Goal: Information Seeking & Learning: Learn about a topic

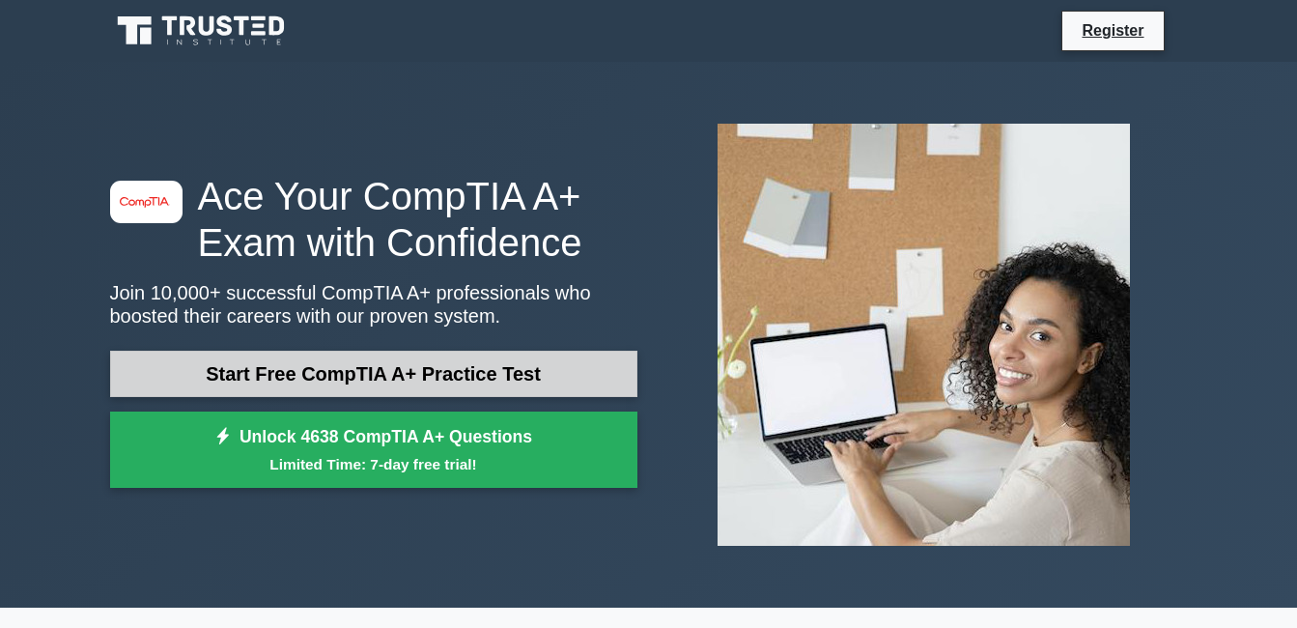
click at [492, 359] on link "Start Free CompTIA A+ Practice Test" at bounding box center [373, 374] width 527 height 46
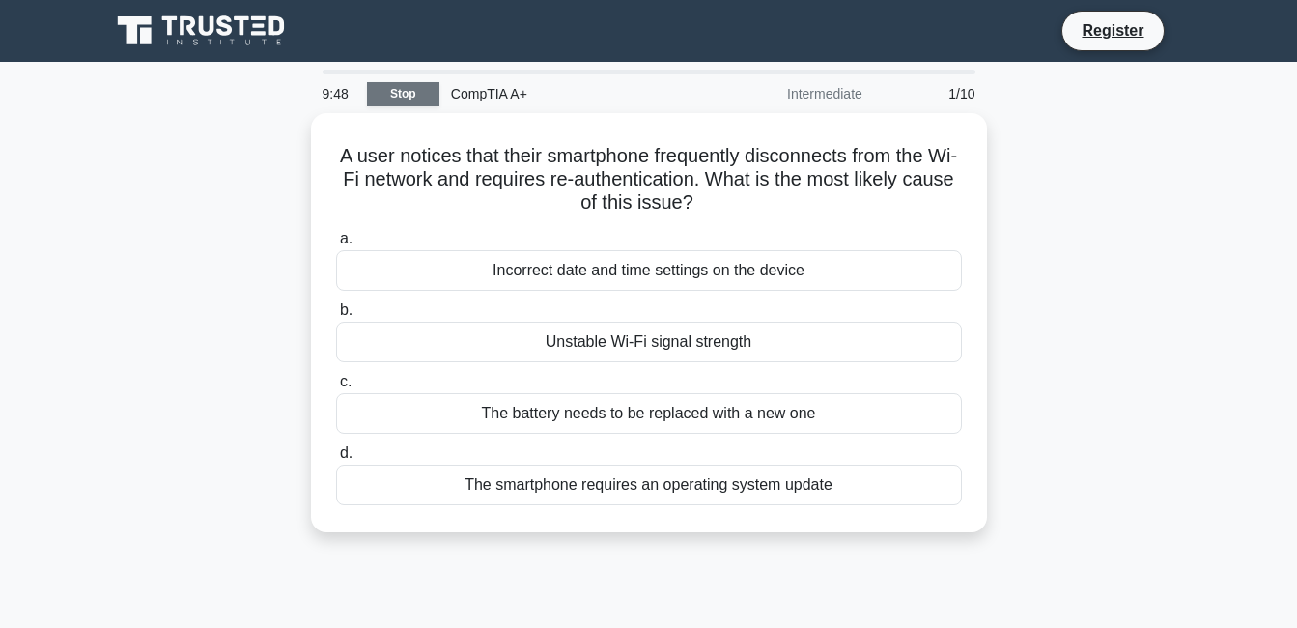
click at [392, 101] on link "Stop" at bounding box center [403, 94] width 72 height 24
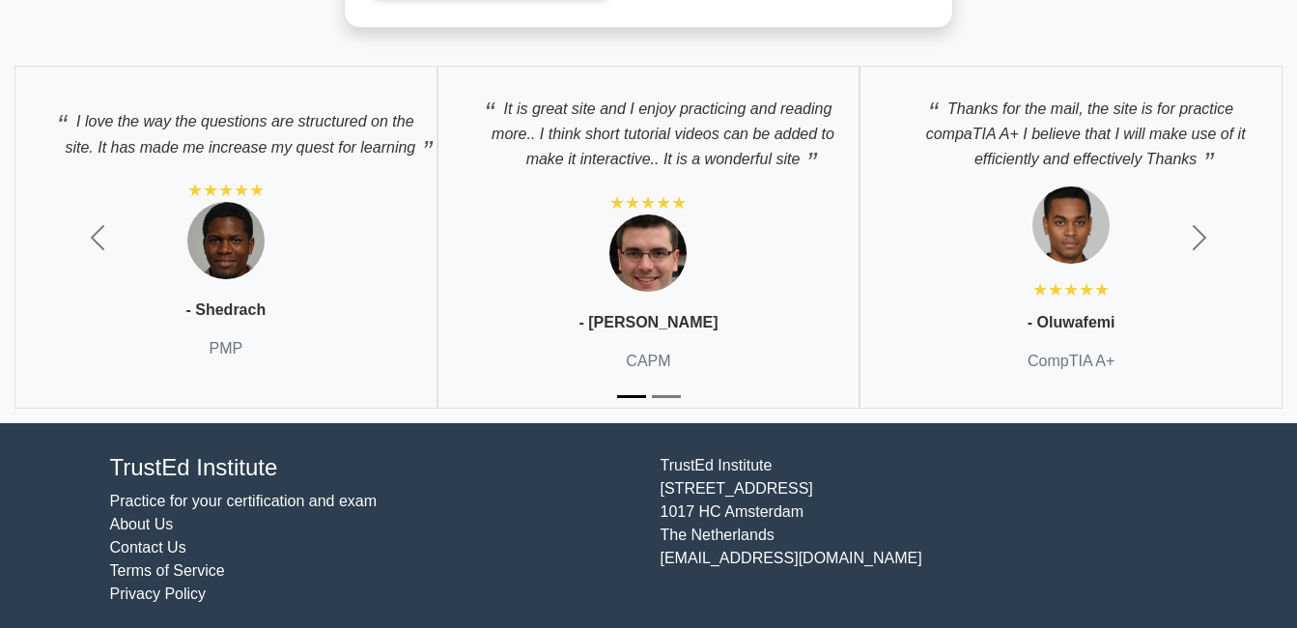
scroll to position [5733, 0]
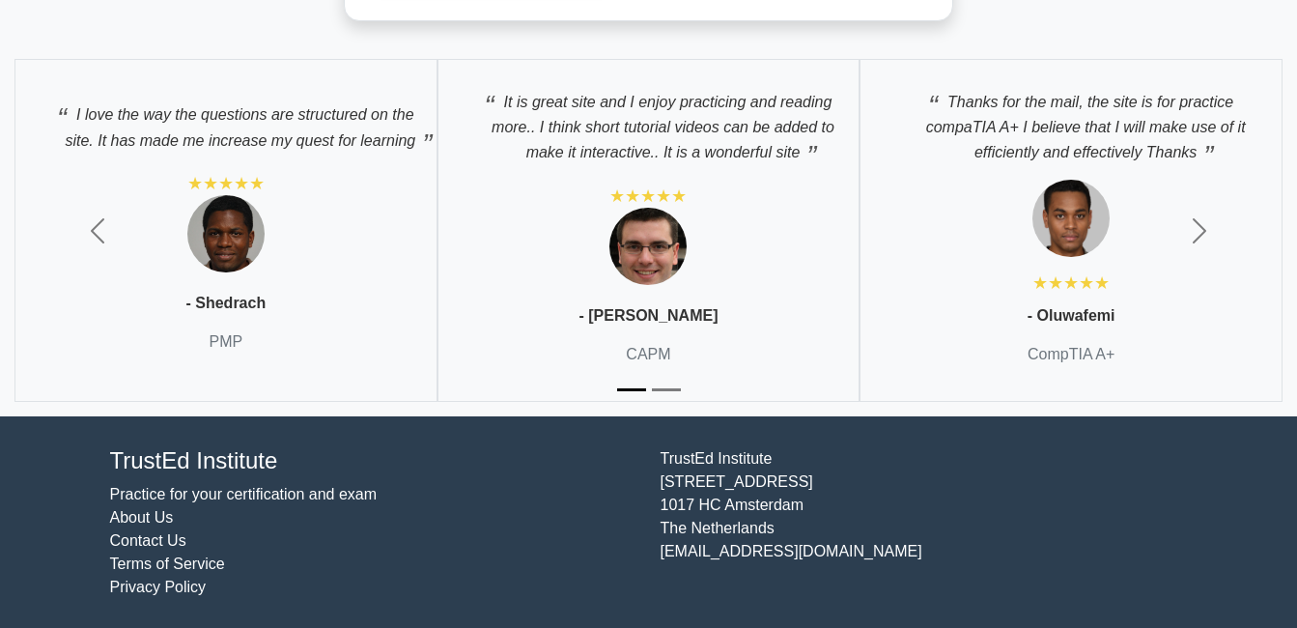
click at [214, 496] on link "Practice for your certification and exam" at bounding box center [244, 494] width 268 height 16
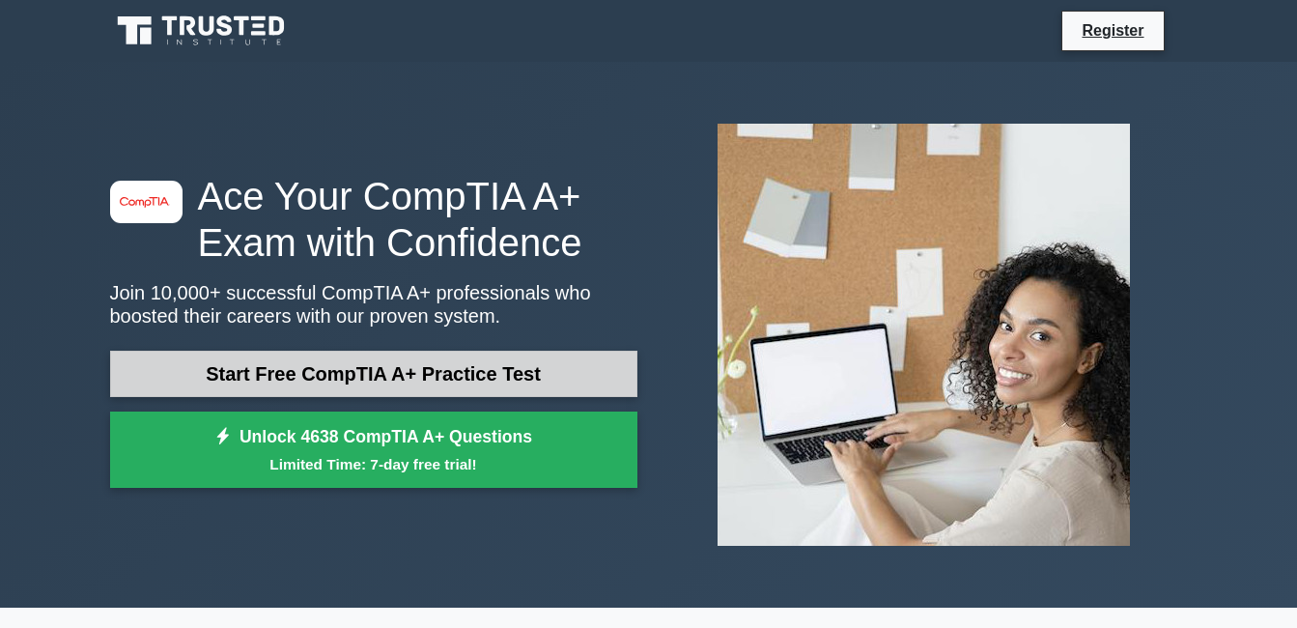
click at [420, 392] on link "Start Free CompTIA A+ Practice Test" at bounding box center [373, 374] width 527 height 46
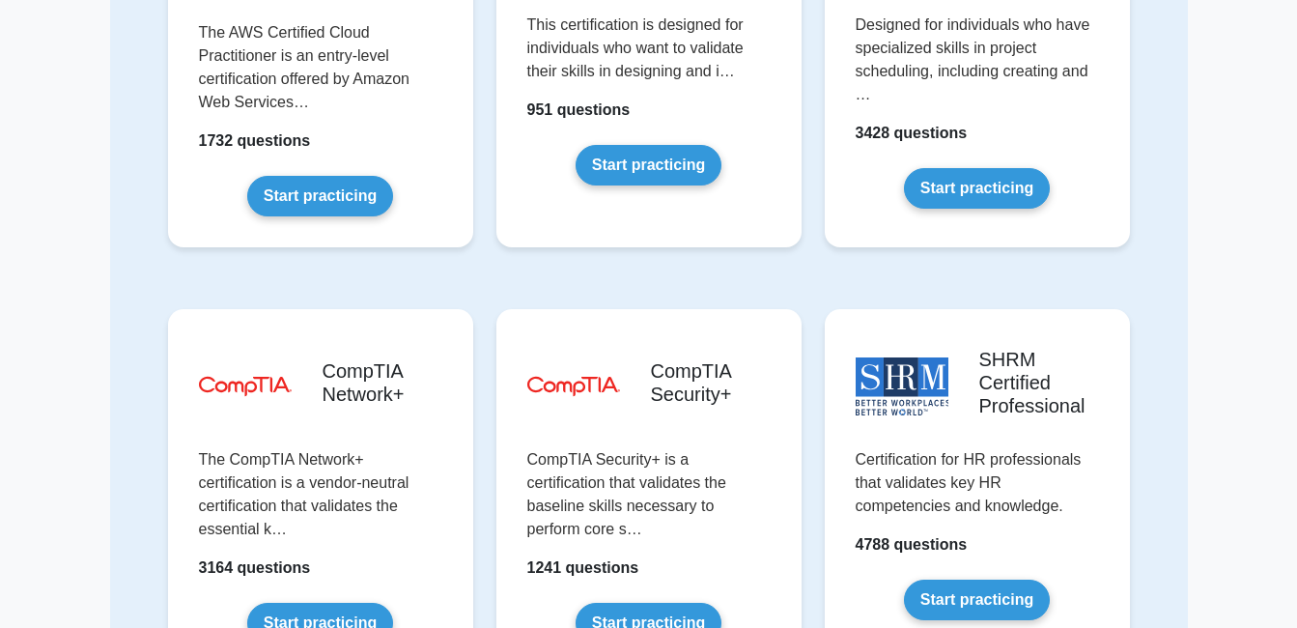
scroll to position [3386, 0]
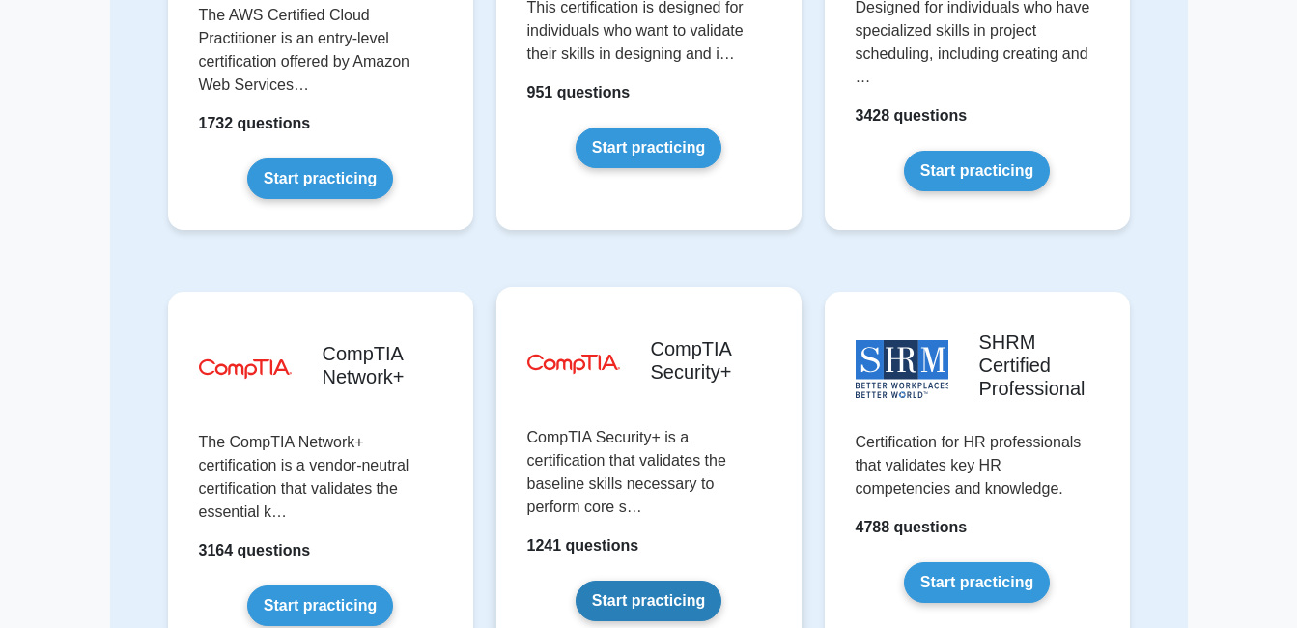
click at [666, 580] on link "Start practicing" at bounding box center [649, 600] width 146 height 41
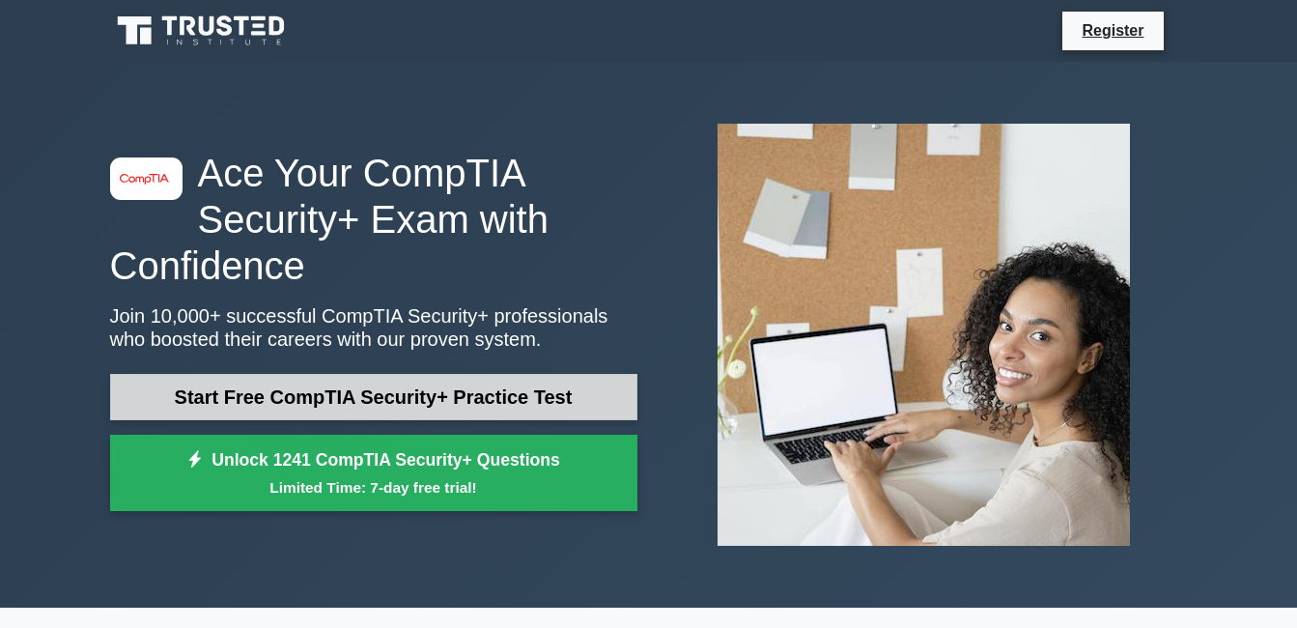
click at [543, 387] on link "Start Free CompTIA Security+ Practice Test" at bounding box center [373, 397] width 527 height 46
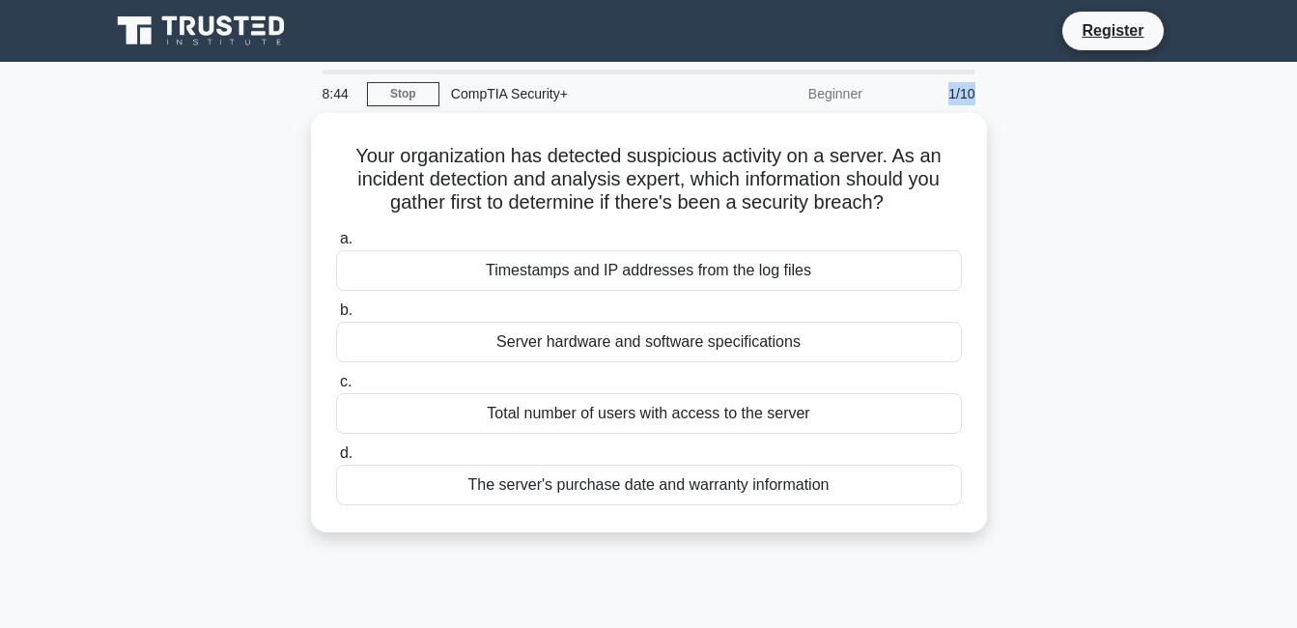
drag, startPoint x: 995, startPoint y: 95, endPoint x: 914, endPoint y: 107, distance: 82.1
click at [914, 107] on div "8:44 Stop CompTIA Security+ Beginner 1/10 Your organization has detected suspic…" at bounding box center [649, 553] width 1101 height 966
drag, startPoint x: 914, startPoint y: 107, endPoint x: 1101, endPoint y: 103, distance: 187.4
click at [1101, 103] on div "8:43 Stop CompTIA Security+ Beginner 1/10 Your organization has detected suspic…" at bounding box center [649, 553] width 1101 height 966
click at [1094, 104] on div "8:43 Stop CompTIA Security+ Beginner 1/10 Your organization has detected suspic…" at bounding box center [649, 553] width 1101 height 966
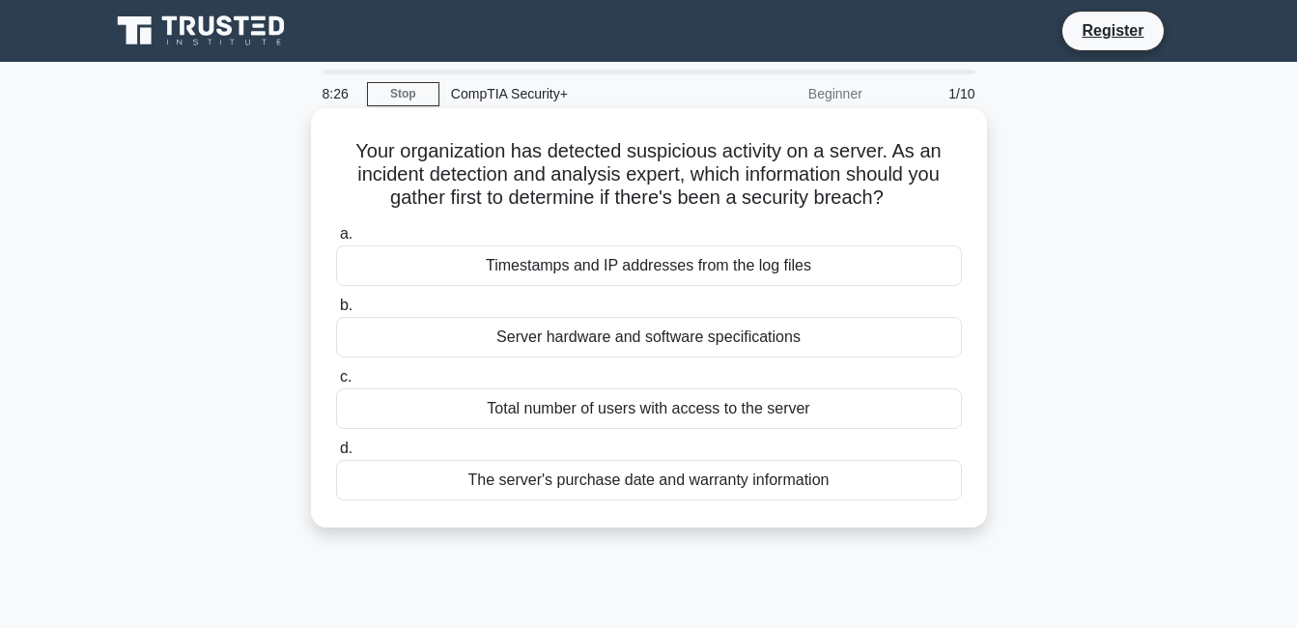
click at [827, 268] on div "Timestamps and IP addresses from the log files" at bounding box center [649, 265] width 626 height 41
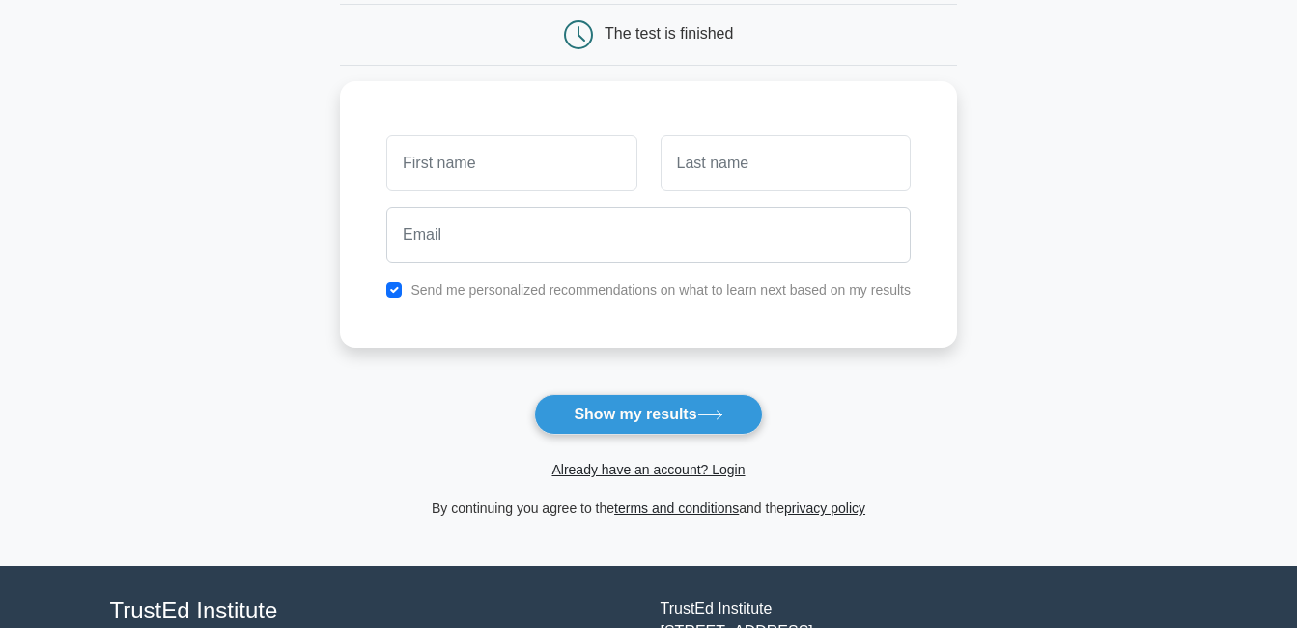
scroll to position [193, 0]
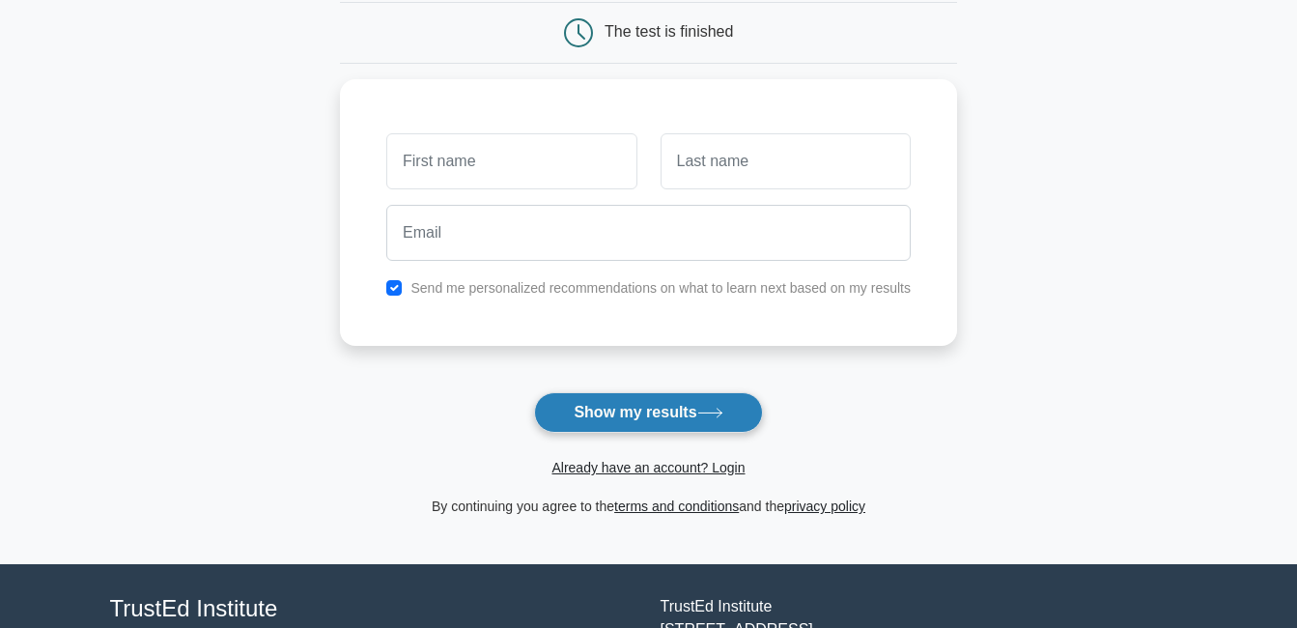
click at [653, 420] on button "Show my results" at bounding box center [648, 412] width 228 height 41
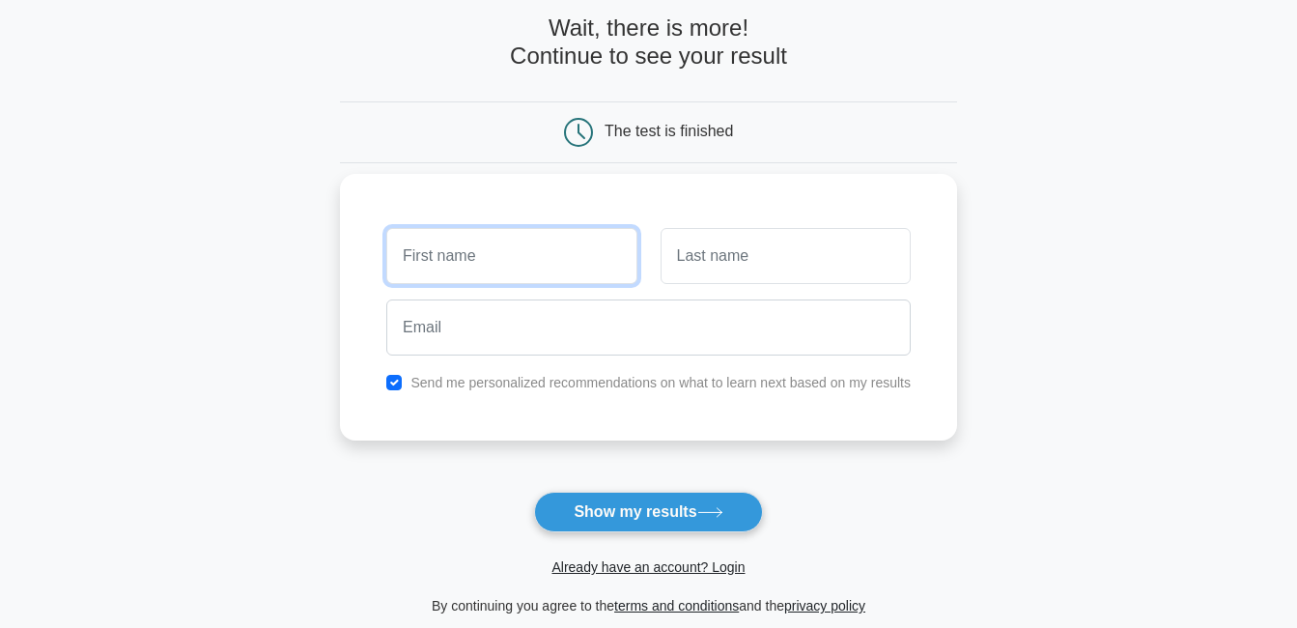
scroll to position [0, 0]
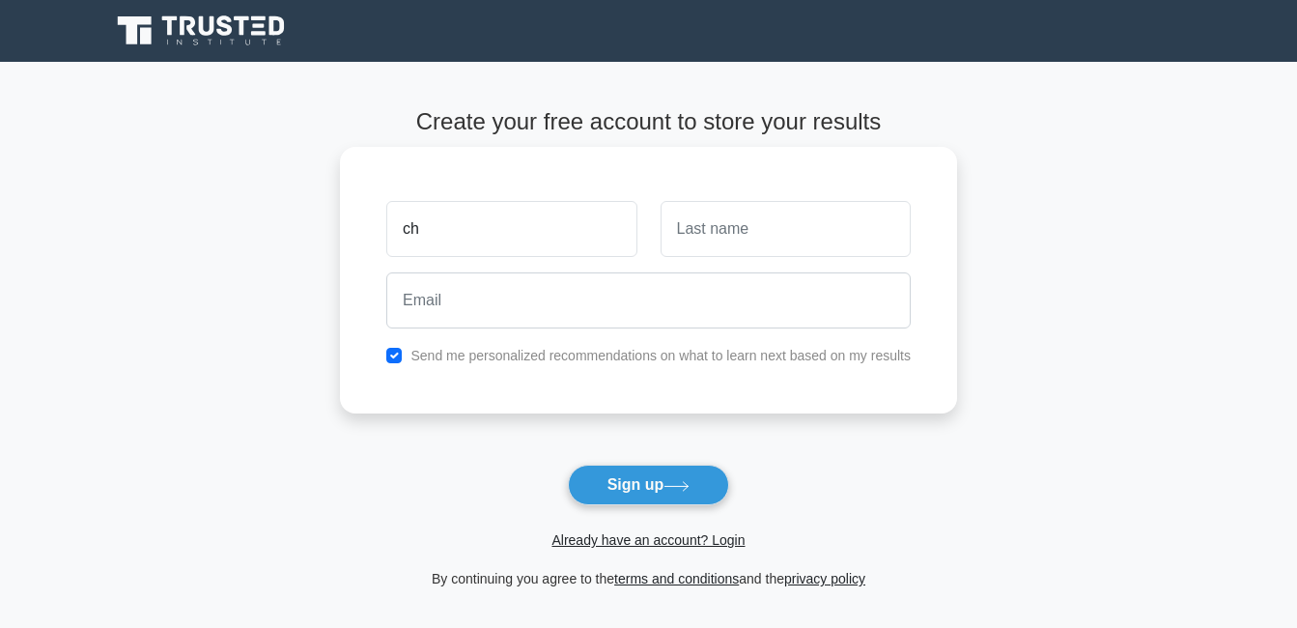
type input "c"
type input "[PERSON_NAME]"
drag, startPoint x: 811, startPoint y: 212, endPoint x: 806, endPoint y: 202, distance: 10.8
click at [811, 209] on input "text" at bounding box center [786, 229] width 250 height 56
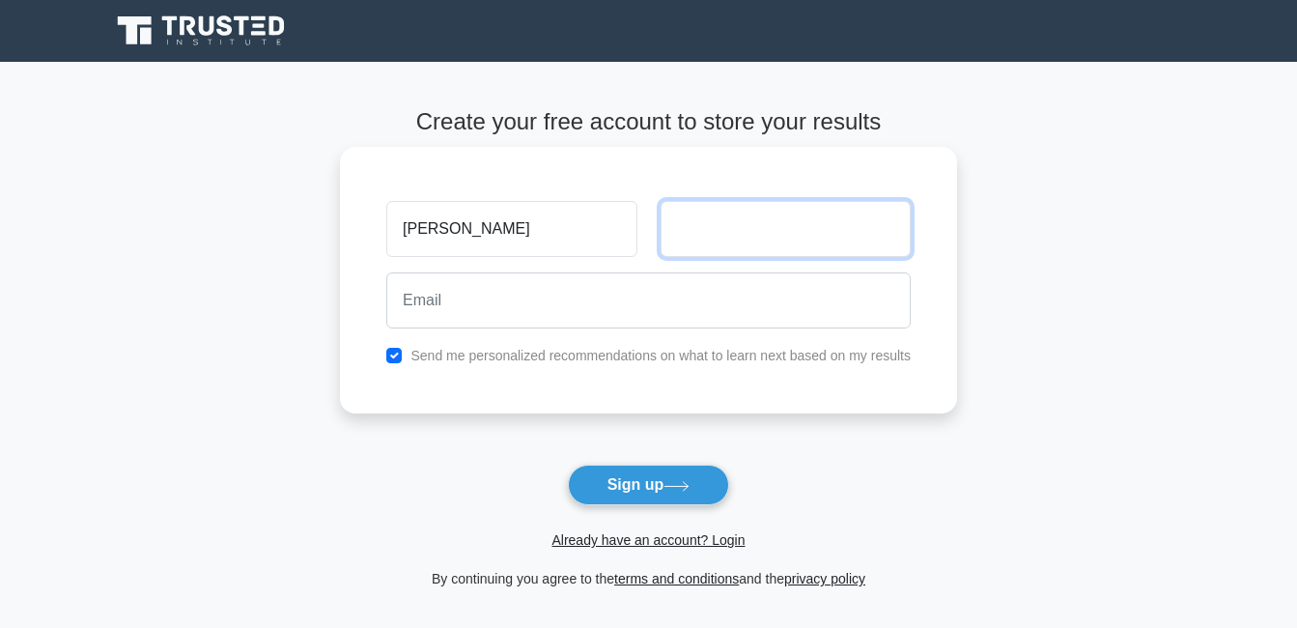
type input "c"
type input "Catahan"
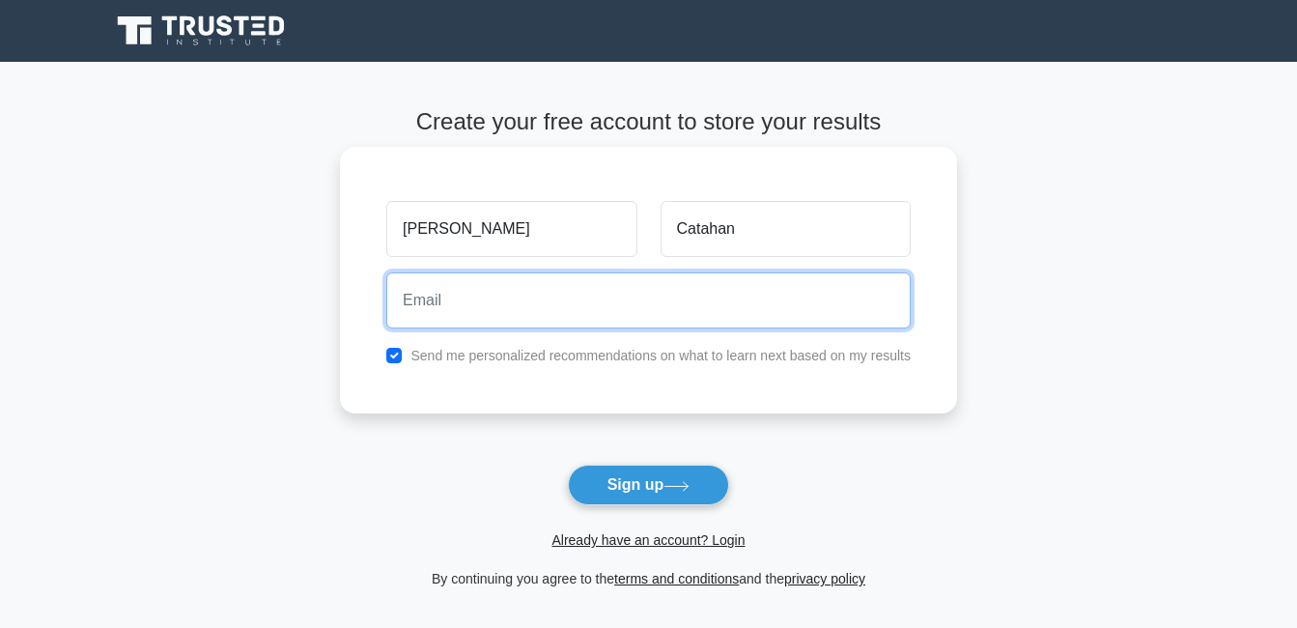
click at [779, 287] on input "email" at bounding box center [648, 300] width 524 height 56
type input "catahanchristopher@gmail.com"
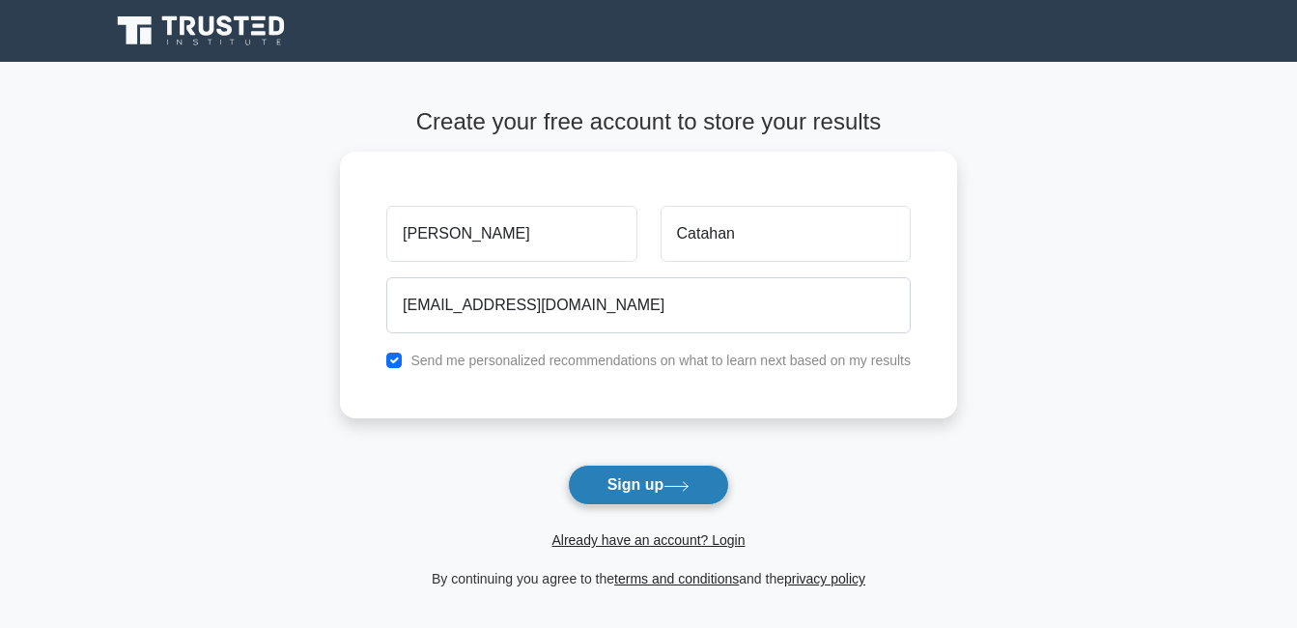
click at [698, 479] on button "Sign up" at bounding box center [649, 485] width 162 height 41
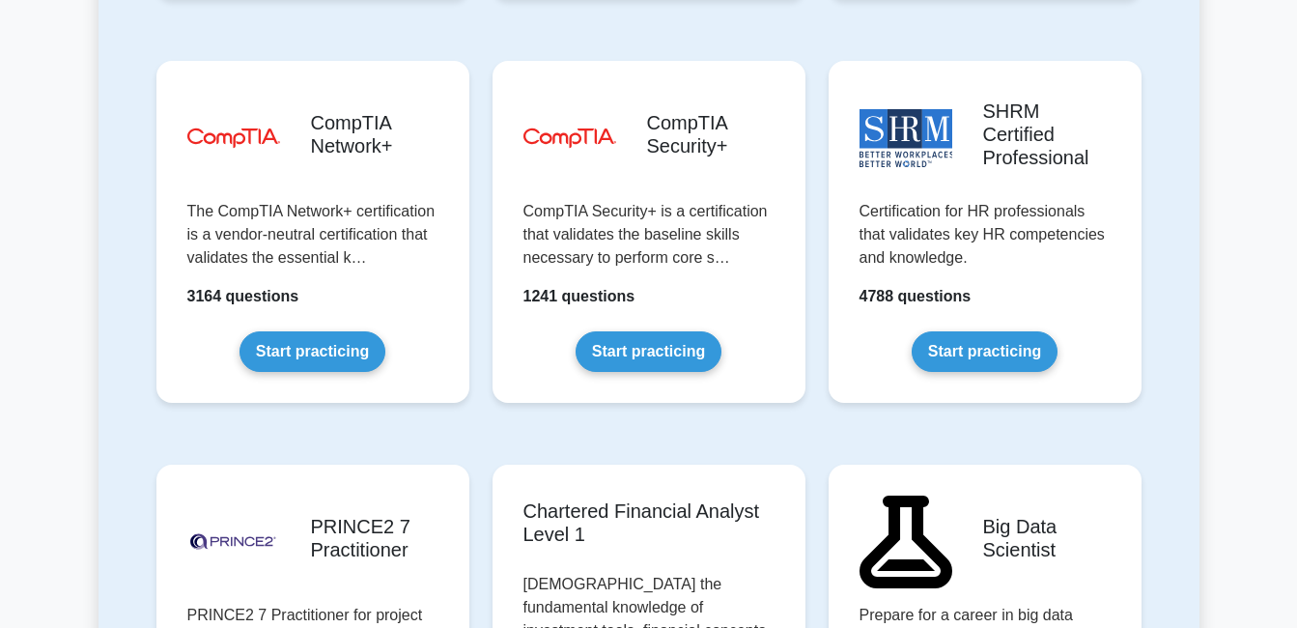
scroll to position [3574, 0]
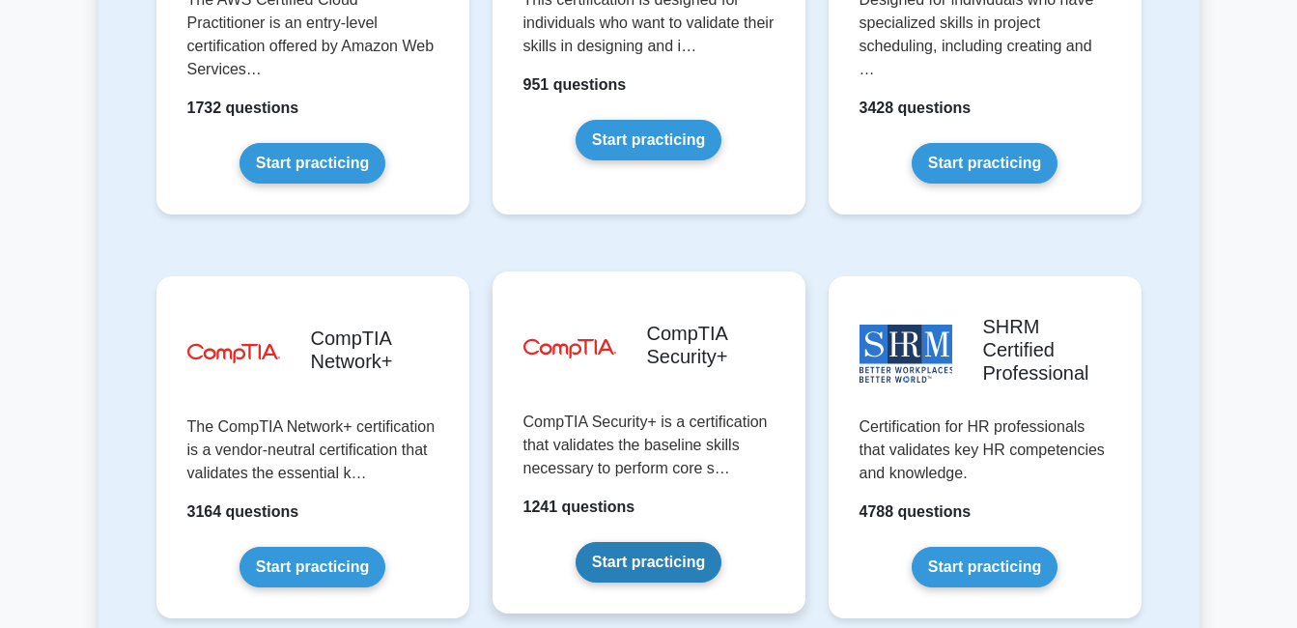
click at [576, 542] on link "Start practicing" at bounding box center [649, 562] width 146 height 41
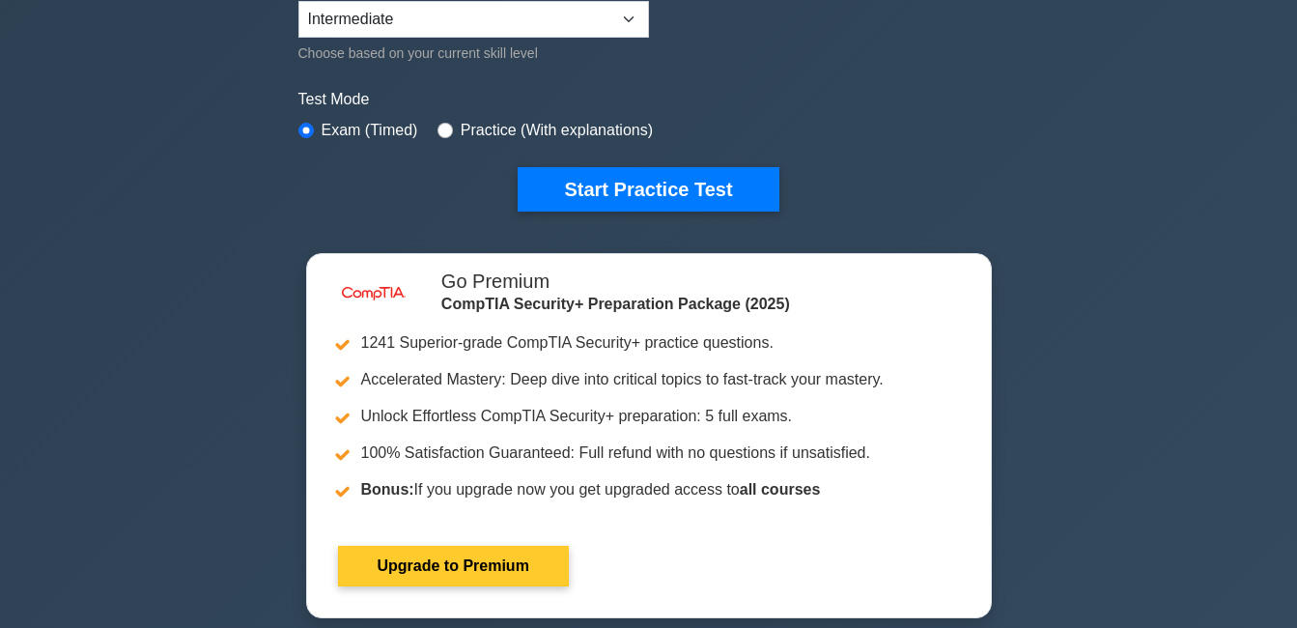
scroll to position [483, 0]
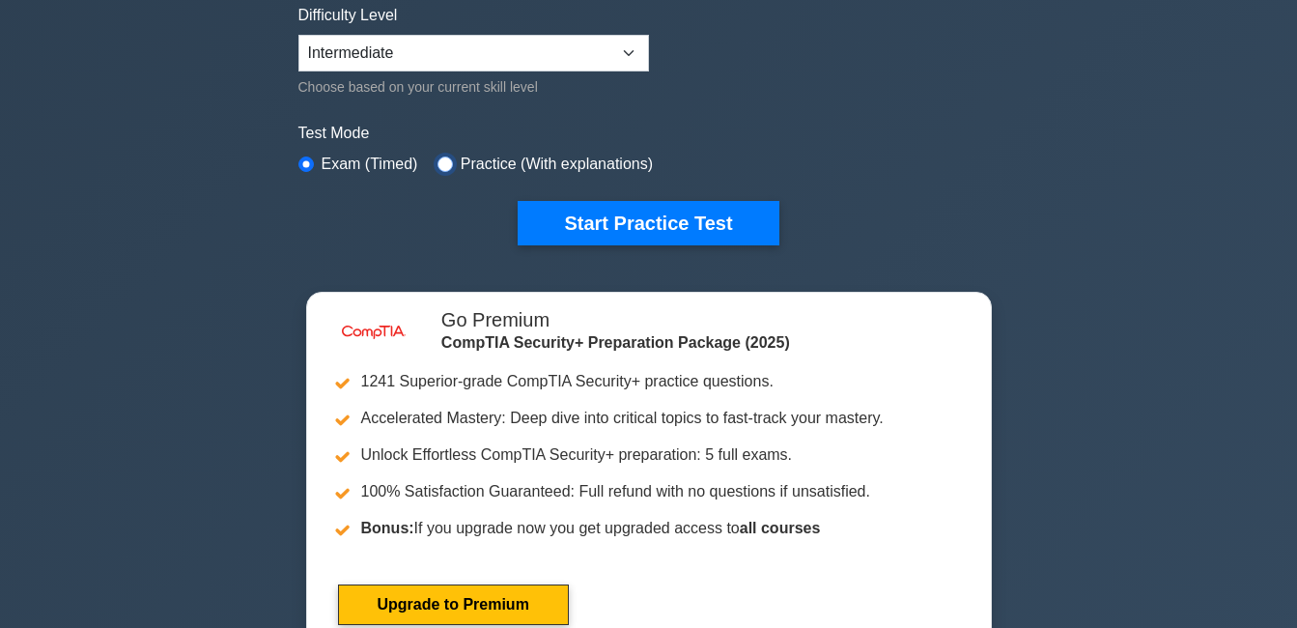
click at [438, 161] on input "radio" at bounding box center [445, 163] width 15 height 15
radio input "true"
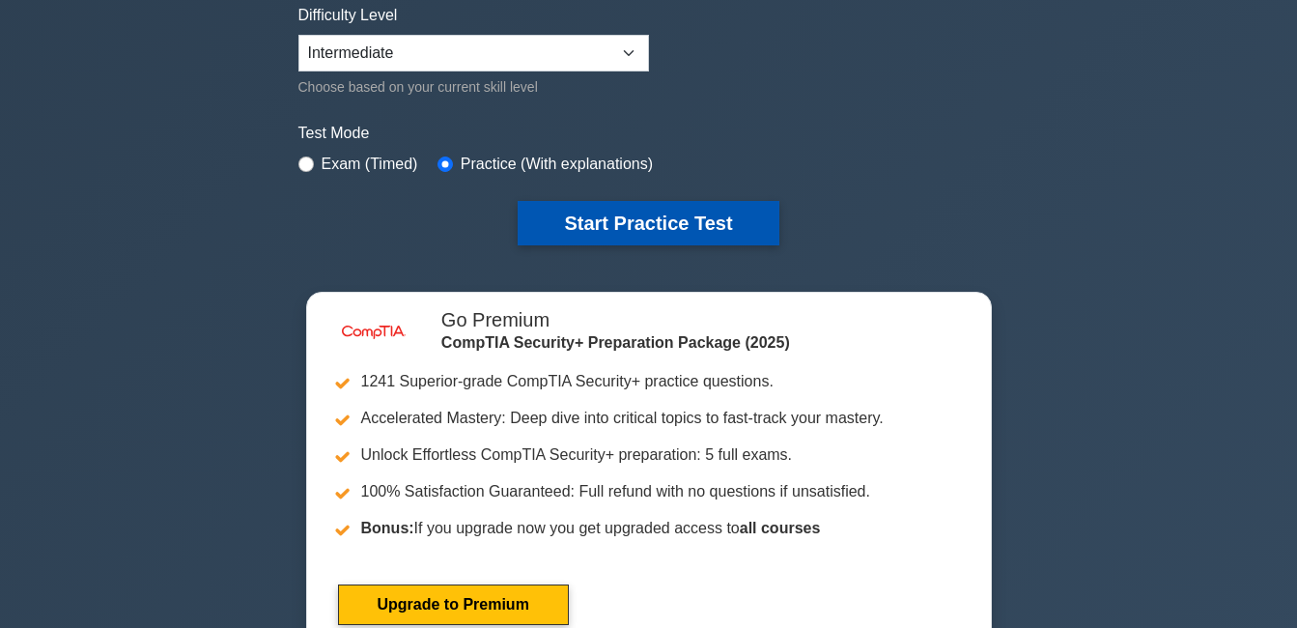
click at [614, 234] on button "Start Practice Test" at bounding box center [648, 223] width 261 height 44
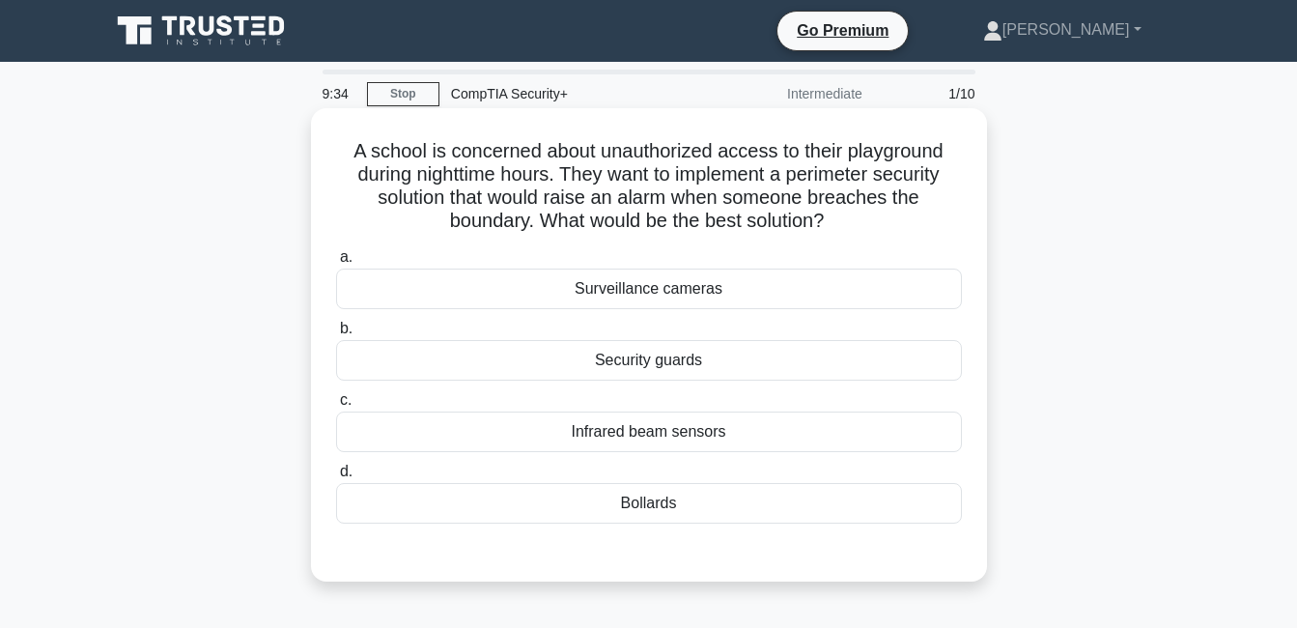
click at [717, 442] on div "Infrared beam sensors" at bounding box center [649, 431] width 626 height 41
click at [336, 407] on input "c. Infrared beam sensors" at bounding box center [336, 400] width 0 height 13
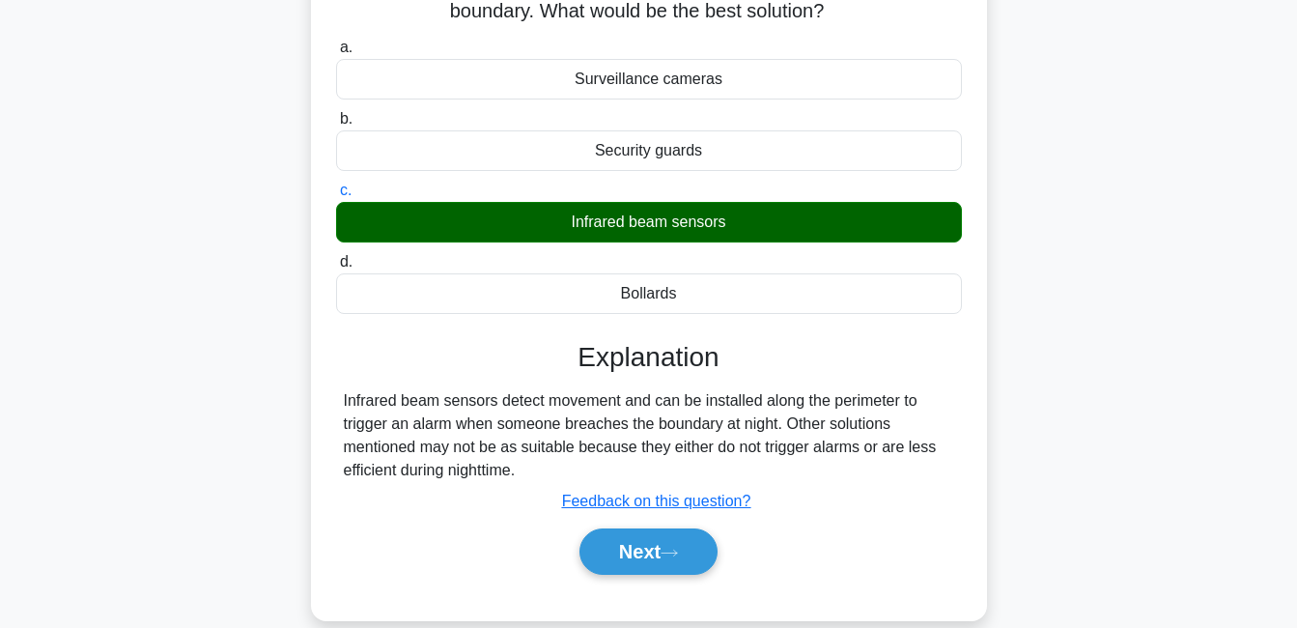
scroll to position [415, 0]
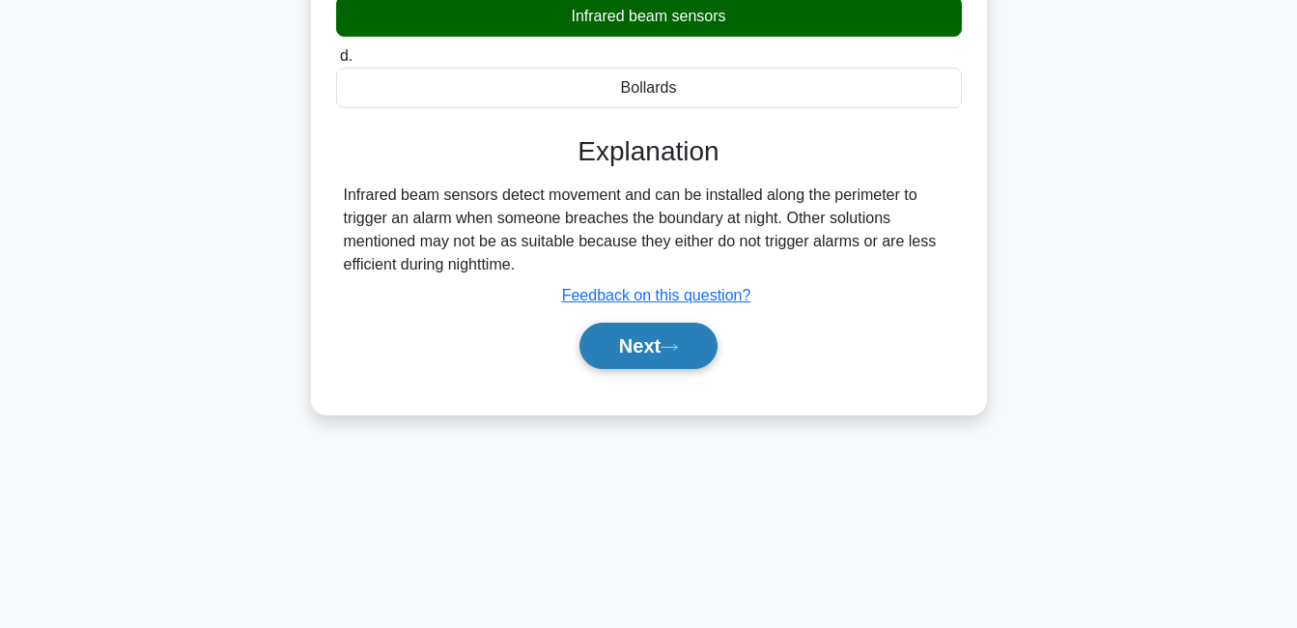
click at [649, 340] on button "Next" at bounding box center [649, 346] width 138 height 46
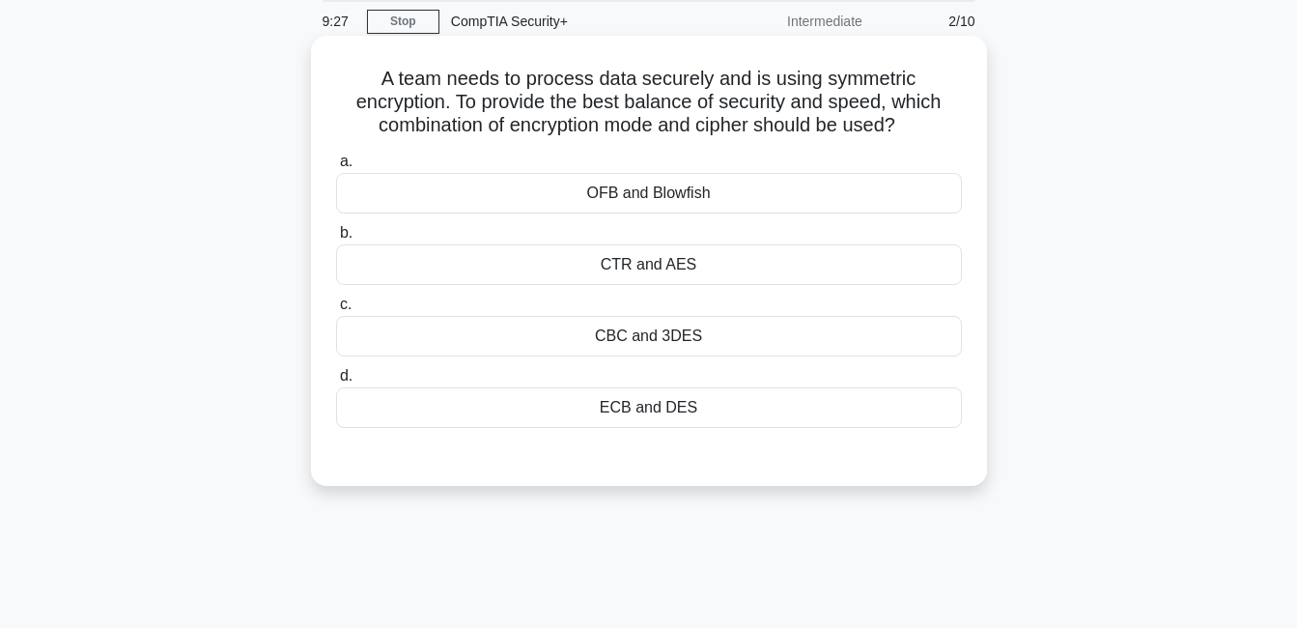
scroll to position [29, 0]
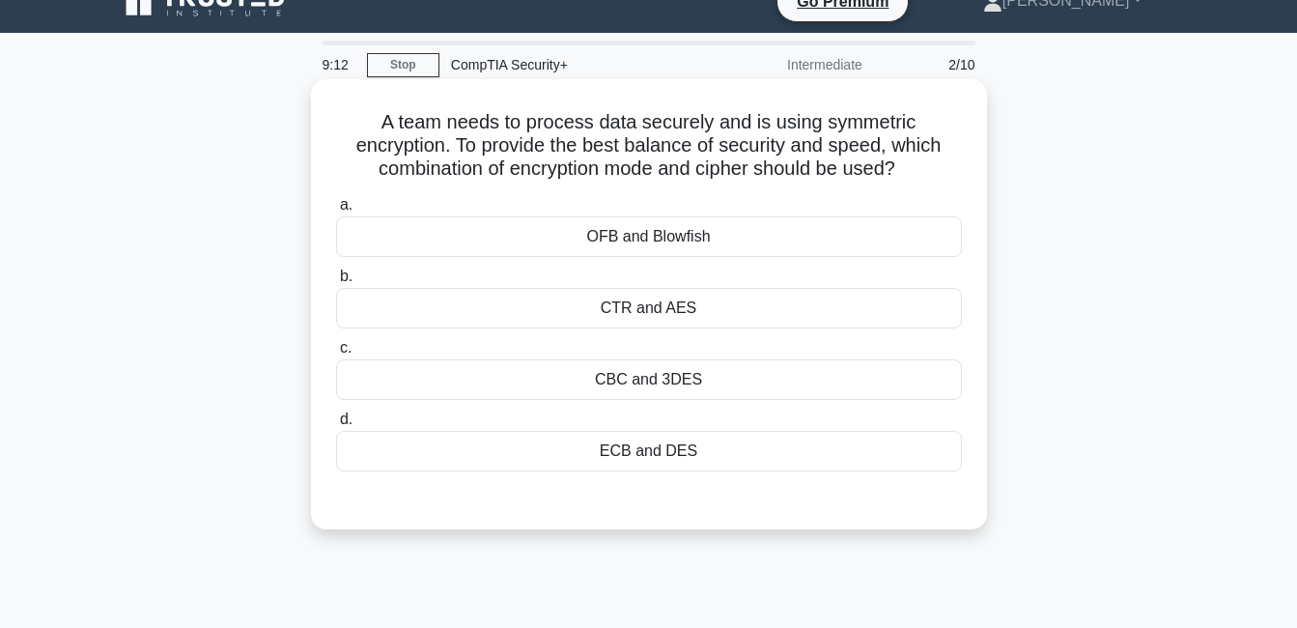
click at [724, 298] on div "CTR and AES" at bounding box center [649, 308] width 626 height 41
click at [336, 283] on input "b. CTR and AES" at bounding box center [336, 276] width 0 height 13
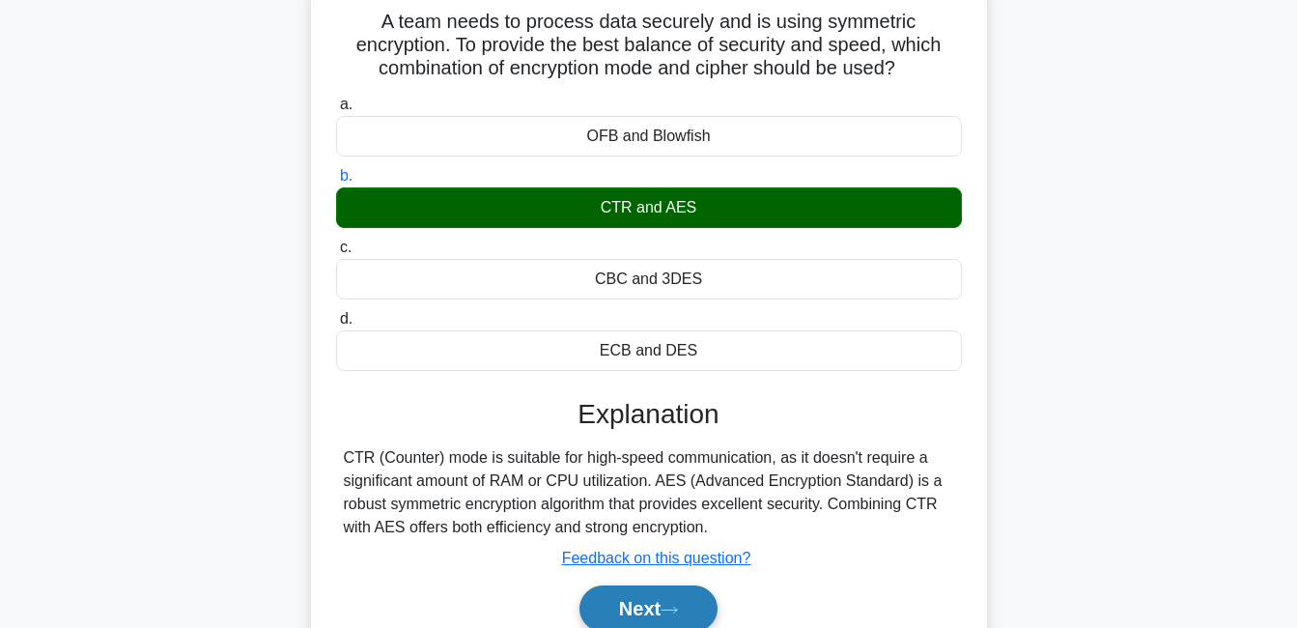
scroll to position [386, 0]
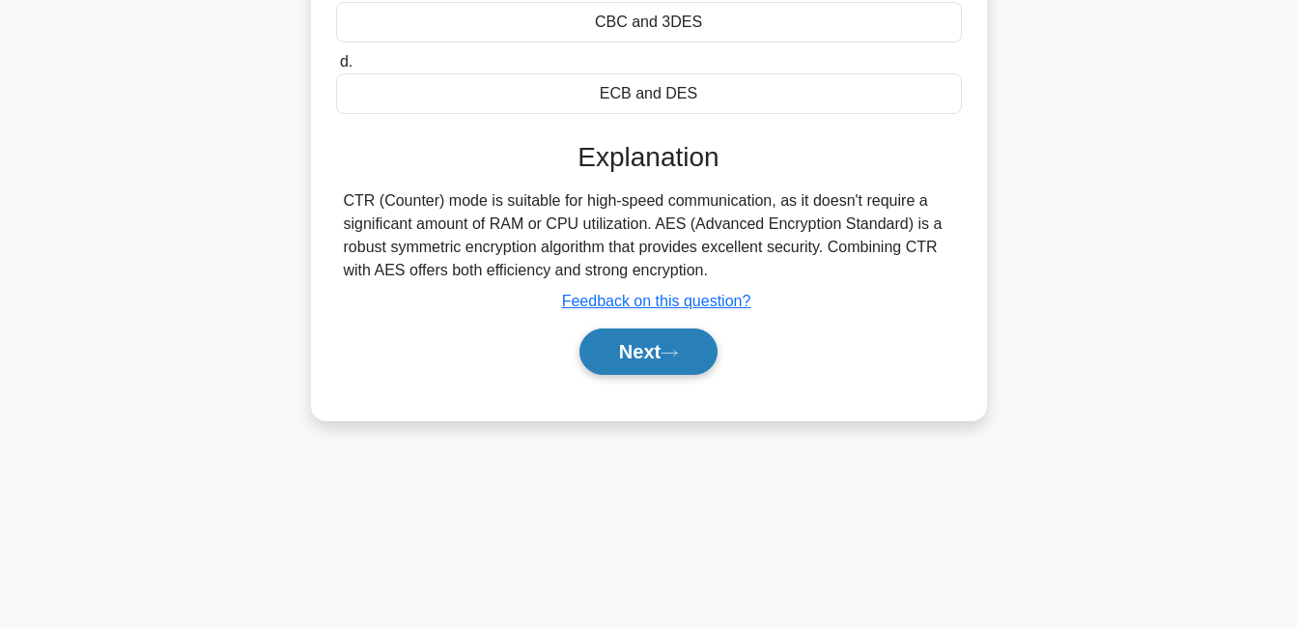
click at [678, 355] on icon at bounding box center [669, 353] width 17 height 11
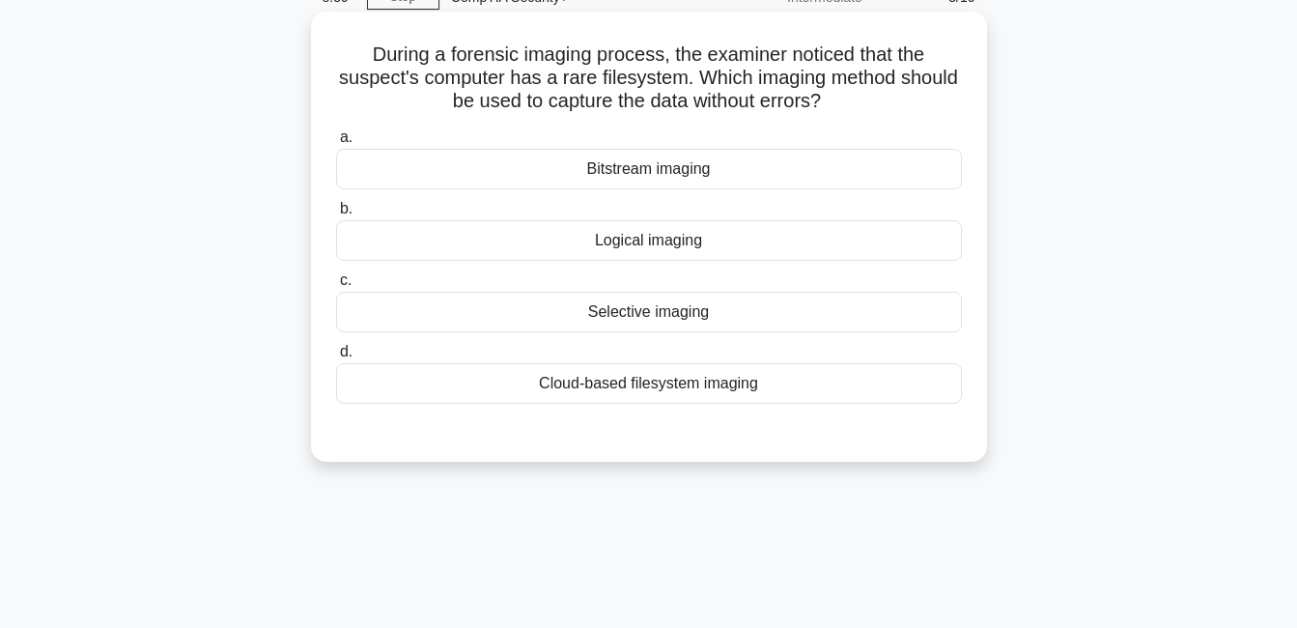
scroll to position [0, 0]
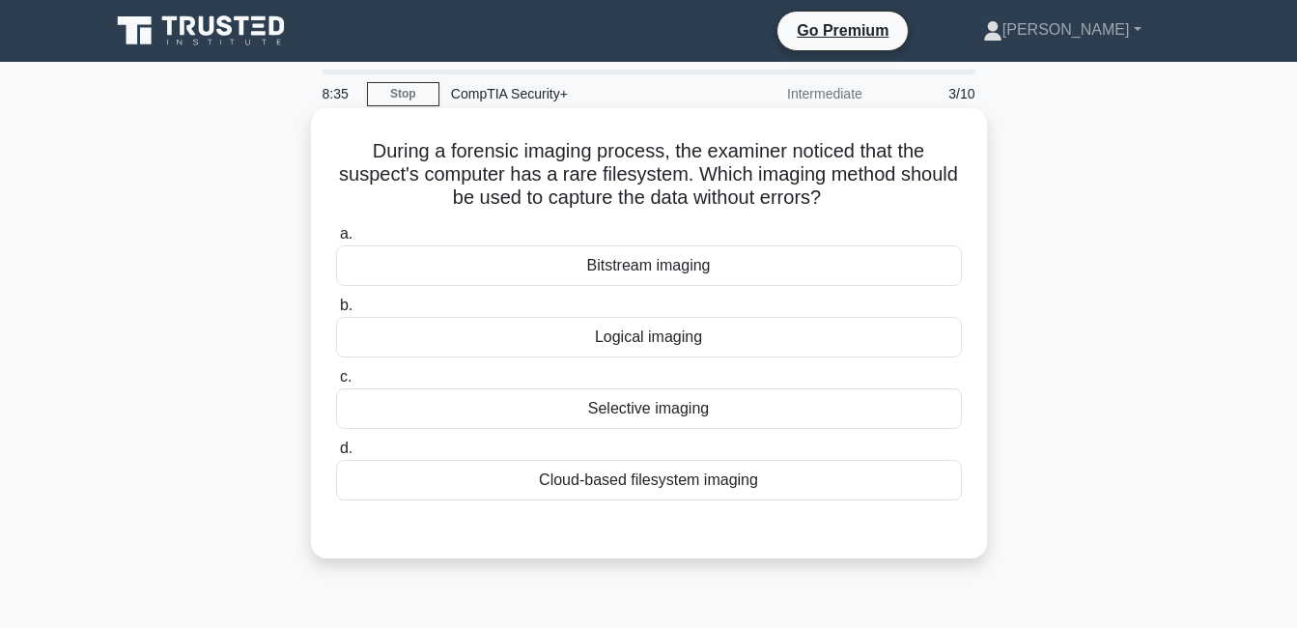
click at [729, 265] on div "Bitstream imaging" at bounding box center [649, 265] width 626 height 41
click at [336, 240] on input "a. Bitstream imaging" at bounding box center [336, 234] width 0 height 13
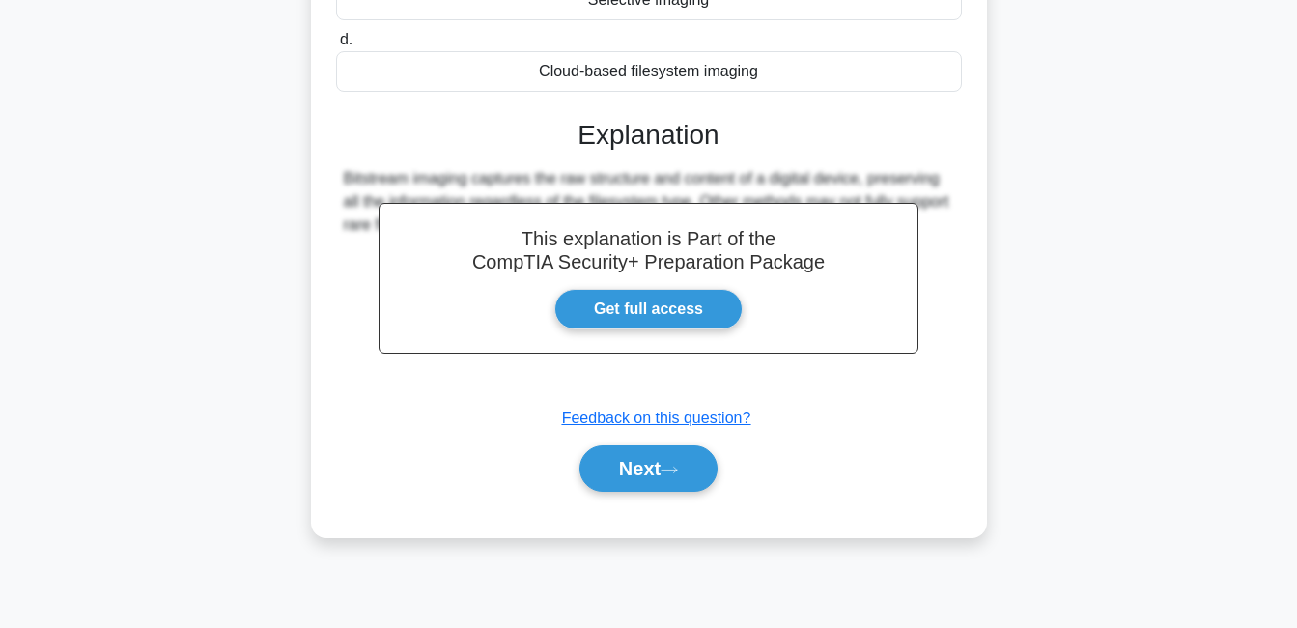
scroll to position [415, 0]
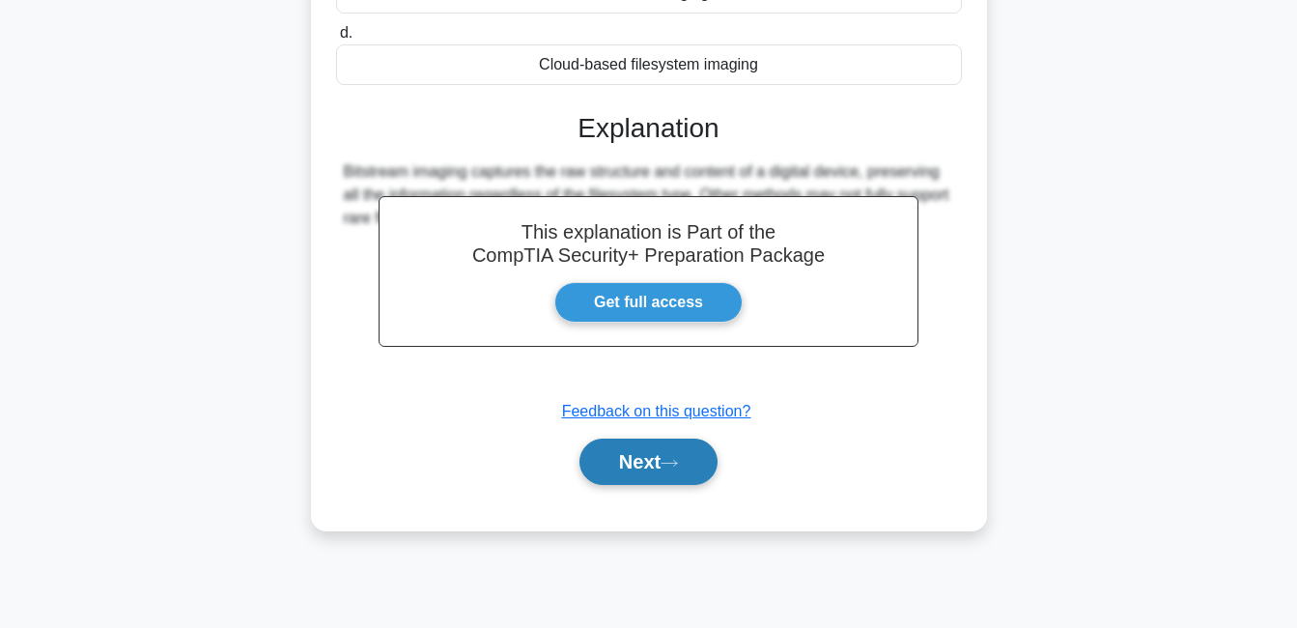
click at [658, 463] on button "Next" at bounding box center [649, 461] width 138 height 46
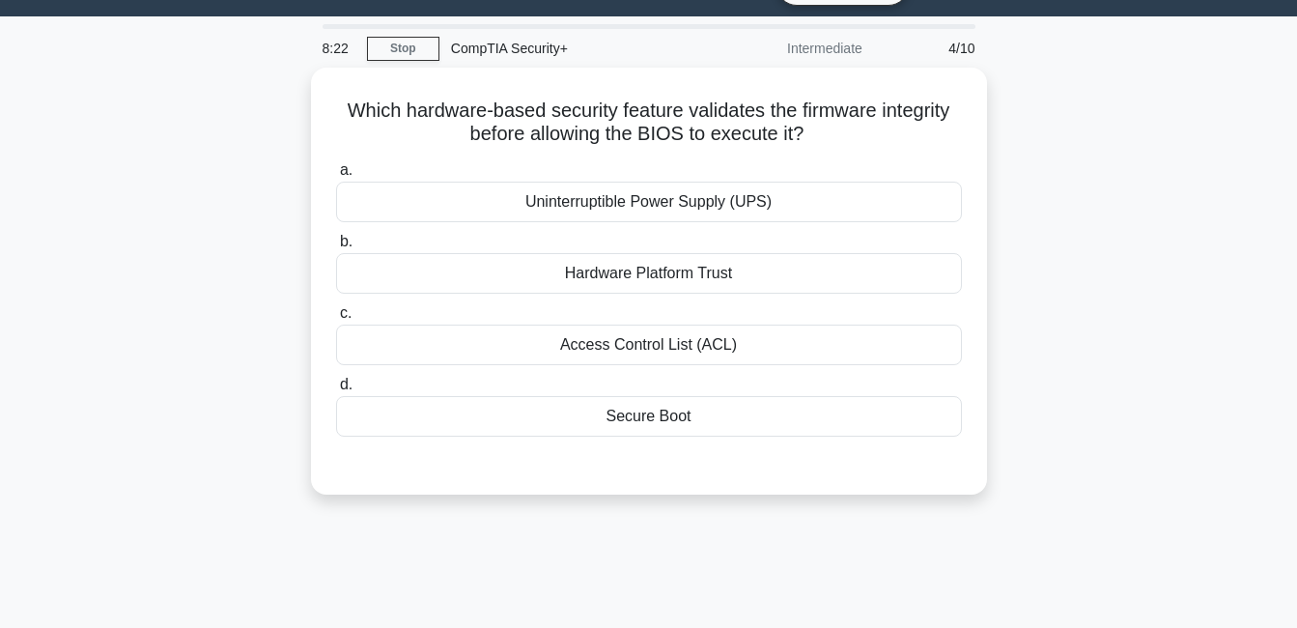
scroll to position [0, 0]
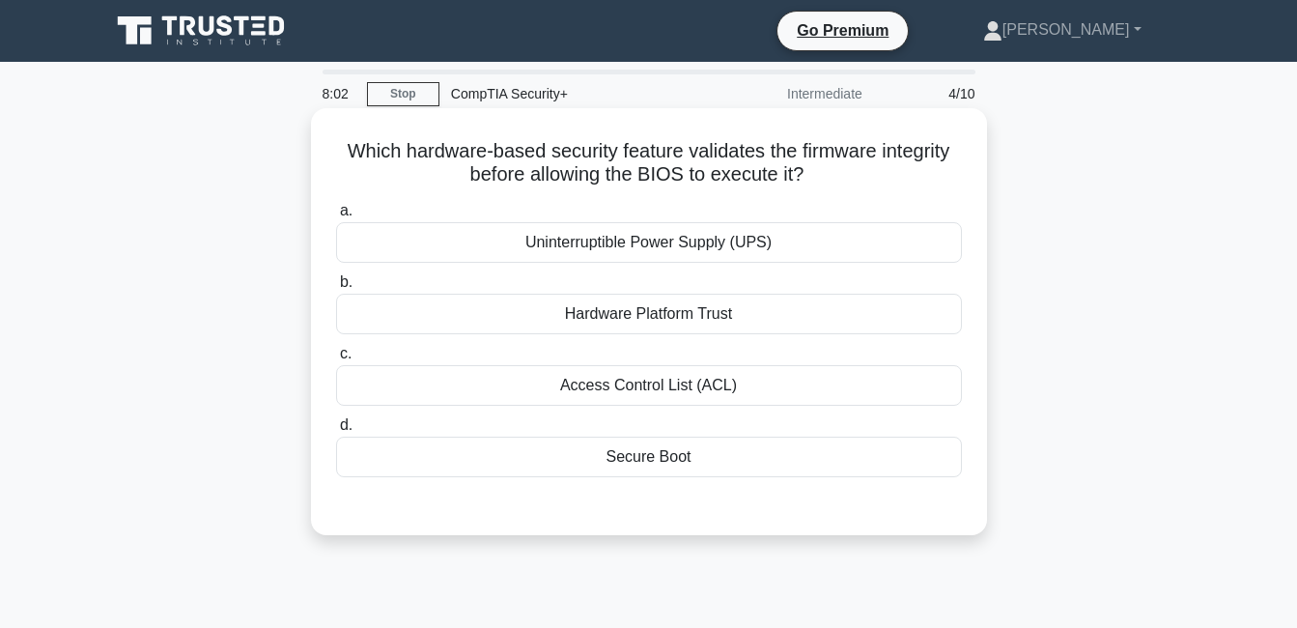
click at [730, 446] on div "Secure Boot" at bounding box center [649, 457] width 626 height 41
click at [336, 432] on input "d. Secure Boot" at bounding box center [336, 425] width 0 height 13
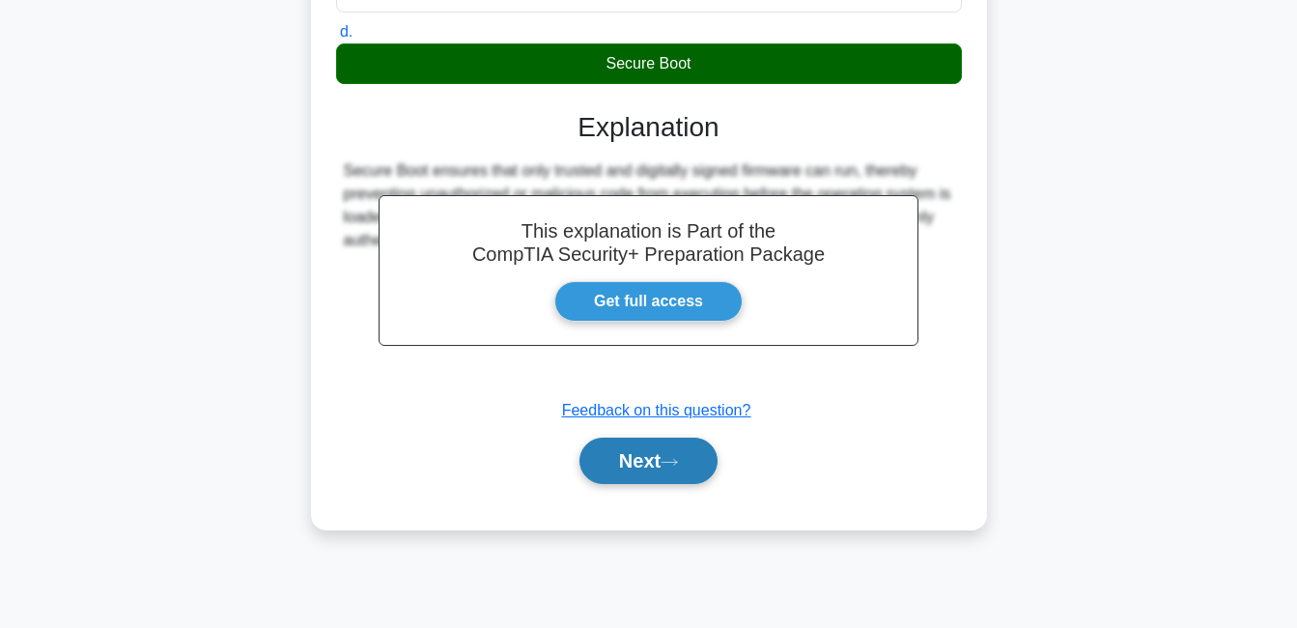
scroll to position [415, 0]
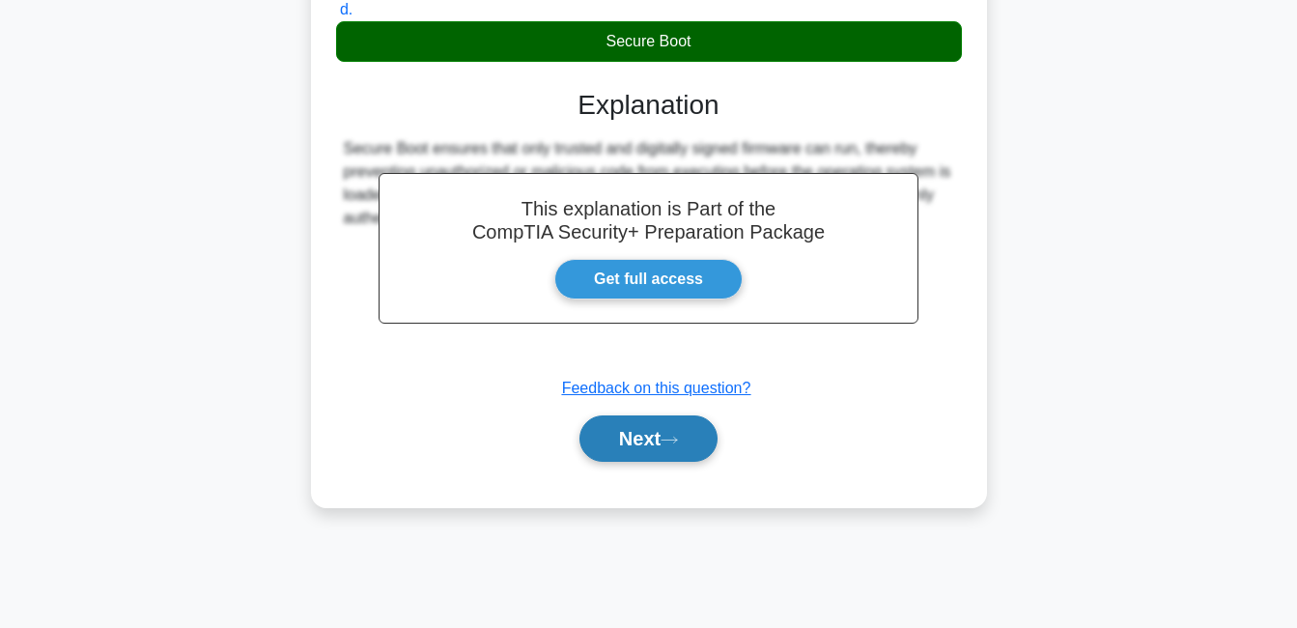
click at [622, 430] on button "Next" at bounding box center [649, 438] width 138 height 46
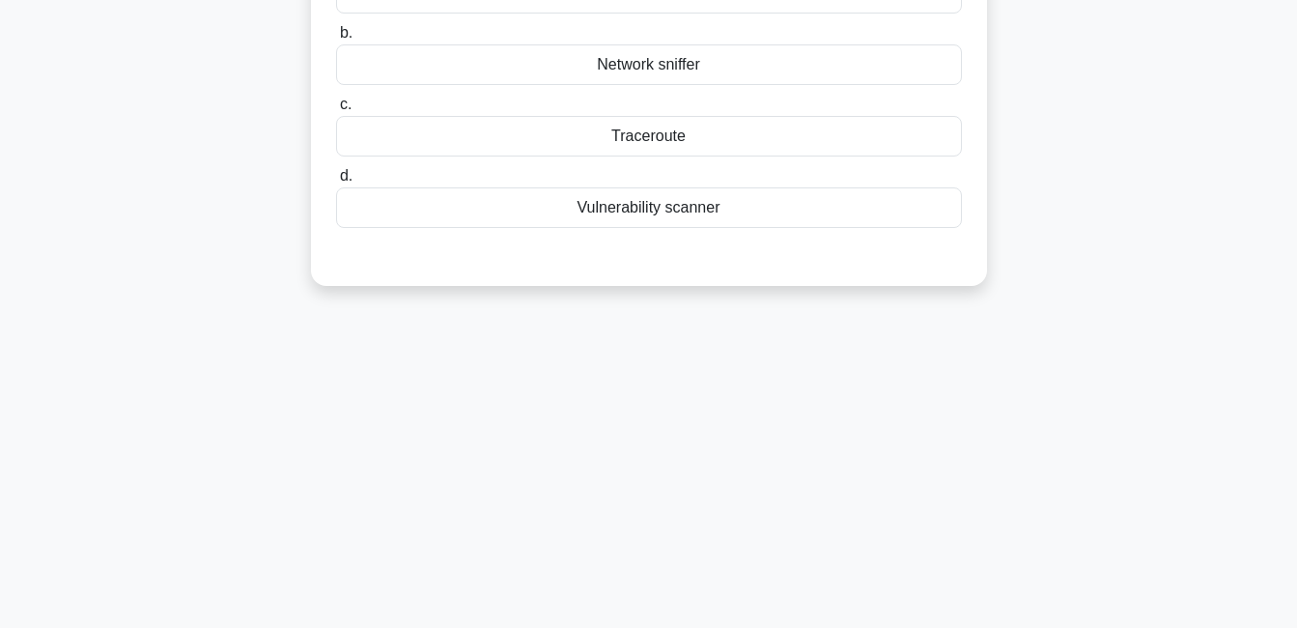
scroll to position [0, 0]
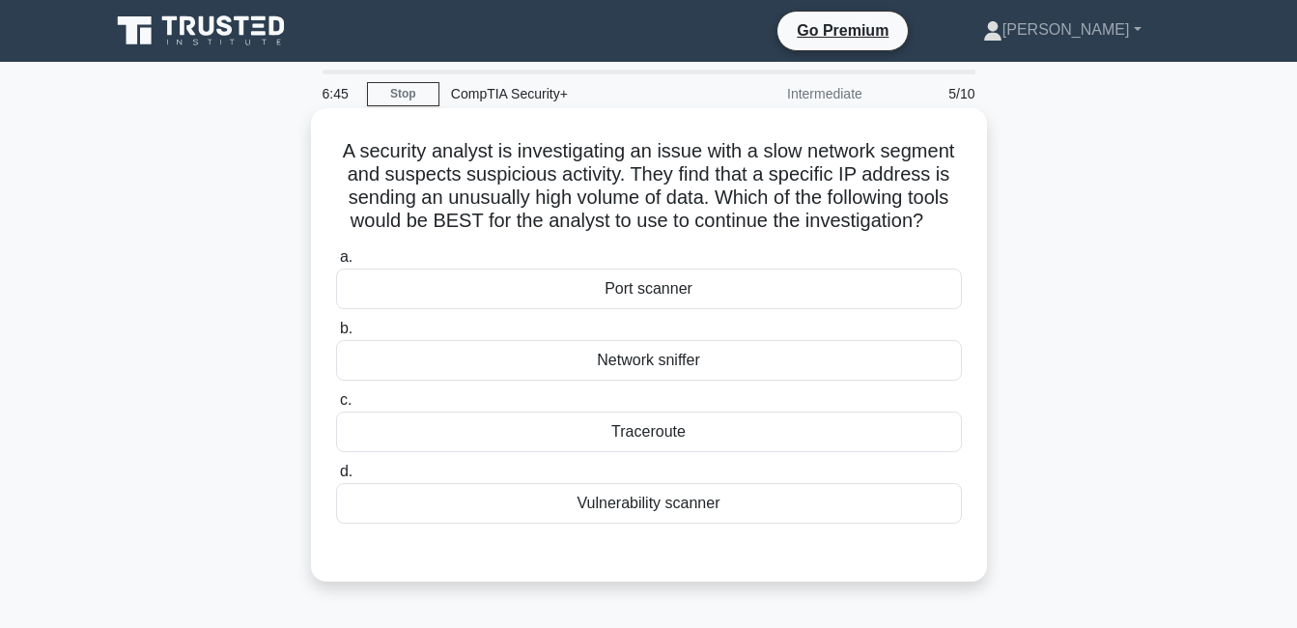
click at [670, 512] on div "Vulnerability scanner" at bounding box center [649, 503] width 626 height 41
click at [336, 478] on input "d. Vulnerability scanner" at bounding box center [336, 472] width 0 height 13
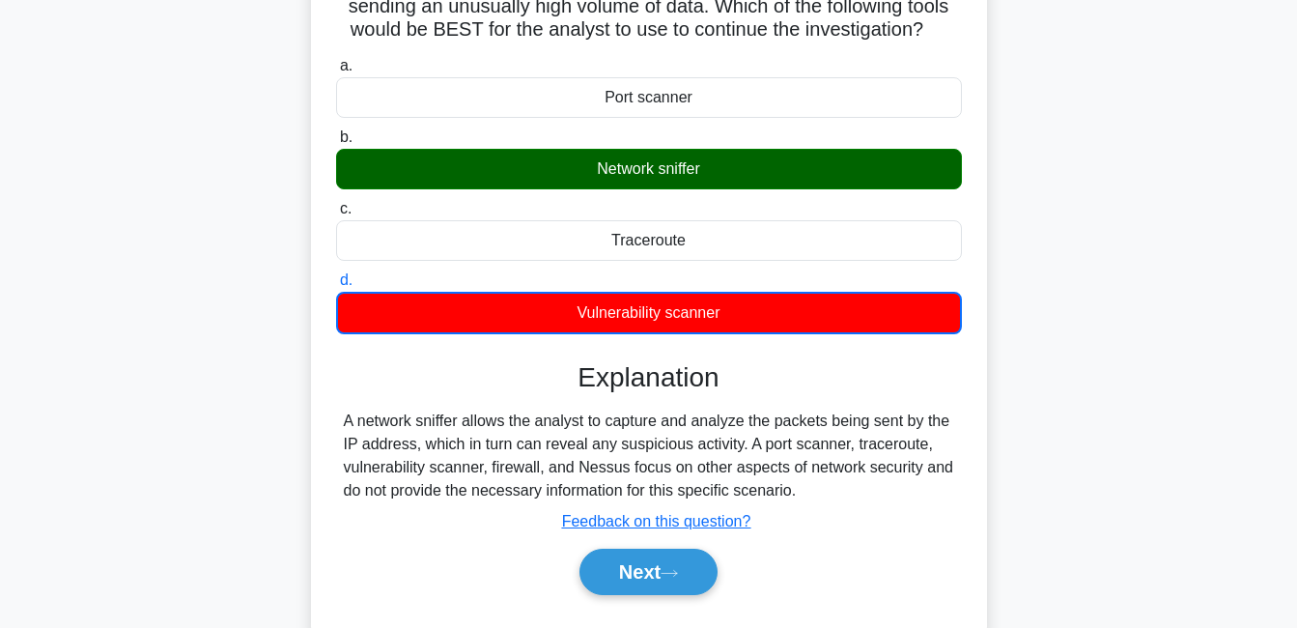
scroll to position [193, 0]
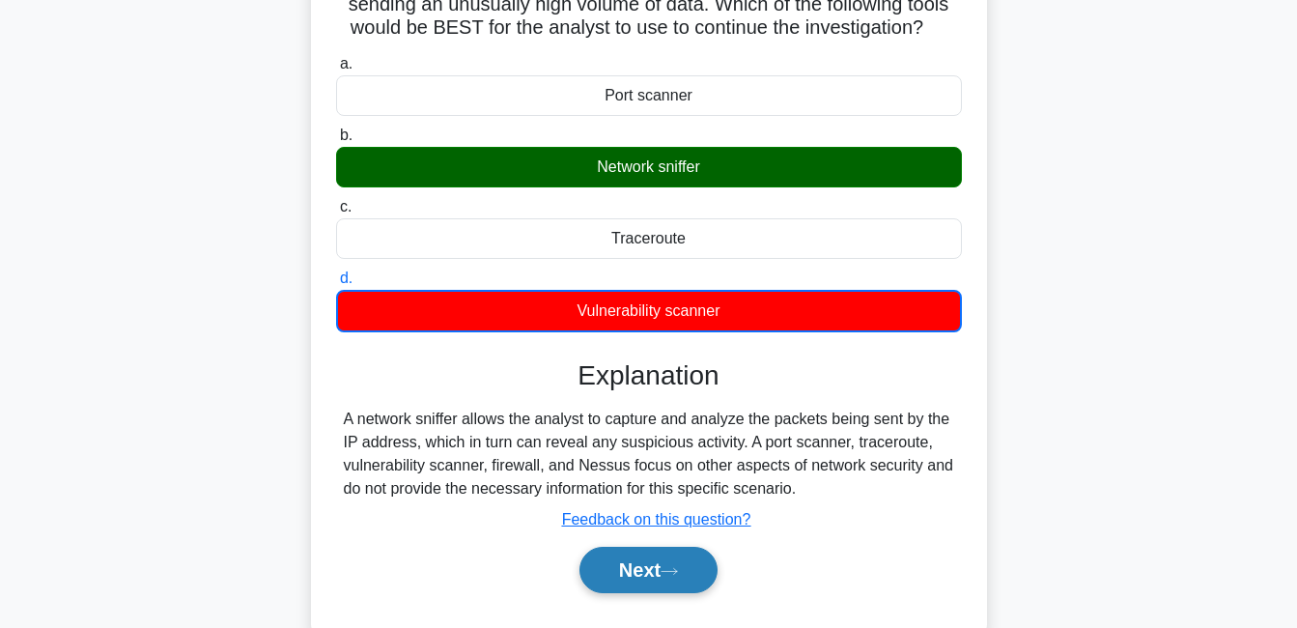
click at [700, 563] on button "Next" at bounding box center [649, 570] width 138 height 46
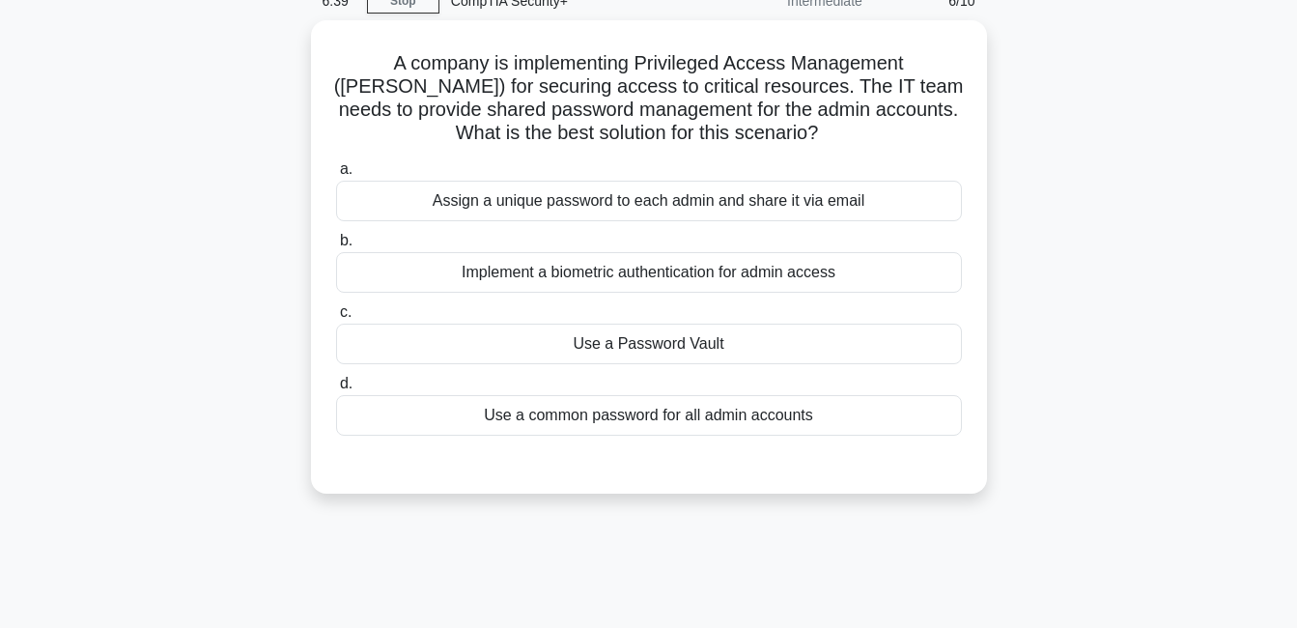
scroll to position [0, 0]
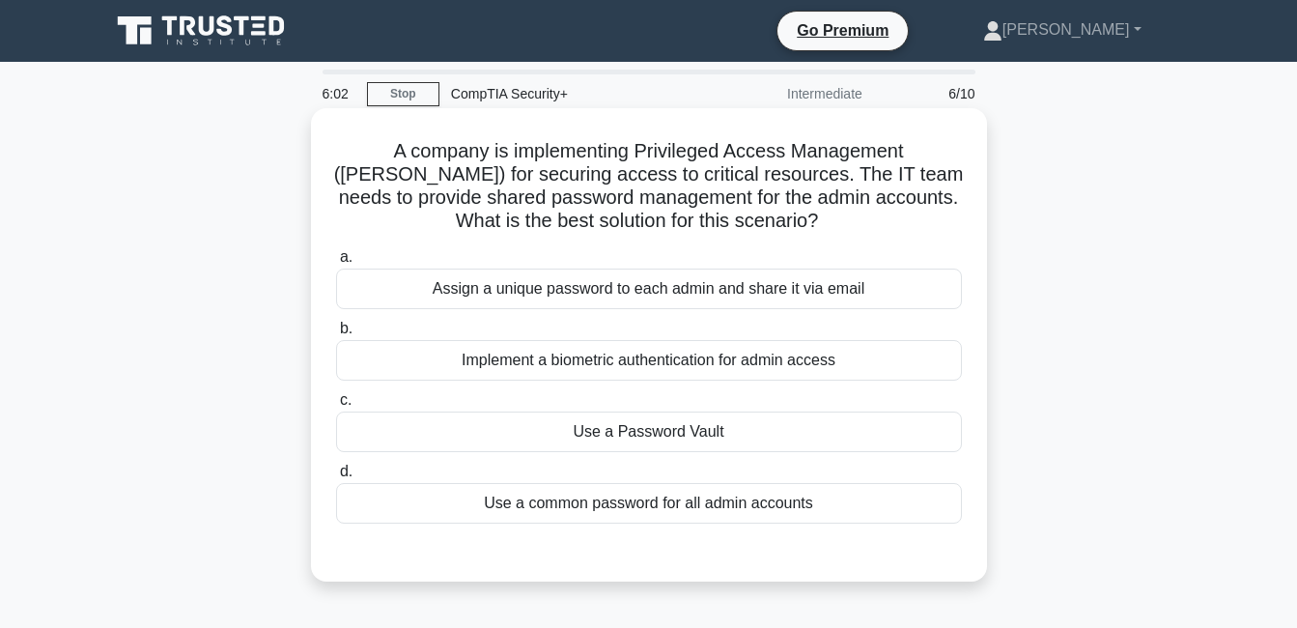
click at [535, 357] on div "Implement a biometric authentication for admin access" at bounding box center [649, 360] width 626 height 41
click at [336, 335] on input "b. Implement a biometric authentication for admin access" at bounding box center [336, 329] width 0 height 13
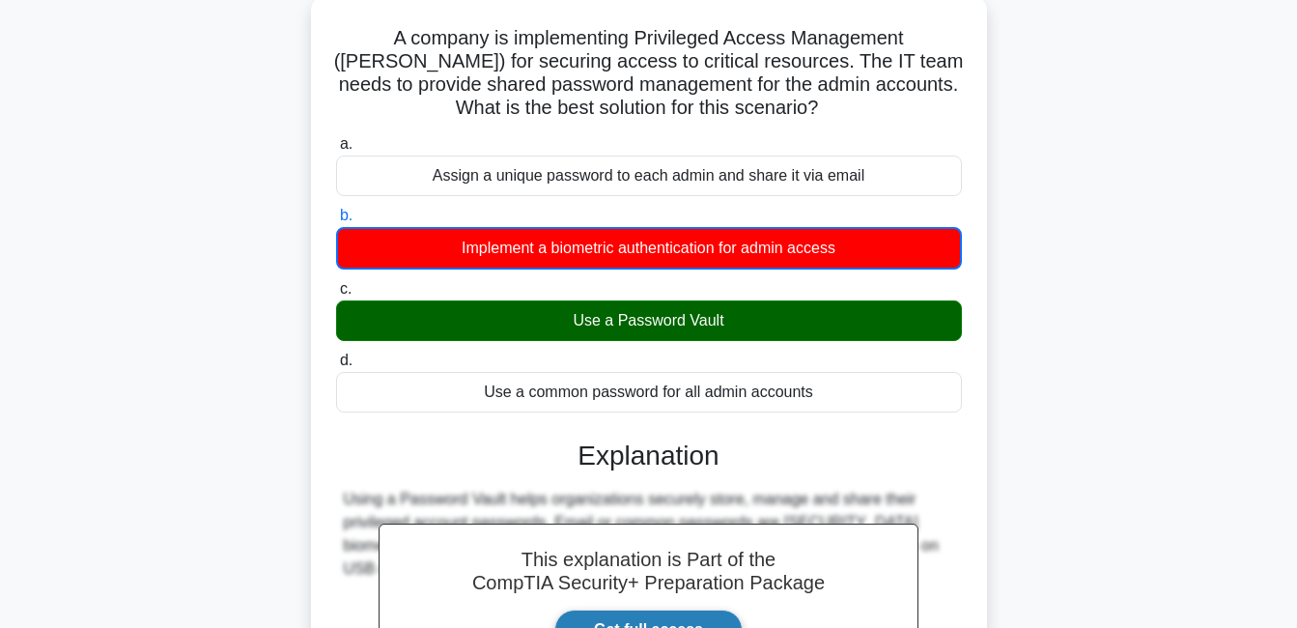
scroll to position [290, 0]
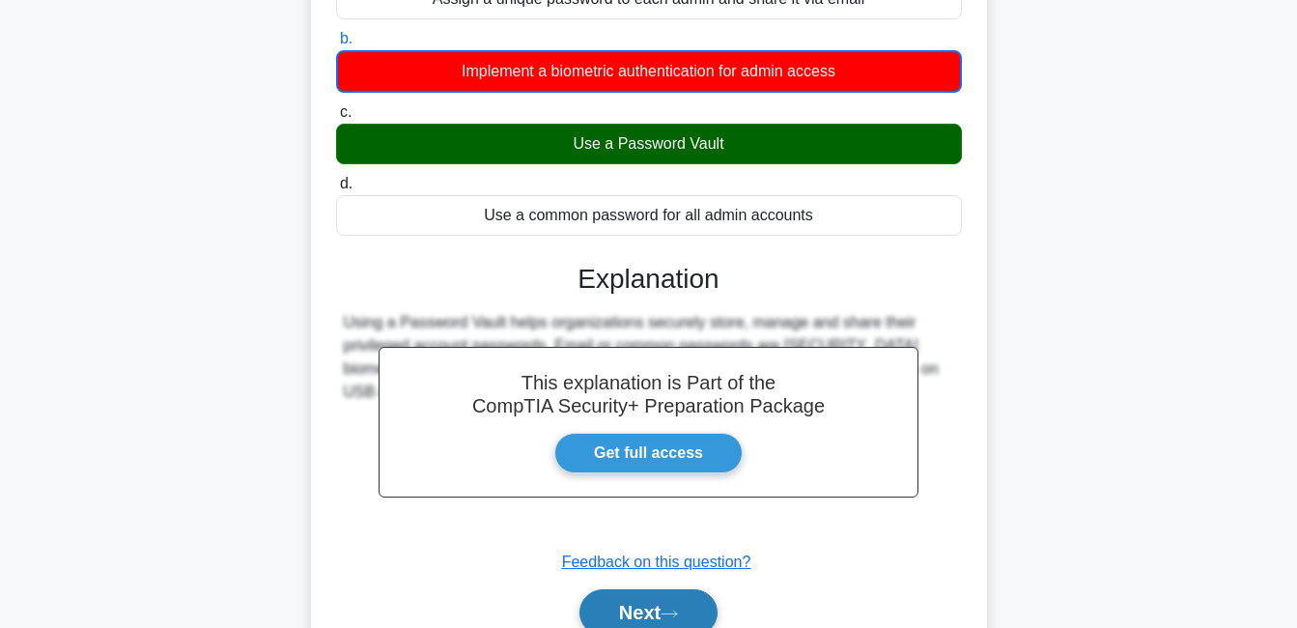
click at [689, 593] on button "Next" at bounding box center [649, 612] width 138 height 46
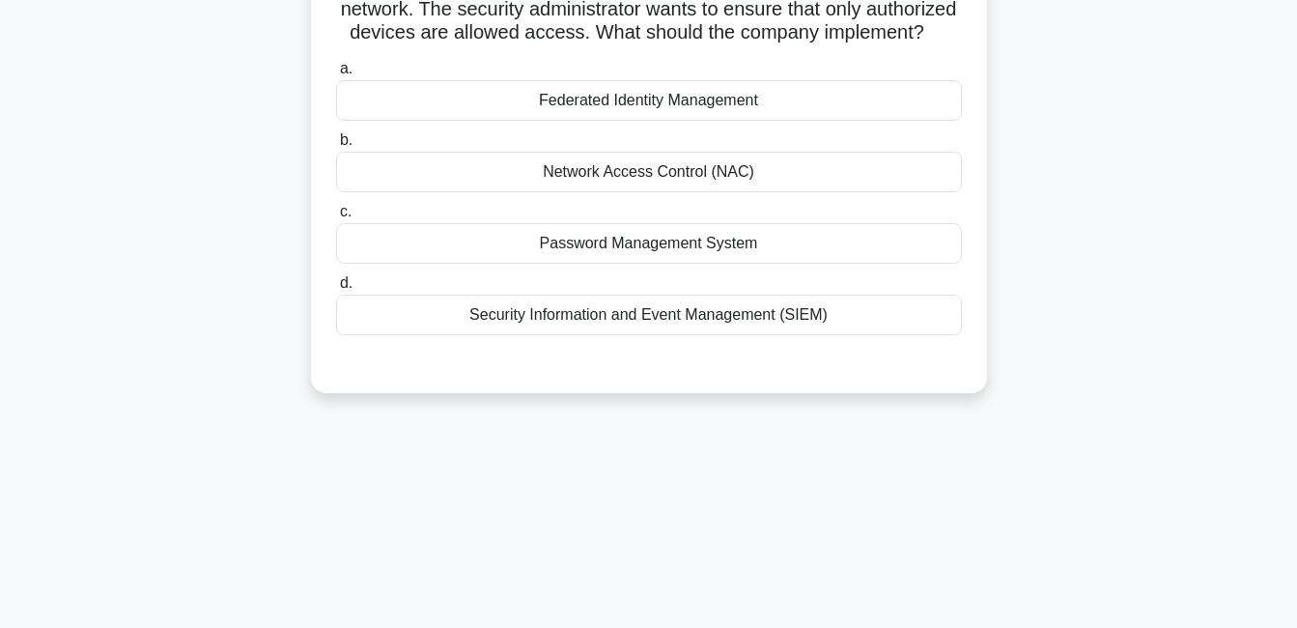
scroll to position [0, 0]
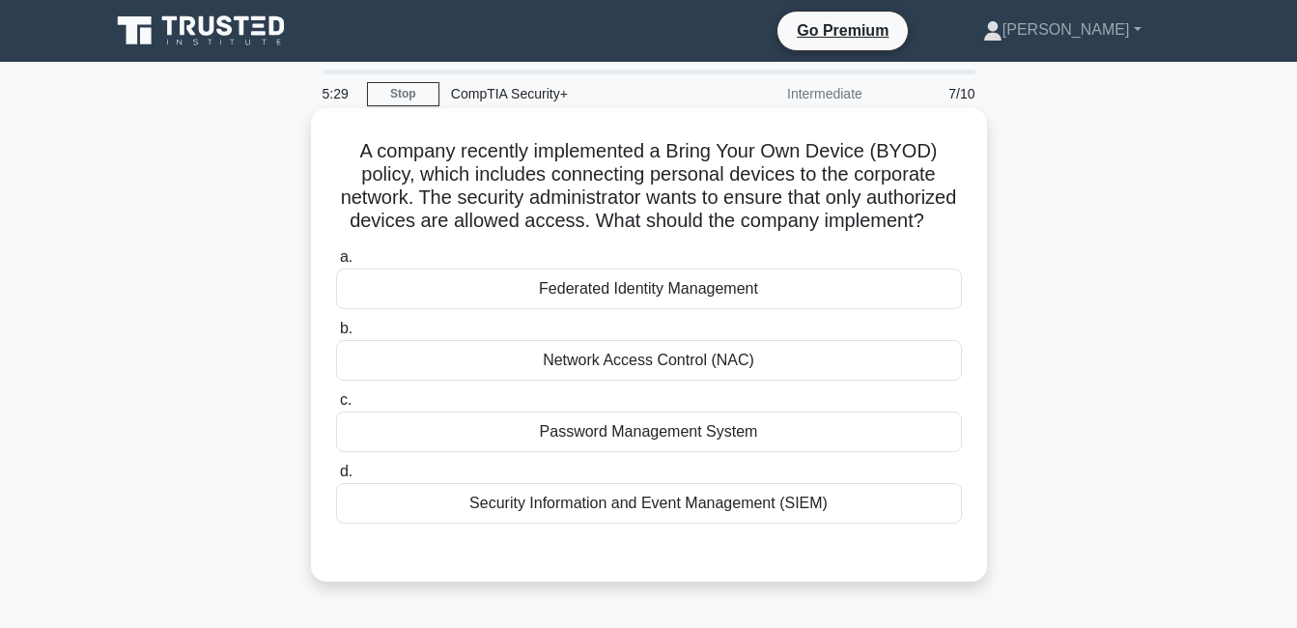
click at [737, 381] on div "Network Access Control (NAC)" at bounding box center [649, 360] width 626 height 41
click at [336, 335] on input "b. Network Access Control (NAC)" at bounding box center [336, 329] width 0 height 13
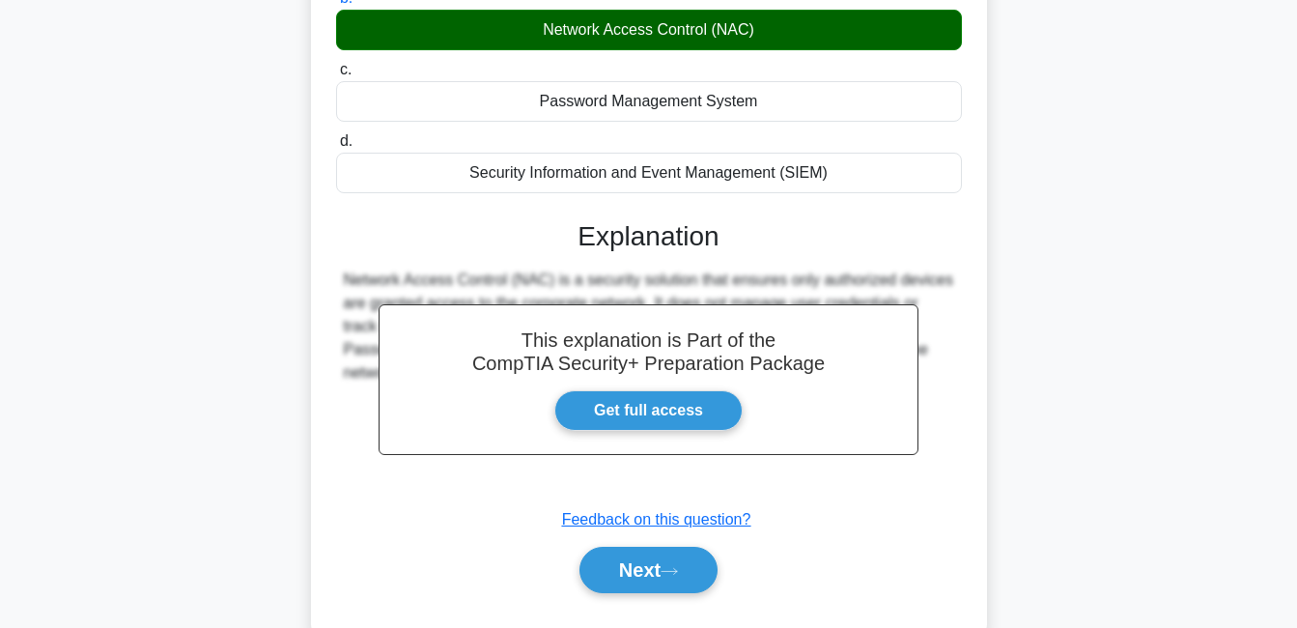
scroll to position [386, 0]
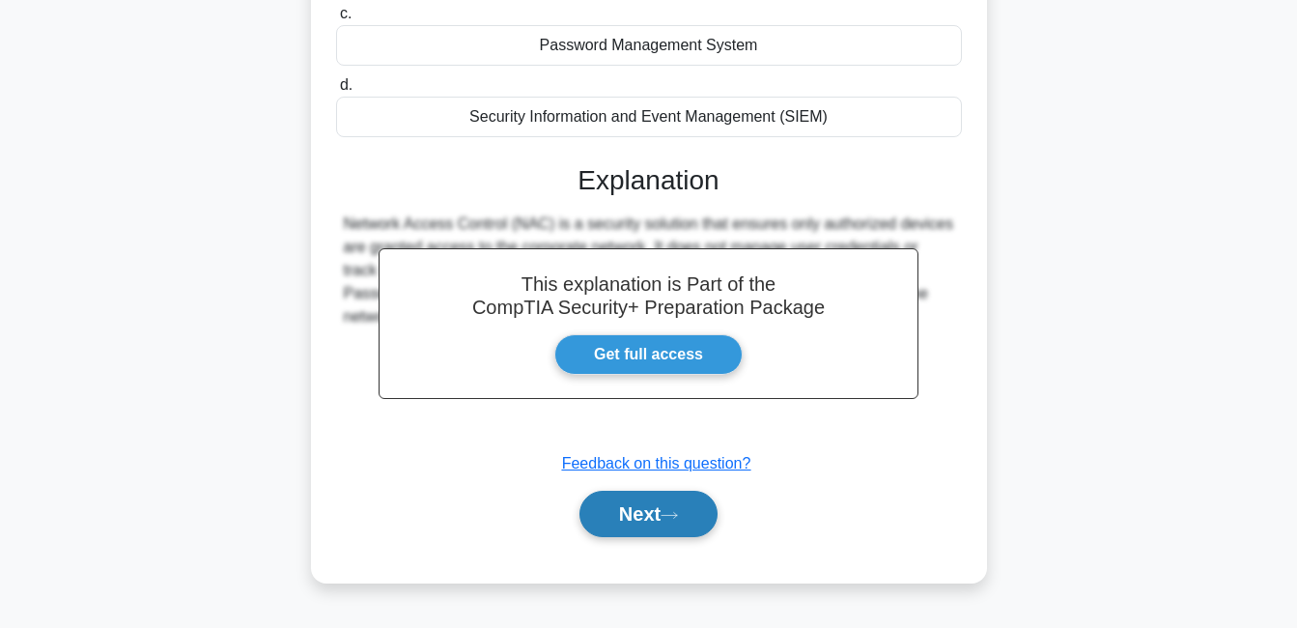
click at [675, 521] on icon at bounding box center [669, 515] width 17 height 11
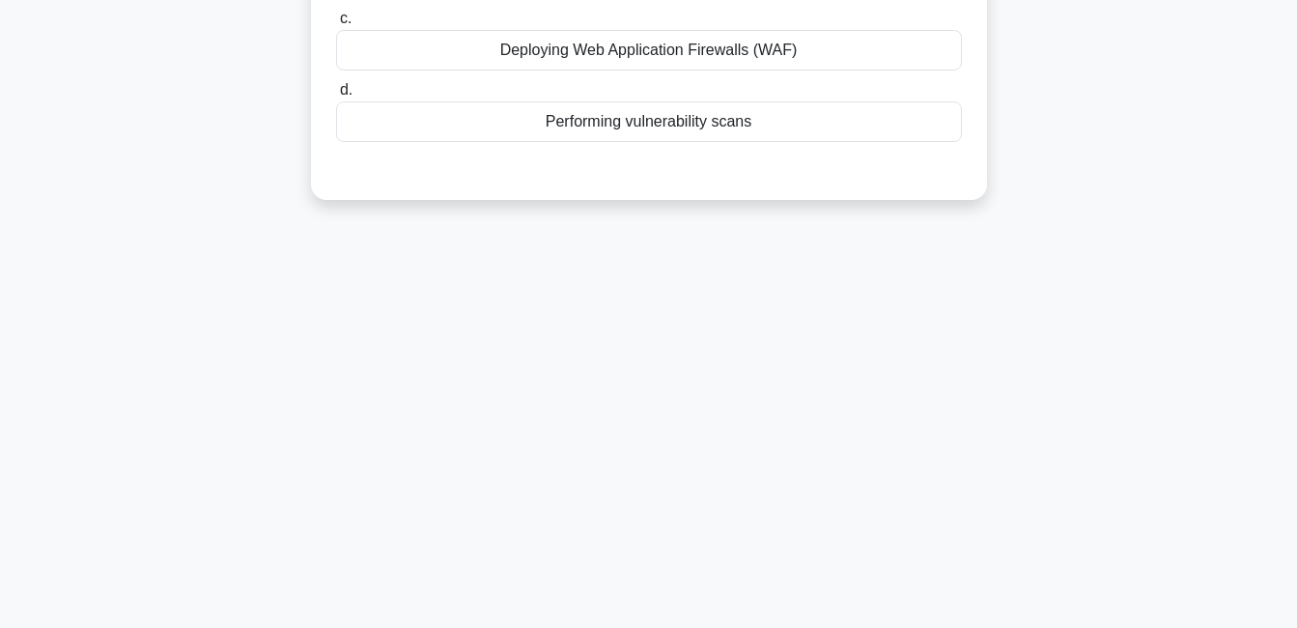
scroll to position [0, 0]
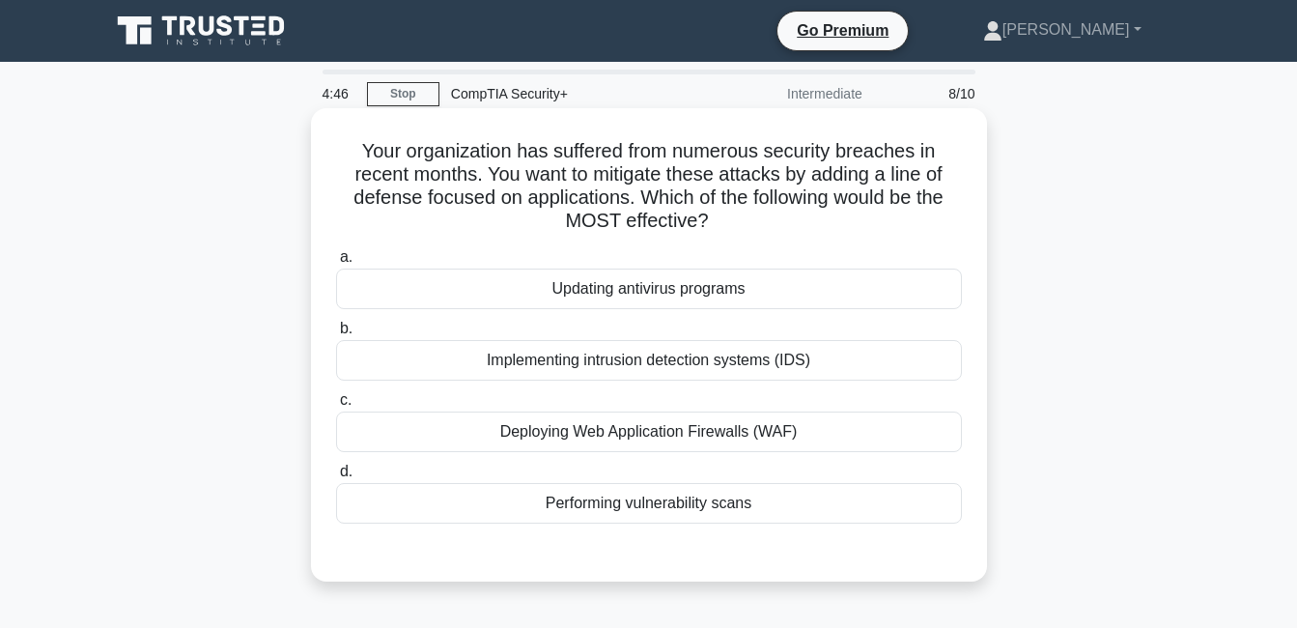
click at [693, 433] on div "Deploying Web Application Firewalls (WAF)" at bounding box center [649, 431] width 626 height 41
click at [336, 407] on input "c. Deploying Web Application Firewalls (WAF)" at bounding box center [336, 400] width 0 height 13
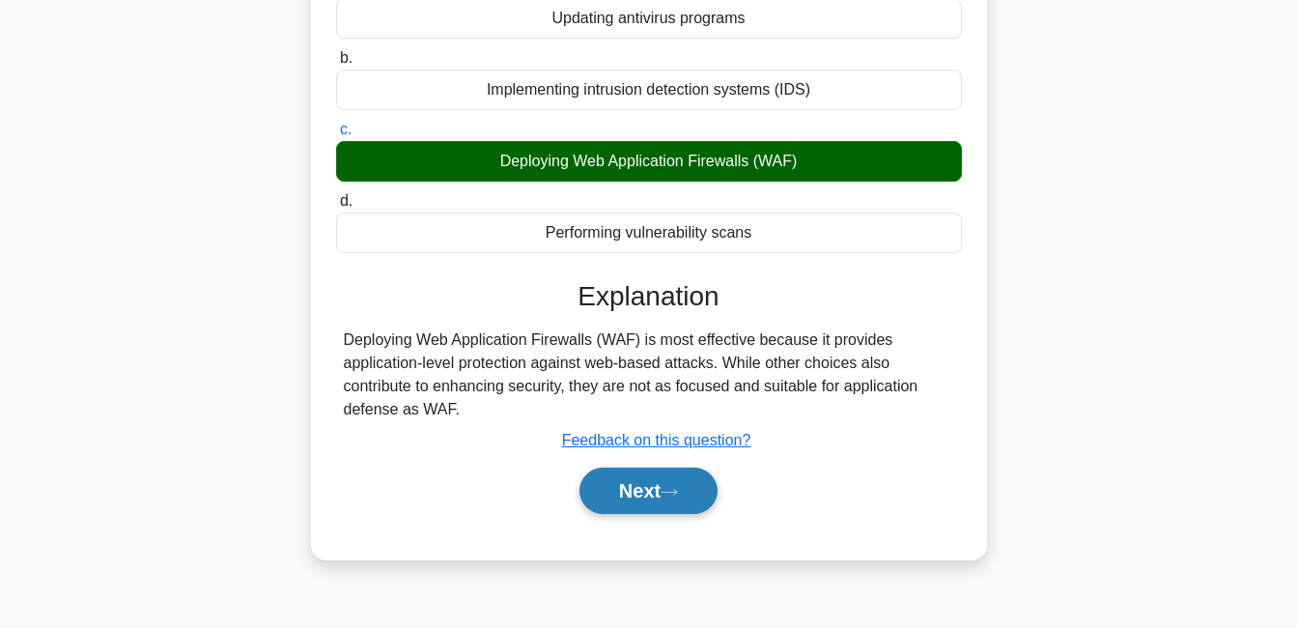
scroll to position [290, 0]
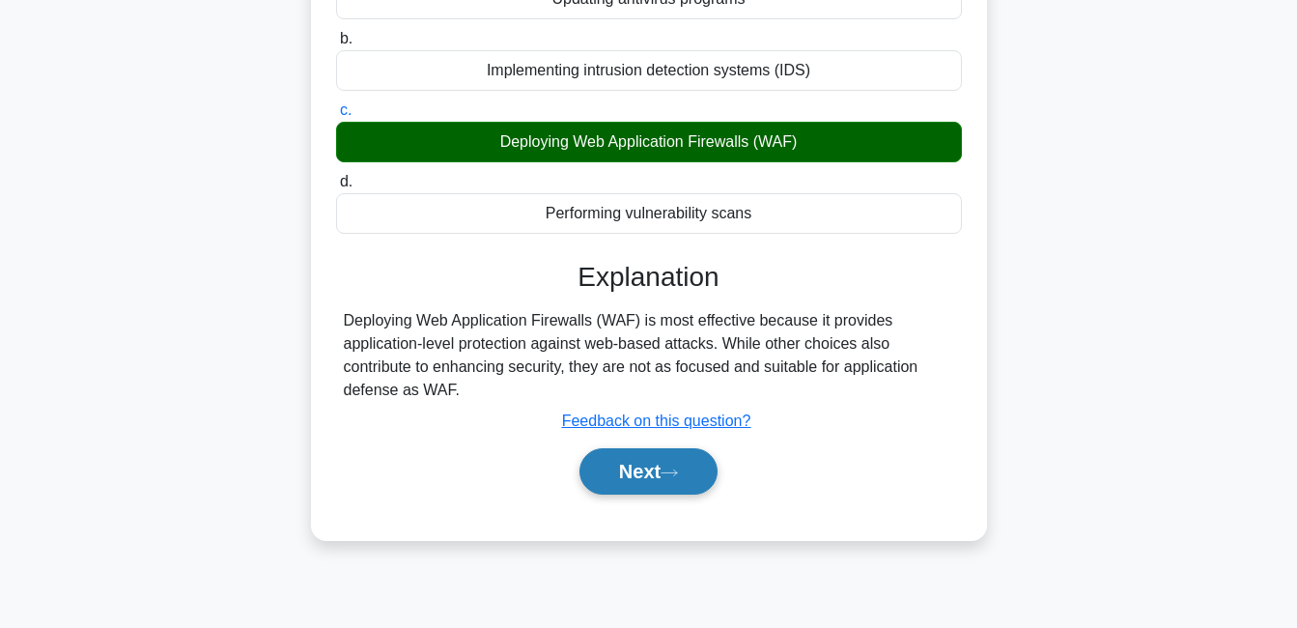
click at [692, 477] on button "Next" at bounding box center [649, 471] width 138 height 46
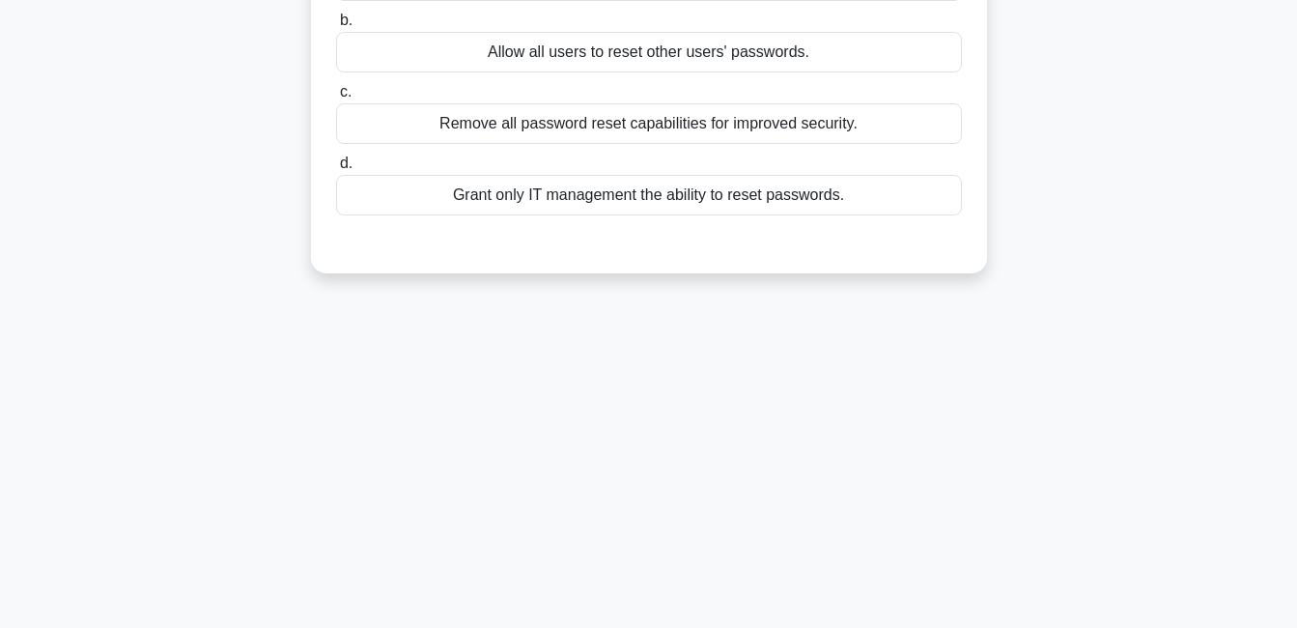
scroll to position [0, 0]
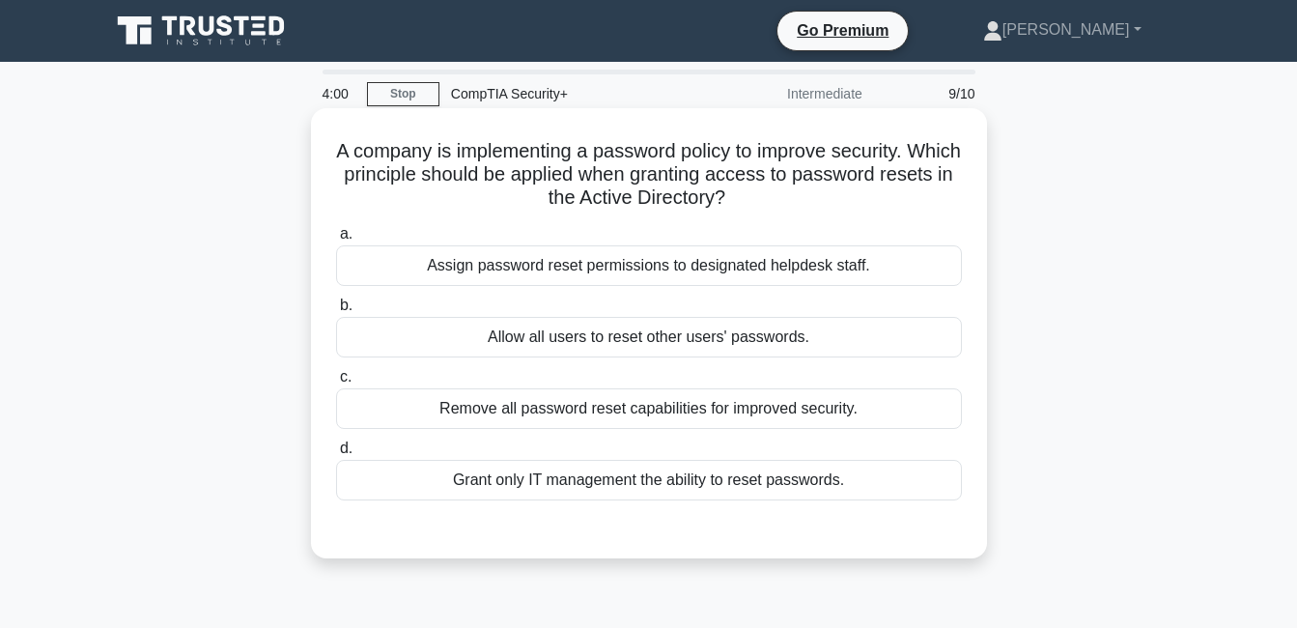
click at [588, 481] on div "Grant only IT management the ability to reset passwords." at bounding box center [649, 480] width 626 height 41
click at [336, 455] on input "d. Grant only IT management the ability to reset passwords." at bounding box center [336, 448] width 0 height 13
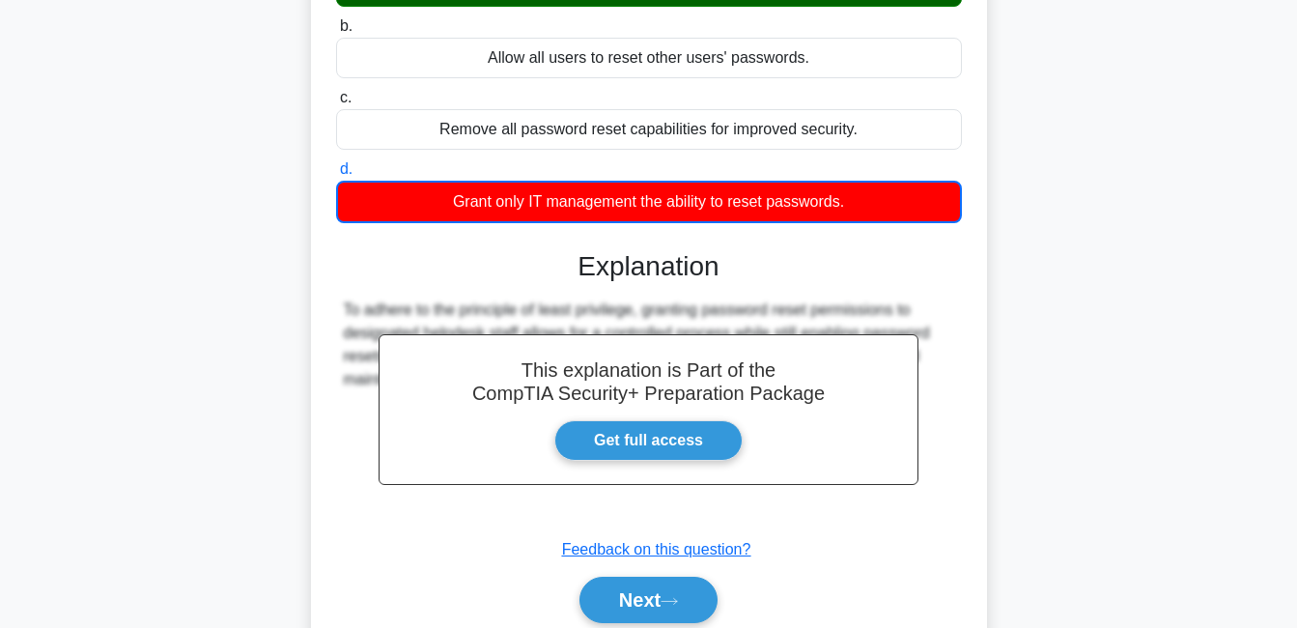
scroll to position [290, 0]
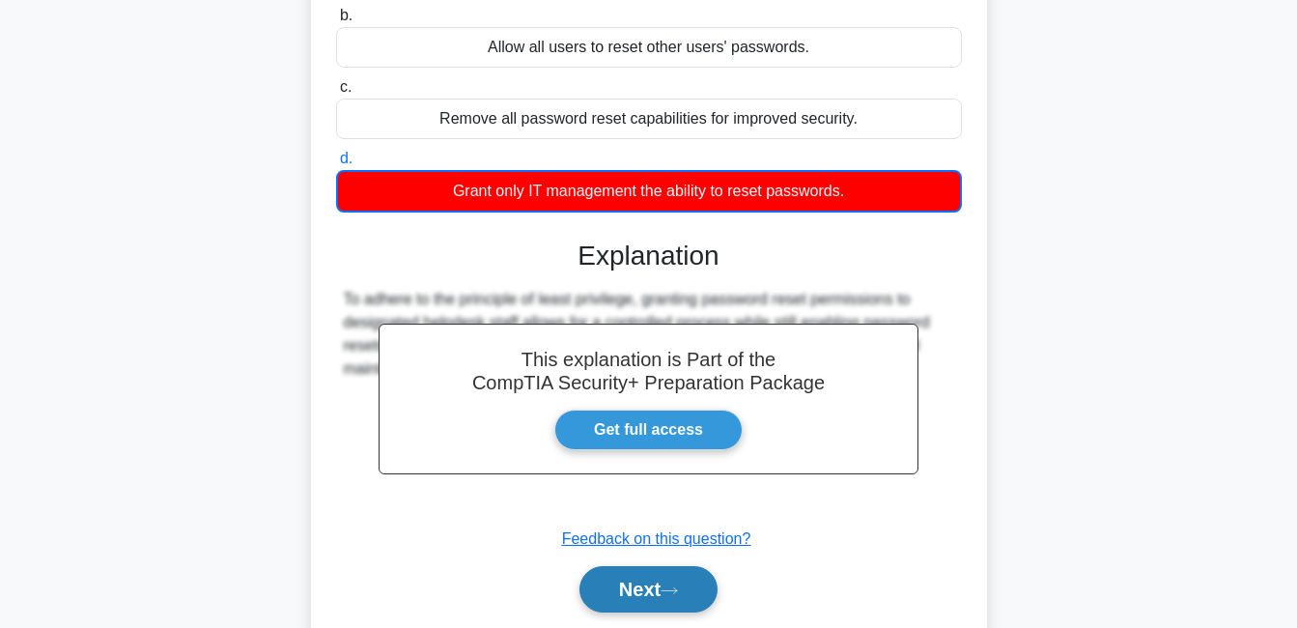
click at [646, 608] on button "Next" at bounding box center [649, 589] width 138 height 46
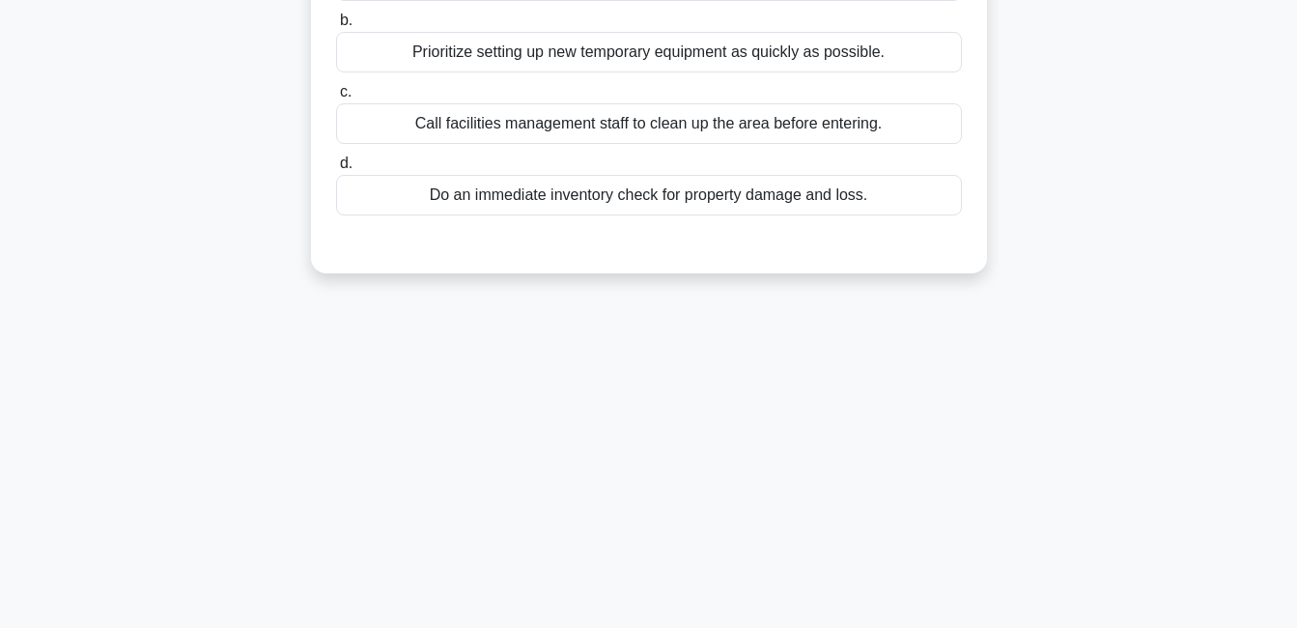
scroll to position [0, 0]
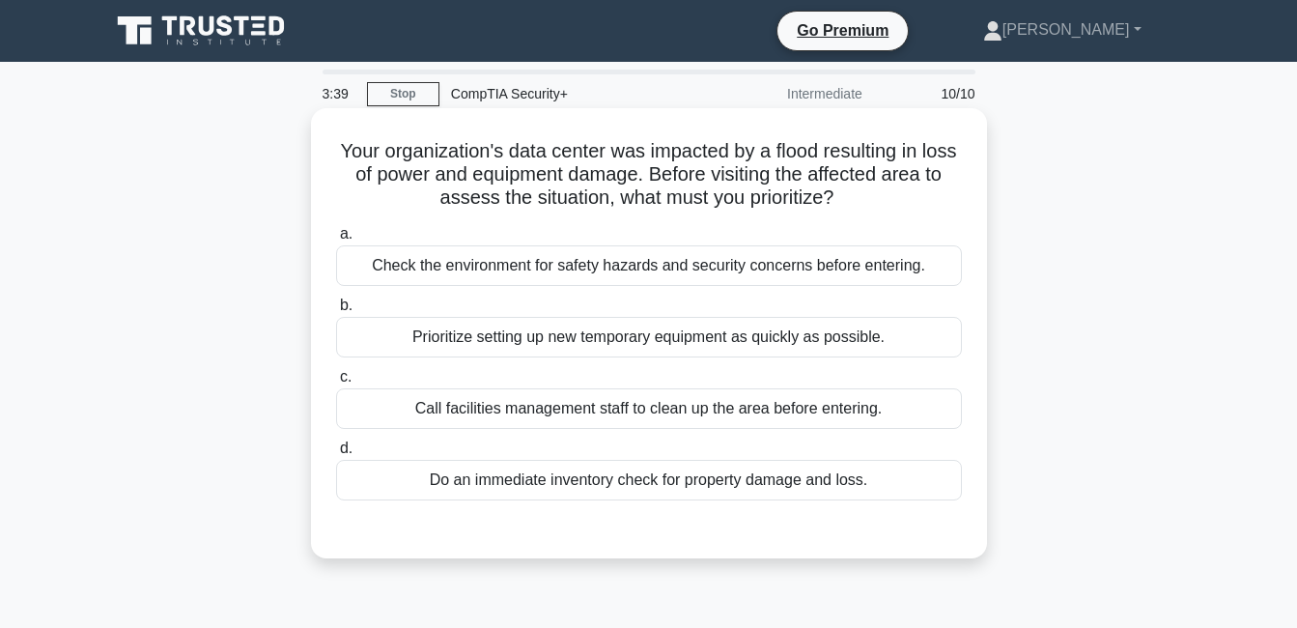
click at [567, 265] on div "Check the environment for safety hazards and security concerns before entering." at bounding box center [649, 265] width 626 height 41
click at [336, 240] on input "a. Check the environment for safety hazards and security concerns before enteri…" at bounding box center [336, 234] width 0 height 13
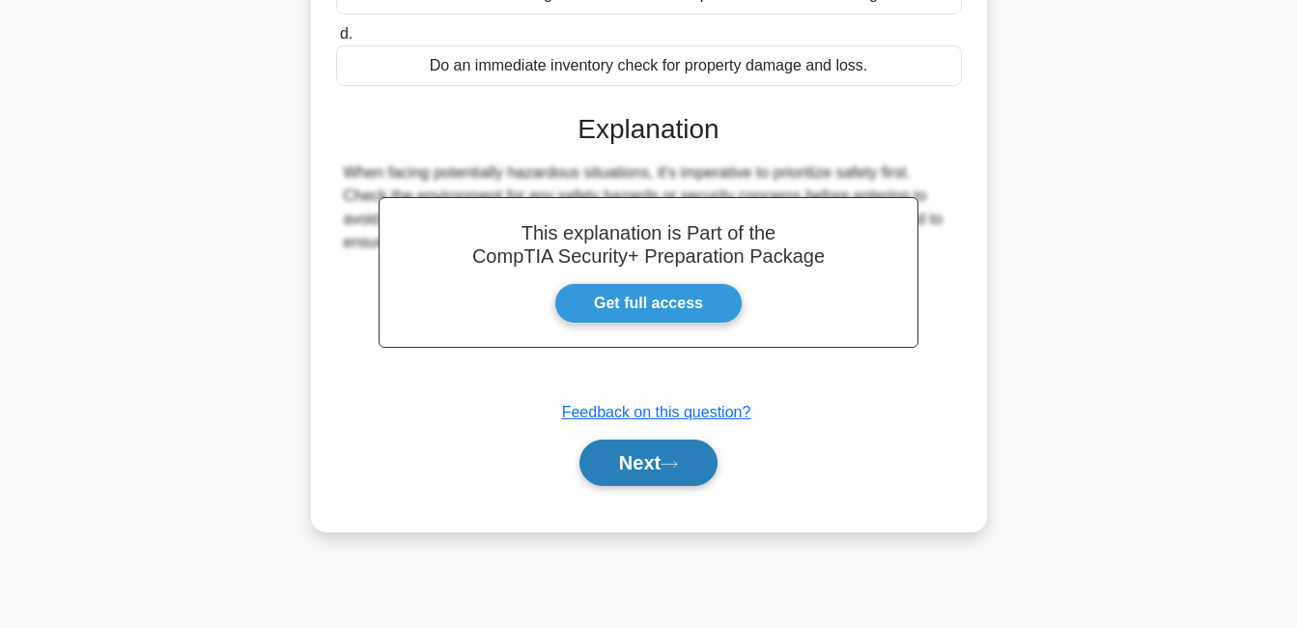
scroll to position [415, 0]
click at [659, 458] on button "Next" at bounding box center [649, 461] width 138 height 46
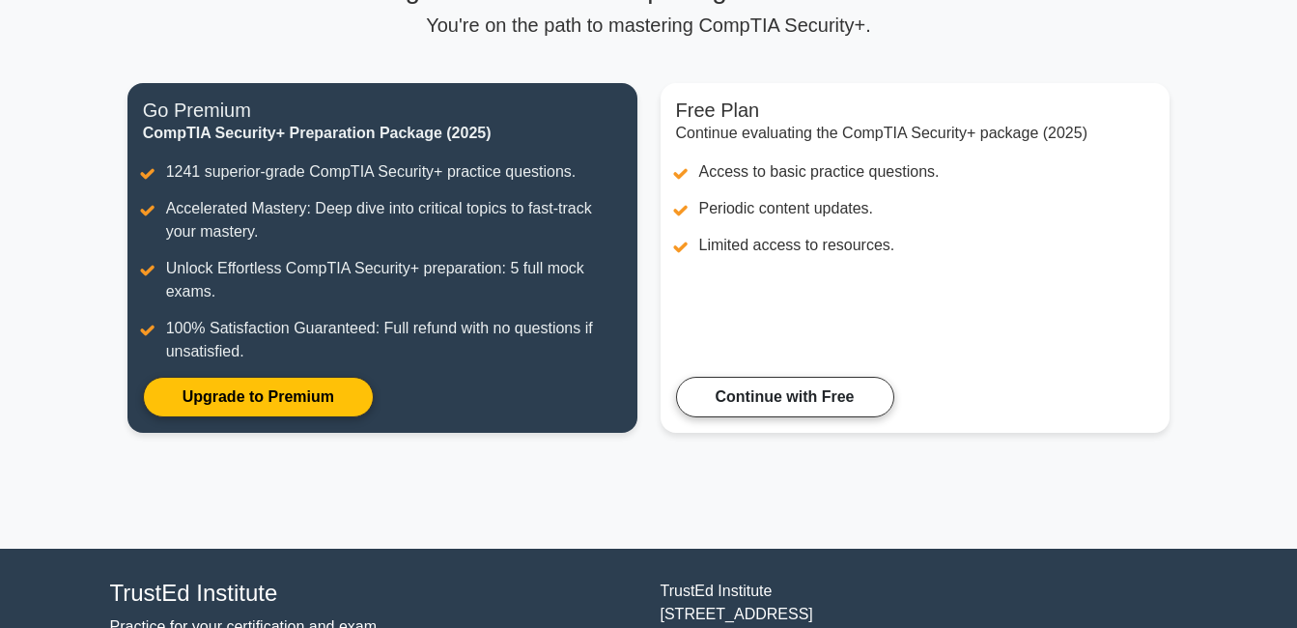
scroll to position [290, 0]
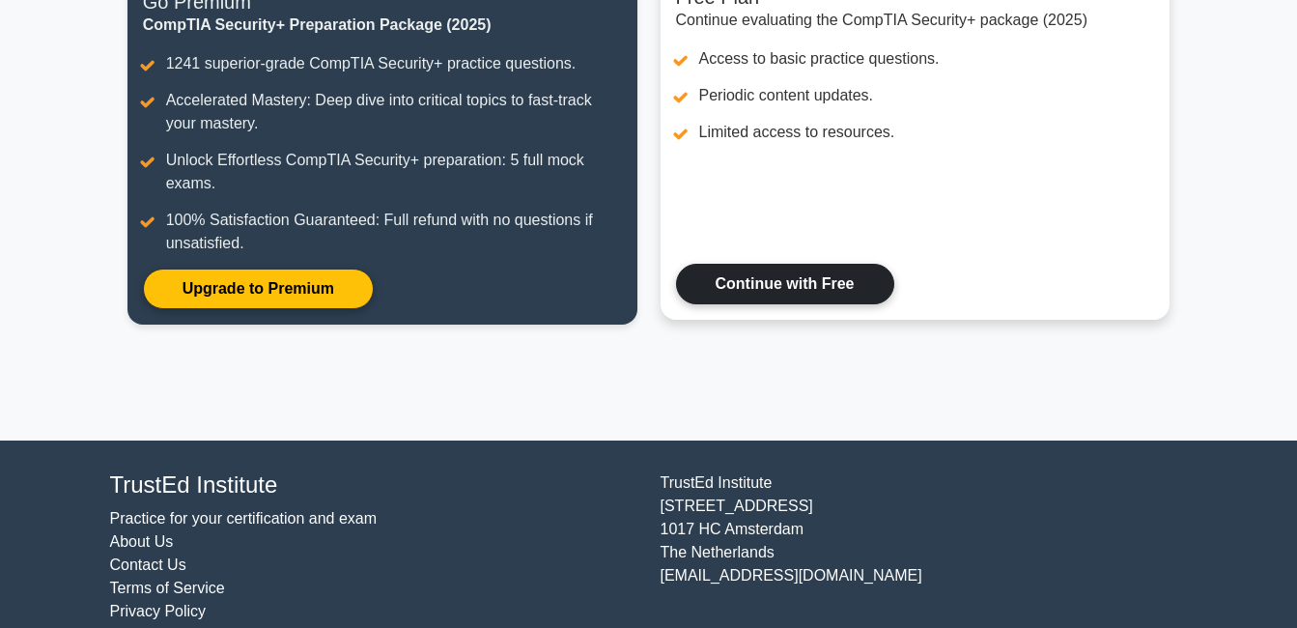
click at [788, 302] on link "Continue with Free" at bounding box center [785, 284] width 218 height 41
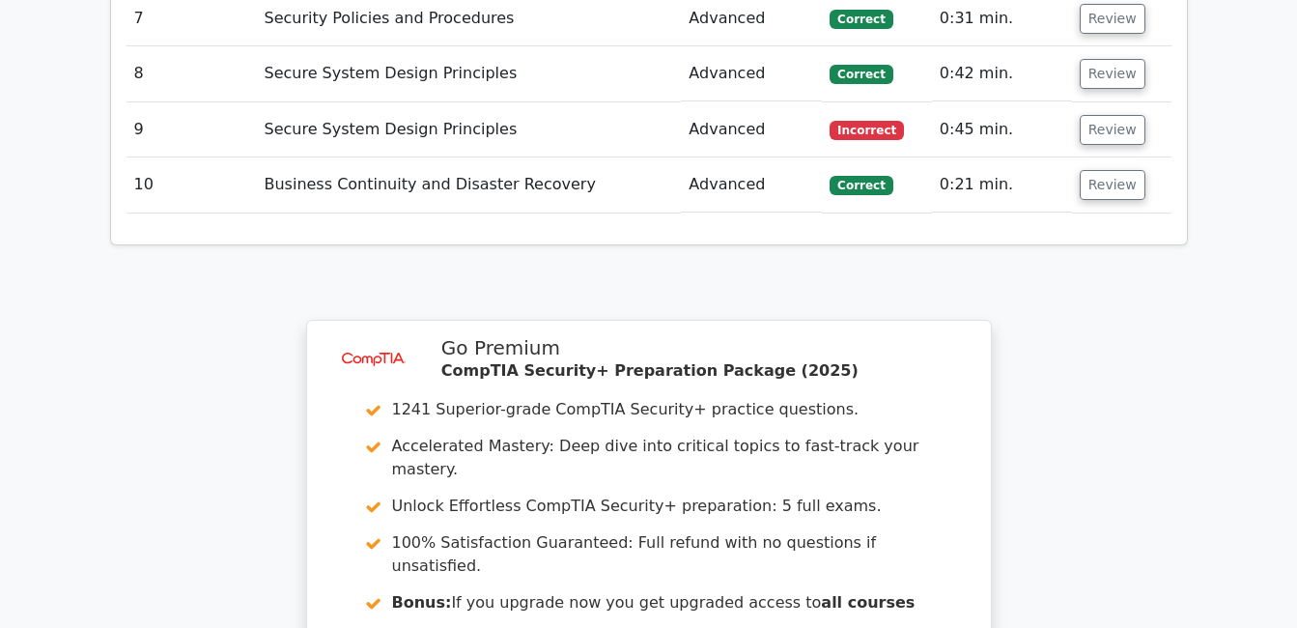
scroll to position [3055, 0]
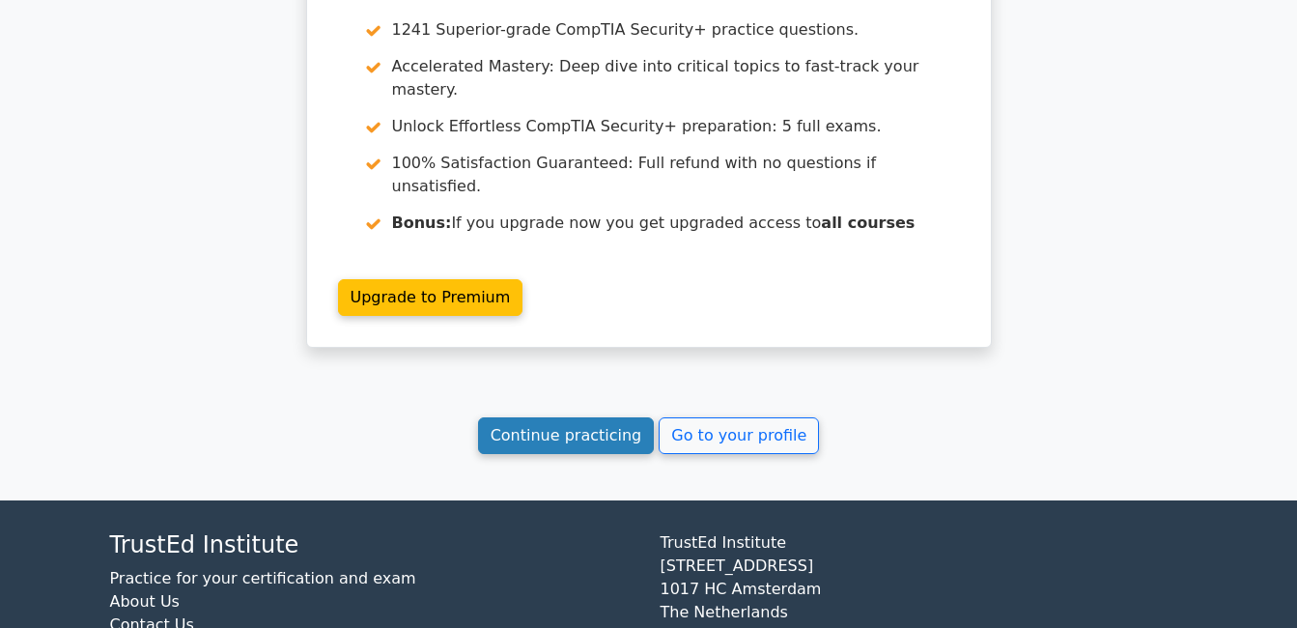
click at [613, 417] on link "Continue practicing" at bounding box center [566, 435] width 177 height 37
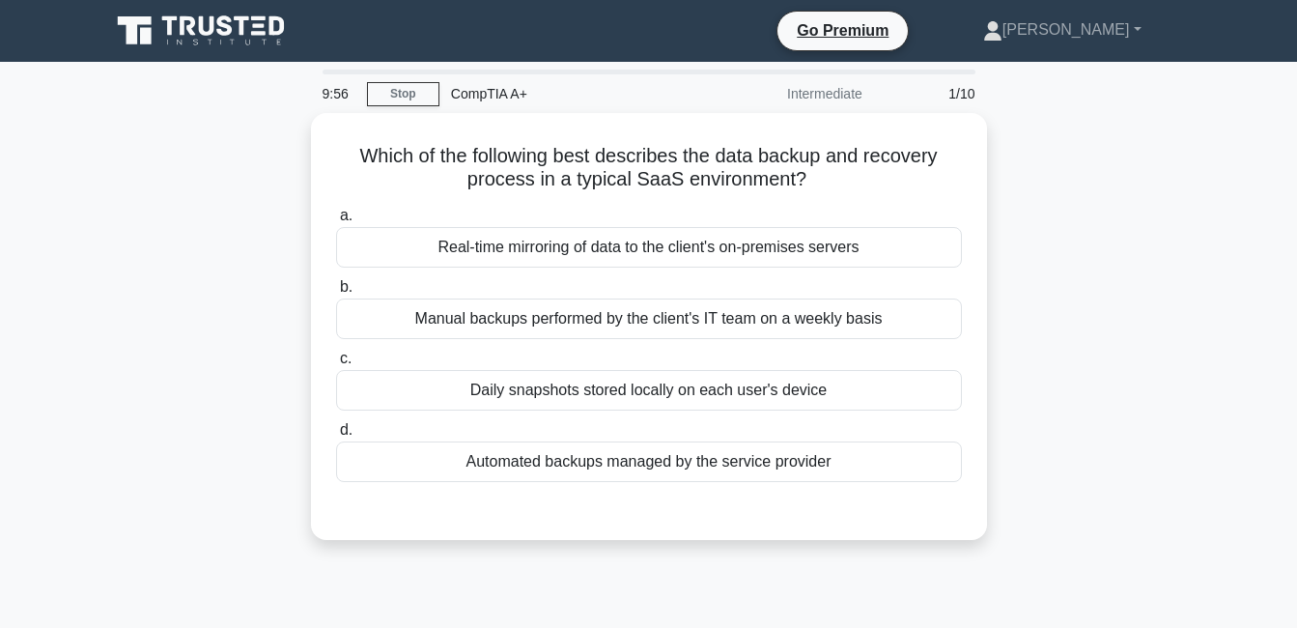
click at [206, 25] on icon at bounding box center [202, 31] width 185 height 37
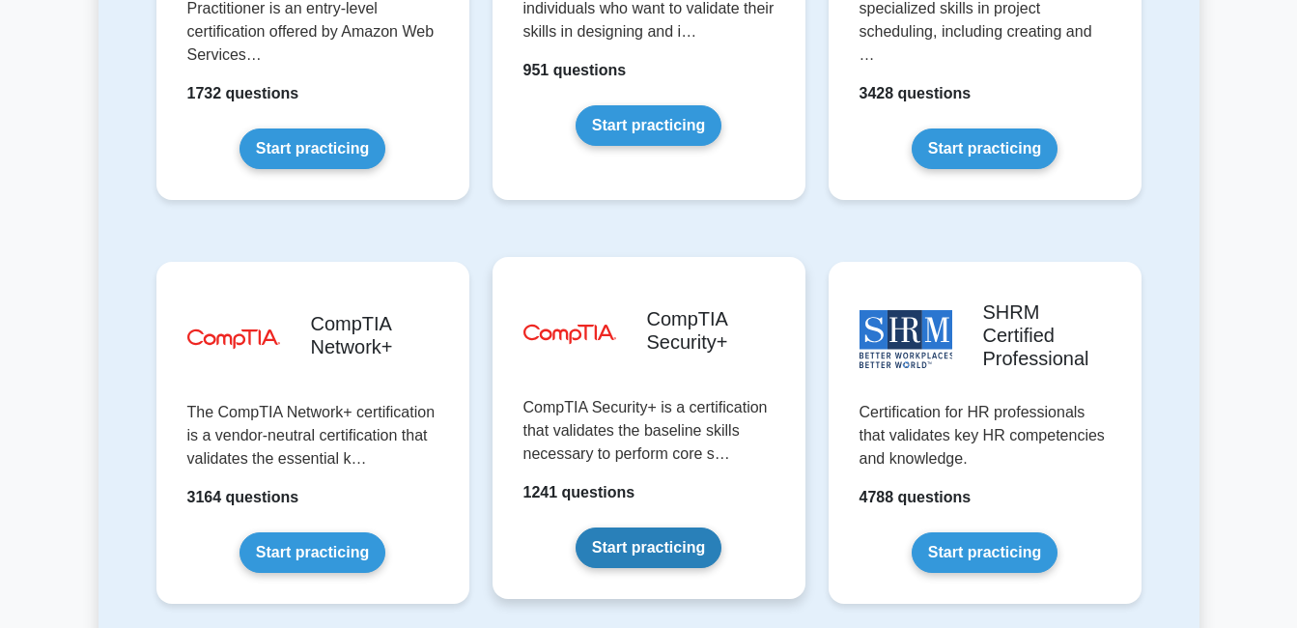
scroll to position [3574, 0]
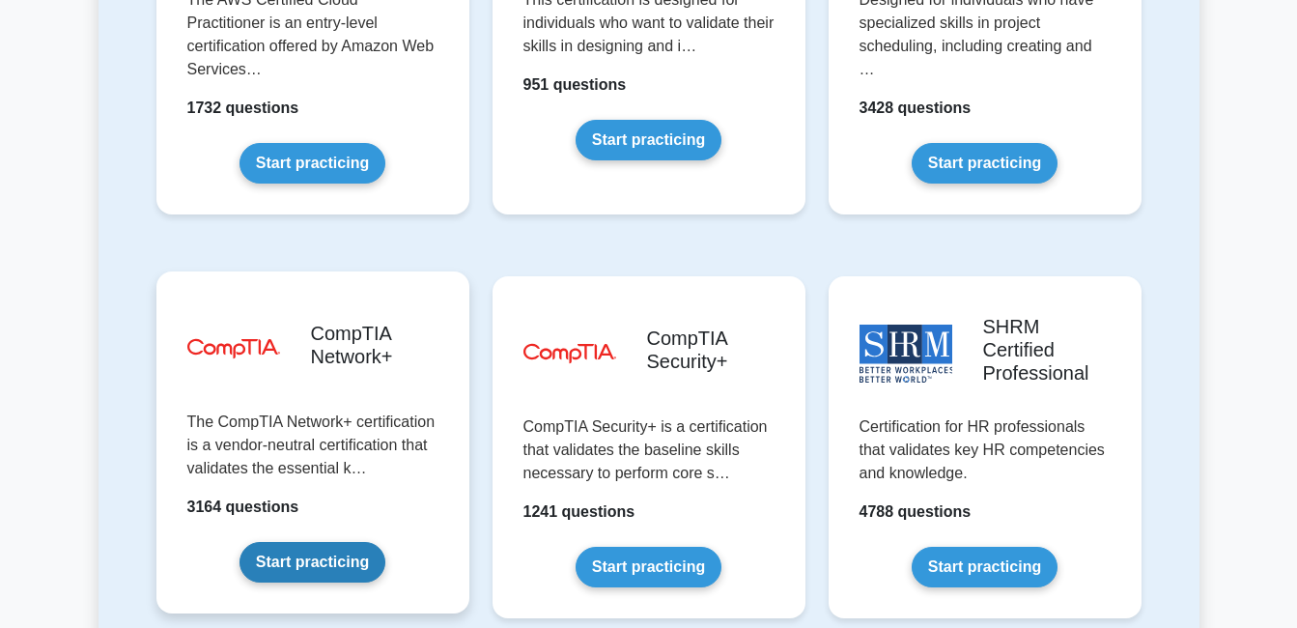
click at [342, 542] on link "Start practicing" at bounding box center [313, 562] width 146 height 41
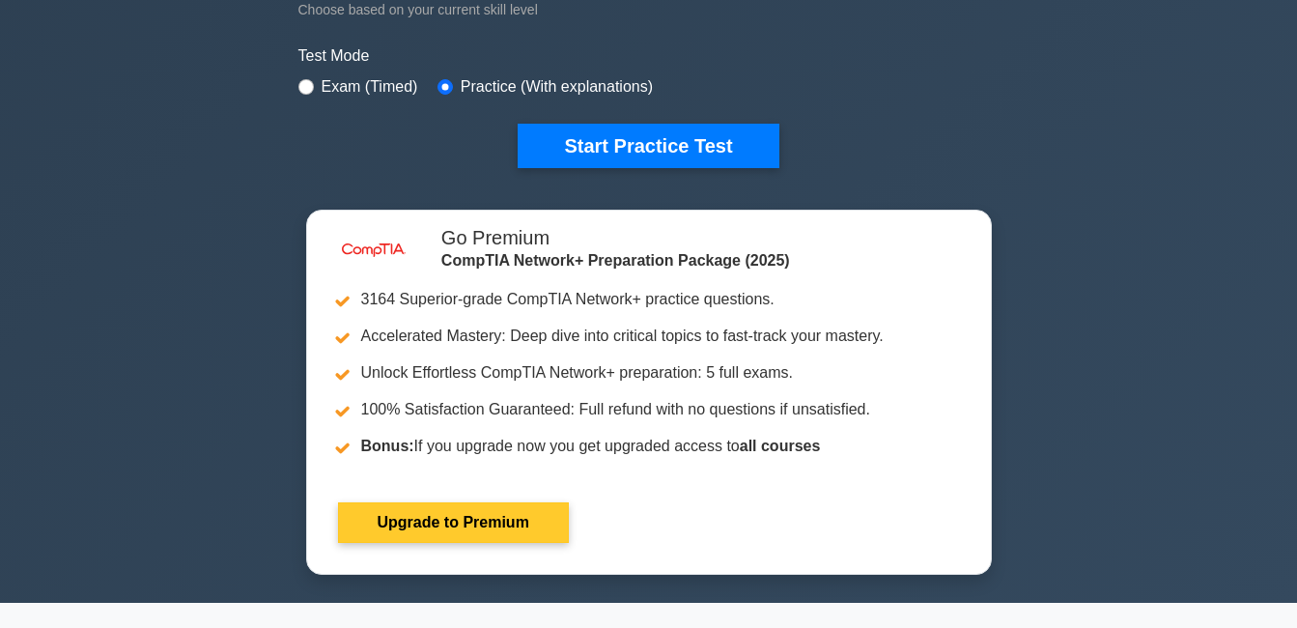
scroll to position [580, 0]
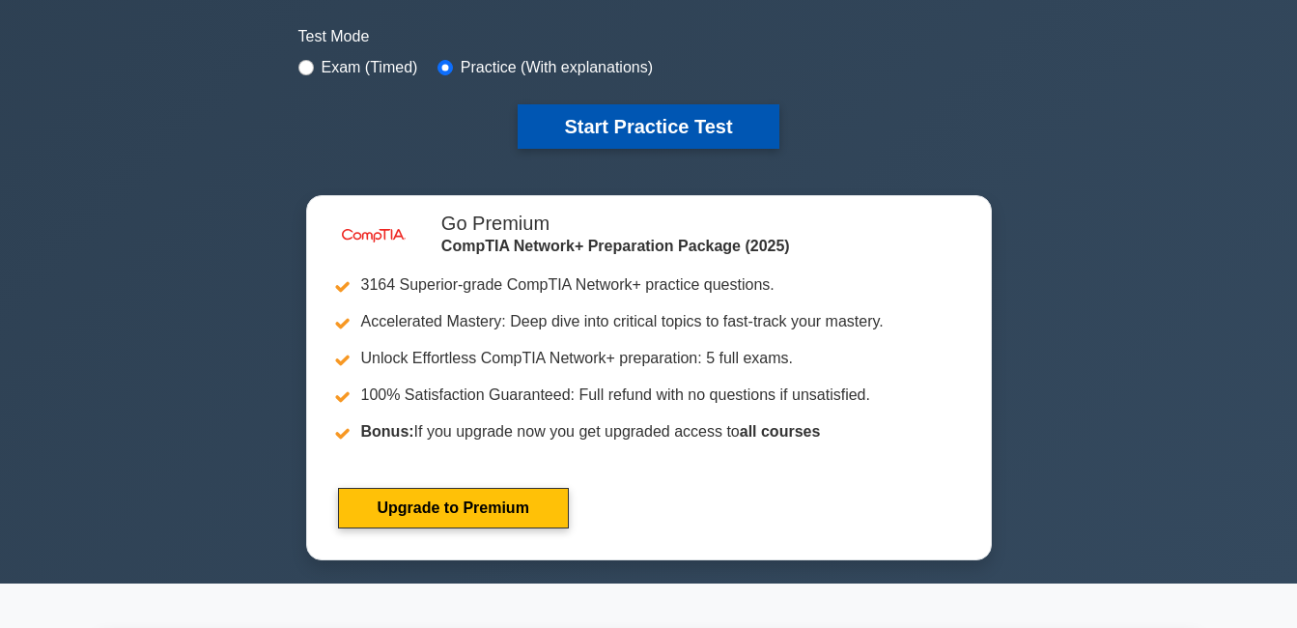
click at [578, 128] on button "Start Practice Test" at bounding box center [648, 126] width 261 height 44
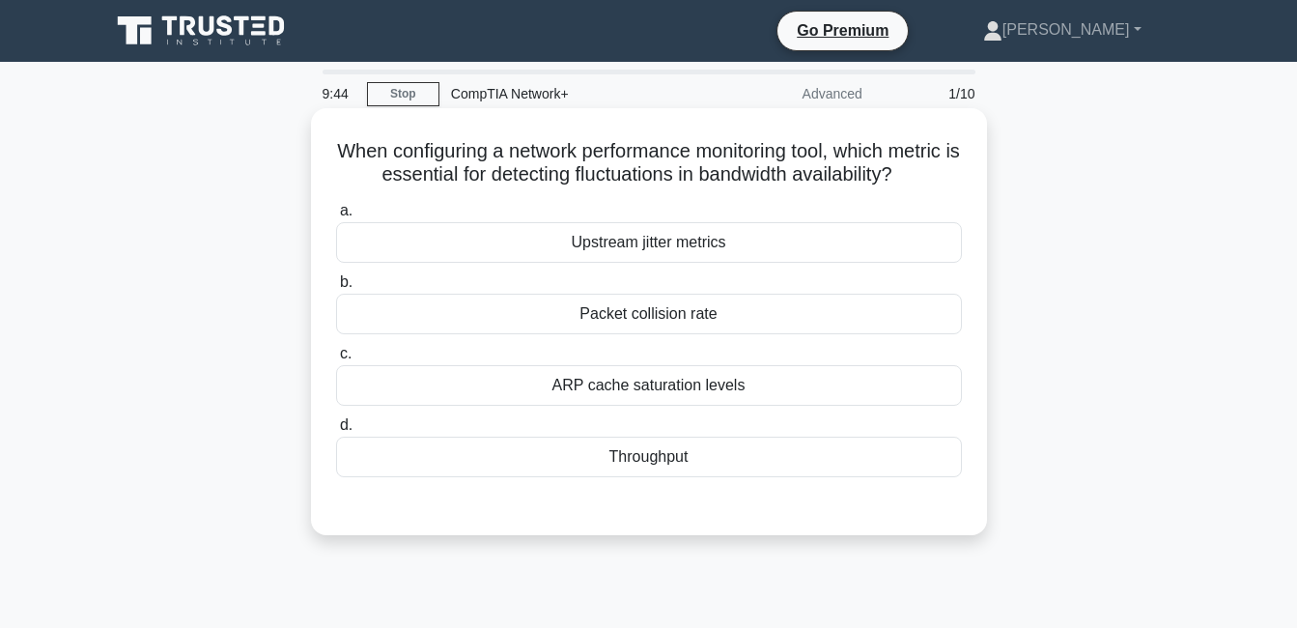
drag, startPoint x: 359, startPoint y: 151, endPoint x: 973, endPoint y: 205, distance: 615.7
click at [973, 205] on div "When configuring a network performance monitoring tool, which metric is essenti…" at bounding box center [649, 321] width 661 height 411
drag, startPoint x: 973, startPoint y: 205, endPoint x: 935, endPoint y: 209, distance: 37.9
click at [935, 187] on h5 "When configuring a network performance monitoring tool, which metric is essenti…" at bounding box center [649, 163] width 630 height 48
click at [754, 477] on div "Throughput" at bounding box center [649, 457] width 626 height 41
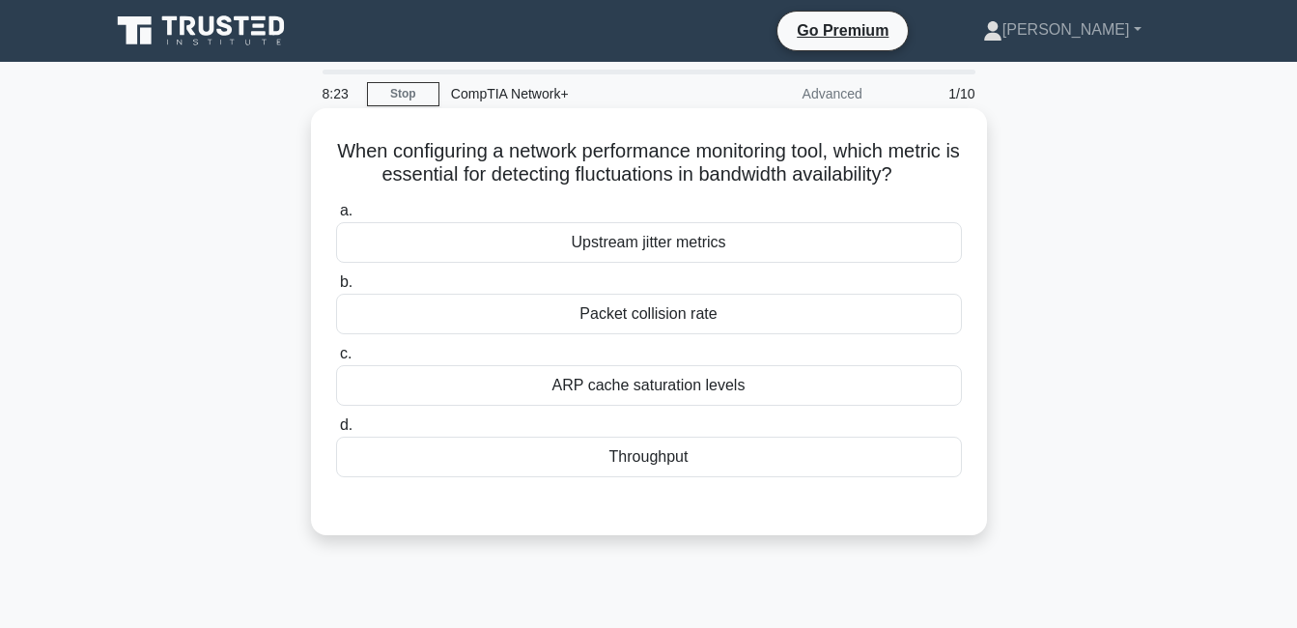
click at [336, 432] on input "d. Throughput" at bounding box center [336, 425] width 0 height 13
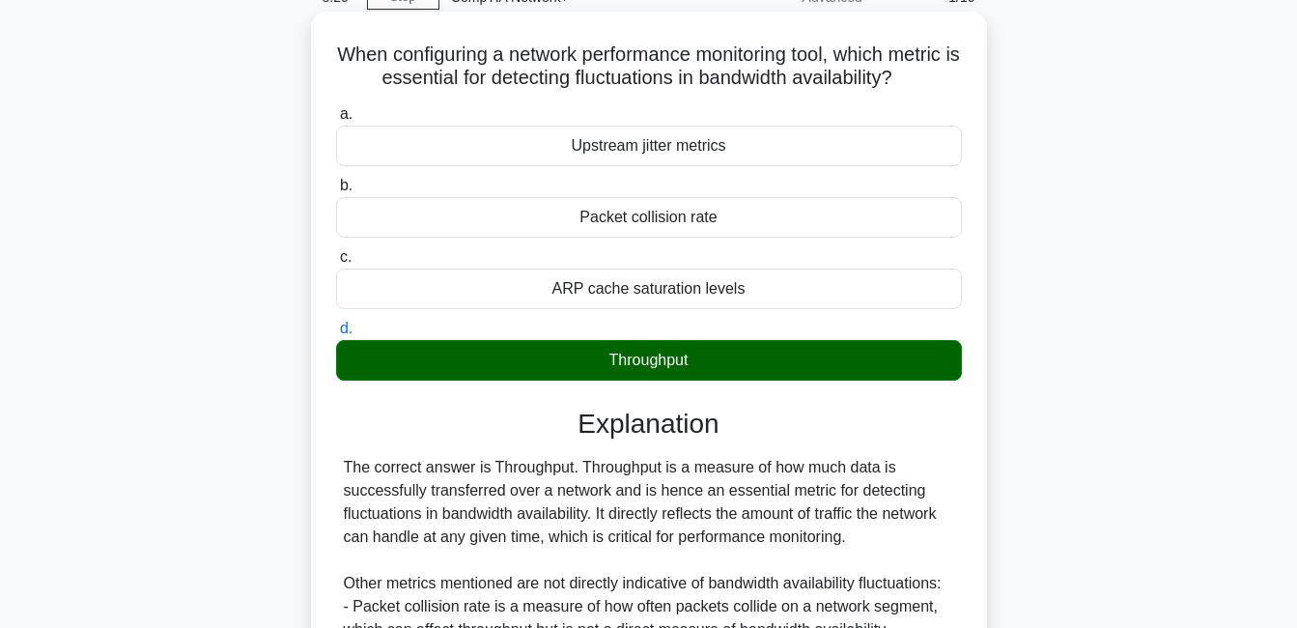
scroll to position [386, 0]
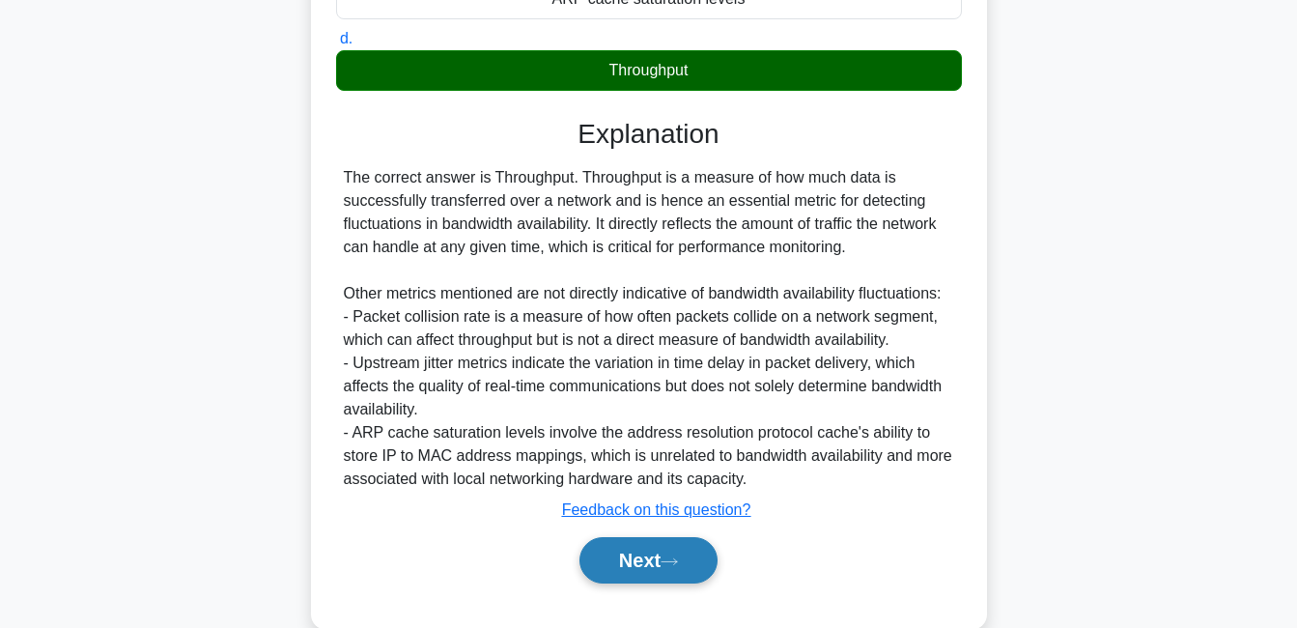
click at [665, 583] on button "Next" at bounding box center [649, 560] width 138 height 46
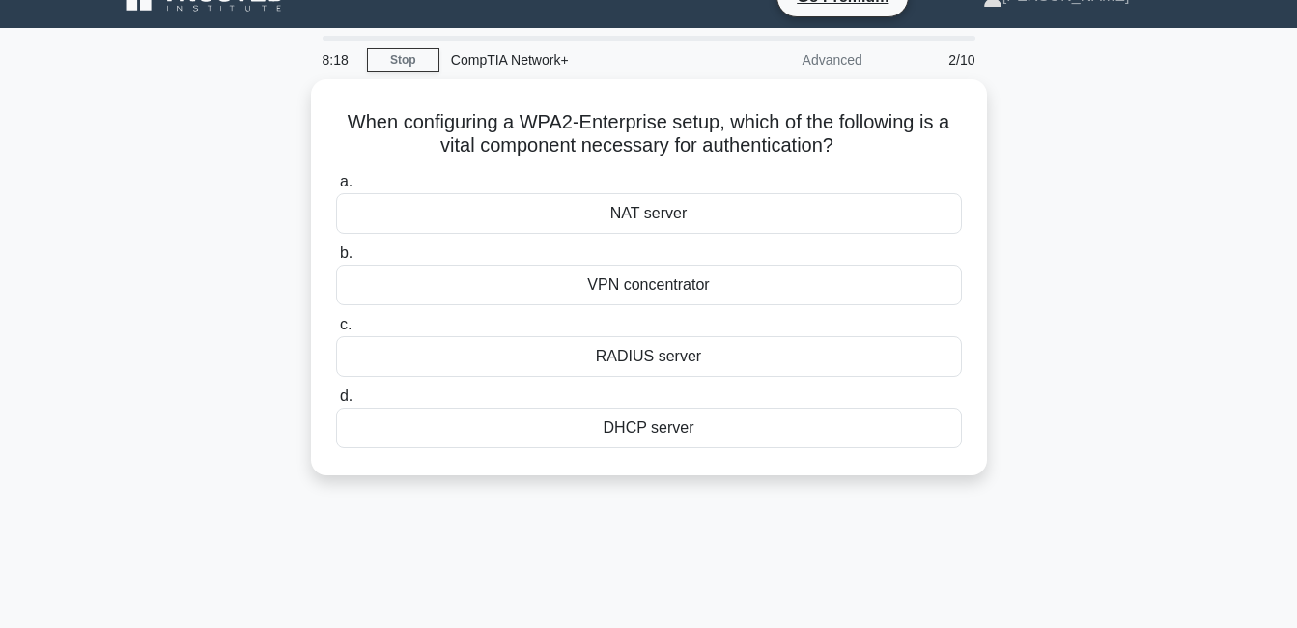
scroll to position [0, 0]
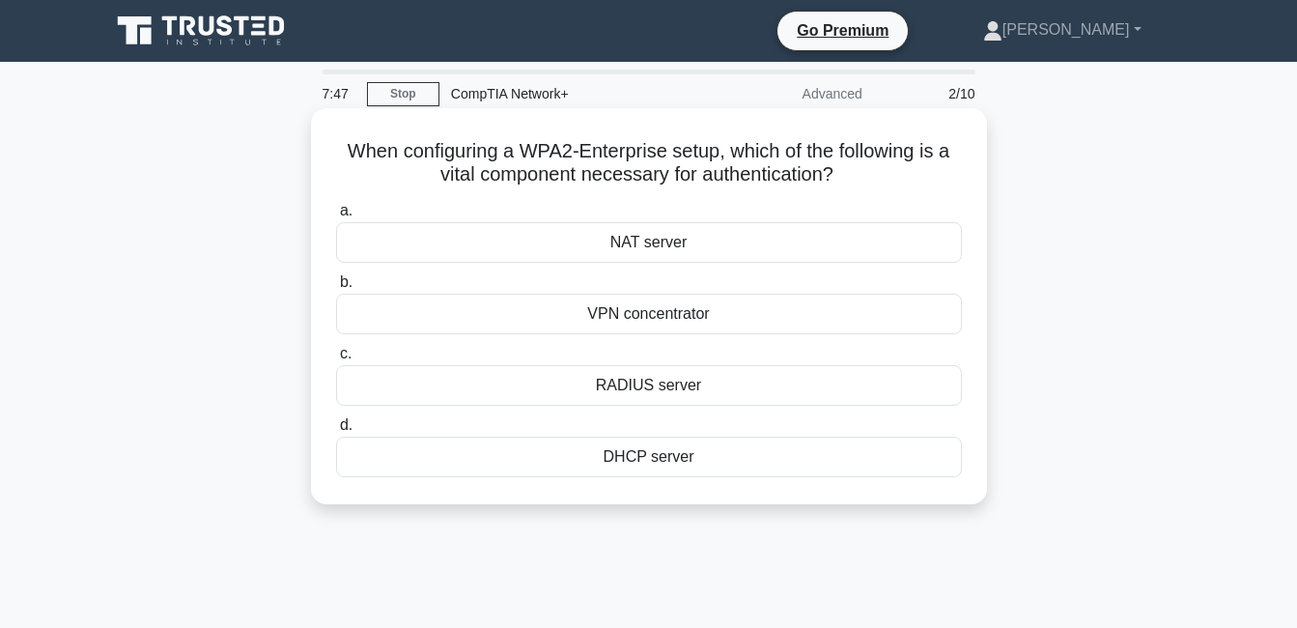
click at [760, 394] on div "RADIUS server" at bounding box center [649, 385] width 626 height 41
click at [336, 360] on input "c. RADIUS server" at bounding box center [336, 354] width 0 height 13
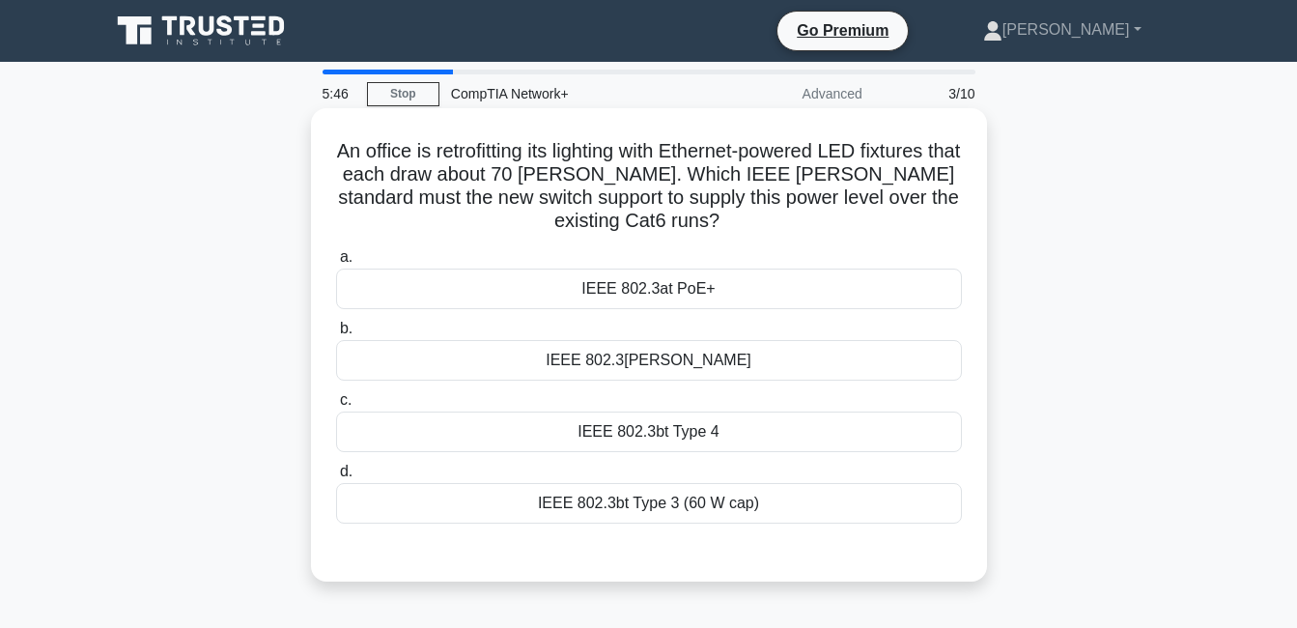
click at [723, 366] on div "IEEE 802.3af PoE" at bounding box center [649, 360] width 626 height 41
click at [336, 335] on input "b. IEEE 802.3af PoE" at bounding box center [336, 329] width 0 height 13
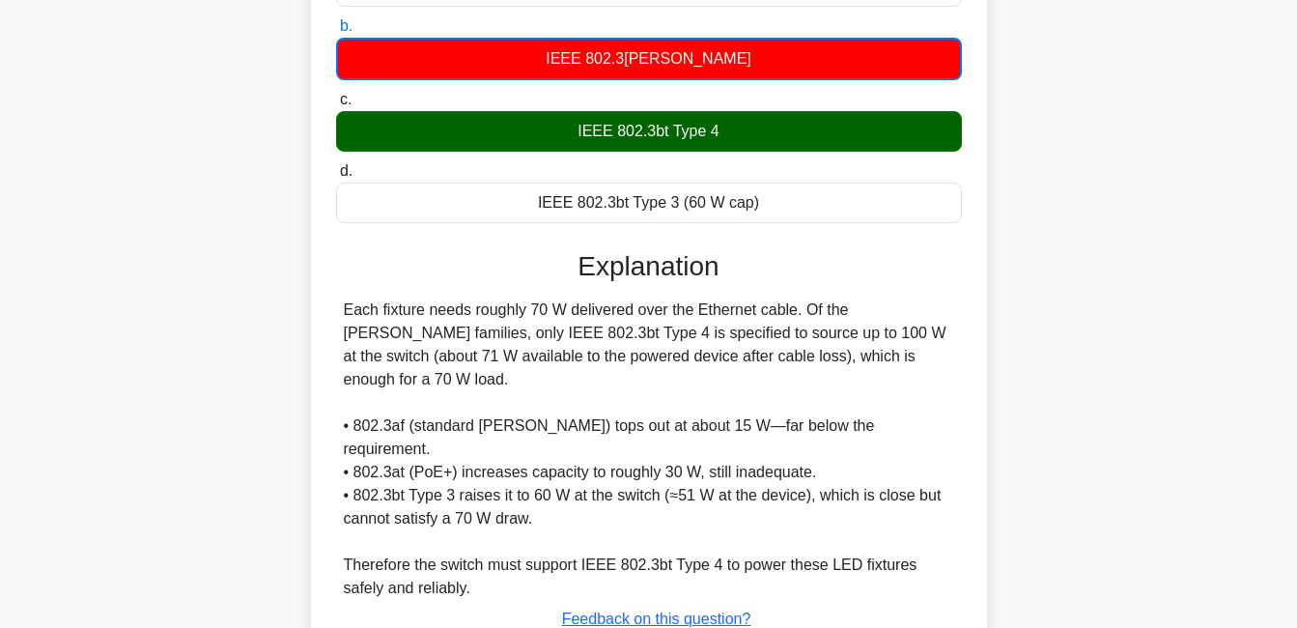
scroll to position [415, 0]
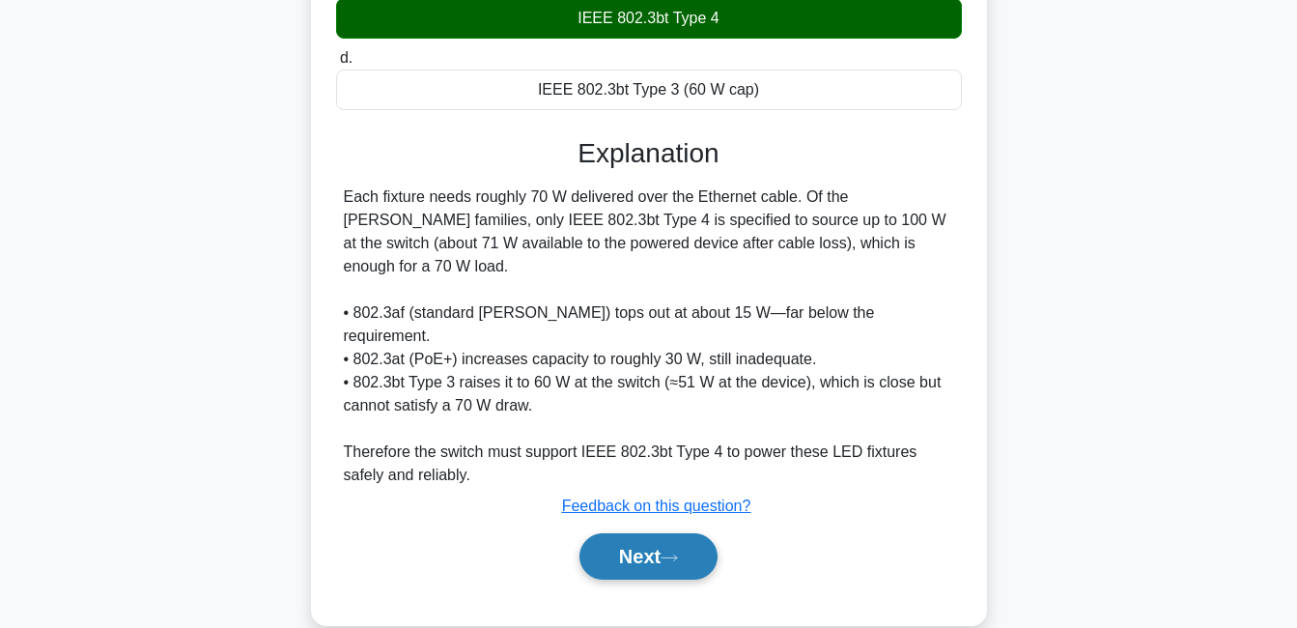
click at [684, 533] on button "Next" at bounding box center [649, 556] width 138 height 46
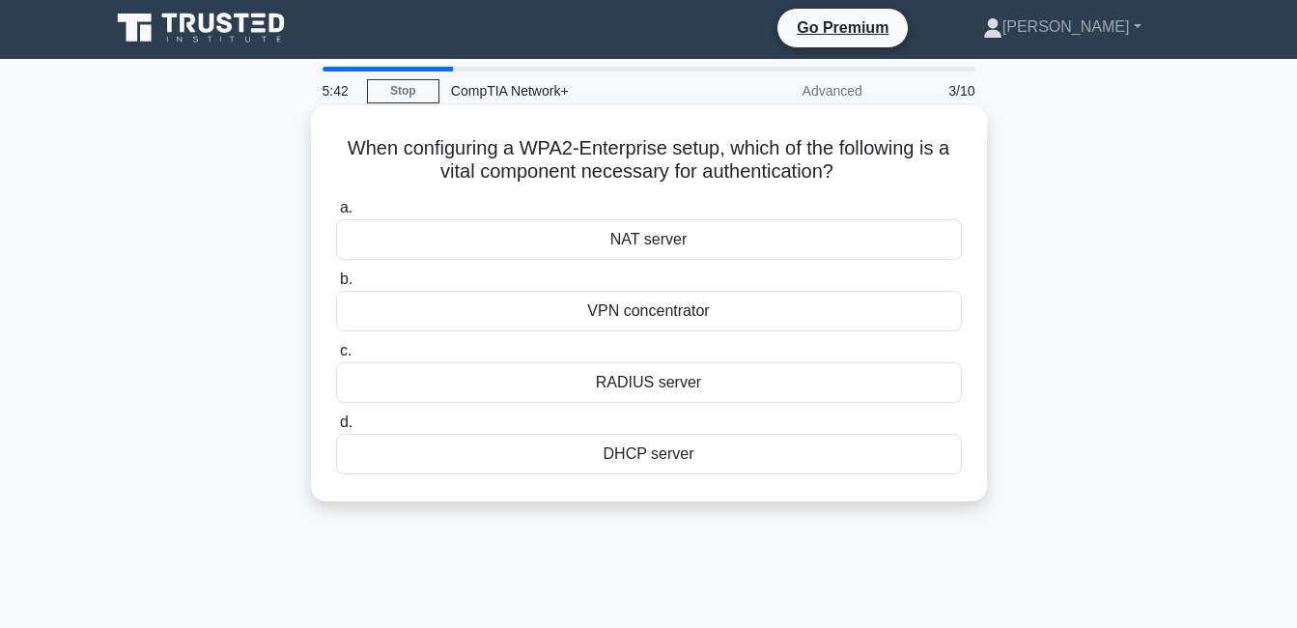
scroll to position [0, 0]
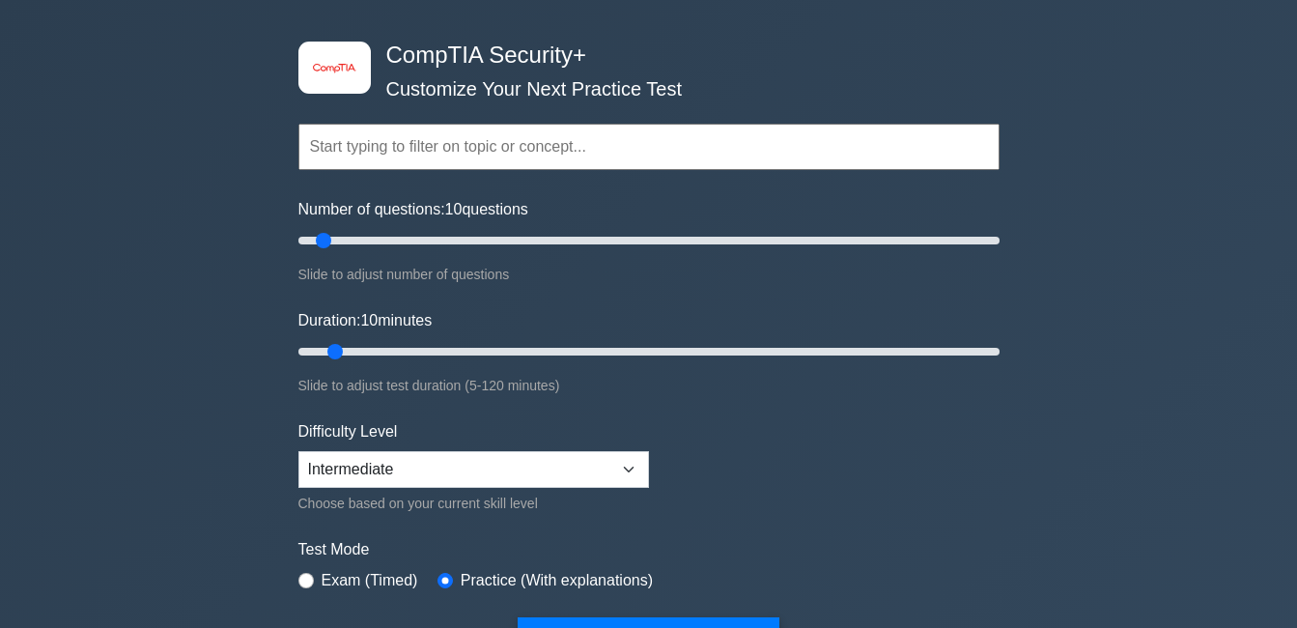
scroll to position [97, 0]
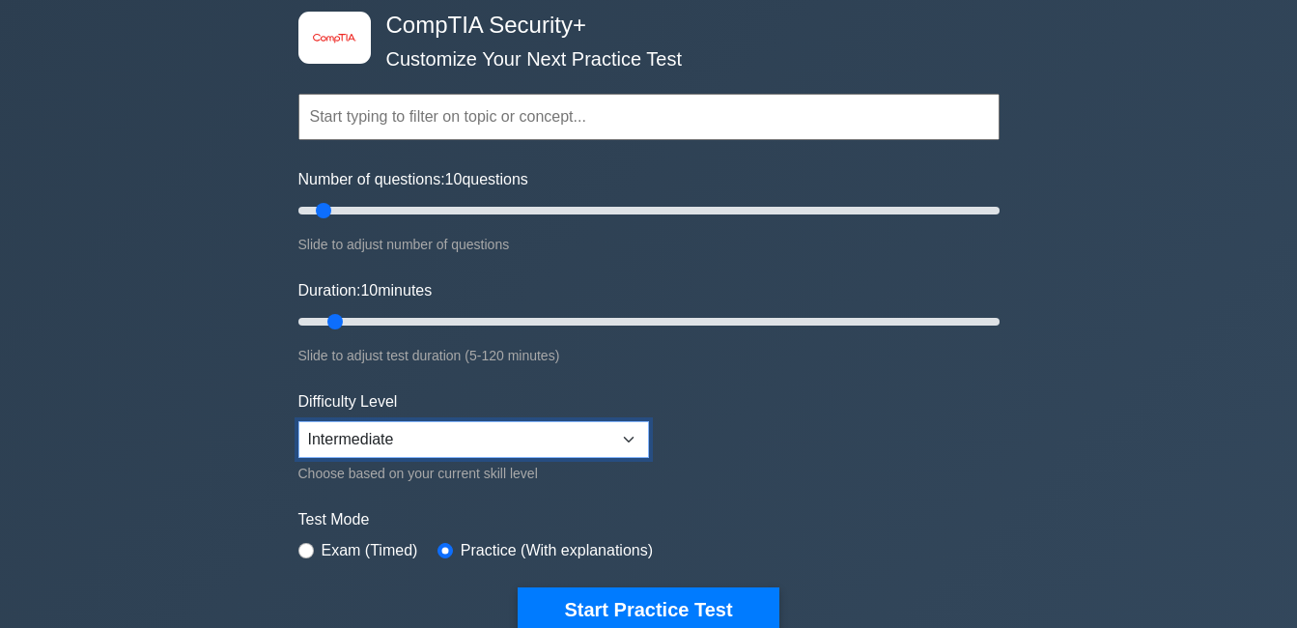
click at [417, 442] on select "Beginner Intermediate Expert" at bounding box center [473, 439] width 351 height 37
select select "beginner"
click at [298, 421] on select "Beginner Intermediate Expert" at bounding box center [473, 439] width 351 height 37
drag, startPoint x: 362, startPoint y: 552, endPoint x: 395, endPoint y: 562, distance: 34.2
click at [363, 552] on label "Exam (Timed)" at bounding box center [370, 550] width 97 height 23
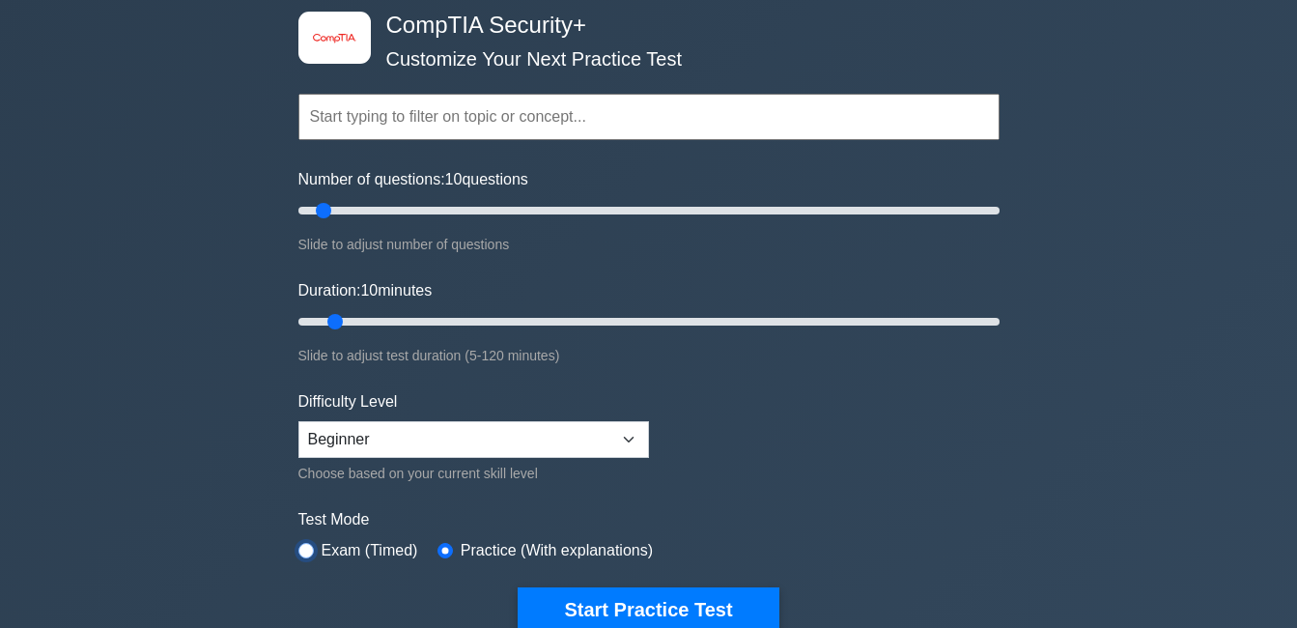
click at [305, 551] on input "radio" at bounding box center [305, 550] width 15 height 15
radio input "true"
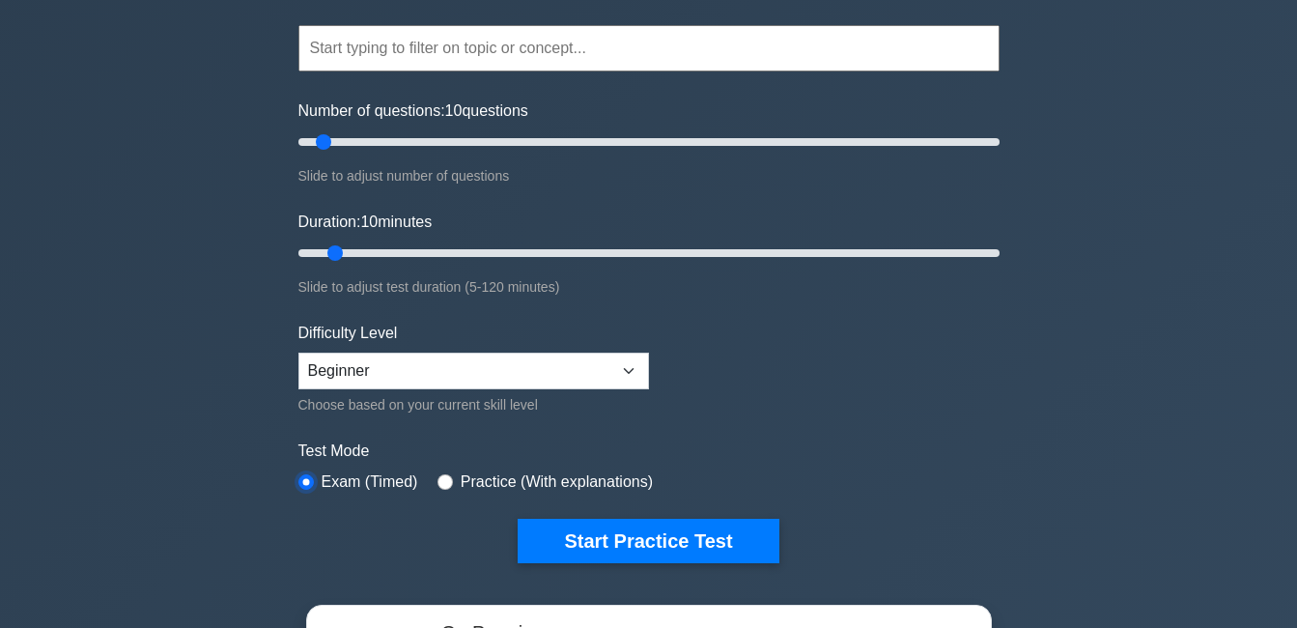
scroll to position [483, 0]
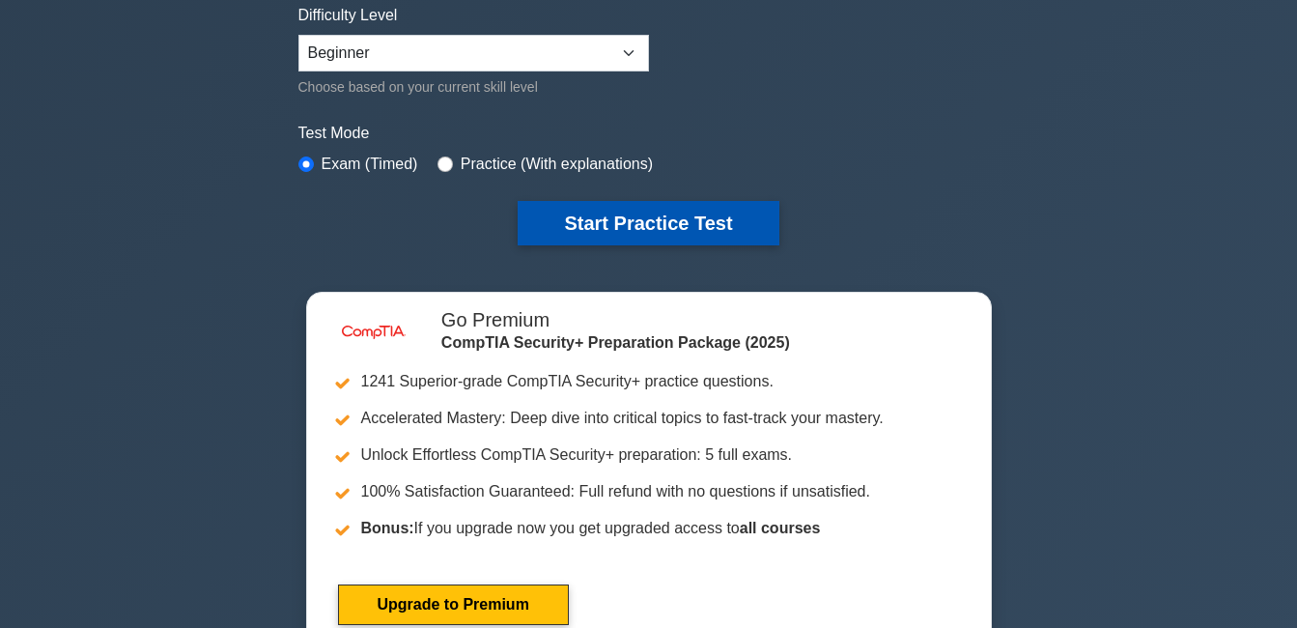
click at [583, 234] on button "Start Practice Test" at bounding box center [648, 223] width 261 height 44
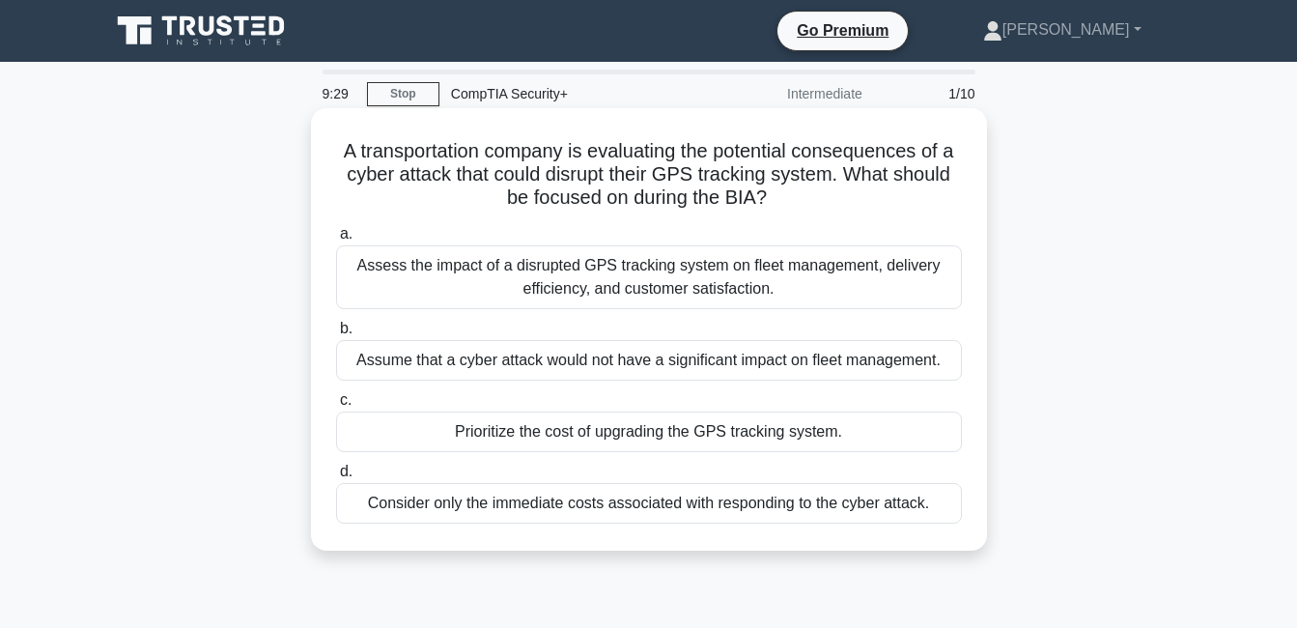
click at [598, 275] on div "Assess the impact of a disrupted GPS tracking system on fleet management, deliv…" at bounding box center [649, 277] width 626 height 64
click at [336, 240] on input "a. Assess the impact of a disrupted GPS tracking system on fleet management, de…" at bounding box center [336, 234] width 0 height 13
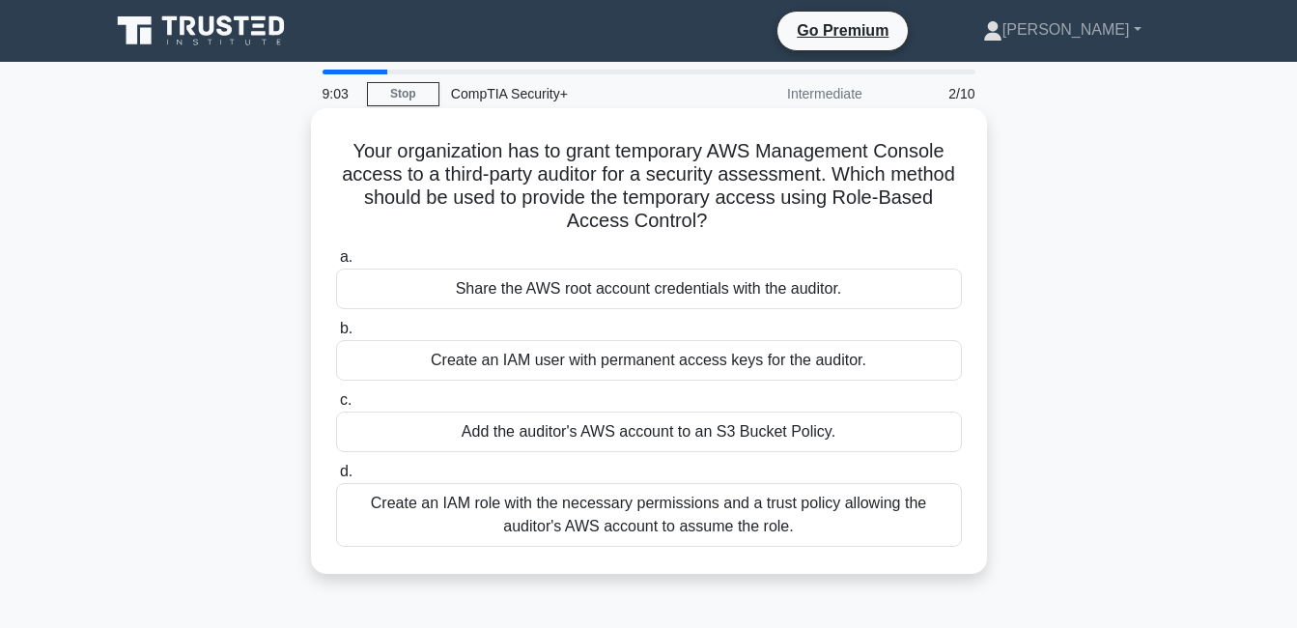
click at [811, 529] on div "Create an IAM role with the necessary permissions and a trust policy allowing t…" at bounding box center [649, 515] width 626 height 64
click at [336, 478] on input "d. Create an IAM role with the necessary permissions and a trust policy allowin…" at bounding box center [336, 472] width 0 height 13
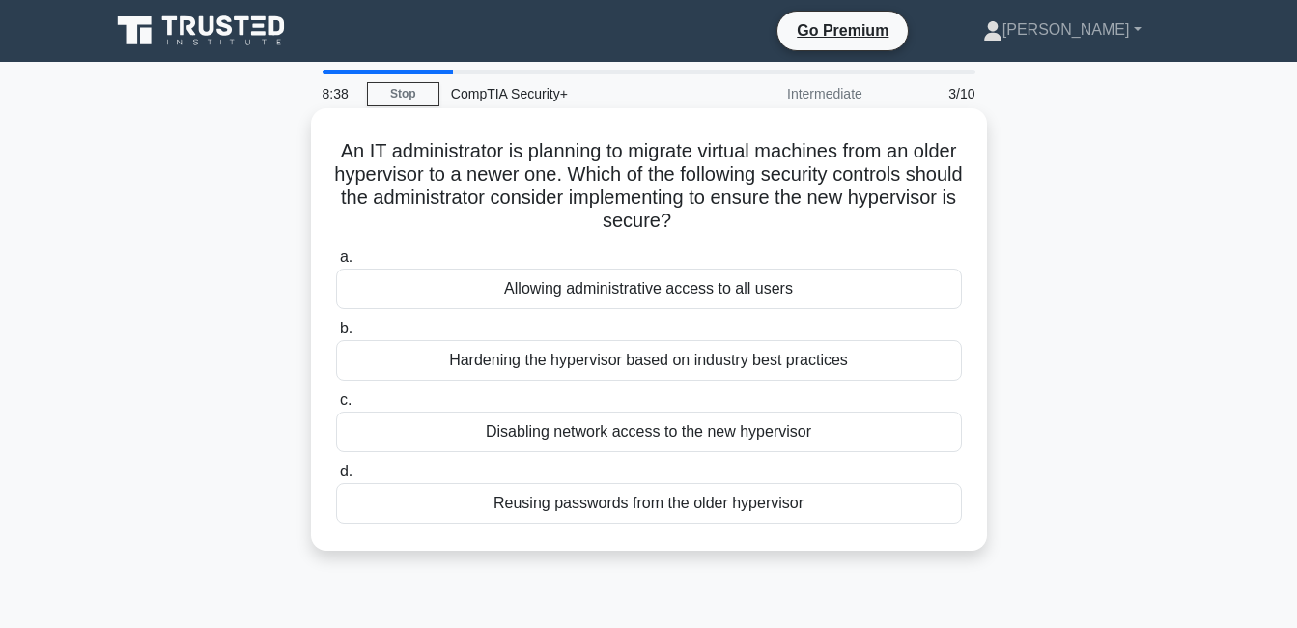
click at [670, 361] on div "Hardening the hypervisor based on industry best practices" at bounding box center [649, 360] width 626 height 41
click at [336, 335] on input "b. Hardening the hypervisor based on industry best practices" at bounding box center [336, 329] width 0 height 13
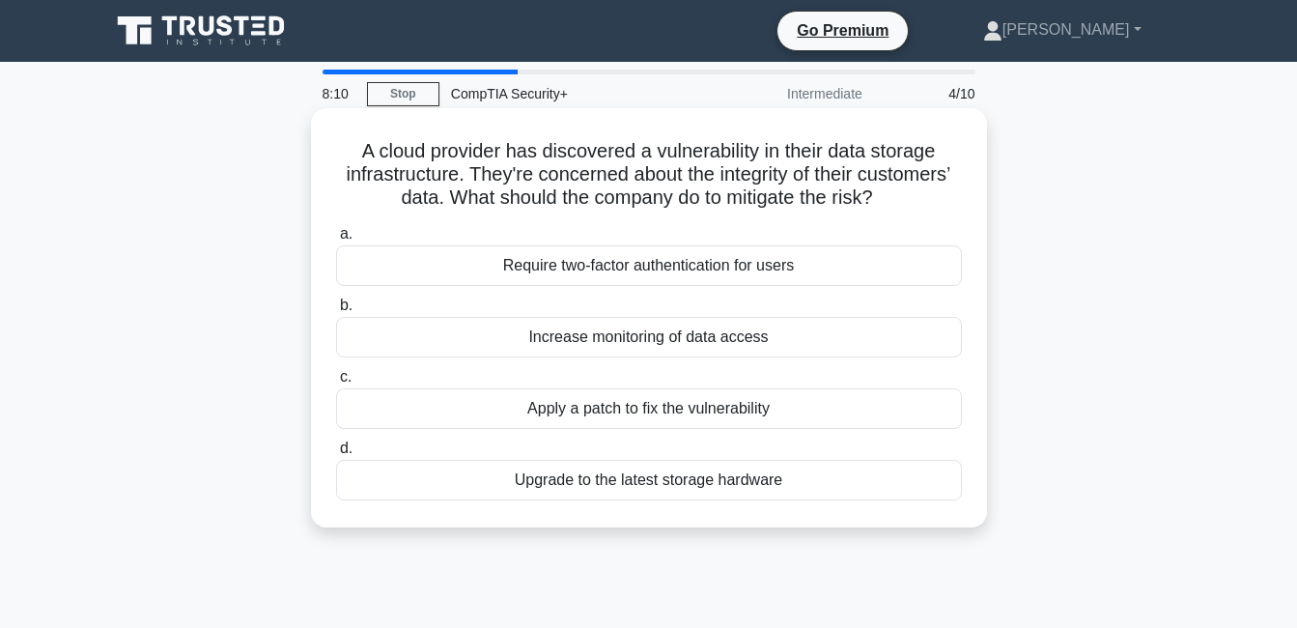
click at [692, 415] on div "Apply a patch to fix the vulnerability" at bounding box center [649, 408] width 626 height 41
click at [336, 383] on input "c. Apply a patch to fix the vulnerability" at bounding box center [336, 377] width 0 height 13
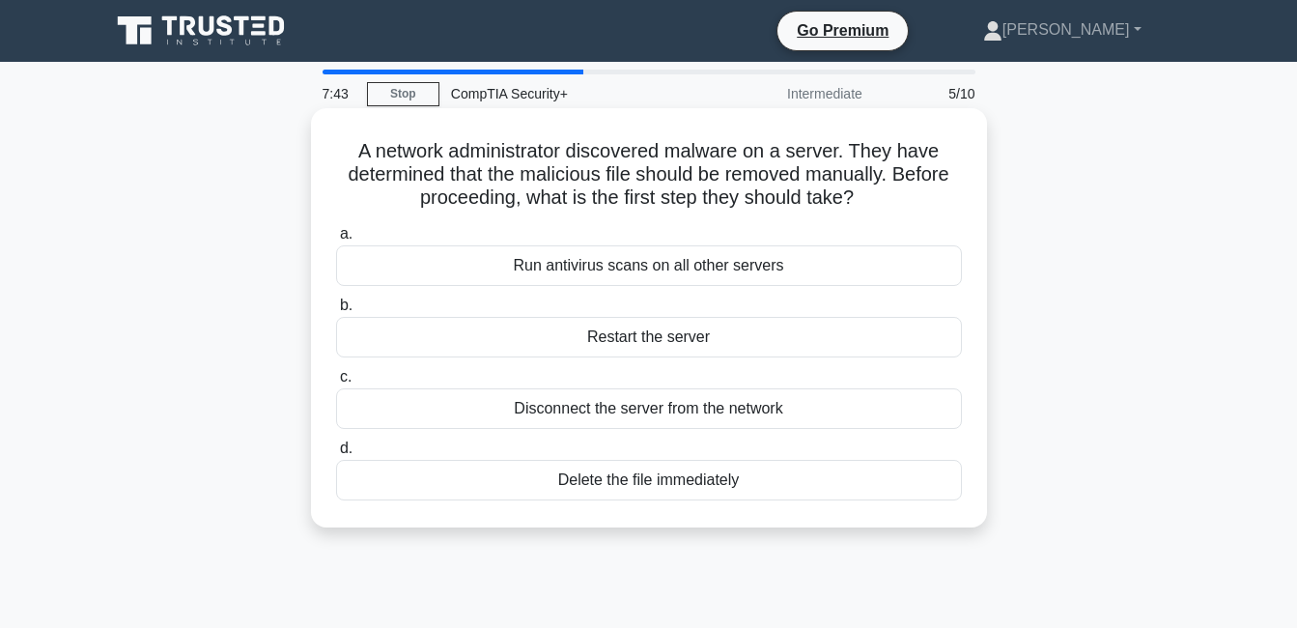
click at [722, 264] on div "Run antivirus scans on all other servers" at bounding box center [649, 265] width 626 height 41
click at [336, 240] on input "a. Run antivirus scans on all other servers" at bounding box center [336, 234] width 0 height 13
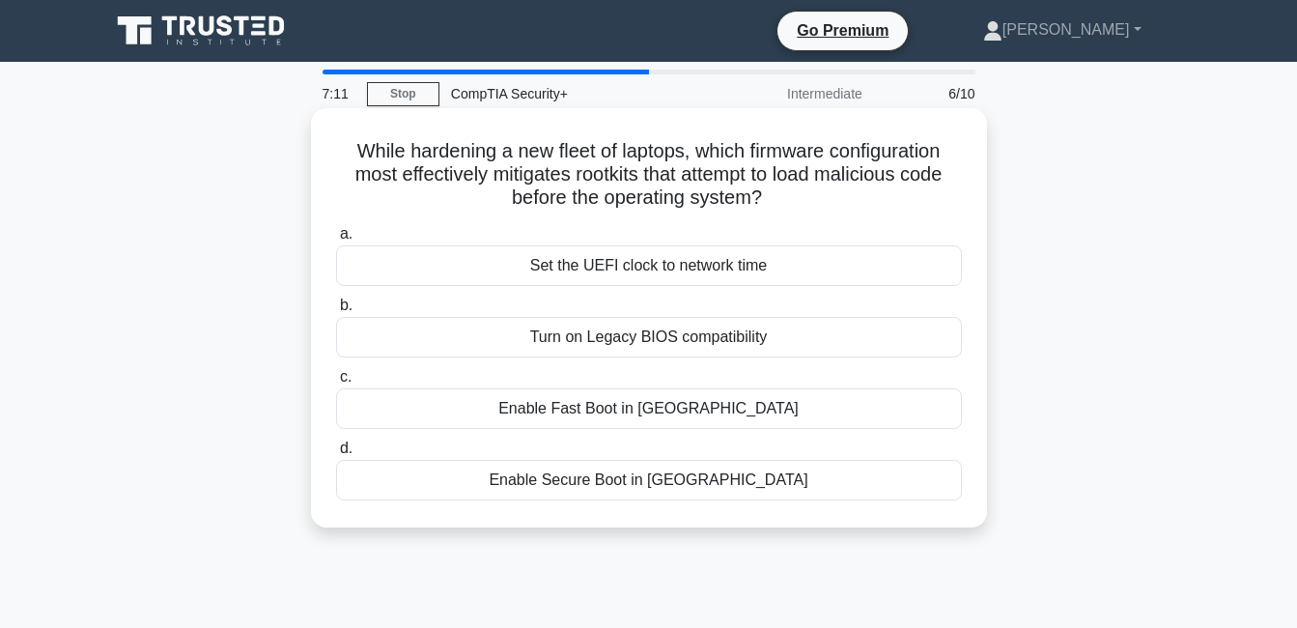
click at [727, 484] on div "Enable Secure Boot in UEFI" at bounding box center [649, 480] width 626 height 41
click at [336, 455] on input "d. Enable Secure Boot in UEFI" at bounding box center [336, 448] width 0 height 13
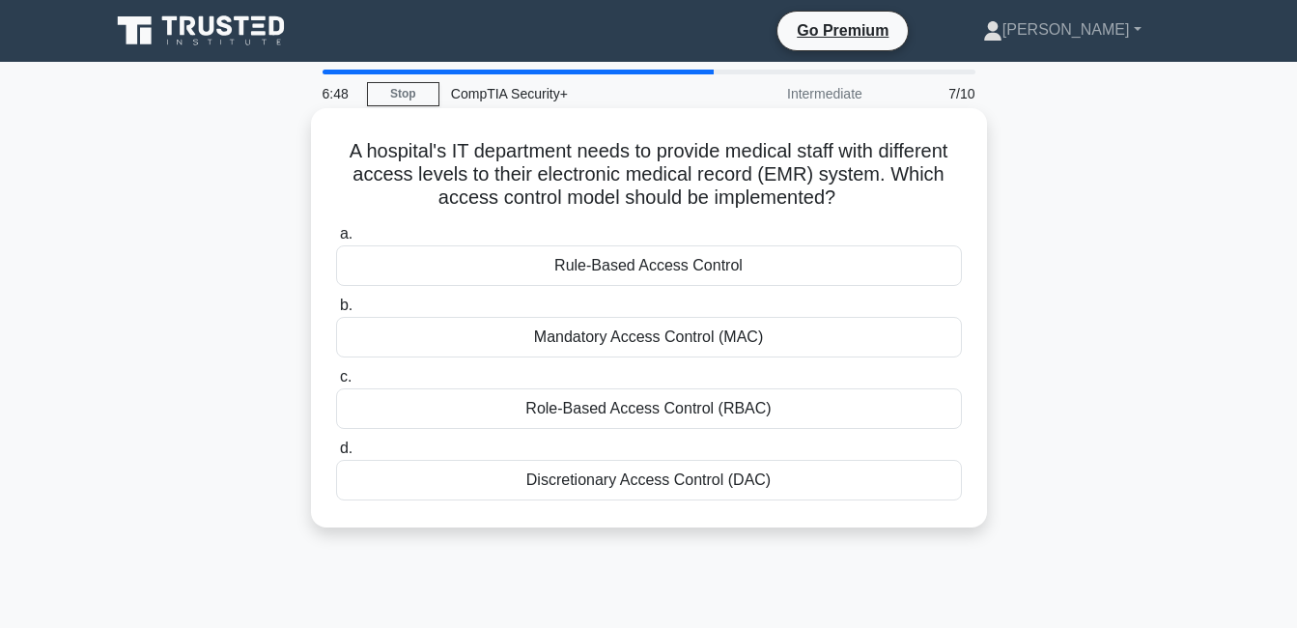
click at [683, 413] on div "Role-Based Access Control (RBAC)" at bounding box center [649, 408] width 626 height 41
click at [336, 383] on input "c. Role-Based Access Control (RBAC)" at bounding box center [336, 377] width 0 height 13
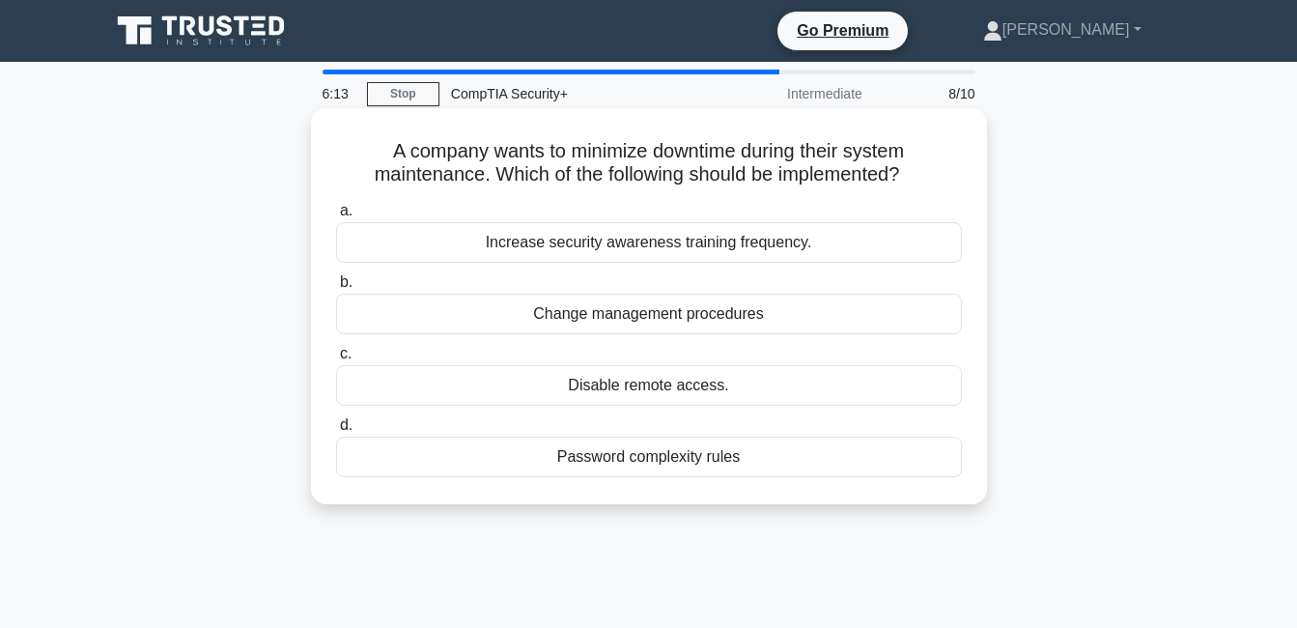
click at [807, 249] on div "Increase security awareness training frequency." at bounding box center [649, 242] width 626 height 41
click at [336, 217] on input "a. Increase security awareness training frequency." at bounding box center [336, 211] width 0 height 13
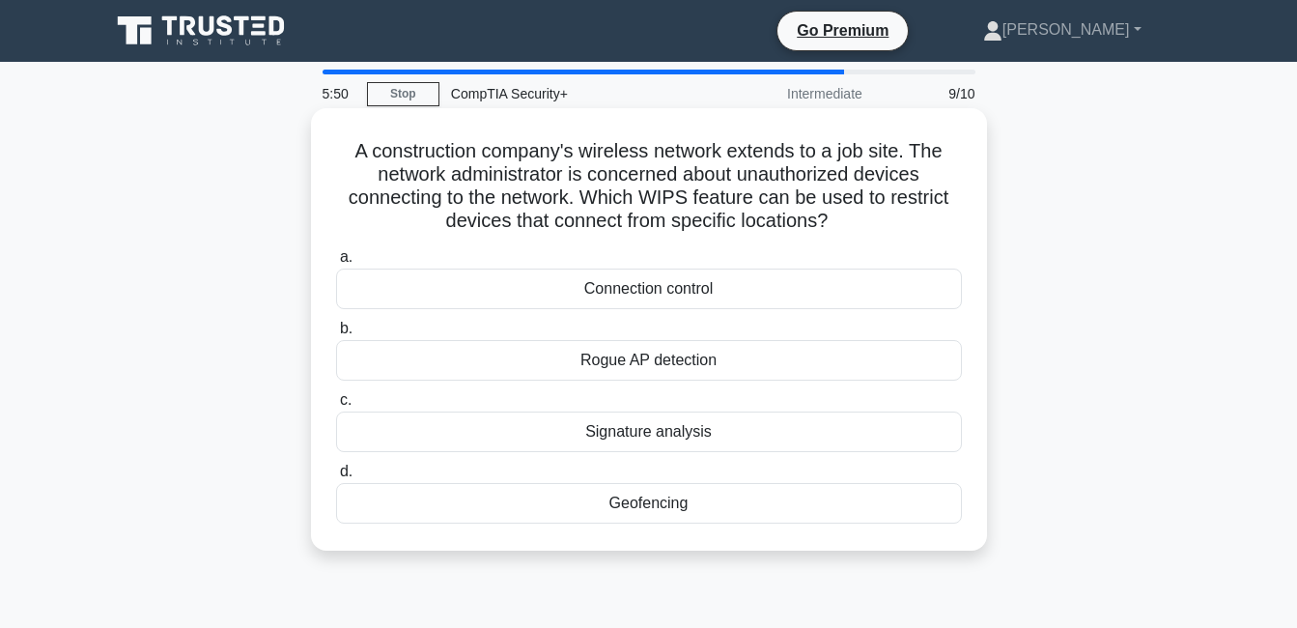
click at [864, 351] on div "Rogue AP detection" at bounding box center [649, 360] width 626 height 41
click at [336, 335] on input "b. Rogue AP detection" at bounding box center [336, 329] width 0 height 13
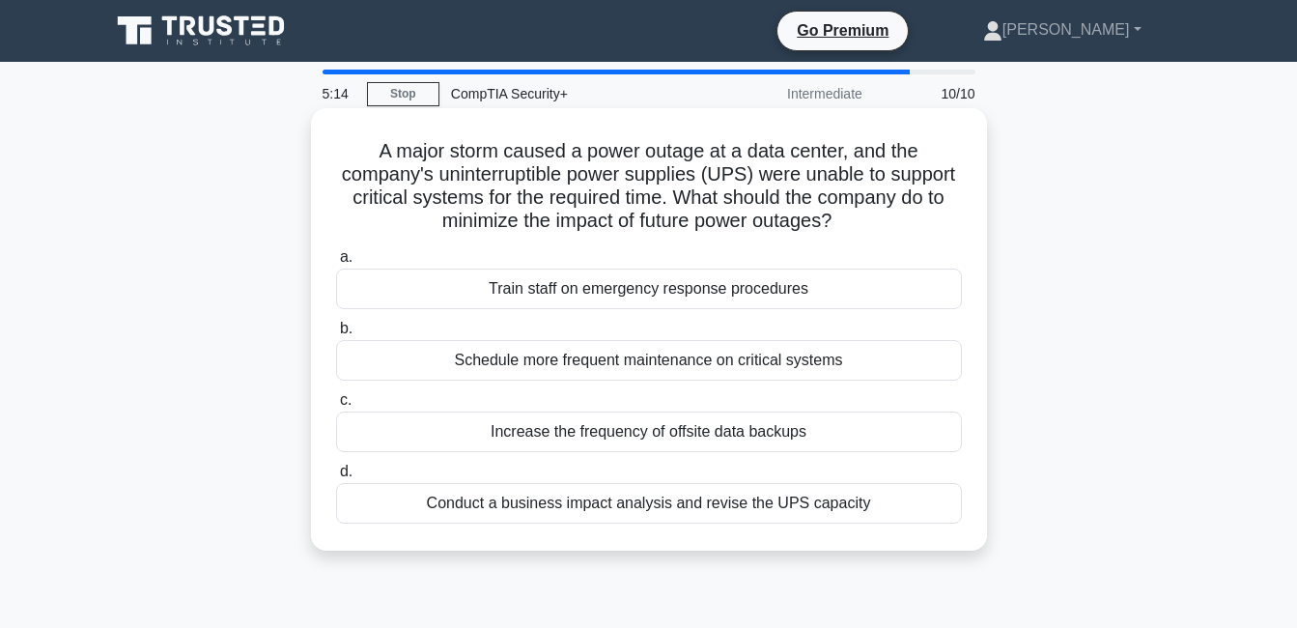
click at [683, 505] on div "Conduct a business impact analysis and revise the UPS capacity" at bounding box center [649, 503] width 626 height 41
click at [336, 478] on input "d. Conduct a business impact analysis and revise the UPS capacity" at bounding box center [336, 472] width 0 height 13
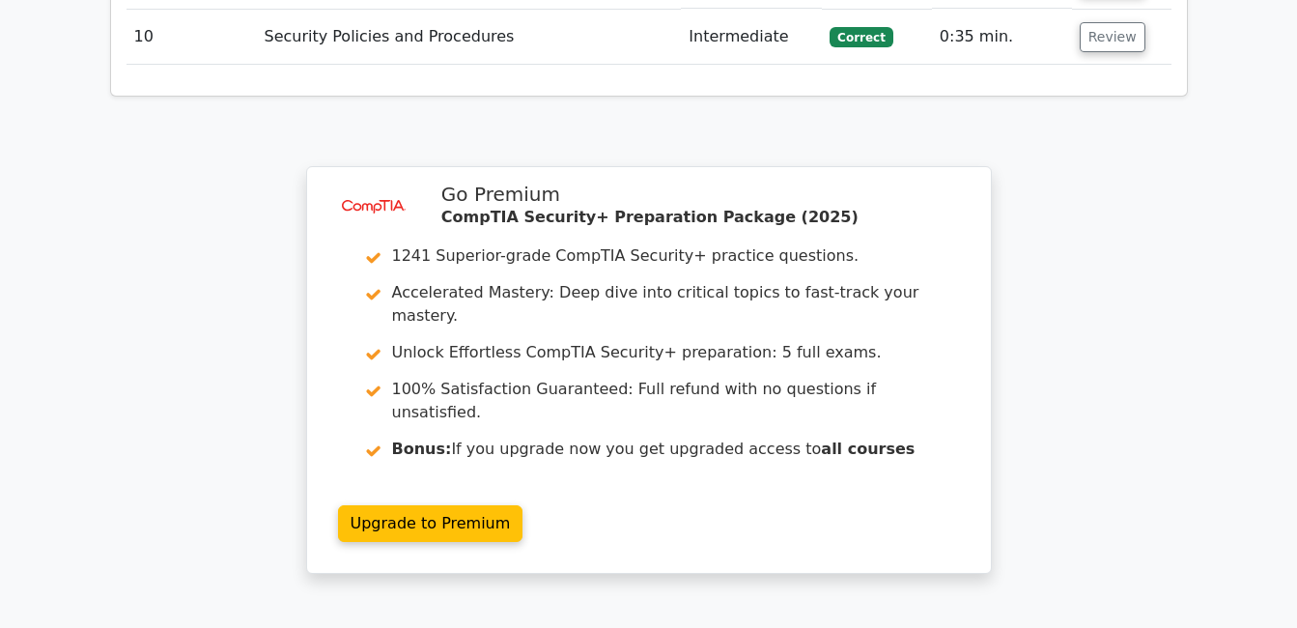
scroll to position [3084, 0]
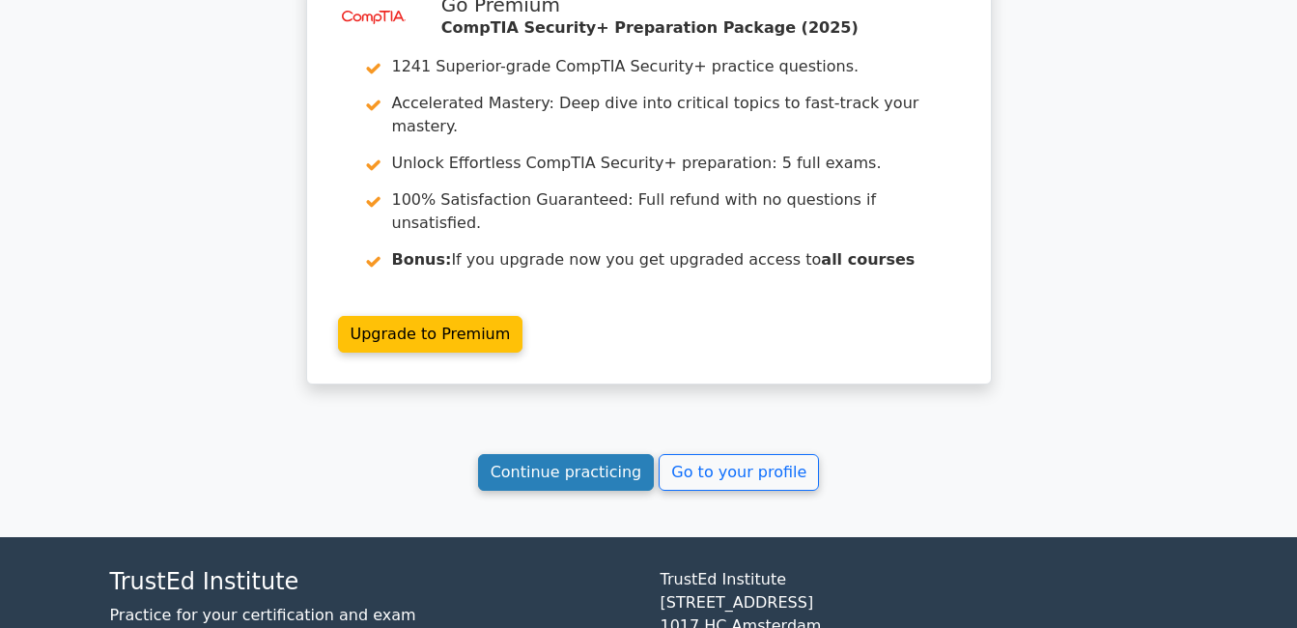
click at [595, 454] on link "Continue practicing" at bounding box center [566, 472] width 177 height 37
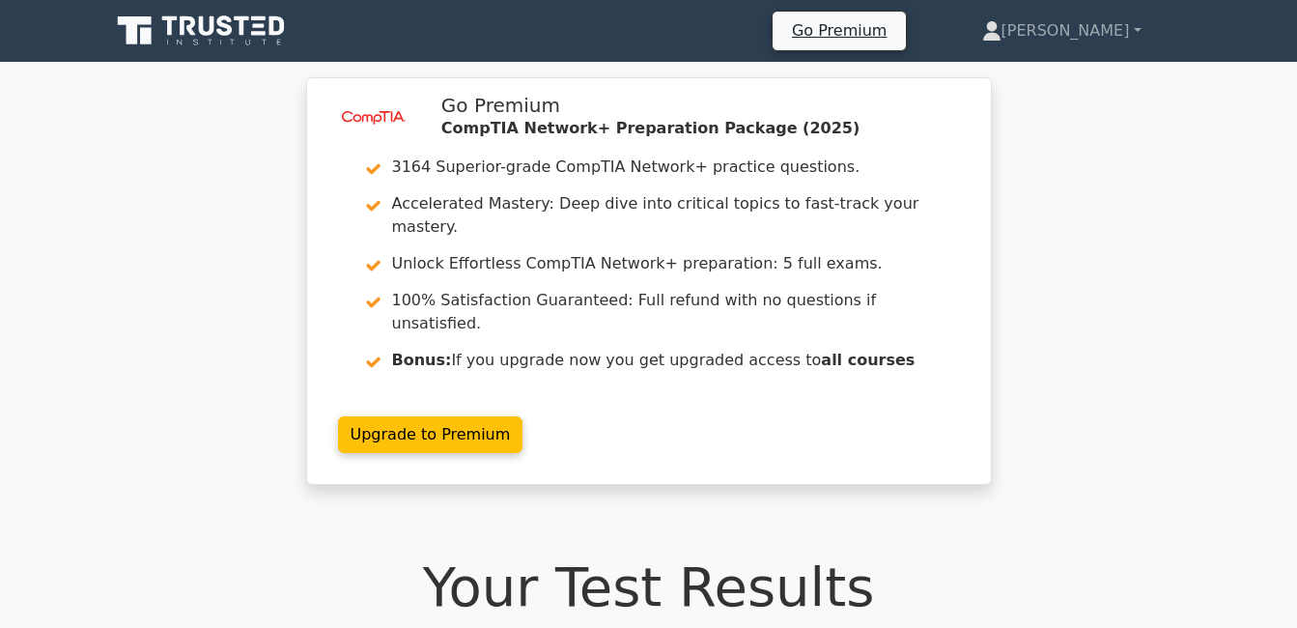
drag, startPoint x: 157, startPoint y: 22, endPoint x: 147, endPoint y: 15, distance: 12.6
click at [158, 22] on icon at bounding box center [202, 31] width 185 height 37
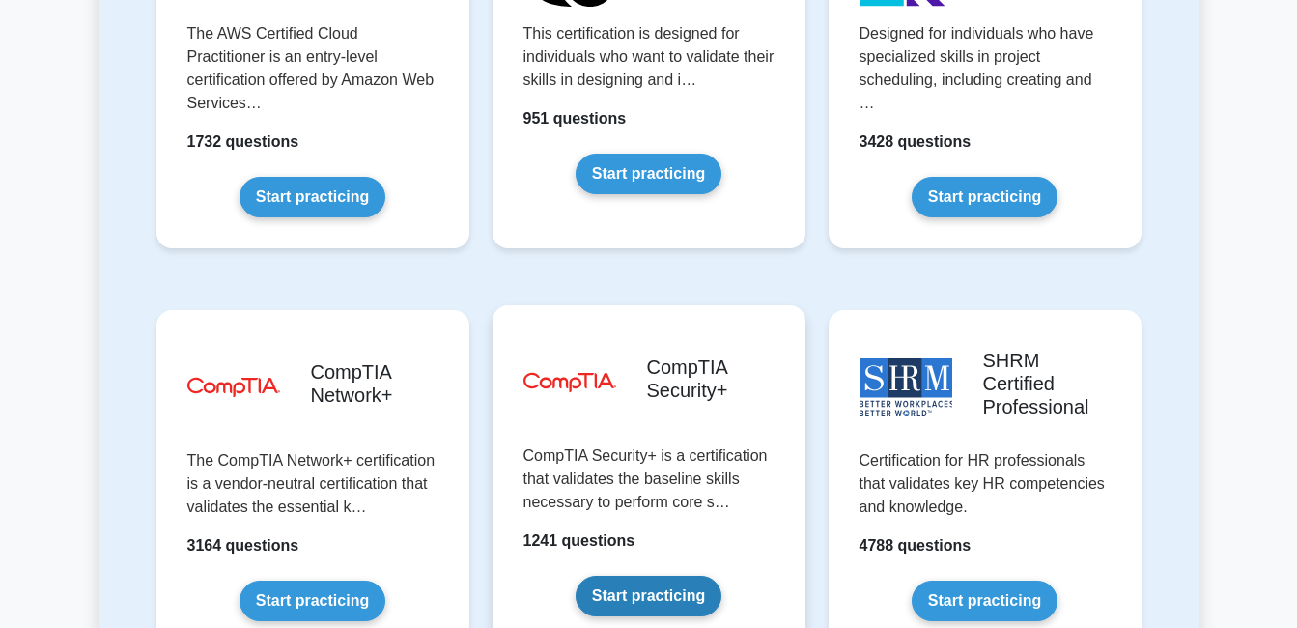
scroll to position [3574, 0]
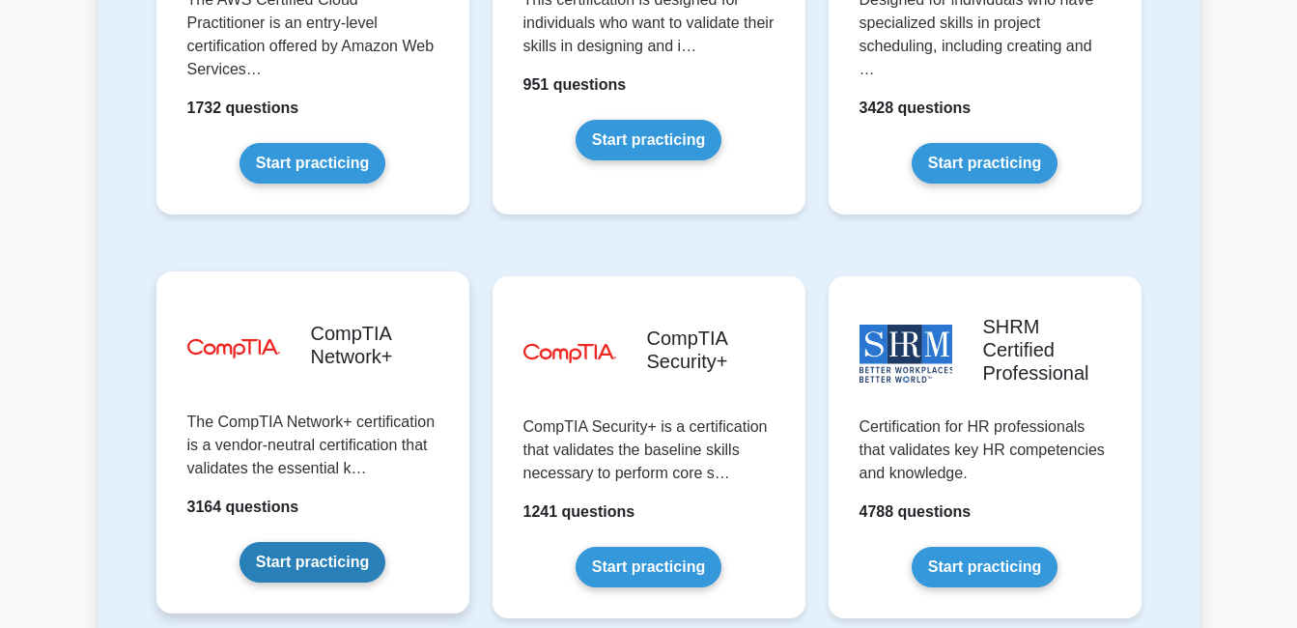
click at [307, 542] on link "Start practicing" at bounding box center [313, 562] width 146 height 41
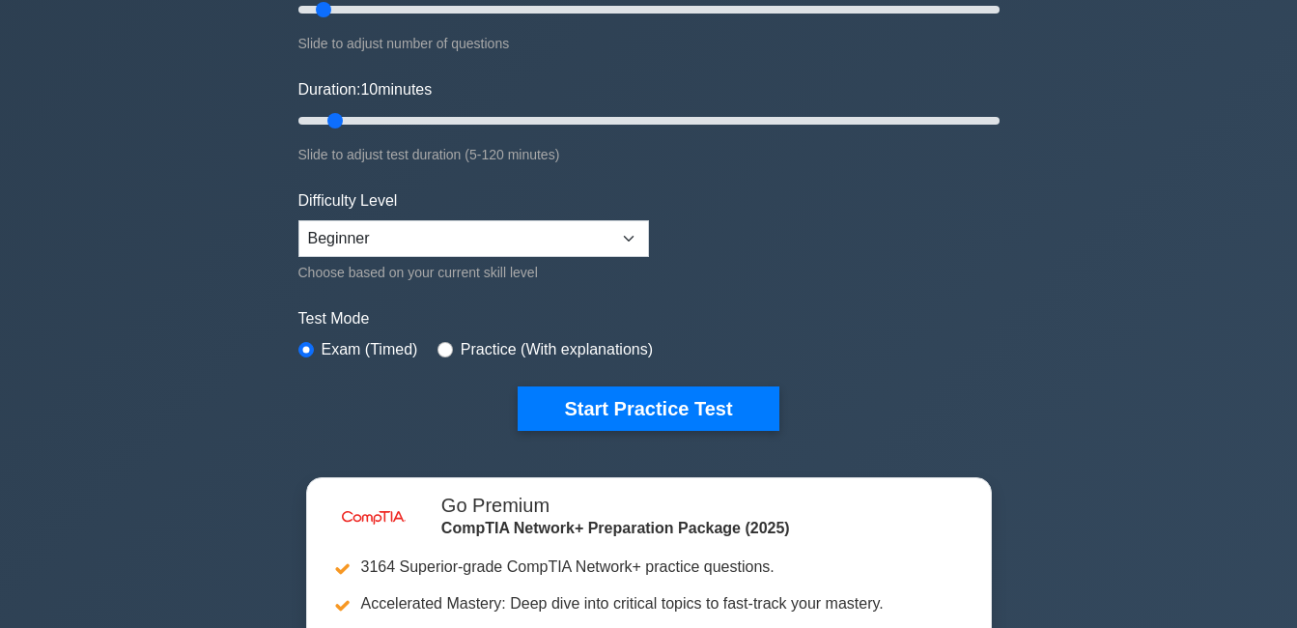
scroll to position [193, 0]
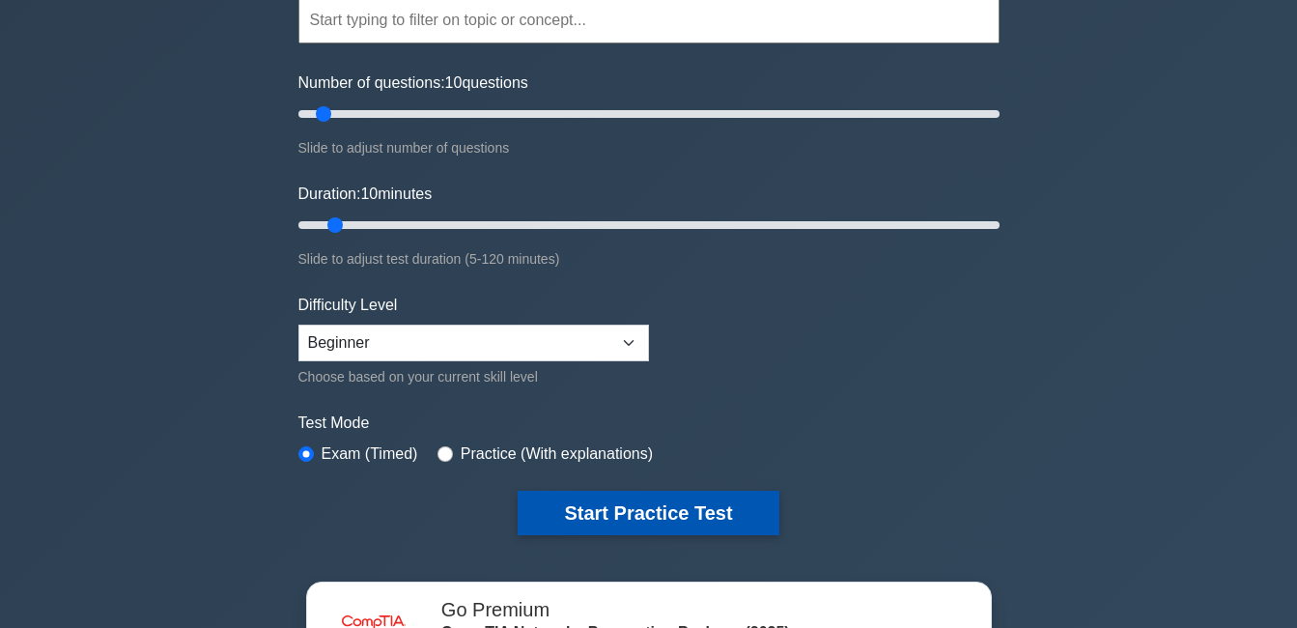
click at [648, 516] on button "Start Practice Test" at bounding box center [648, 513] width 261 height 44
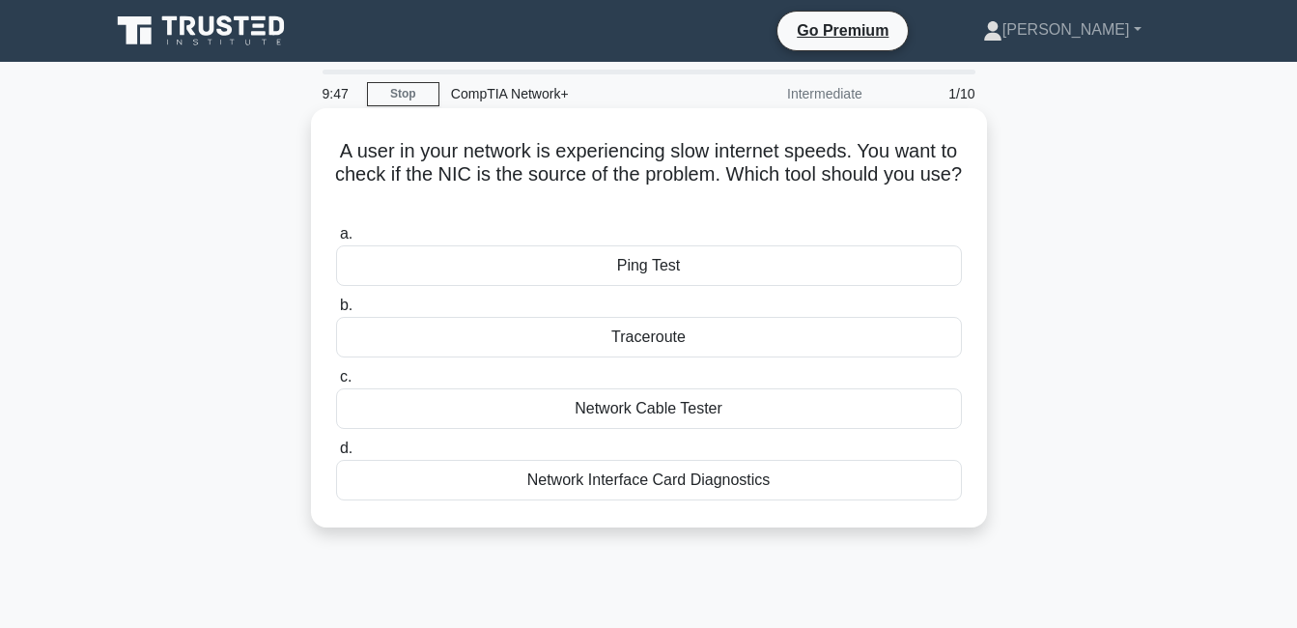
click at [771, 475] on div "Network Interface Card Diagnostics" at bounding box center [649, 480] width 626 height 41
click at [336, 455] on input "d. Network Interface Card Diagnostics" at bounding box center [336, 448] width 0 height 13
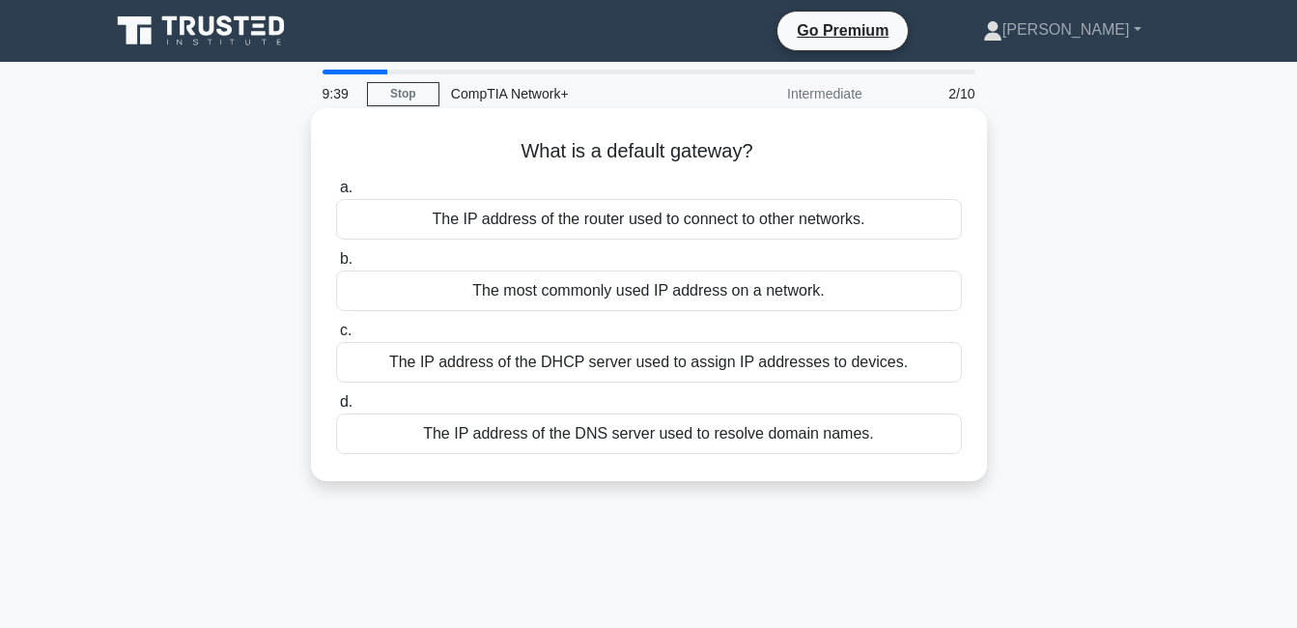
click at [730, 225] on div "The IP address of the router used to connect to other networks." at bounding box center [649, 219] width 626 height 41
click at [336, 194] on input "a. The IP address of the router used to connect to other networks." at bounding box center [336, 188] width 0 height 13
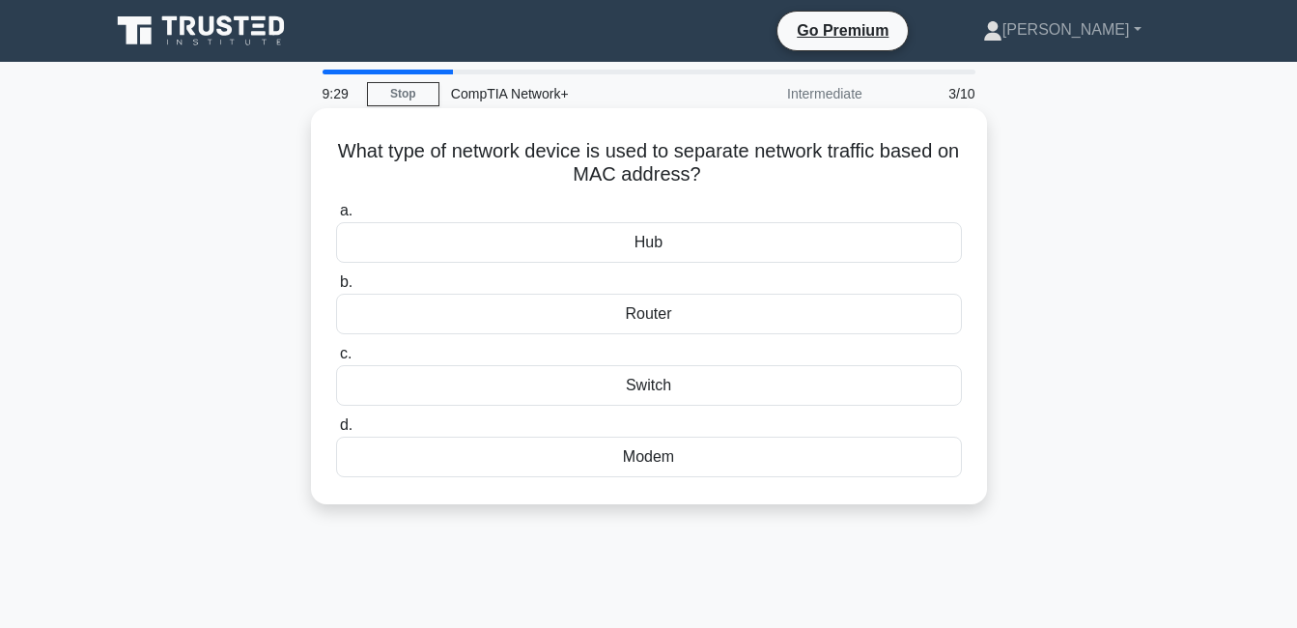
click at [715, 381] on div "Switch" at bounding box center [649, 385] width 626 height 41
click at [336, 360] on input "c. Switch" at bounding box center [336, 354] width 0 height 13
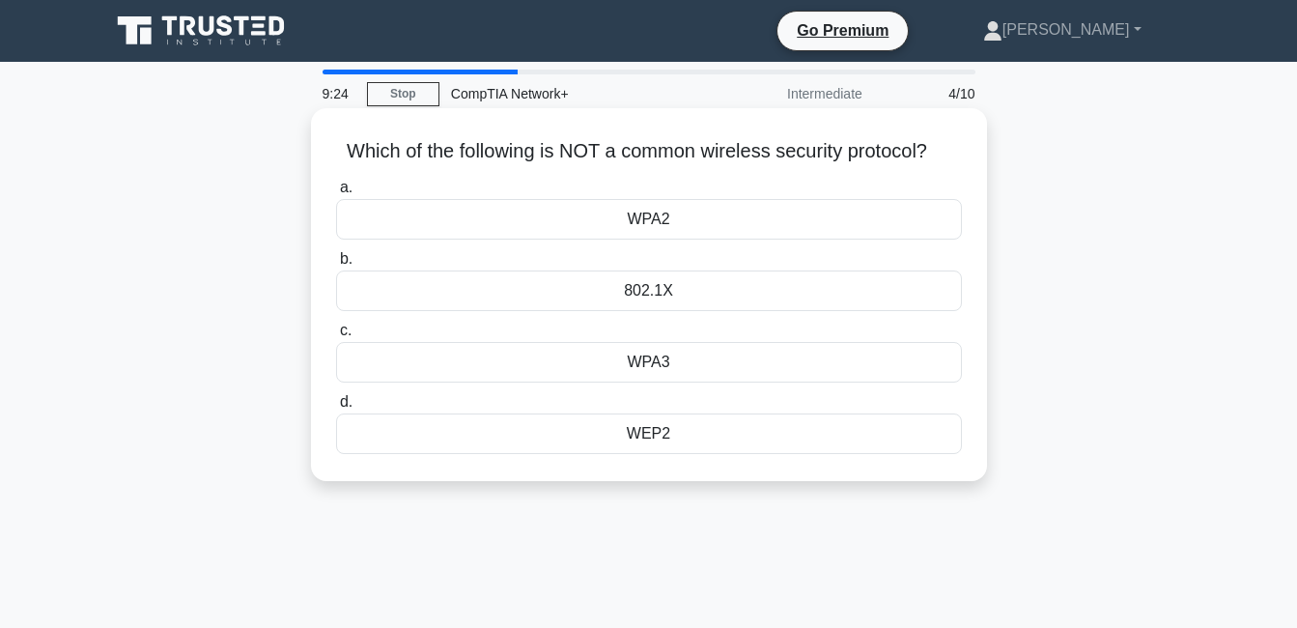
click at [686, 294] on div "802.1X" at bounding box center [649, 290] width 626 height 41
click at [336, 266] on input "b. 802.1X" at bounding box center [336, 259] width 0 height 13
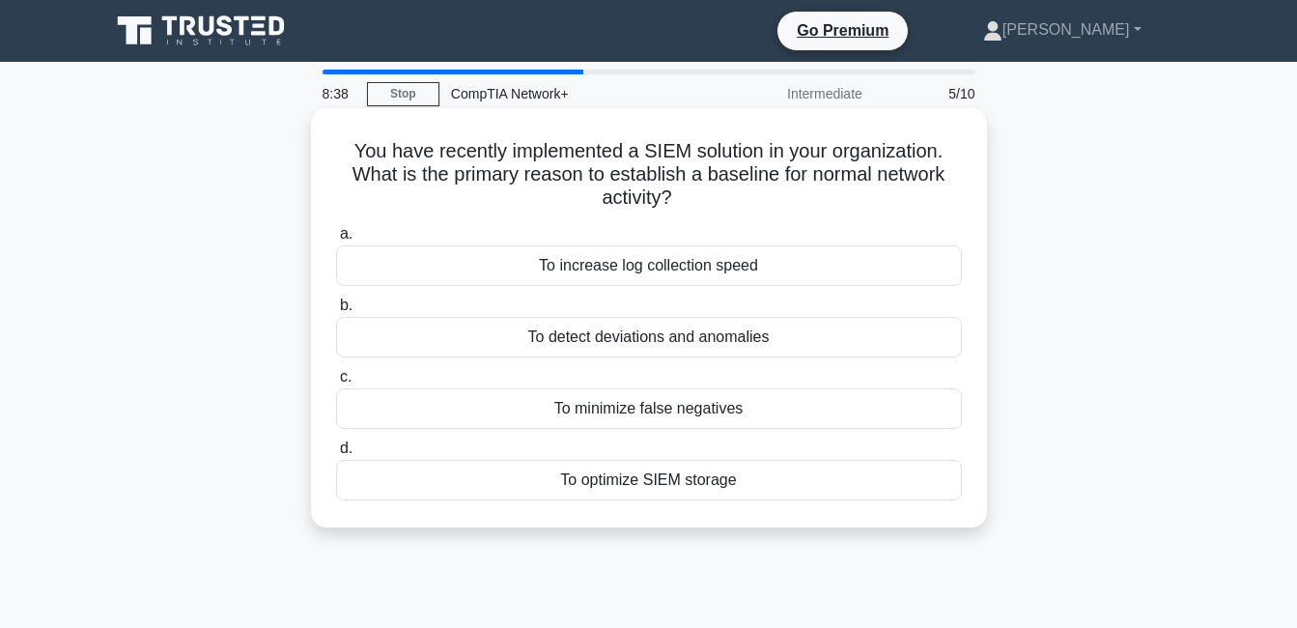
click at [742, 342] on div "To detect deviations and anomalies" at bounding box center [649, 337] width 626 height 41
click at [336, 312] on input "b. To detect deviations and anomalies" at bounding box center [336, 305] width 0 height 13
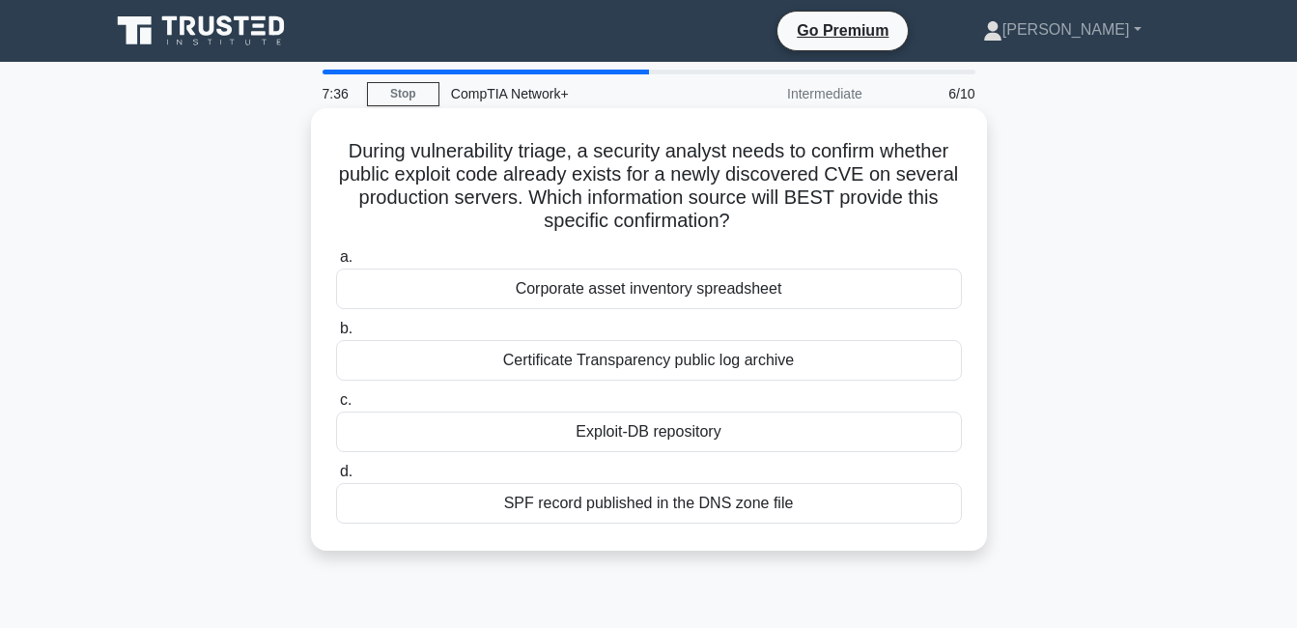
click at [643, 367] on div "Certificate Transparency public log archive" at bounding box center [649, 360] width 626 height 41
click at [336, 335] on input "b. Certificate Transparency public log archive" at bounding box center [336, 329] width 0 height 13
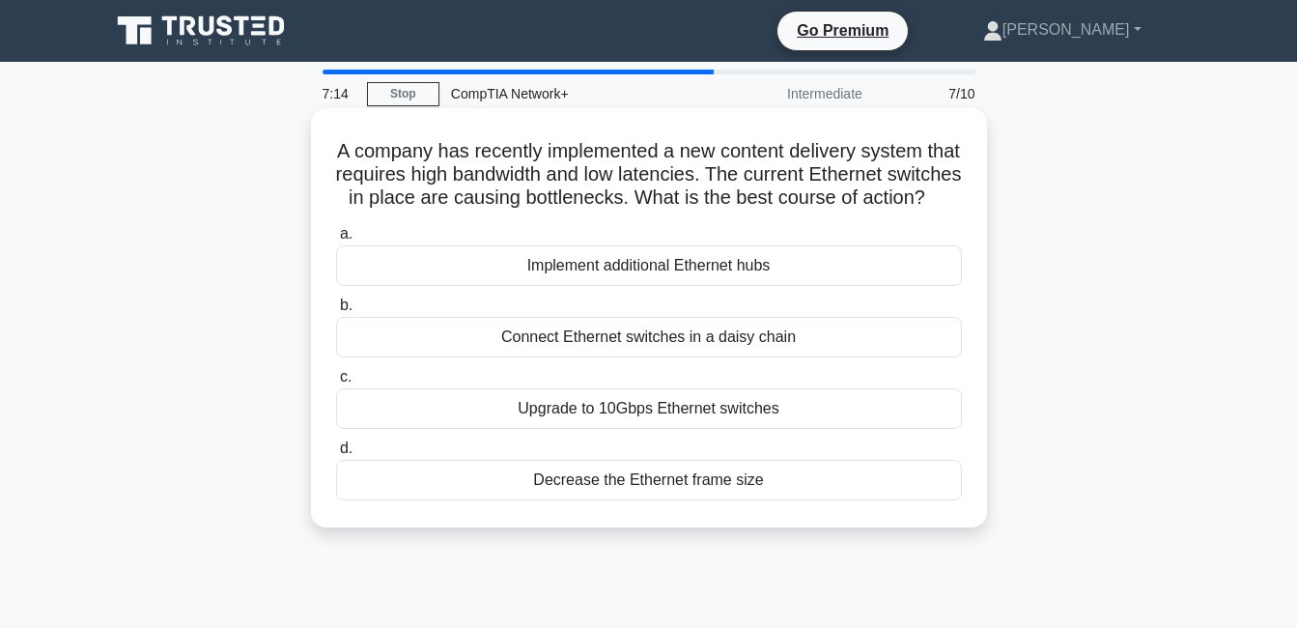
click at [713, 429] on div "Upgrade to 10Gbps Ethernet switches" at bounding box center [649, 408] width 626 height 41
click at [336, 383] on input "c. Upgrade to 10Gbps Ethernet switches" at bounding box center [336, 377] width 0 height 13
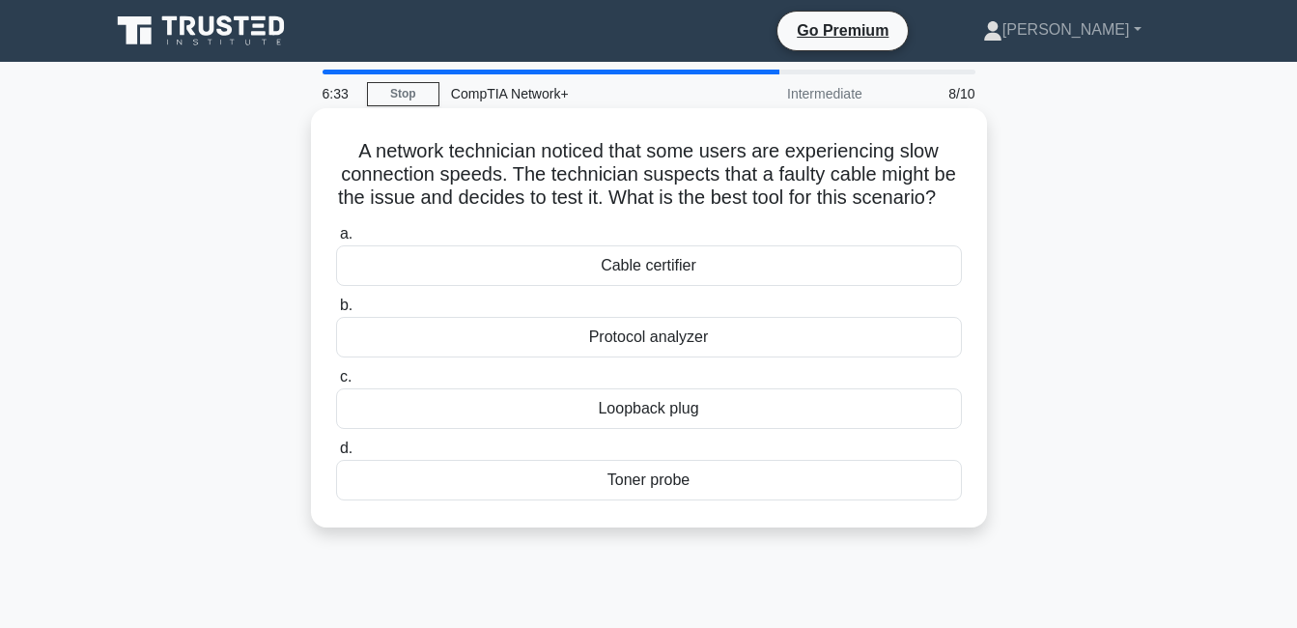
click at [738, 286] on div "Cable certifier" at bounding box center [649, 265] width 626 height 41
click at [336, 240] on input "a. Cable certifier" at bounding box center [336, 234] width 0 height 13
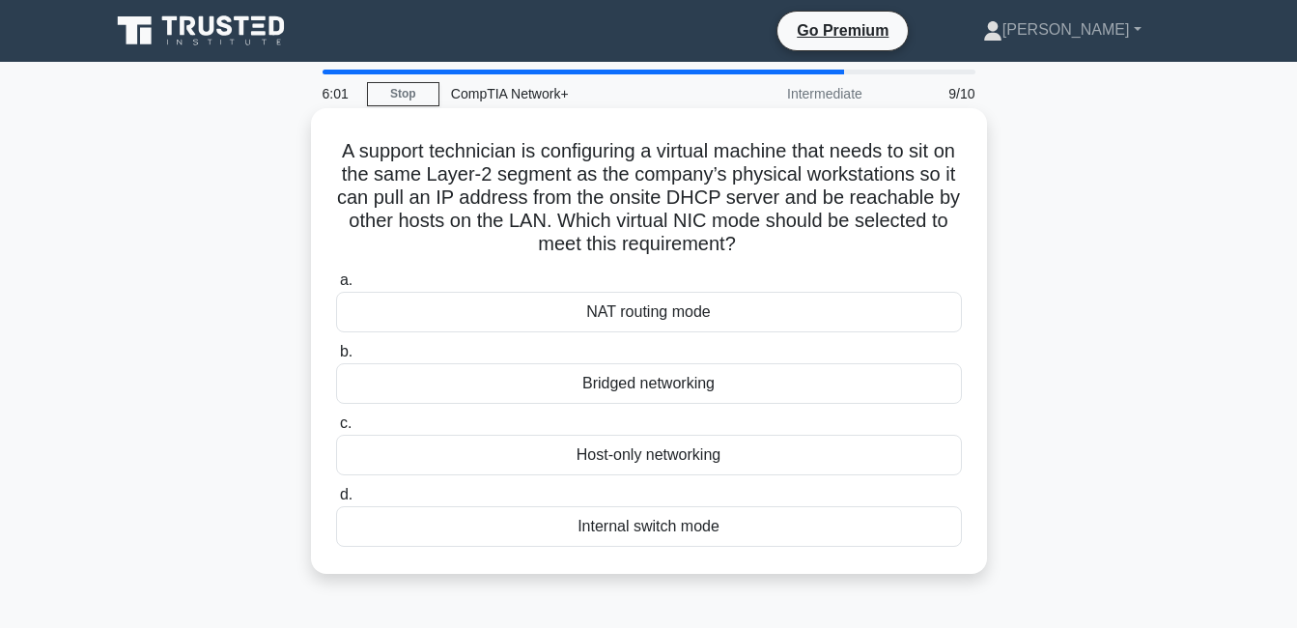
click at [714, 456] on div "Host-only networking" at bounding box center [649, 455] width 626 height 41
click at [336, 430] on input "c. Host-only networking" at bounding box center [336, 423] width 0 height 13
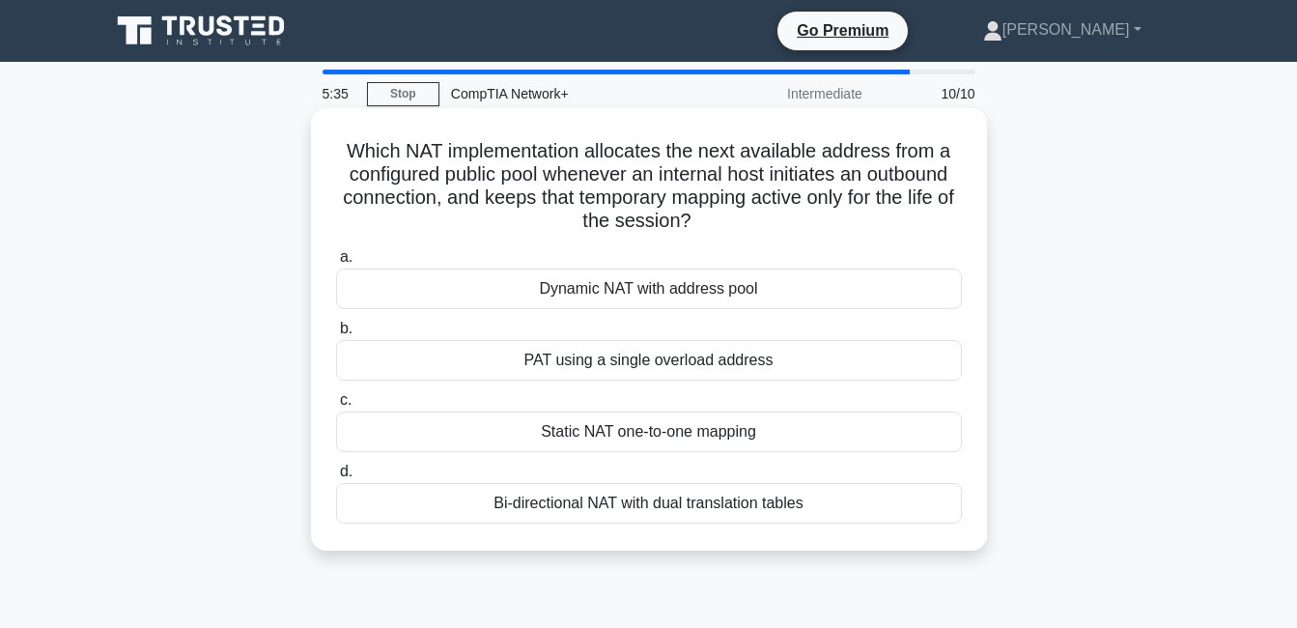
click at [580, 294] on div "Dynamic NAT with address pool" at bounding box center [649, 289] width 626 height 41
click at [336, 264] on input "a. Dynamic NAT with address pool" at bounding box center [336, 257] width 0 height 13
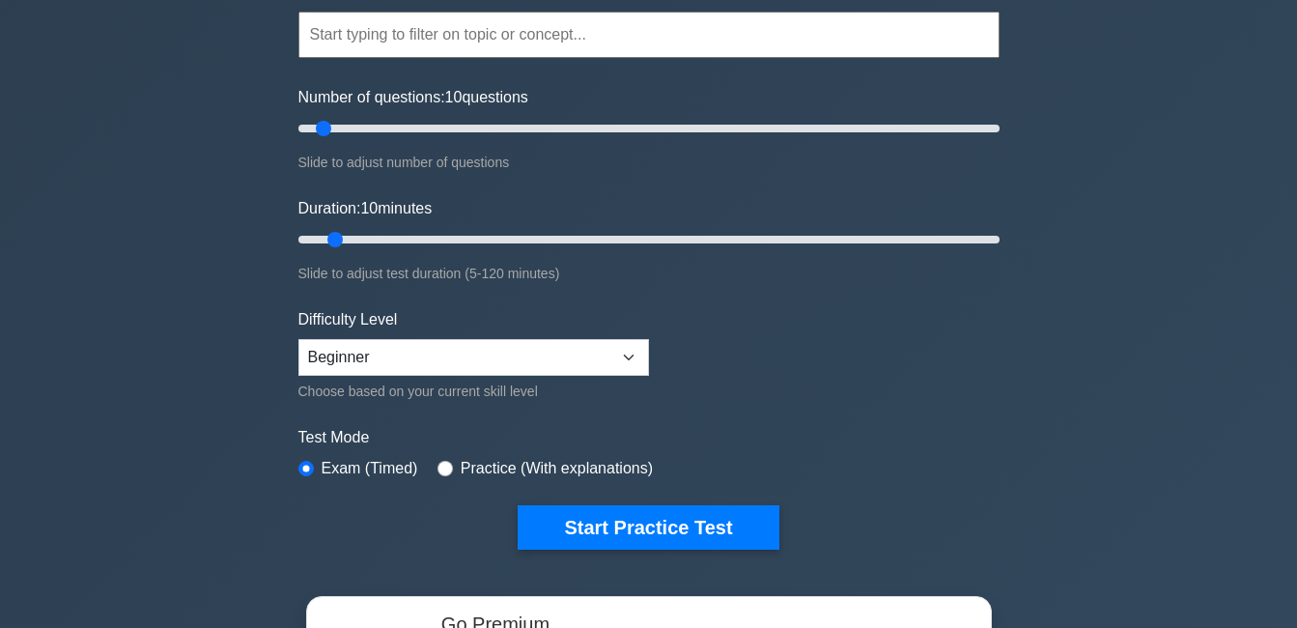
scroll to position [193, 0]
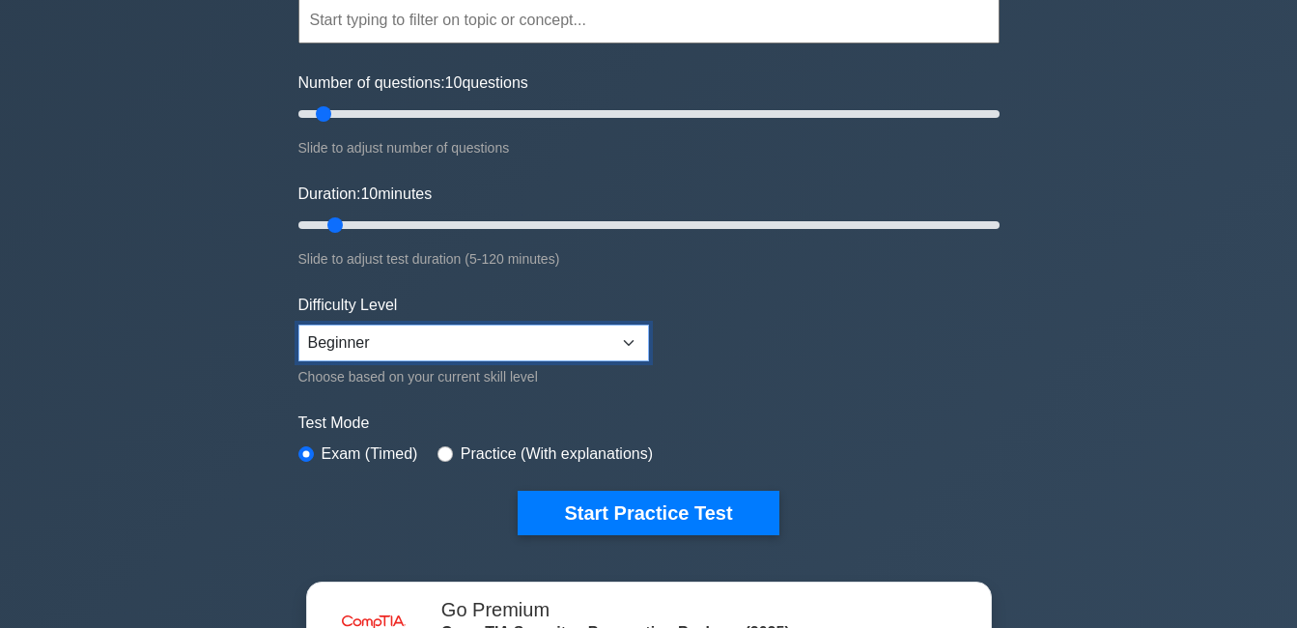
click at [523, 347] on select "Beginner Intermediate Expert" at bounding box center [473, 343] width 351 height 37
click at [298, 325] on select "Beginner Intermediate Expert" at bounding box center [473, 343] width 351 height 37
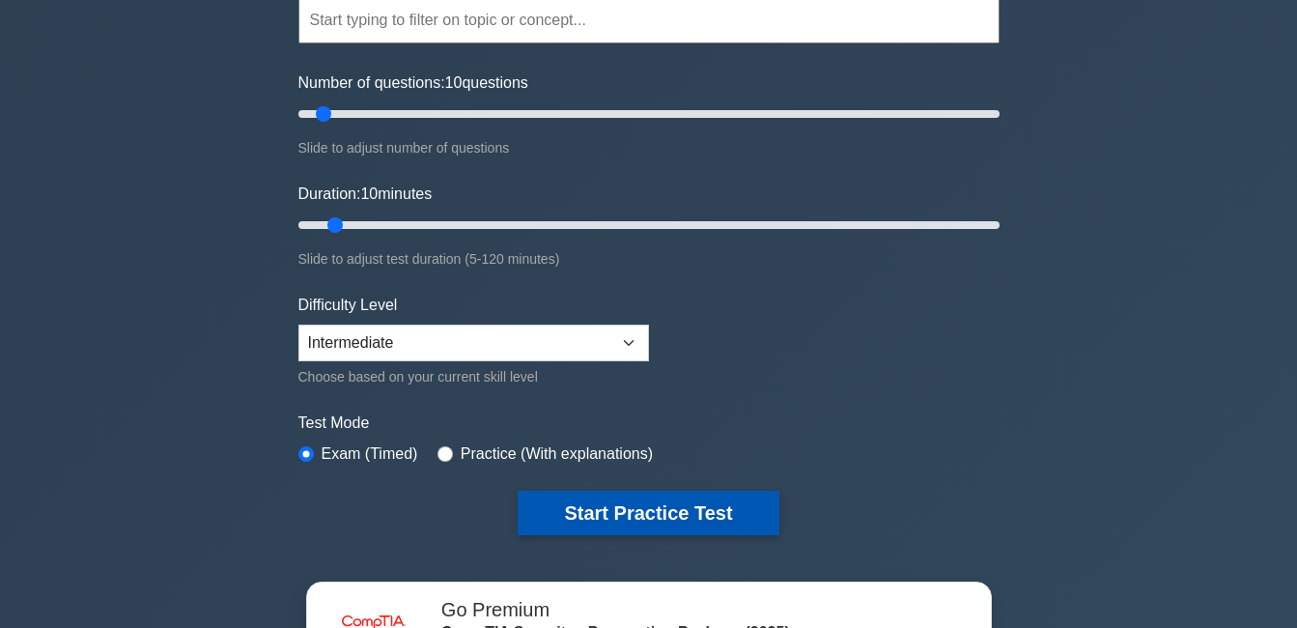
click at [623, 503] on button "Start Practice Test" at bounding box center [648, 513] width 261 height 44
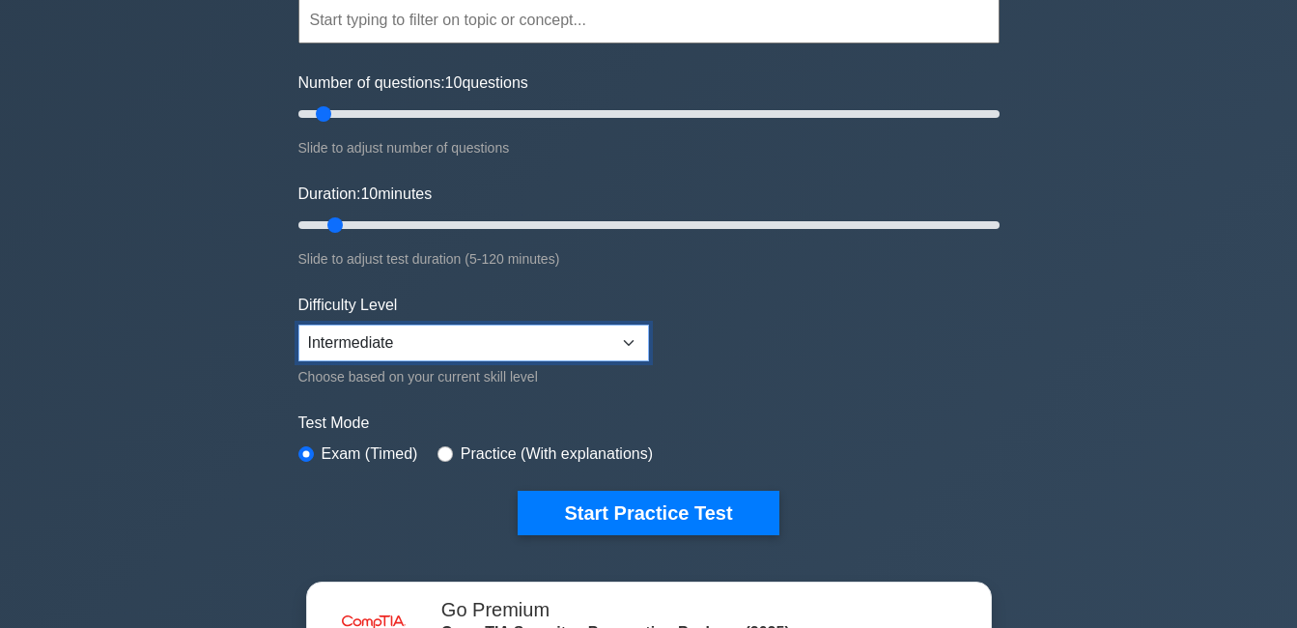
click at [606, 336] on select "Beginner Intermediate Expert" at bounding box center [473, 343] width 351 height 37
select select "expert"
click at [298, 325] on select "Beginner Intermediate Expert" at bounding box center [473, 343] width 351 height 37
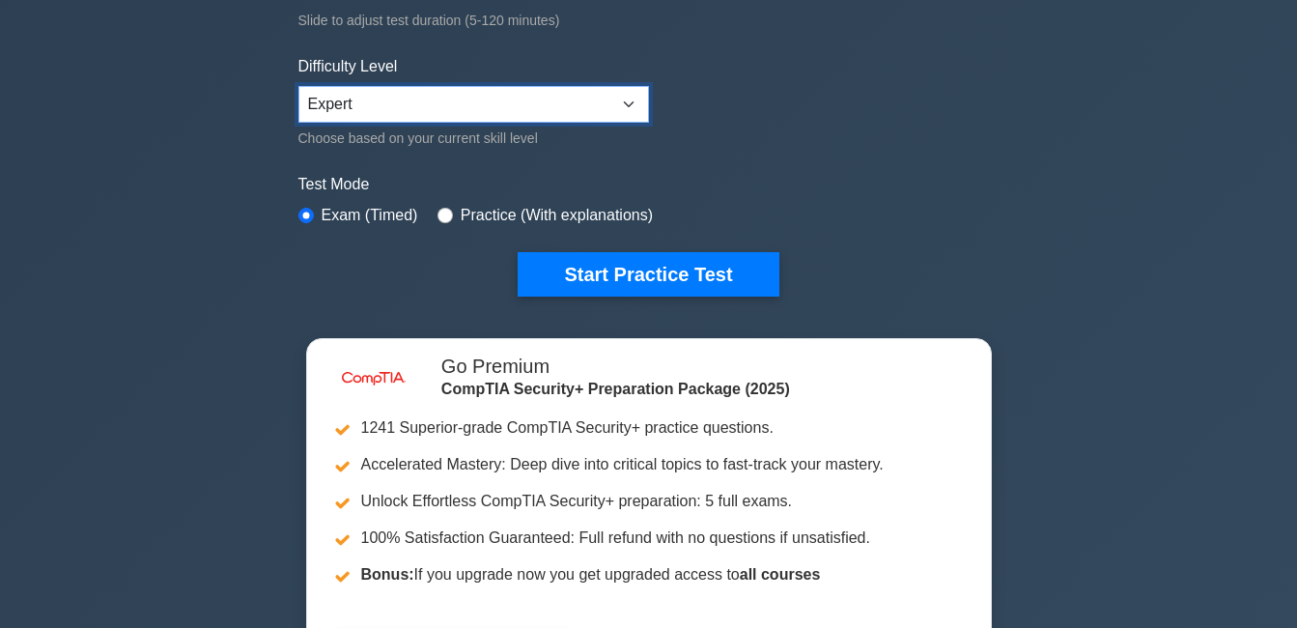
scroll to position [483, 0]
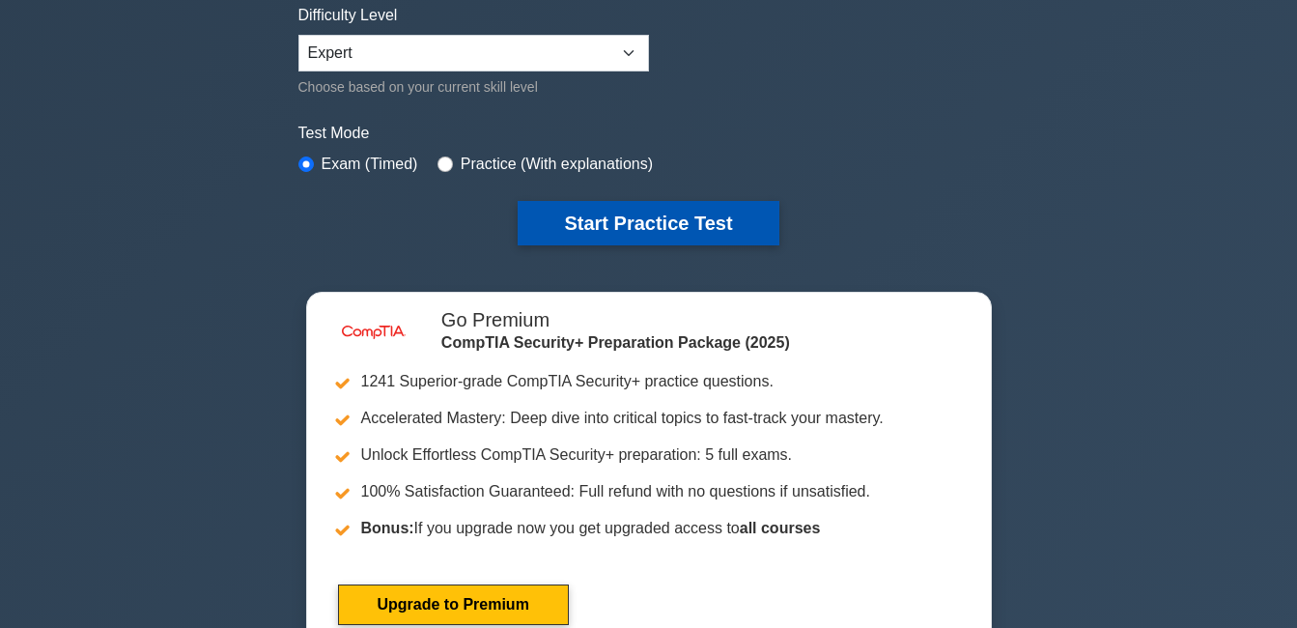
click at [654, 215] on button "Start Practice Test" at bounding box center [648, 223] width 261 height 44
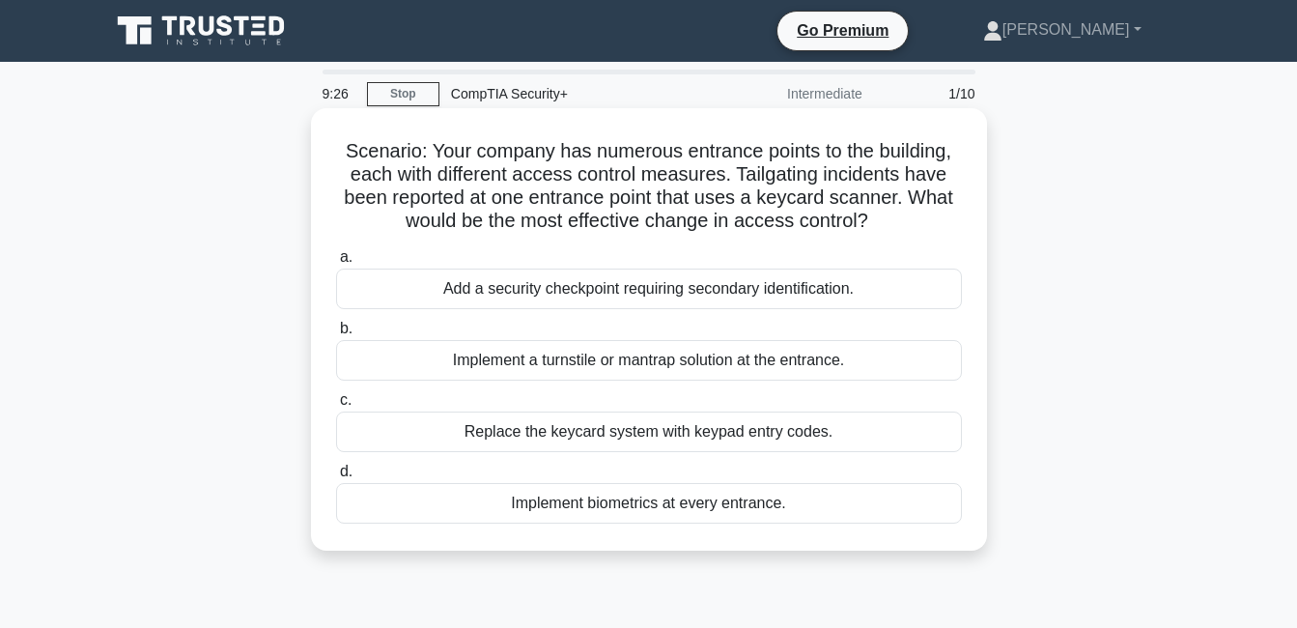
click at [732, 279] on div "Add a security checkpoint requiring secondary identification." at bounding box center [649, 289] width 626 height 41
click at [336, 264] on input "a. Add a security checkpoint requiring secondary identification." at bounding box center [336, 257] width 0 height 13
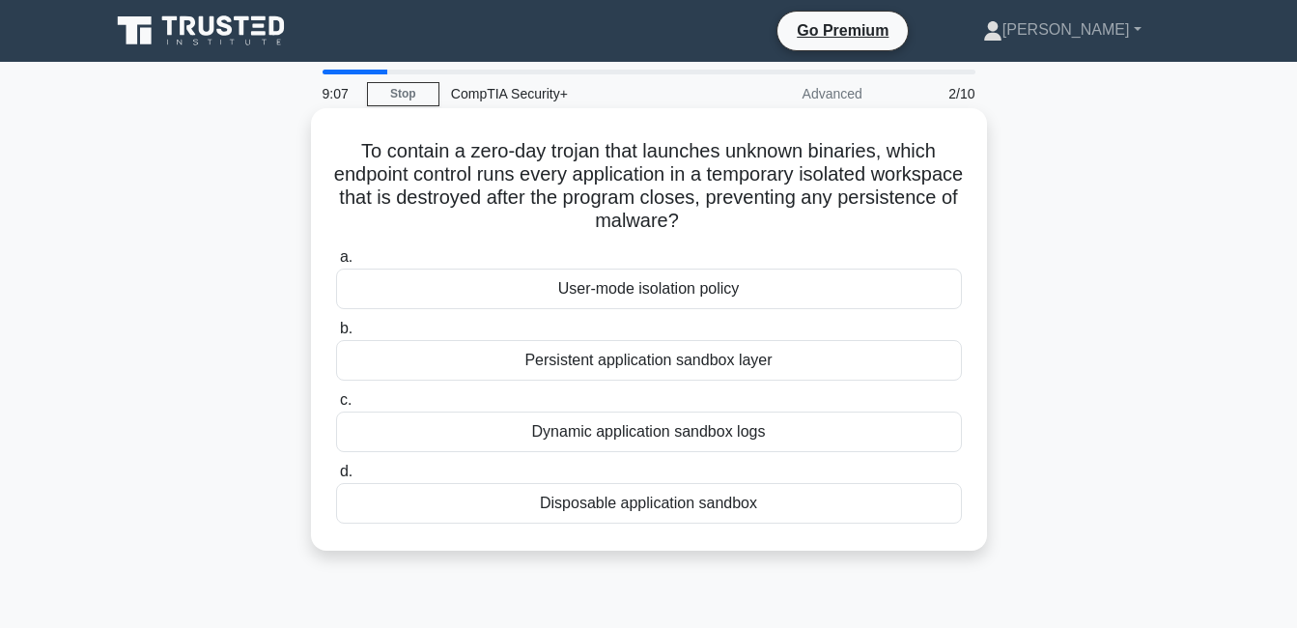
click at [685, 369] on div "Persistent application sandbox layer" at bounding box center [649, 360] width 626 height 41
click at [336, 335] on input "b. Persistent application sandbox layer" at bounding box center [336, 329] width 0 height 13
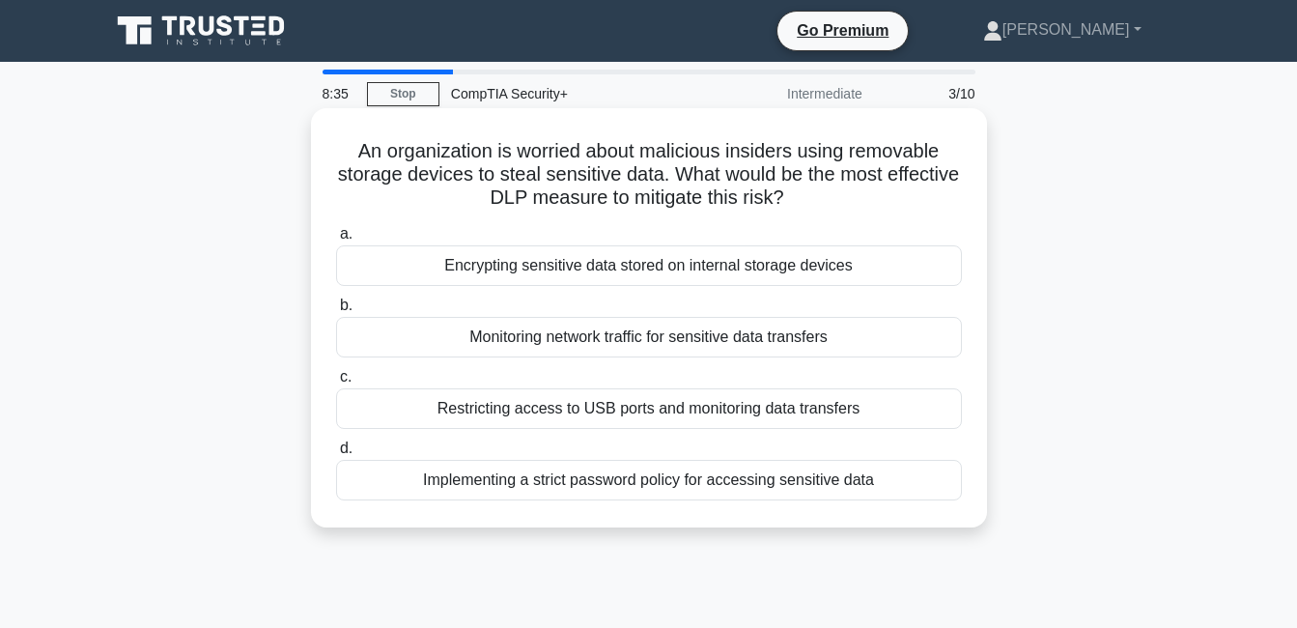
click at [579, 409] on div "Restricting access to USB ports and monitoring data transfers" at bounding box center [649, 408] width 626 height 41
click at [336, 383] on input "c. Restricting access to USB ports and monitoring data transfers" at bounding box center [336, 377] width 0 height 13
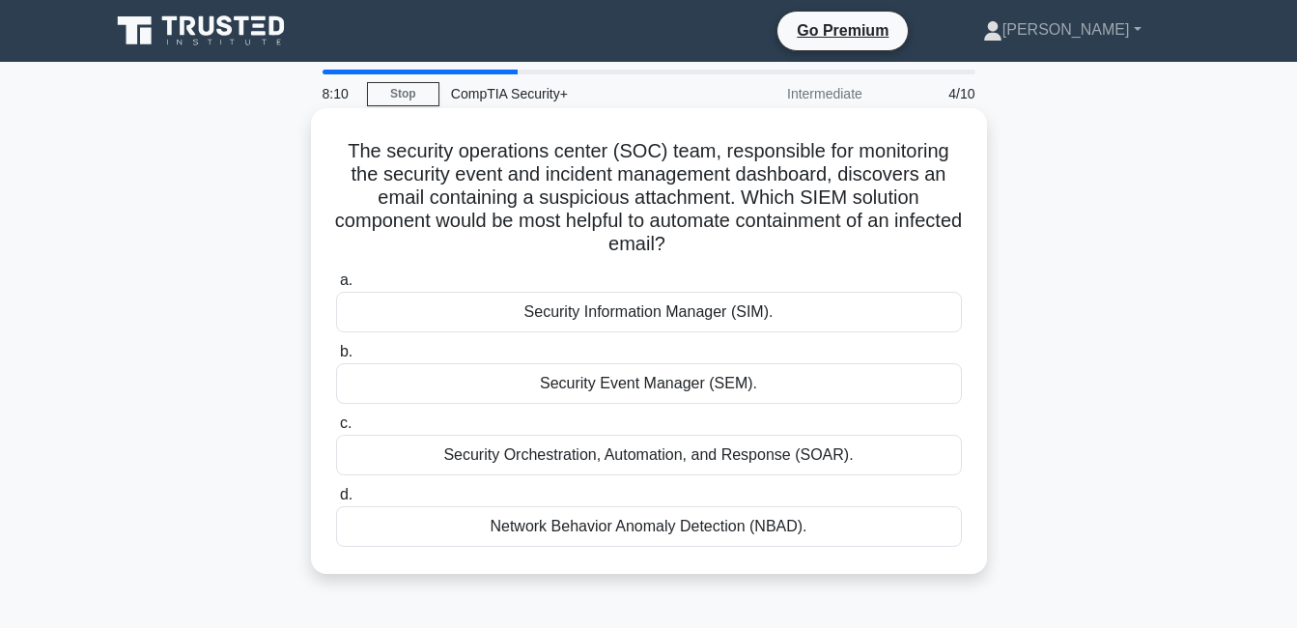
click at [796, 382] on div "Security Event Manager (SEM)." at bounding box center [649, 383] width 626 height 41
click at [336, 358] on input "b. Security Event Manager (SEM)." at bounding box center [336, 352] width 0 height 13
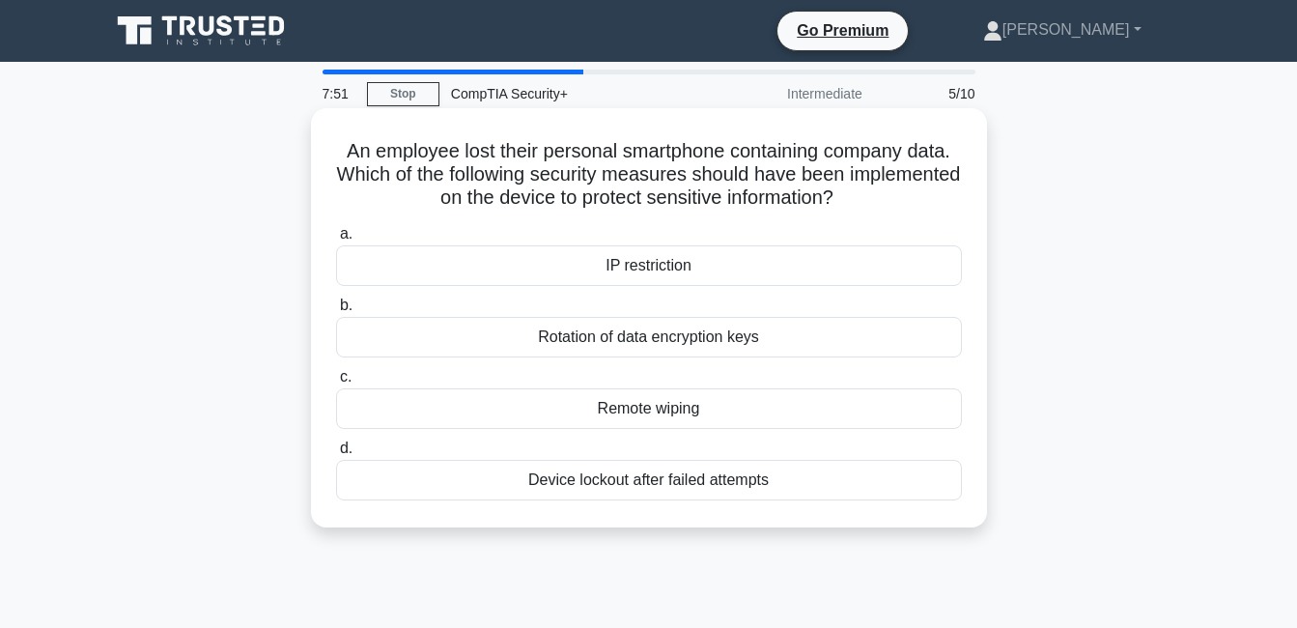
click at [754, 409] on div "Remote wiping" at bounding box center [649, 408] width 626 height 41
click at [336, 383] on input "c. Remote wiping" at bounding box center [336, 377] width 0 height 13
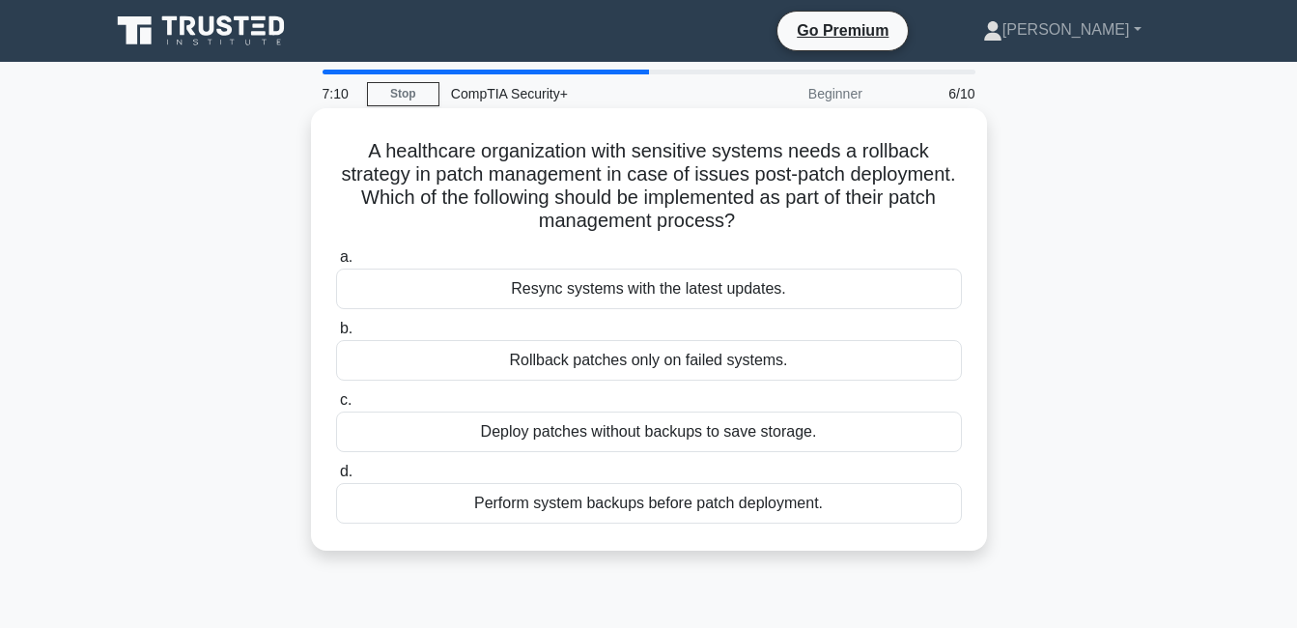
click at [750, 506] on div "Perform system backups before patch deployment." at bounding box center [649, 503] width 626 height 41
click at [336, 478] on input "d. Perform system backups before patch deployment." at bounding box center [336, 472] width 0 height 13
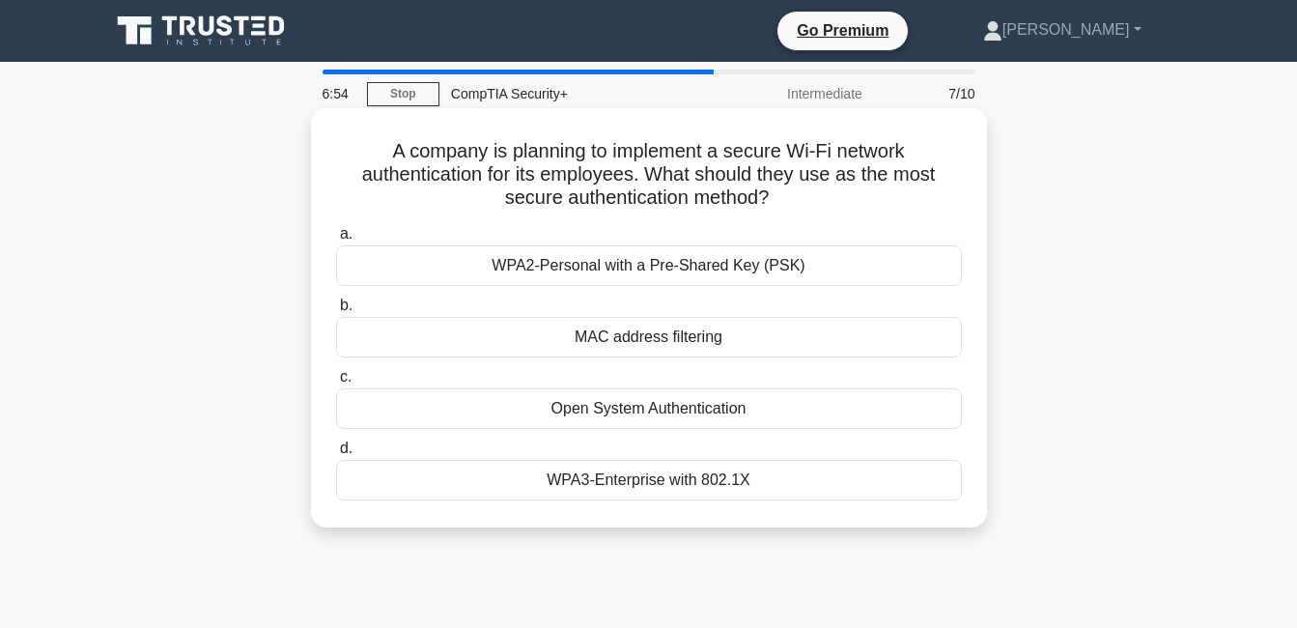
click at [746, 482] on div "WPA3-Enterprise with 802.1X" at bounding box center [649, 480] width 626 height 41
click at [336, 455] on input "d. WPA3-Enterprise with 802.1X" at bounding box center [336, 448] width 0 height 13
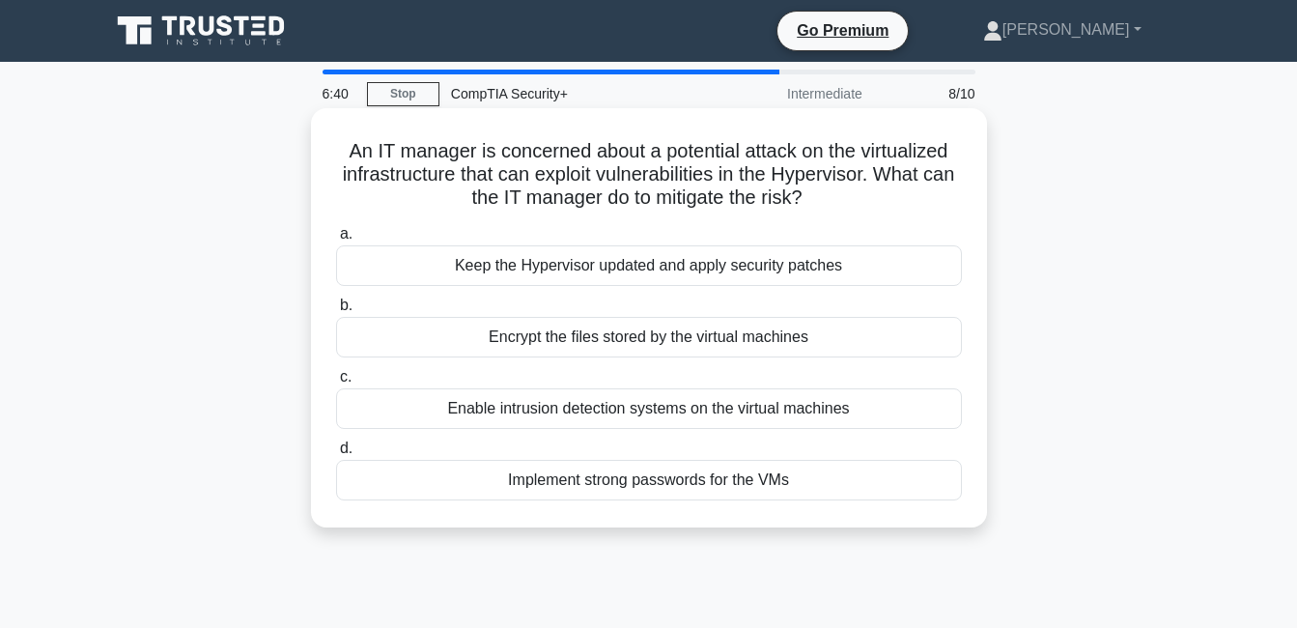
click at [705, 268] on div "Keep the Hypervisor updated and apply security patches" at bounding box center [649, 265] width 626 height 41
click at [336, 240] on input "a. Keep the Hypervisor updated and apply security patches" at bounding box center [336, 234] width 0 height 13
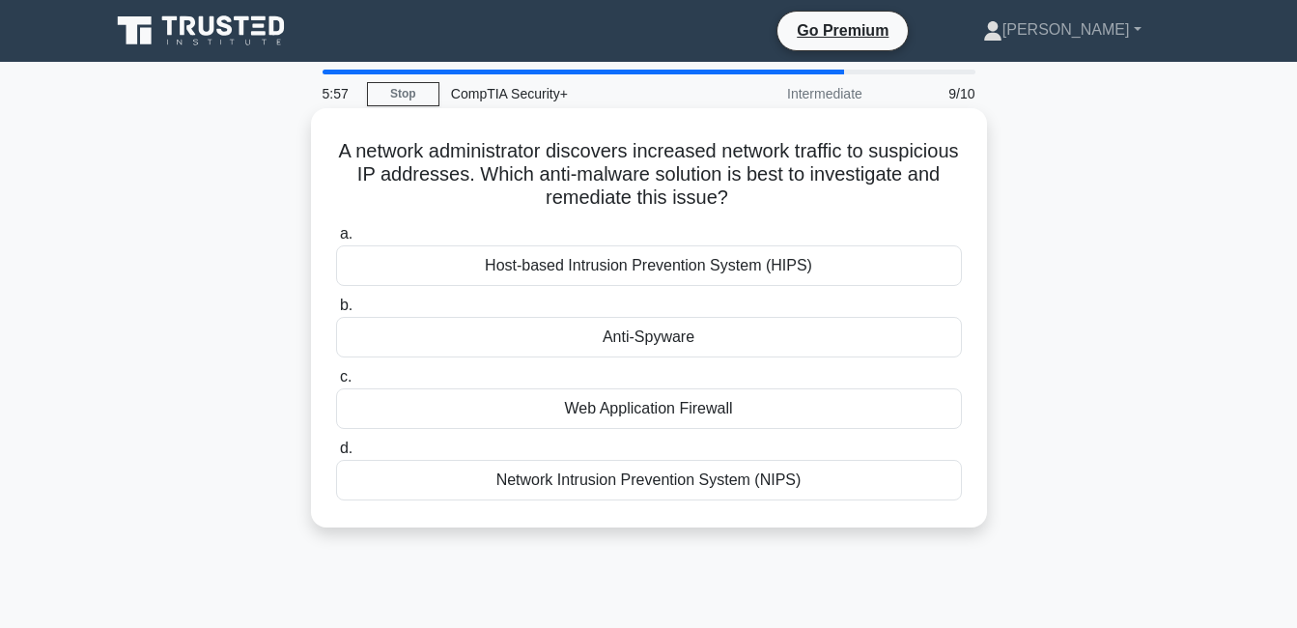
click at [690, 480] on div "Network Intrusion Prevention System (NIPS)" at bounding box center [649, 480] width 626 height 41
click at [336, 455] on input "d. Network Intrusion Prevention System (NIPS)" at bounding box center [336, 448] width 0 height 13
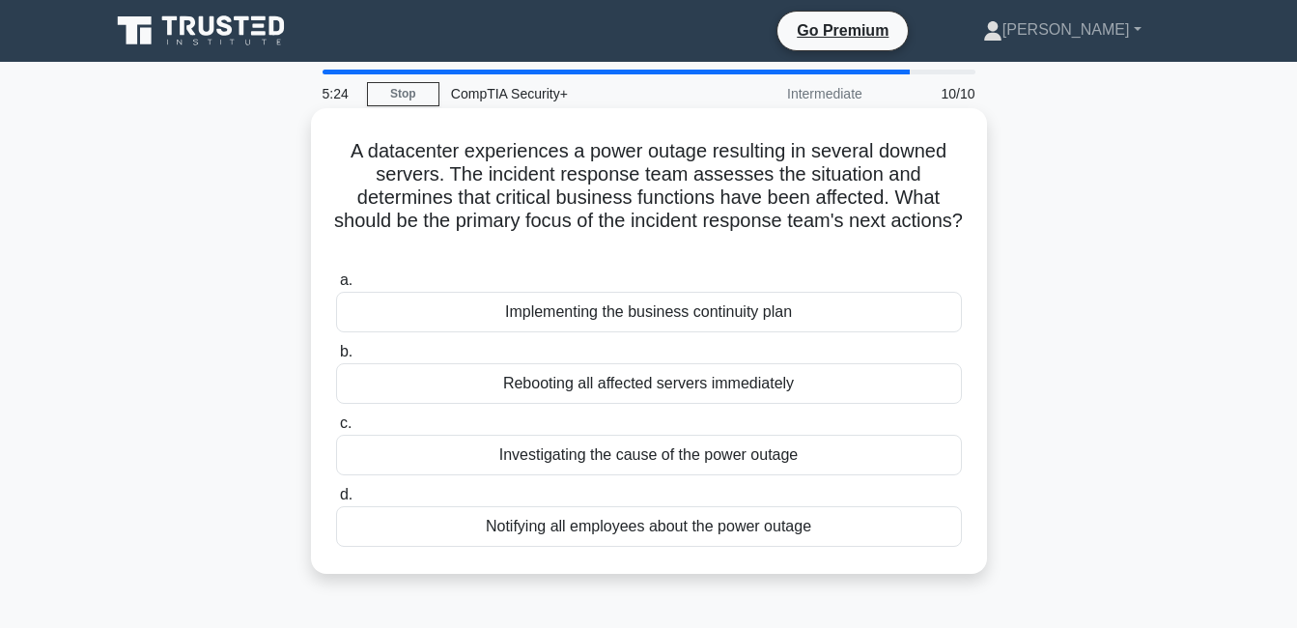
click at [809, 459] on div "Investigating the cause of the power outage" at bounding box center [649, 455] width 626 height 41
click at [336, 430] on input "c. Investigating the cause of the power outage" at bounding box center [336, 423] width 0 height 13
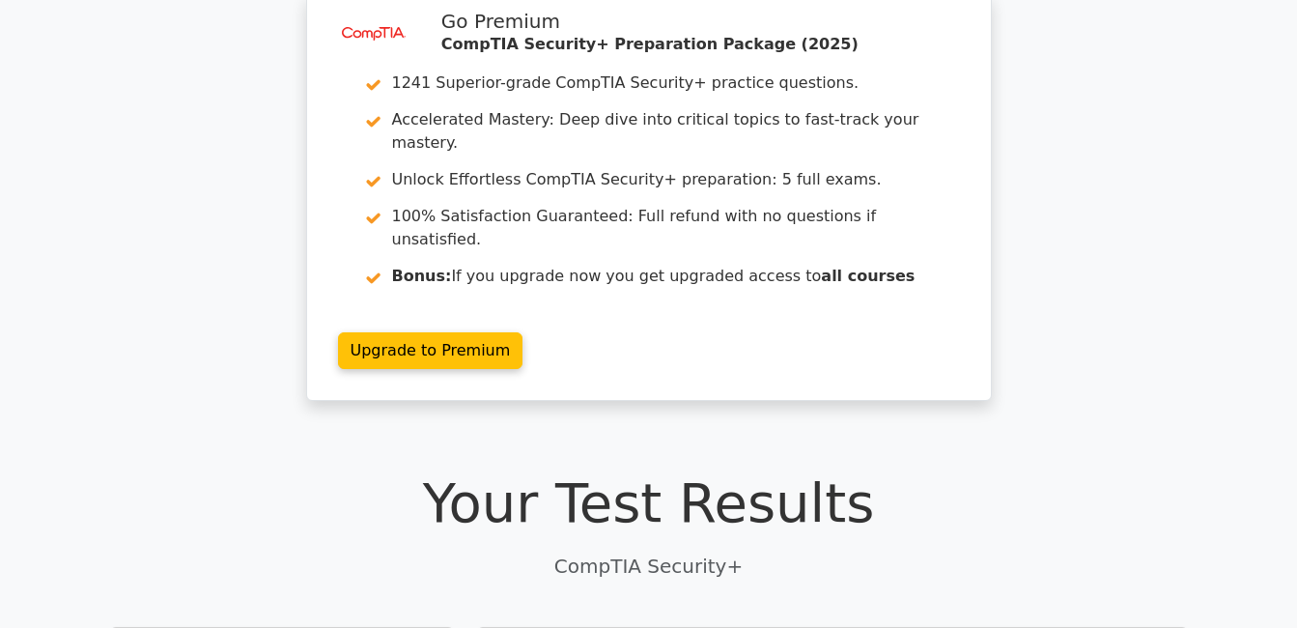
scroll to position [193, 0]
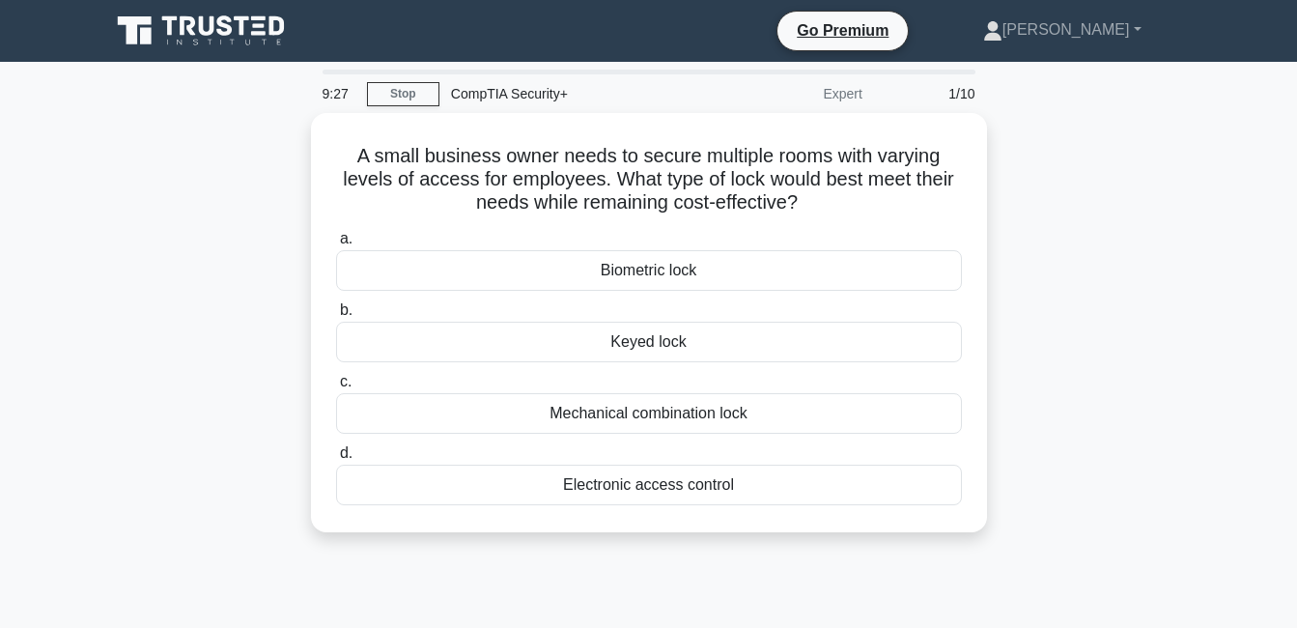
drag, startPoint x: 1131, startPoint y: 501, endPoint x: 295, endPoint y: 165, distance: 901.4
click at [295, 165] on div "A small business owner needs to secure multiple rooms with varying levels of ac…" at bounding box center [649, 334] width 1101 height 442
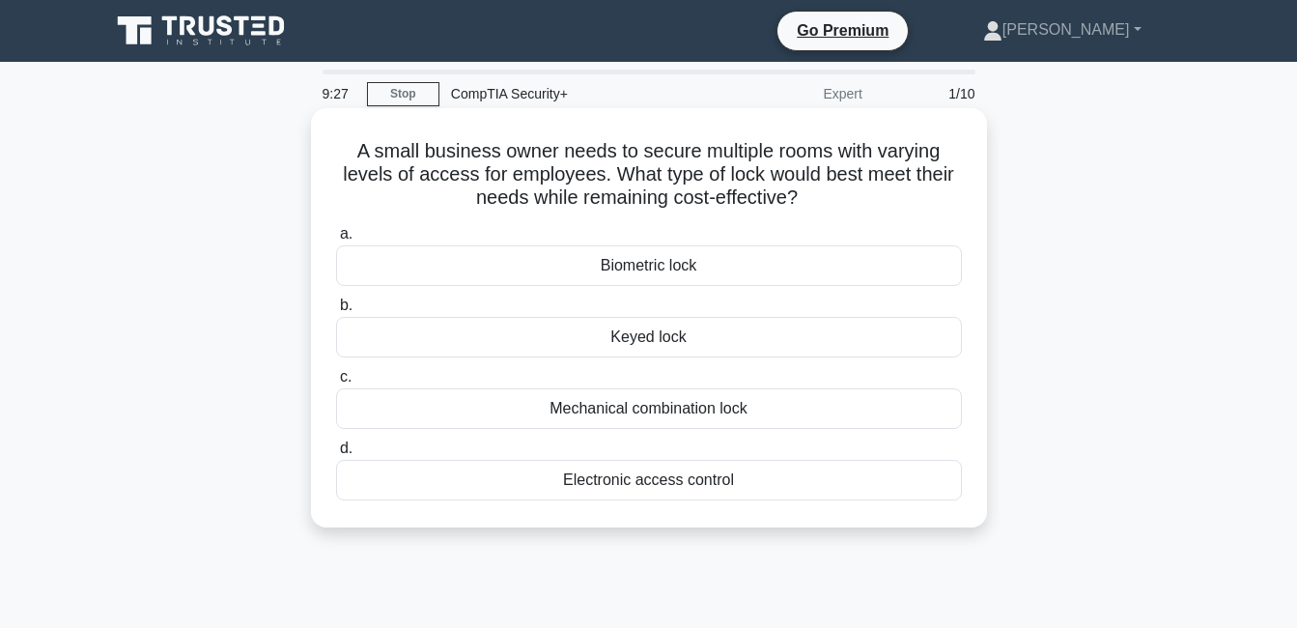
copy div "A small business owner needs to secure multiple rooms with varying levels of ac…"
click at [728, 485] on div "Electronic access control" at bounding box center [649, 480] width 626 height 41
click at [336, 455] on input "d. Electronic access control" at bounding box center [336, 448] width 0 height 13
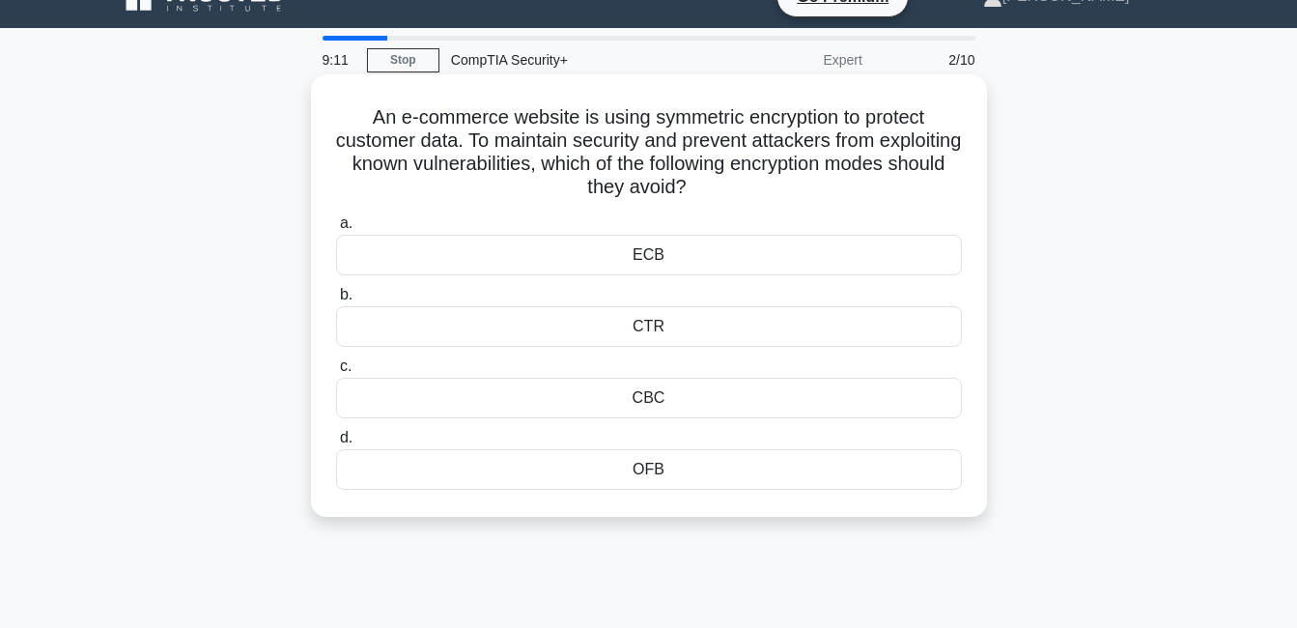
scroll to position [29, 0]
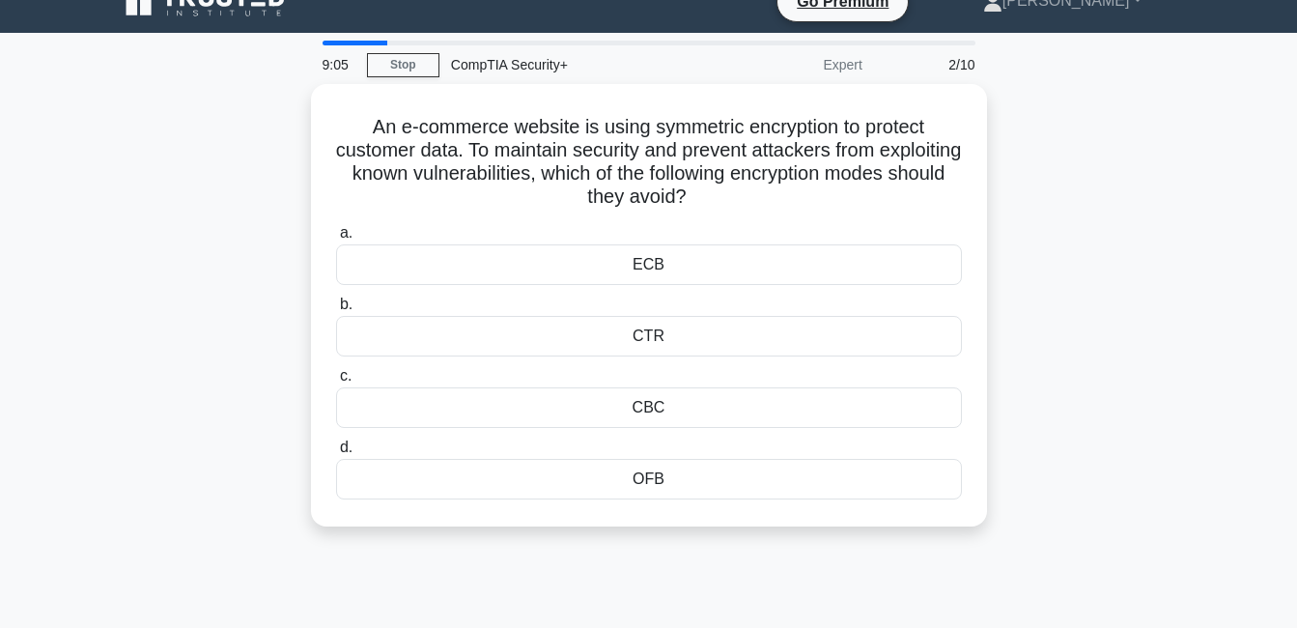
drag, startPoint x: 150, startPoint y: 78, endPoint x: 1117, endPoint y: 535, distance: 1069.3
click at [1117, 535] on div "9:05 Stop CompTIA Security+ Expert 2/10 An e-commerce website is using symmetri…" at bounding box center [649, 524] width 1101 height 966
drag, startPoint x: 1117, startPoint y: 535, endPoint x: 1116, endPoint y: 523, distance: 11.6
click at [1116, 523] on div "An e-commerce website is using symmetric encryption to protect customer data. T…" at bounding box center [649, 317] width 1101 height 466
click at [1121, 538] on div "An e-commerce website is using symmetric encryption to protect customer data. T…" at bounding box center [649, 317] width 1101 height 466
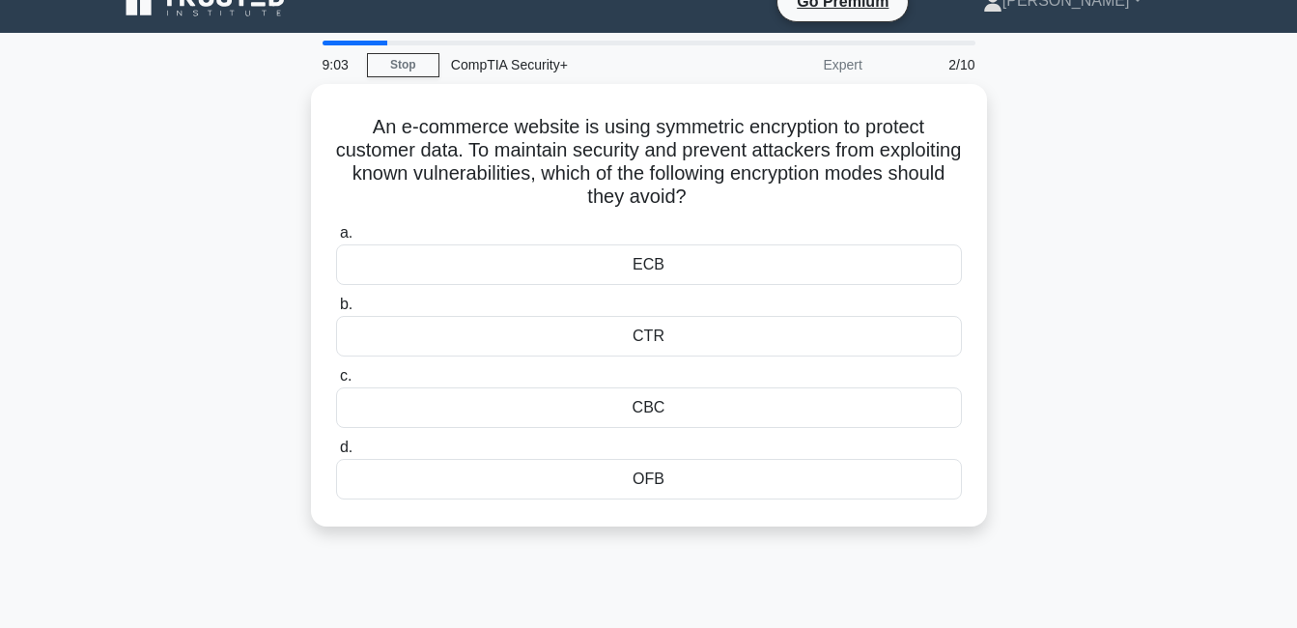
scroll to position [0, 0]
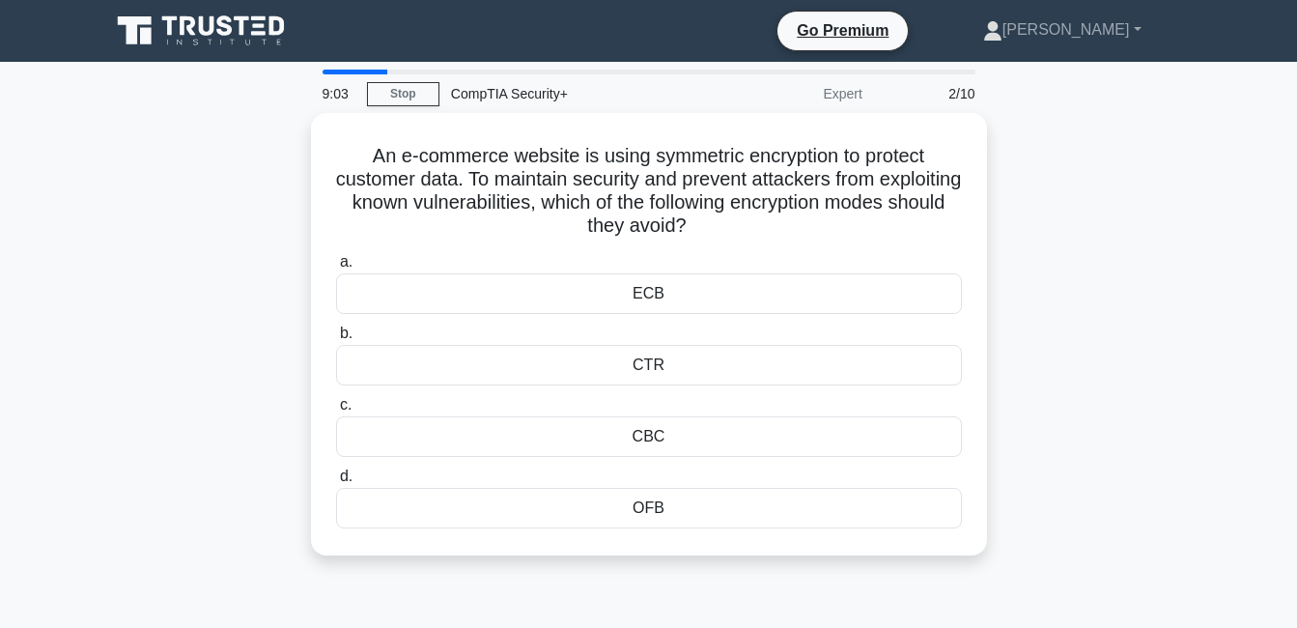
click at [1132, 482] on div "An e-commerce website is using symmetric encryption to protect customer data. T…" at bounding box center [649, 346] width 1101 height 466
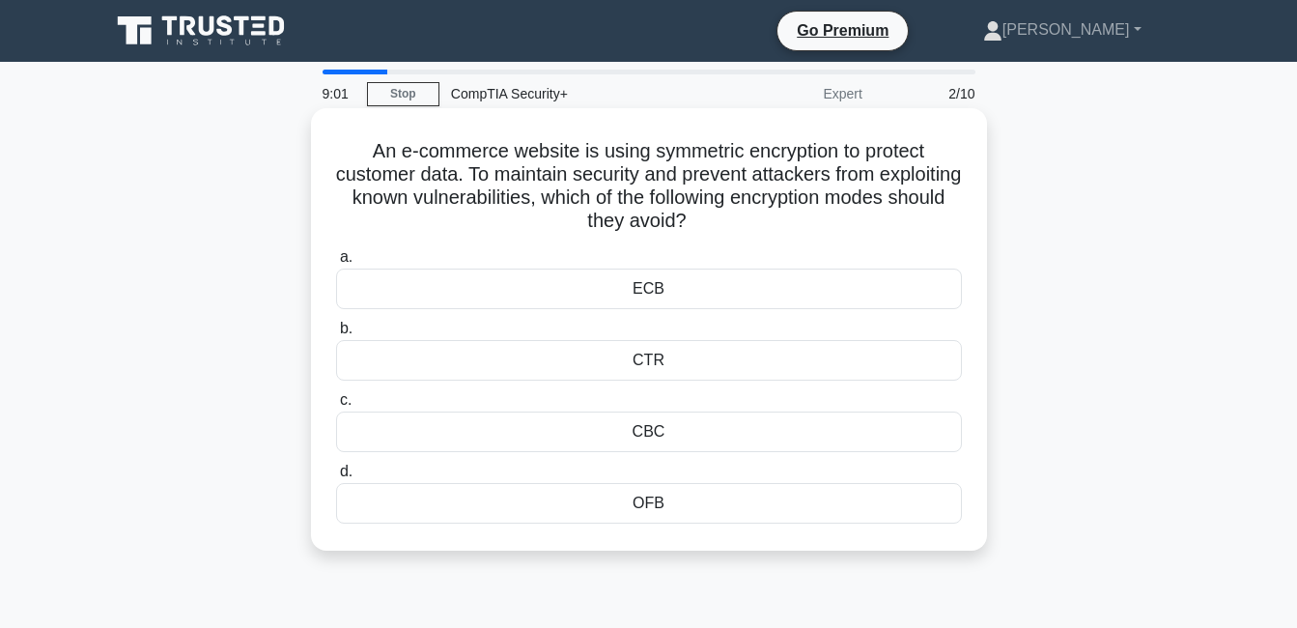
drag, startPoint x: 908, startPoint y: 566, endPoint x: 326, endPoint y: 149, distance: 715.7
click at [326, 149] on div "An e-commerce website is using symmetric encryption to protect customer data. T…" at bounding box center [649, 346] width 1101 height 466
copy div "An e-commerce website is using symmetric encryption to protect customer data. T…"
click at [561, 283] on div "ECB" at bounding box center [649, 289] width 626 height 41
click at [336, 264] on input "a. ECB" at bounding box center [336, 257] width 0 height 13
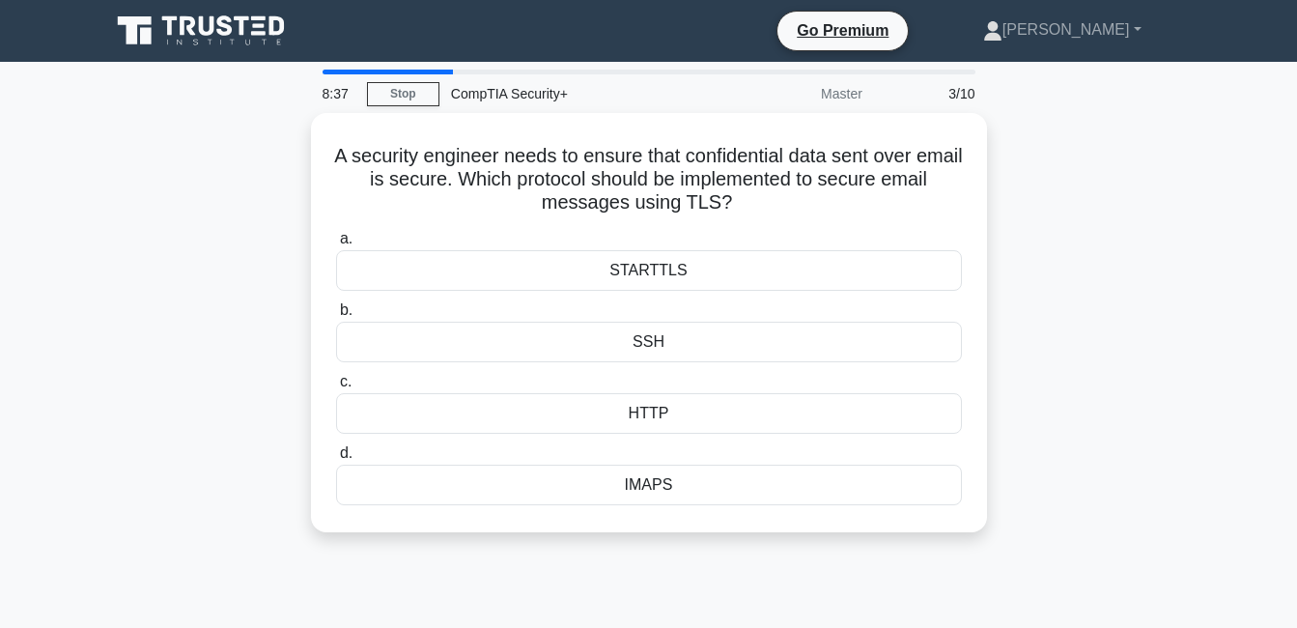
drag, startPoint x: 1013, startPoint y: 525, endPoint x: 241, endPoint y: 164, distance: 852.1
click at [241, 164] on div "A security engineer needs to ensure that confidential data sent over email is s…" at bounding box center [649, 334] width 1101 height 442
copy div "A security engineer needs to ensure that confidential data sent over email is s…"
drag, startPoint x: 1253, startPoint y: 274, endPoint x: 1183, endPoint y: 287, distance: 70.7
click at [1254, 273] on main "8:31 Stop CompTIA Security+ Master 3/10 A security engineer needs to ensure tha…" at bounding box center [648, 552] width 1297 height 981
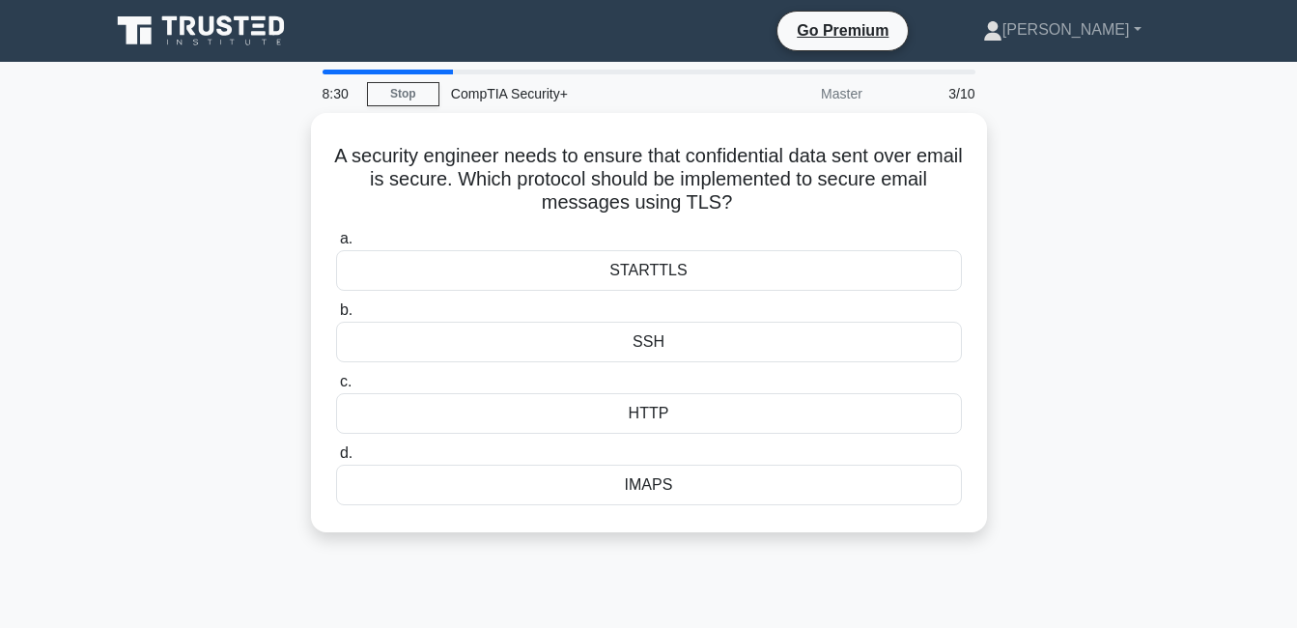
click at [1150, 313] on div "A security engineer needs to ensure that confidential data sent over email is s…" at bounding box center [649, 334] width 1101 height 442
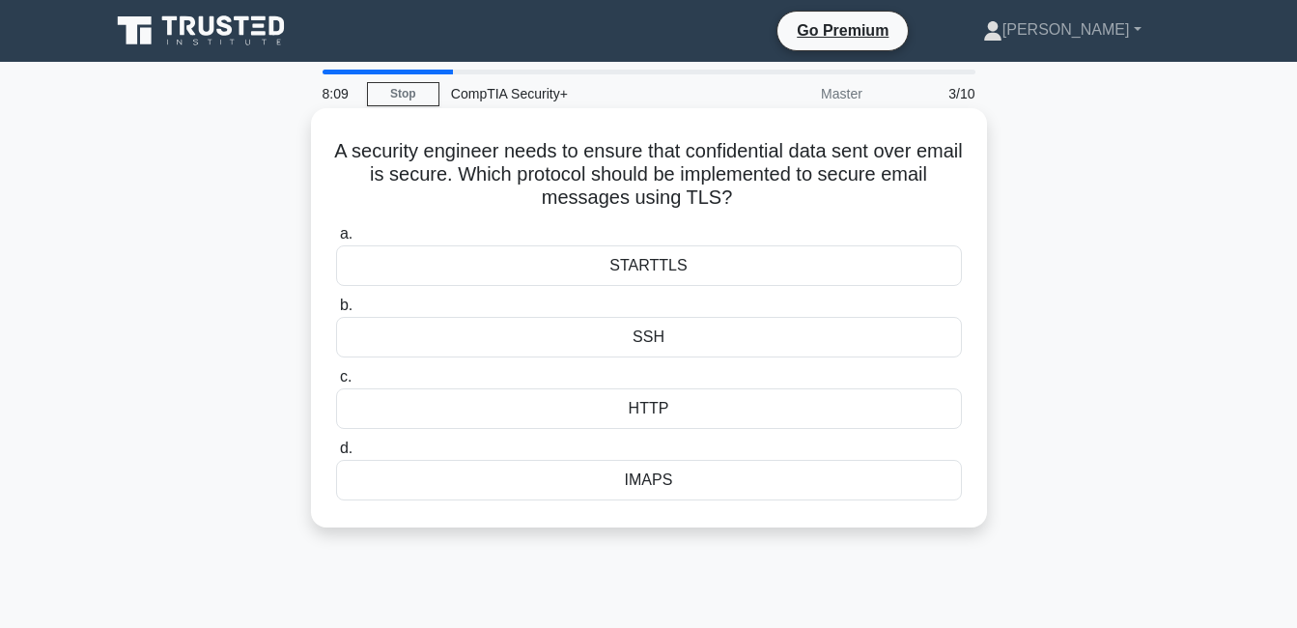
click at [728, 258] on div "STARTTLS" at bounding box center [649, 265] width 626 height 41
click at [336, 240] on input "a. STARTTLS" at bounding box center [336, 234] width 0 height 13
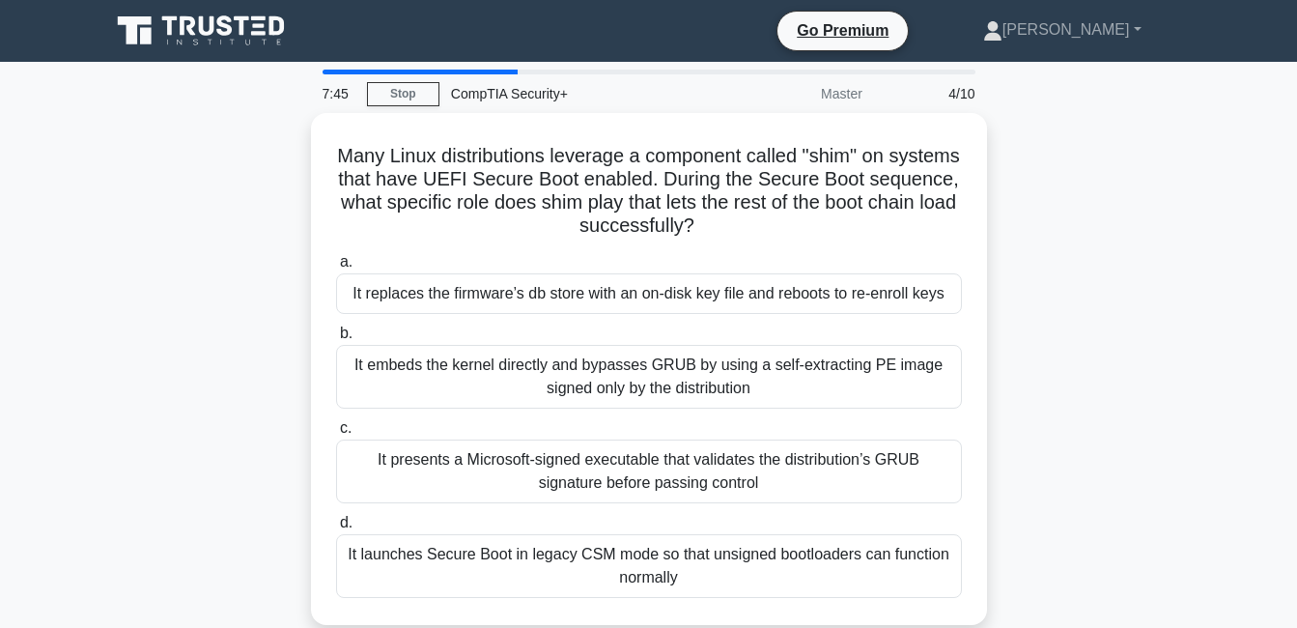
drag, startPoint x: 1029, startPoint y: 467, endPoint x: 305, endPoint y: 156, distance: 787.4
click at [305, 156] on div "7:45 Stop CompTIA Security+ Master 4/10 Many Linux distributions leverage a com…" at bounding box center [649, 553] width 1101 height 966
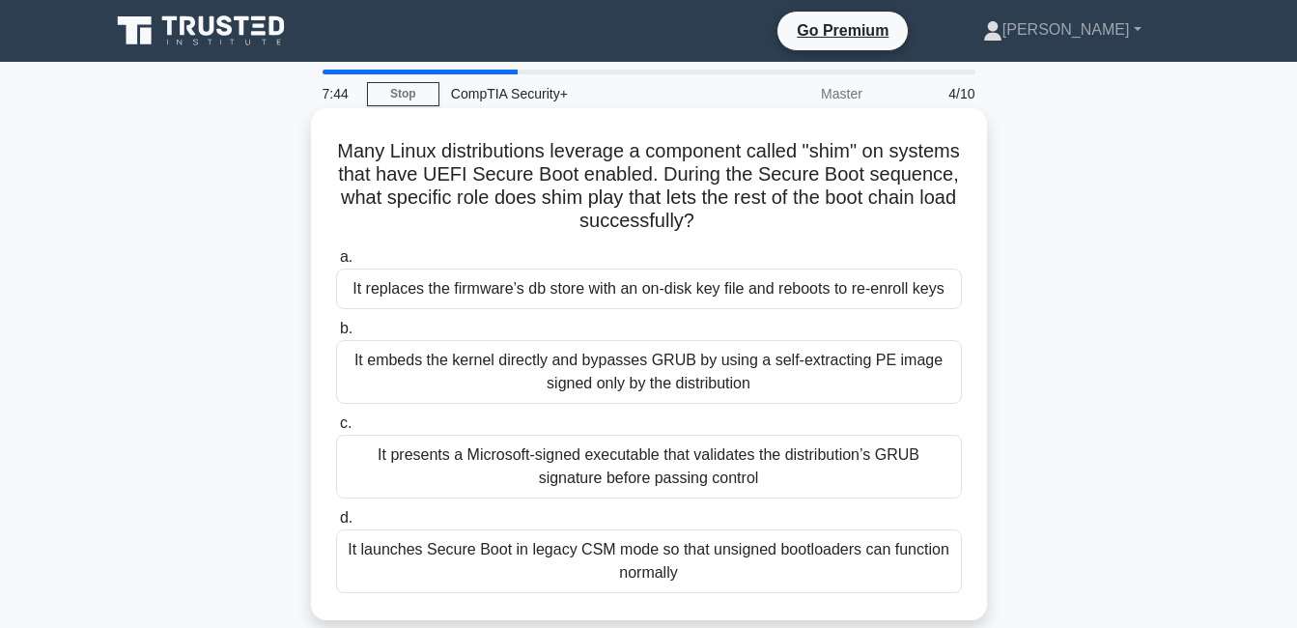
copy div "Many Linux distributions leverage a component called "shim" on systems that hav…"
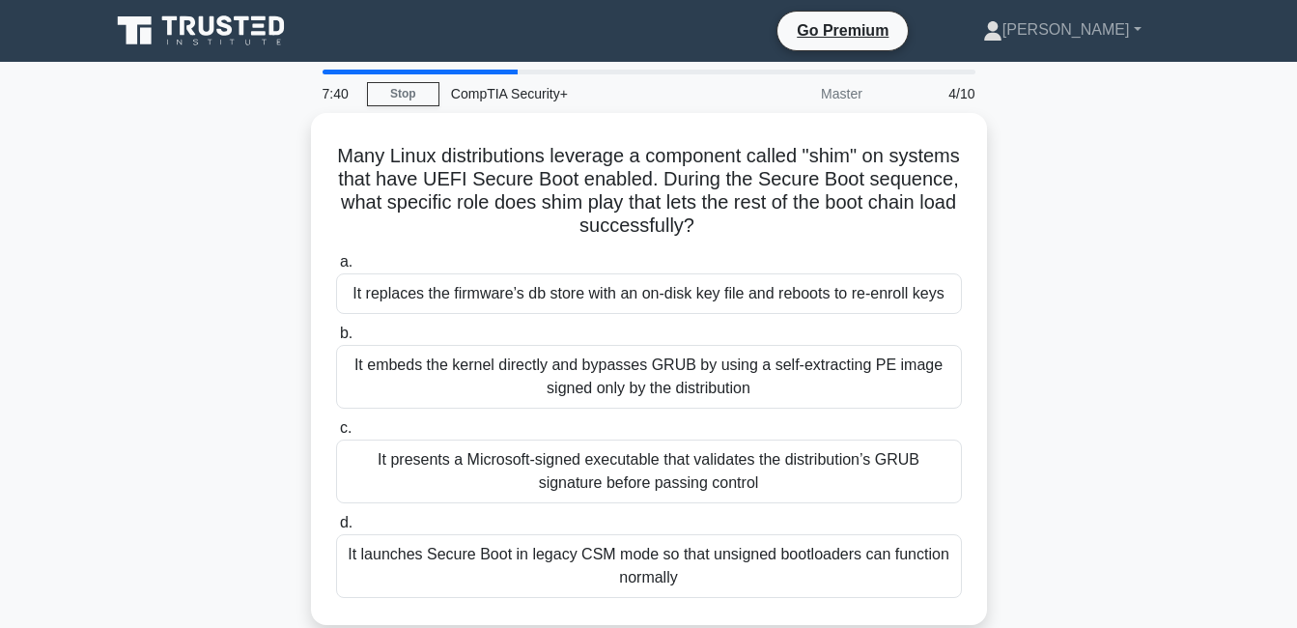
click at [1039, 379] on div "Many Linux distributions leverage a component called "shim" on systems that hav…" at bounding box center [649, 380] width 1101 height 535
click at [1085, 405] on div "Many Linux distributions leverage a component called "shim" on systems that hav…" at bounding box center [649, 380] width 1101 height 535
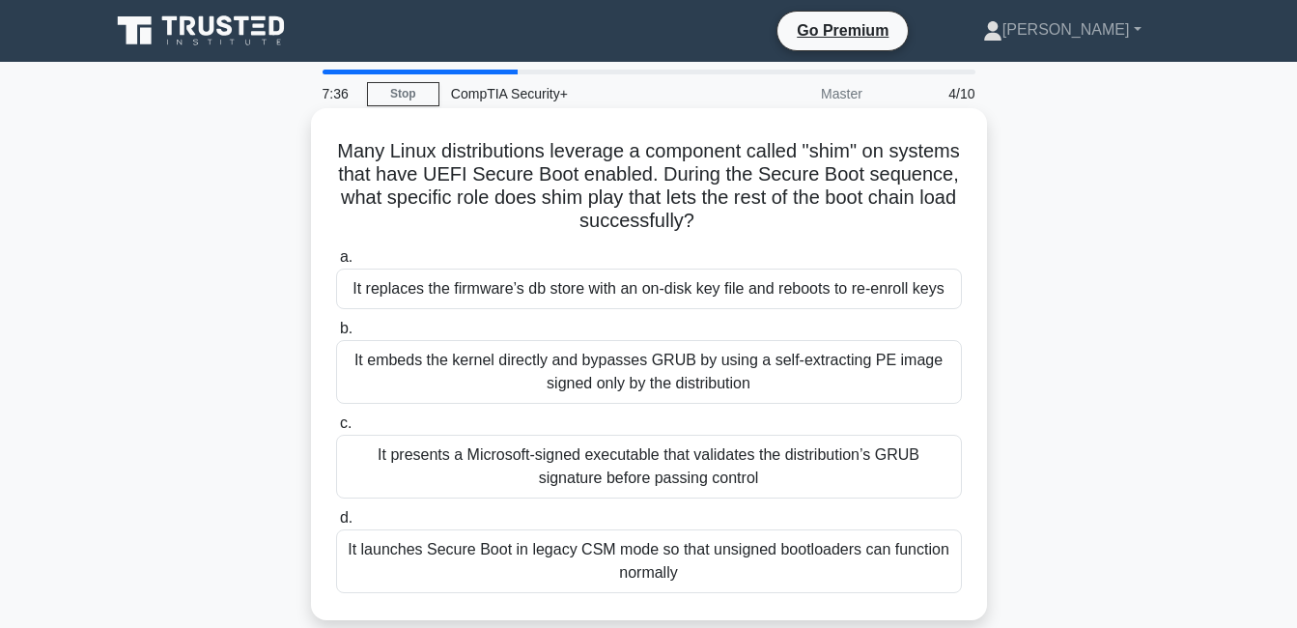
click at [916, 474] on div "It presents a Microsoft-signed executable that validates the distribution’s GRU…" at bounding box center [649, 467] width 626 height 64
click at [336, 430] on input "c. It presents a Microsoft-signed executable that validates the distribution’s …" at bounding box center [336, 423] width 0 height 13
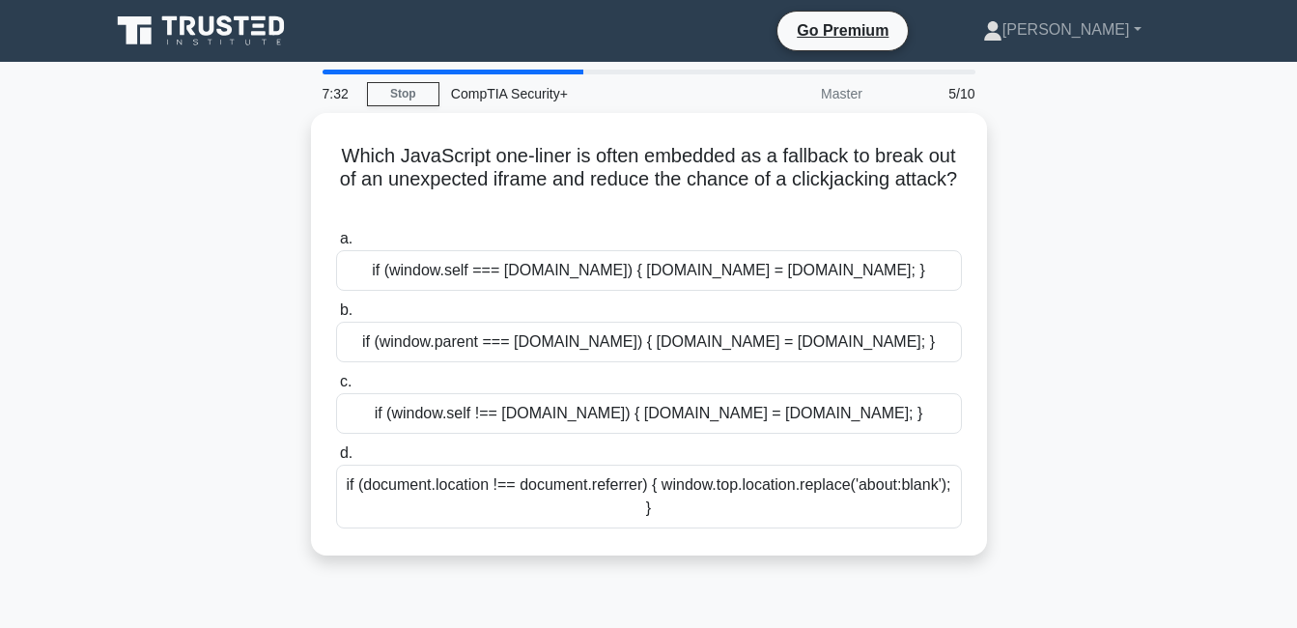
drag, startPoint x: 1131, startPoint y: 530, endPoint x: 1174, endPoint y: 491, distance: 58.1
click at [1174, 491] on div "Which JavaScript one-liner is often embedded as a fallback to break out of an u…" at bounding box center [649, 346] width 1101 height 466
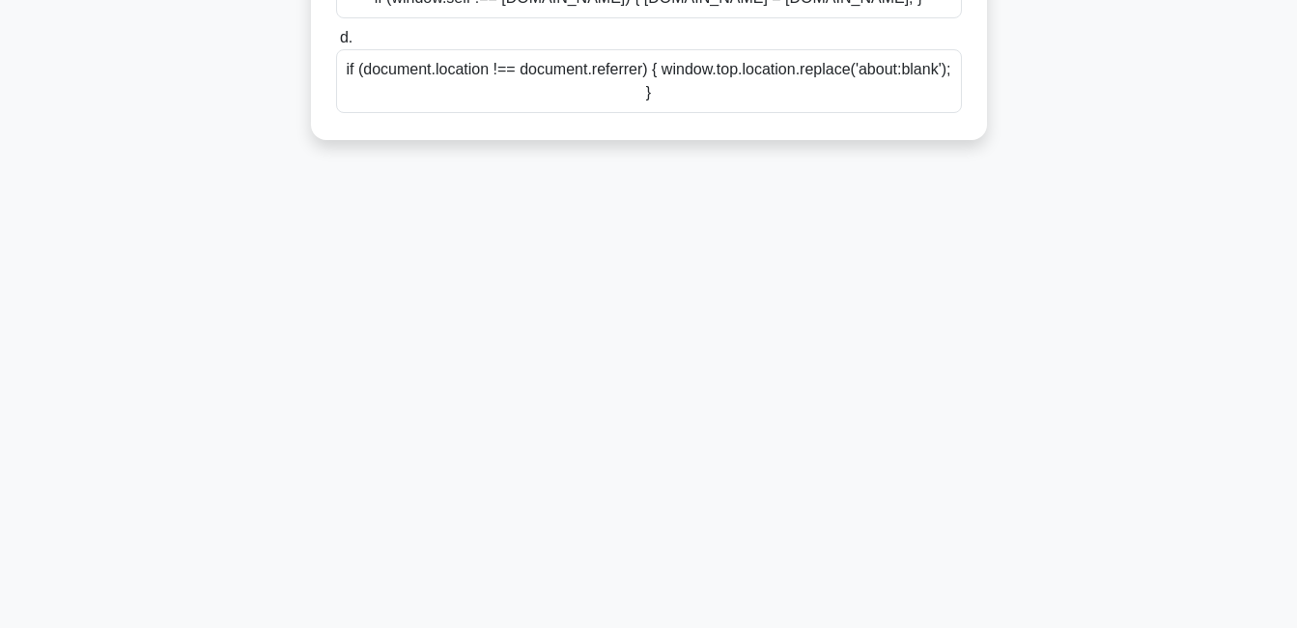
click at [1081, 433] on div "7:31 Stop CompTIA Security+ Master 5/10 Which JavaScript one-liner is often emb…" at bounding box center [649, 137] width 1101 height 966
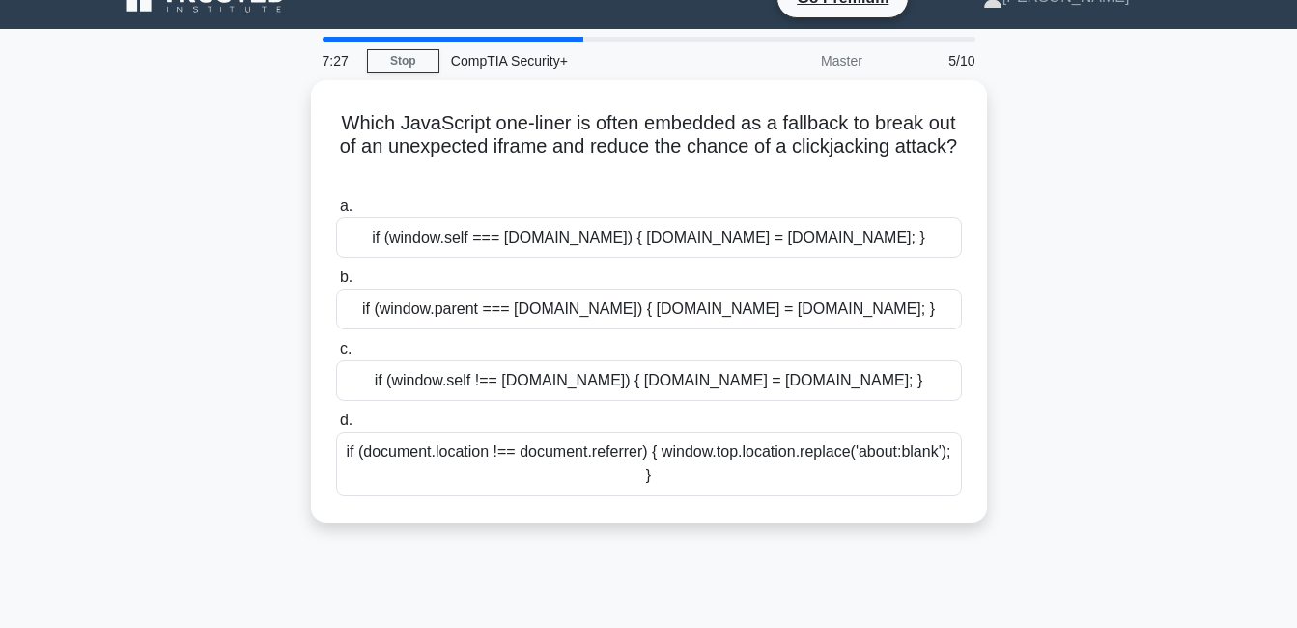
scroll to position [29, 0]
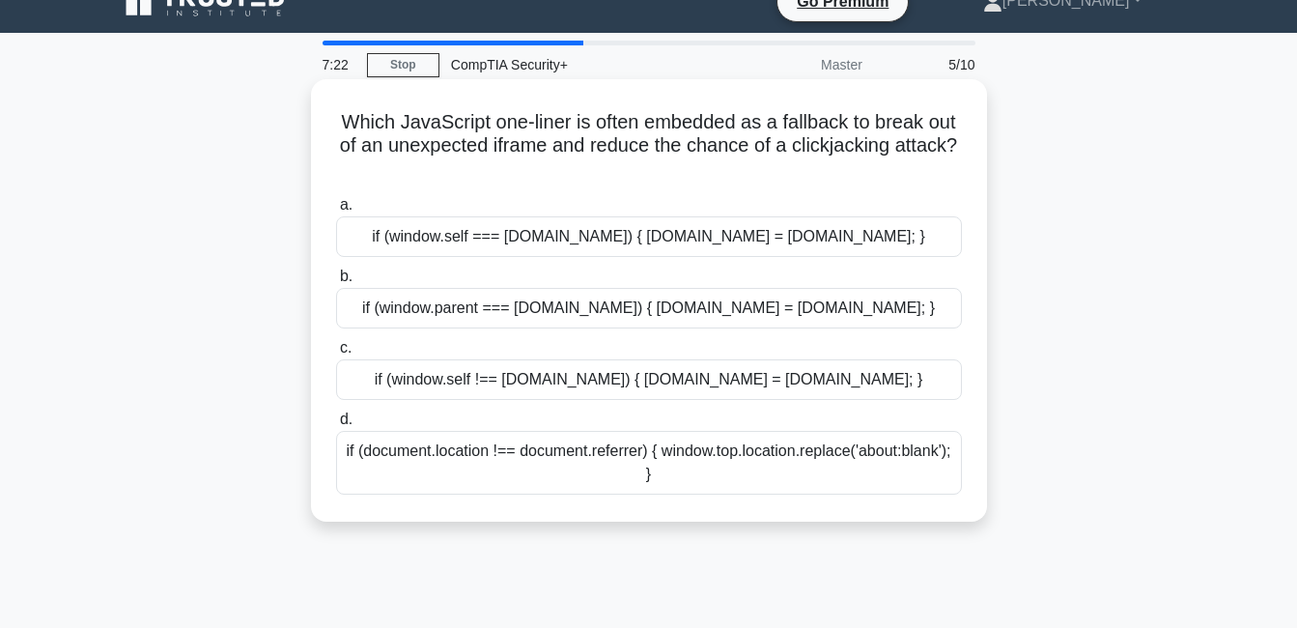
drag, startPoint x: 855, startPoint y: 516, endPoint x: 315, endPoint y: 122, distance: 668.4
click at [315, 122] on div "Which JavaScript one-liner is often embedded as a fallback to break out of an u…" at bounding box center [649, 317] width 1101 height 466
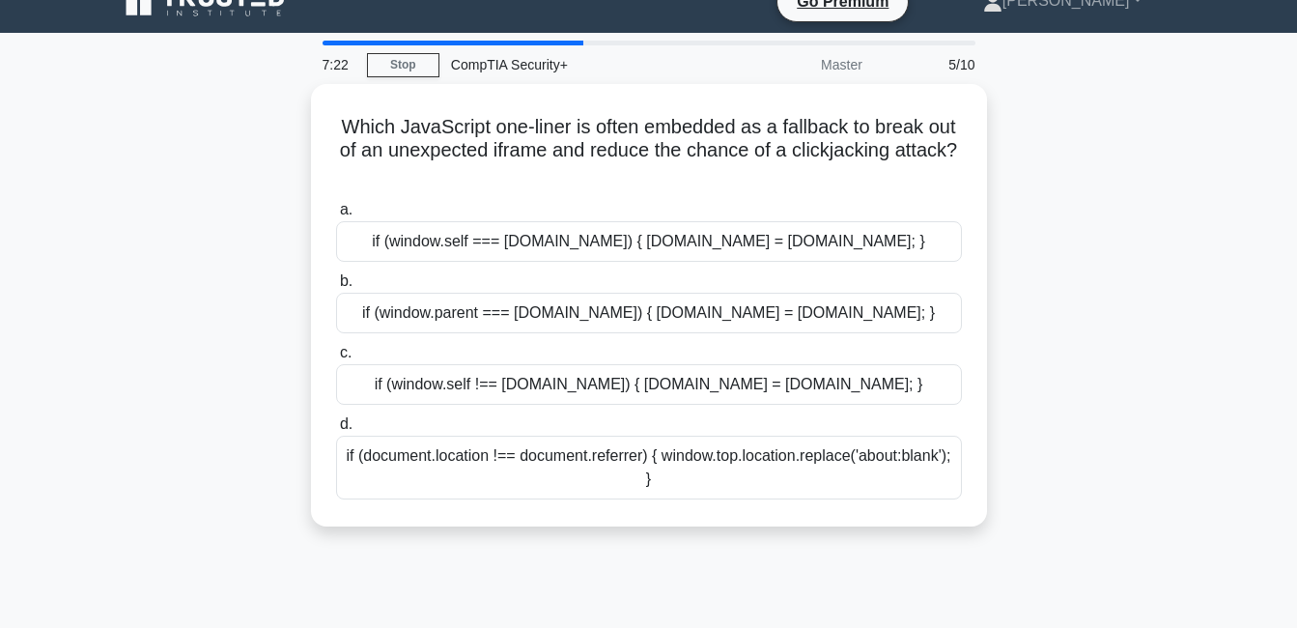
copy div "Which JavaScript one-liner is often embedded as a fallback to break out of an u…"
click at [1132, 253] on div "Which JavaScript one-liner is often embedded as a fallback to break out of an u…" at bounding box center [649, 317] width 1101 height 466
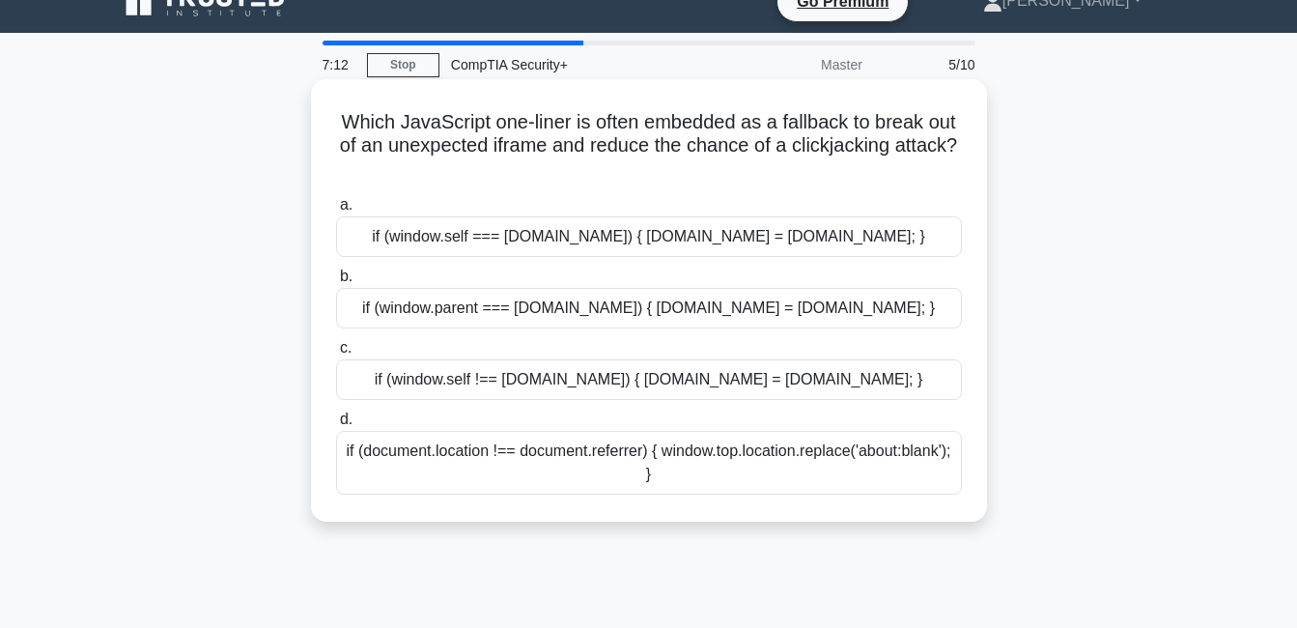
click at [876, 403] on div "a. if (window.self === window.top) { window.top.location = window.self.location…" at bounding box center [649, 343] width 649 height 309
click at [865, 385] on div "if (window.self !== window.top) { window.top.location = window.self.location; }" at bounding box center [649, 379] width 626 height 41
click at [336, 354] on input "c. if (window.self !== window.top) { window.top.location = window.self.location…" at bounding box center [336, 348] width 0 height 13
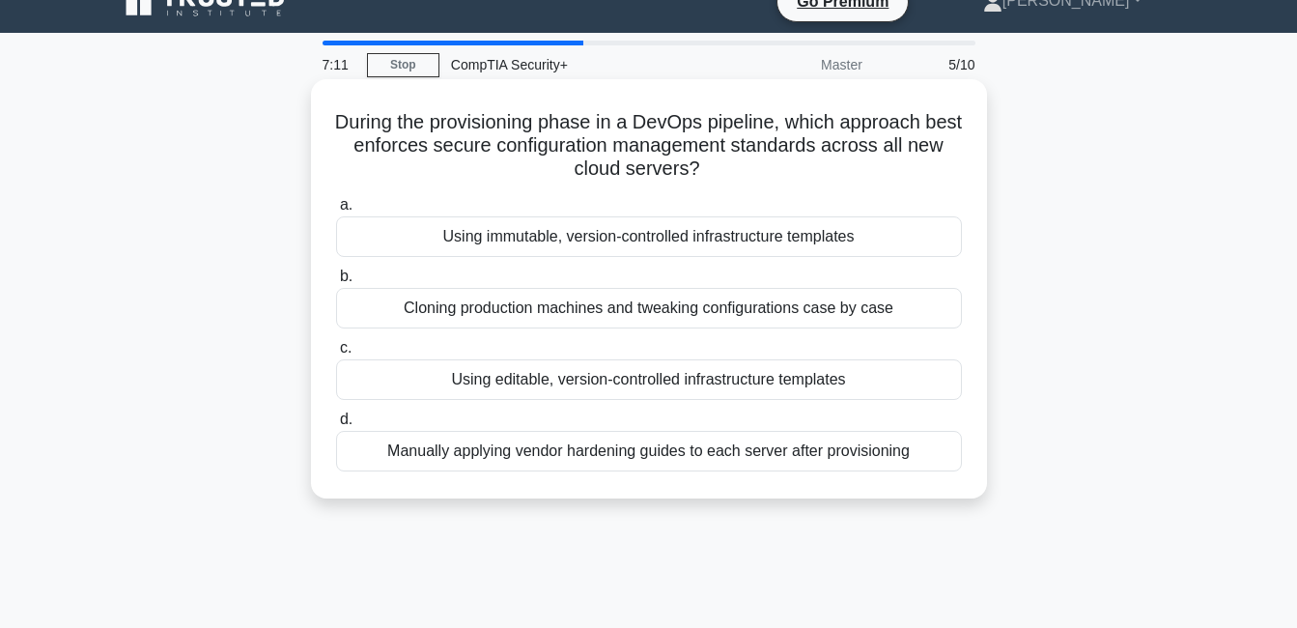
scroll to position [0, 0]
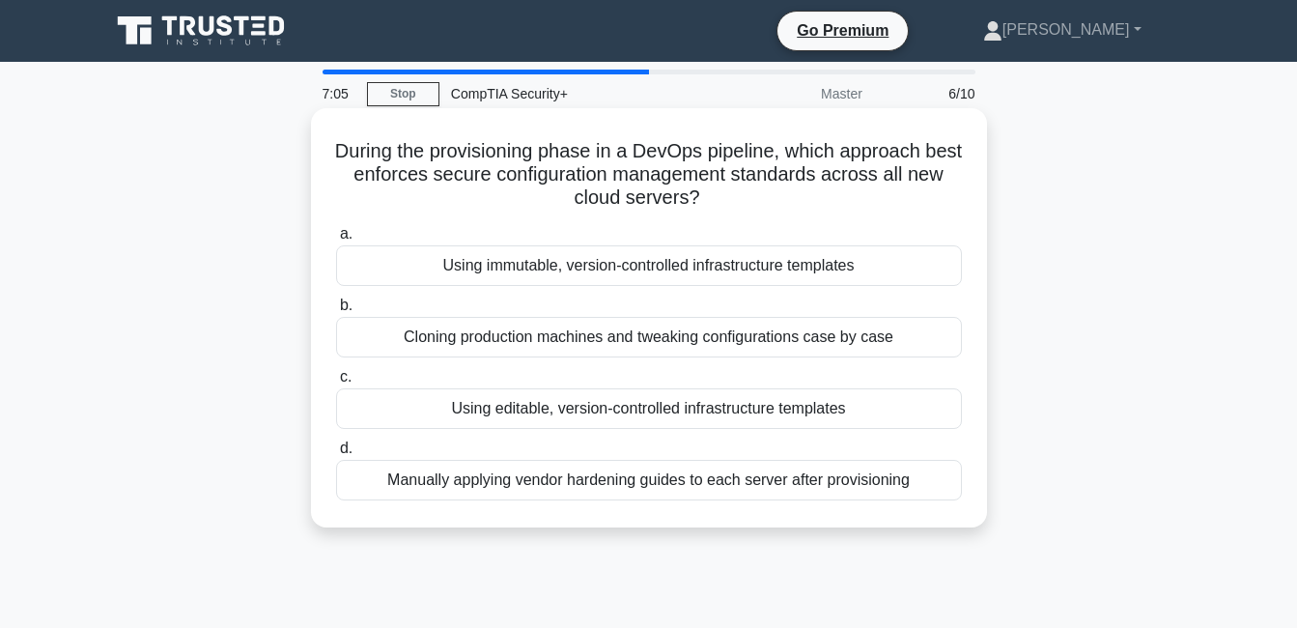
drag, startPoint x: 1027, startPoint y: 541, endPoint x: 315, endPoint y: 156, distance: 809.0
click at [315, 156] on div "During the provisioning phase in a DevOps pipeline, which approach best enforce…" at bounding box center [649, 334] width 1101 height 442
copy div "During the provisioning phase in a DevOps pipeline, which approach best enforce…"
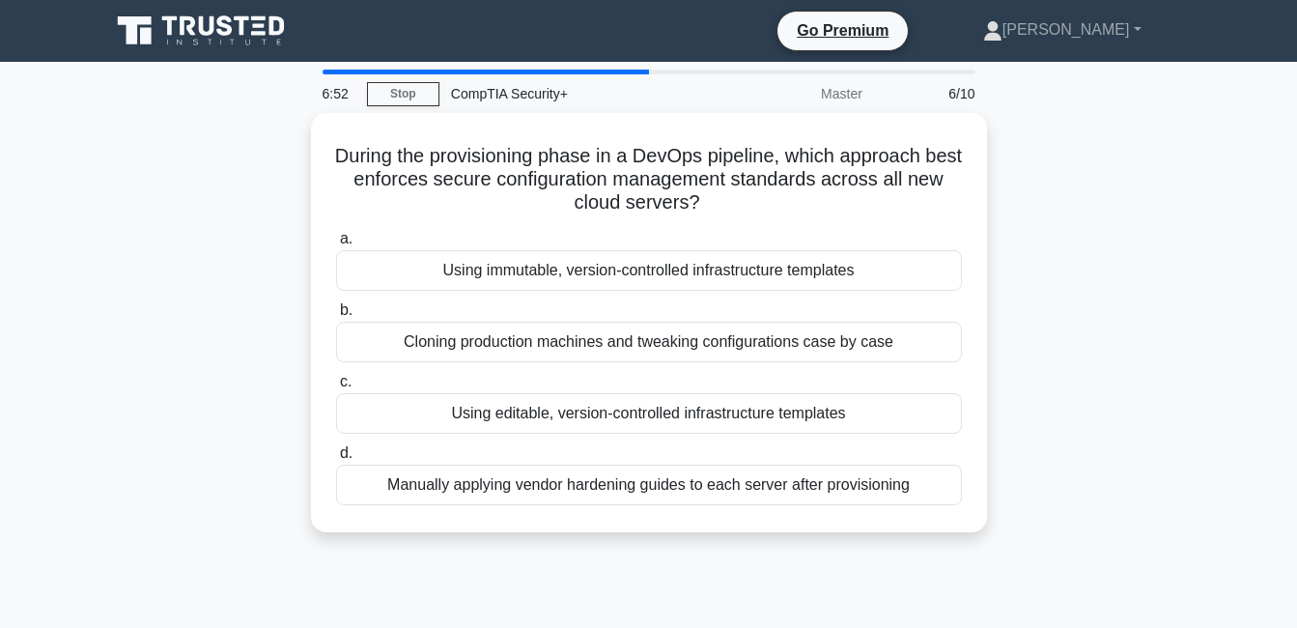
click at [1131, 181] on div "During the provisioning phase in a DevOps pipeline, which approach best enforce…" at bounding box center [649, 334] width 1101 height 442
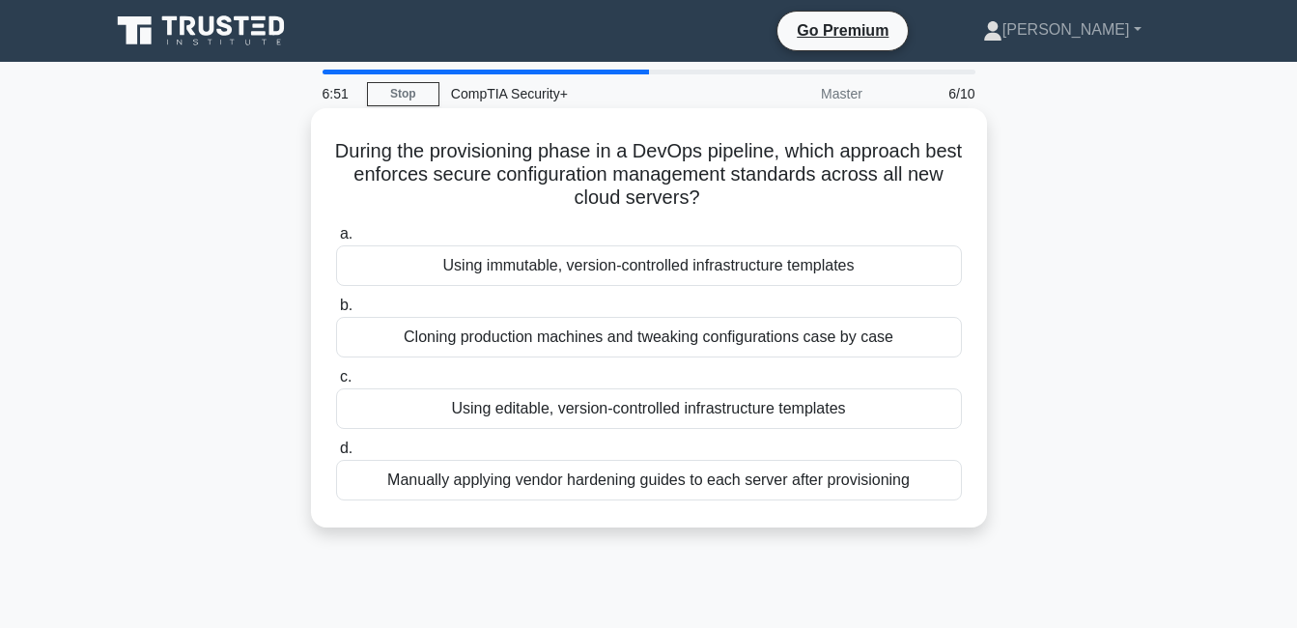
click at [916, 276] on div "Using immutable, version-controlled infrastructure templates" at bounding box center [649, 265] width 626 height 41
click at [336, 240] on input "a. Using immutable, version-controlled infrastructure templates" at bounding box center [336, 234] width 0 height 13
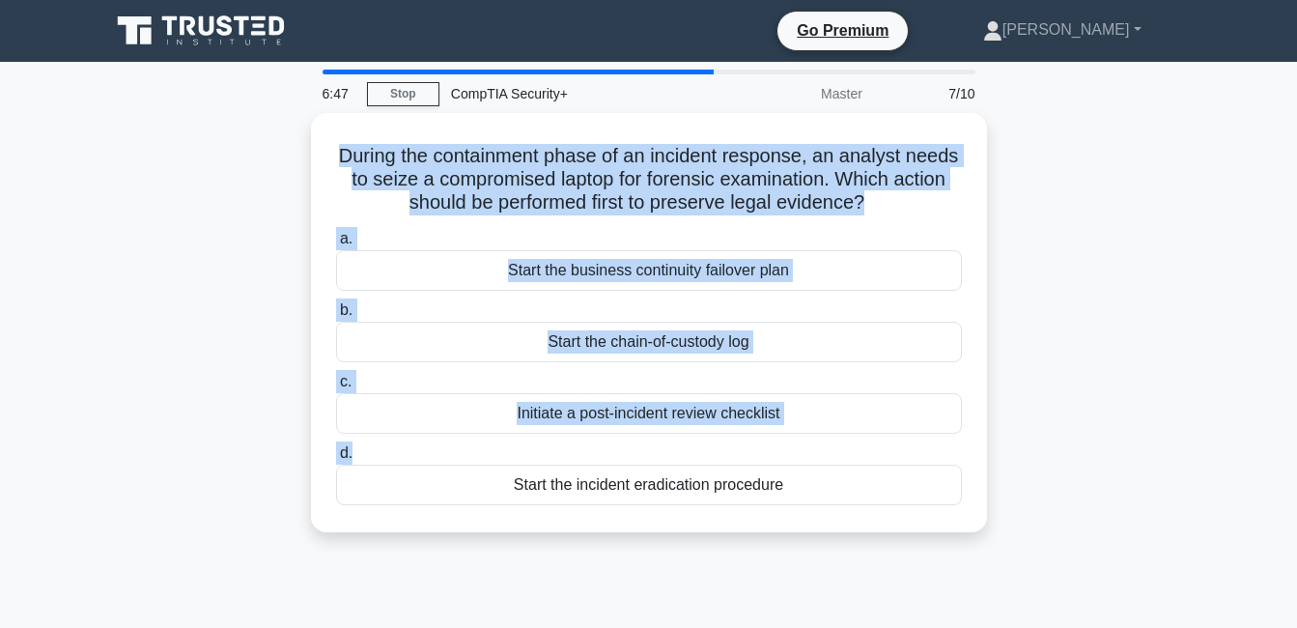
drag, startPoint x: 1011, startPoint y: 467, endPoint x: 302, endPoint y: 163, distance: 771.5
click at [302, 163] on div "During the containment phase of an incident response, an analyst needs to seize…" at bounding box center [649, 334] width 1101 height 442
click at [989, 393] on div "During the containment phase of an incident response, an analyst needs to seize…" at bounding box center [649, 334] width 1101 height 442
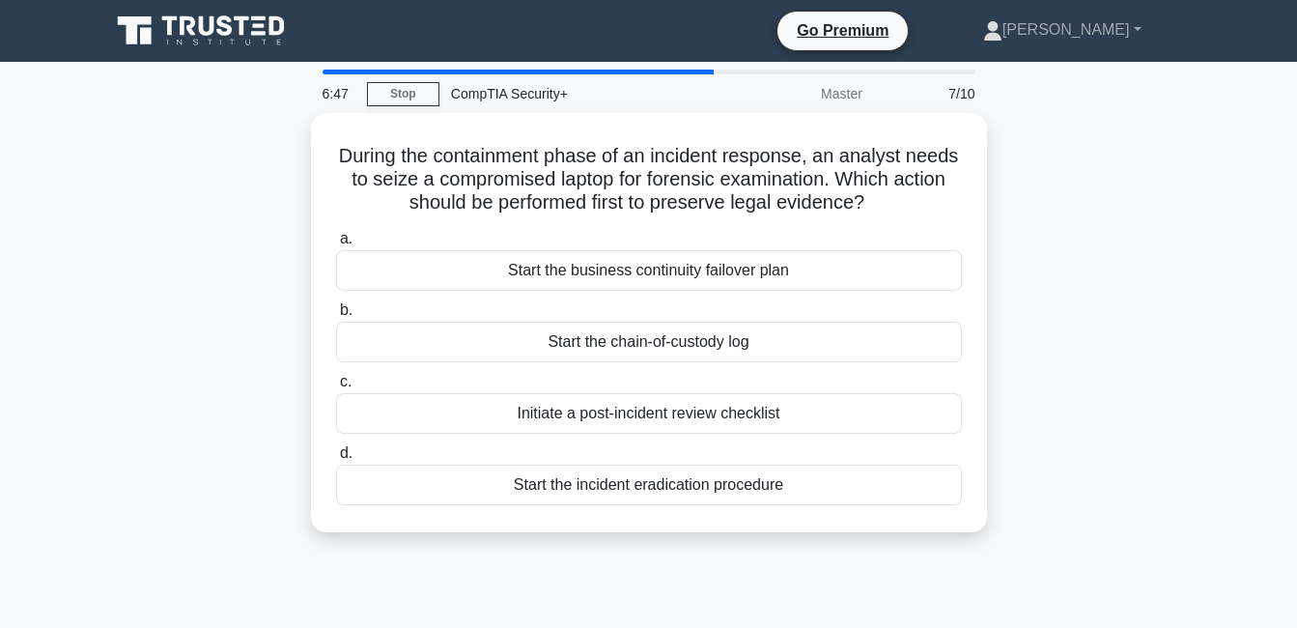
click at [1154, 509] on div "During the containment phase of an incident response, an analyst needs to seize…" at bounding box center [649, 334] width 1101 height 442
drag, startPoint x: 1063, startPoint y: 547, endPoint x: 257, endPoint y: 155, distance: 896.8
click at [257, 155] on div "During the containment phase of an incident response, an analyst needs to seize…" at bounding box center [649, 334] width 1101 height 442
copy div "During the containment phase of an incident response, an analyst needs to seize…"
drag, startPoint x: 1130, startPoint y: 261, endPoint x: 1057, endPoint y: 259, distance: 73.4
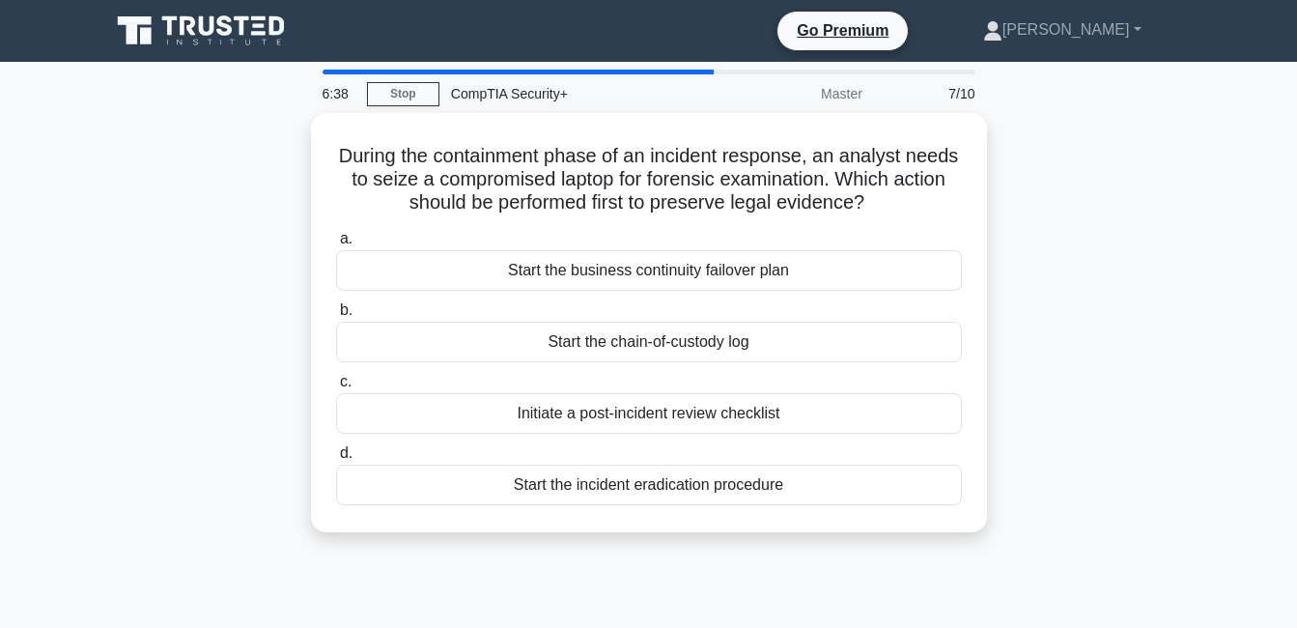
click at [1128, 260] on div "During the containment phase of an incident response, an analyst needs to seize…" at bounding box center [649, 334] width 1101 height 442
click at [1042, 311] on div "During the containment phase of an incident response, an analyst needs to seize…" at bounding box center [649, 334] width 1101 height 442
click at [1050, 334] on div "During the containment phase of an incident response, an analyst needs to seize…" at bounding box center [649, 334] width 1101 height 442
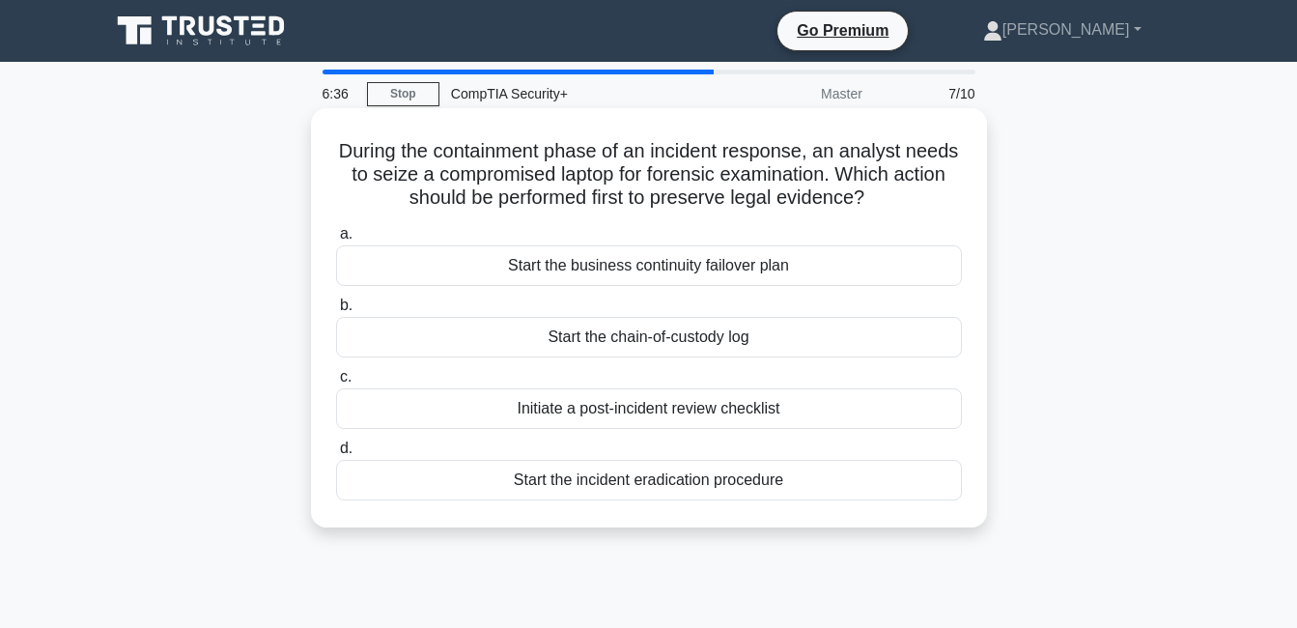
click at [928, 342] on div "Start the chain-of-custody log" at bounding box center [649, 337] width 626 height 41
click at [336, 312] on input "b. Start the chain-of-custody log" at bounding box center [336, 305] width 0 height 13
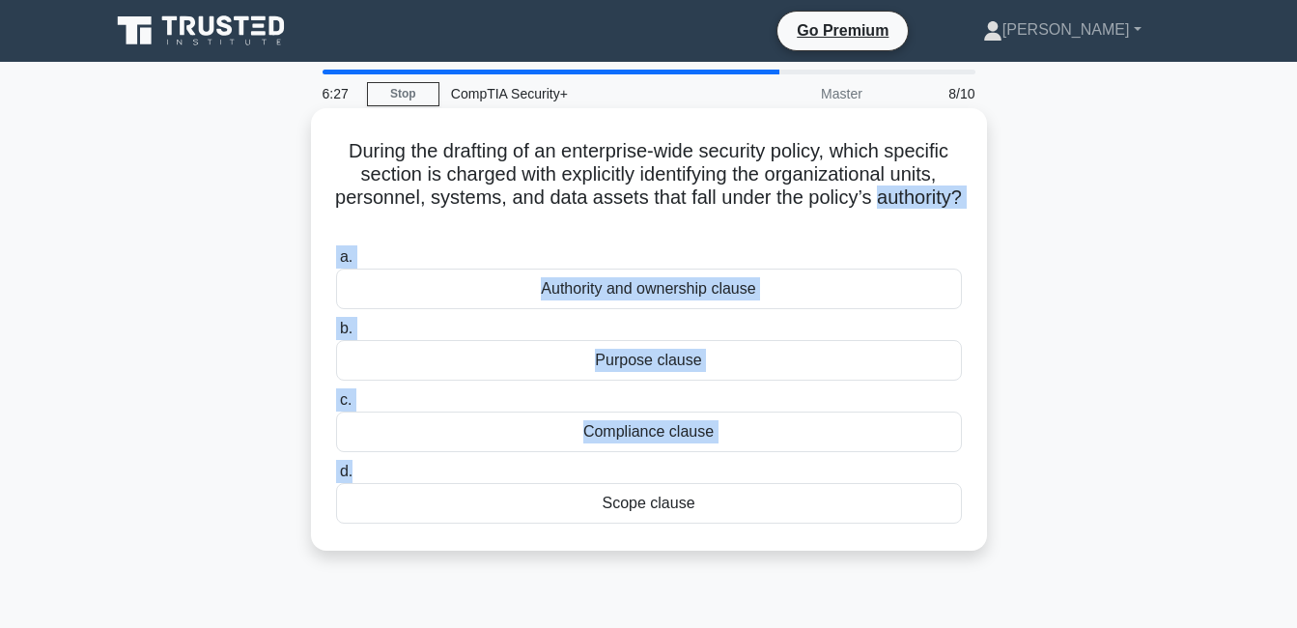
drag, startPoint x: 1081, startPoint y: 494, endPoint x: 406, endPoint y: 237, distance: 722.4
click at [406, 237] on div "During the drafting of an enterprise-wide security policy, which specific secti…" at bounding box center [649, 346] width 1101 height 466
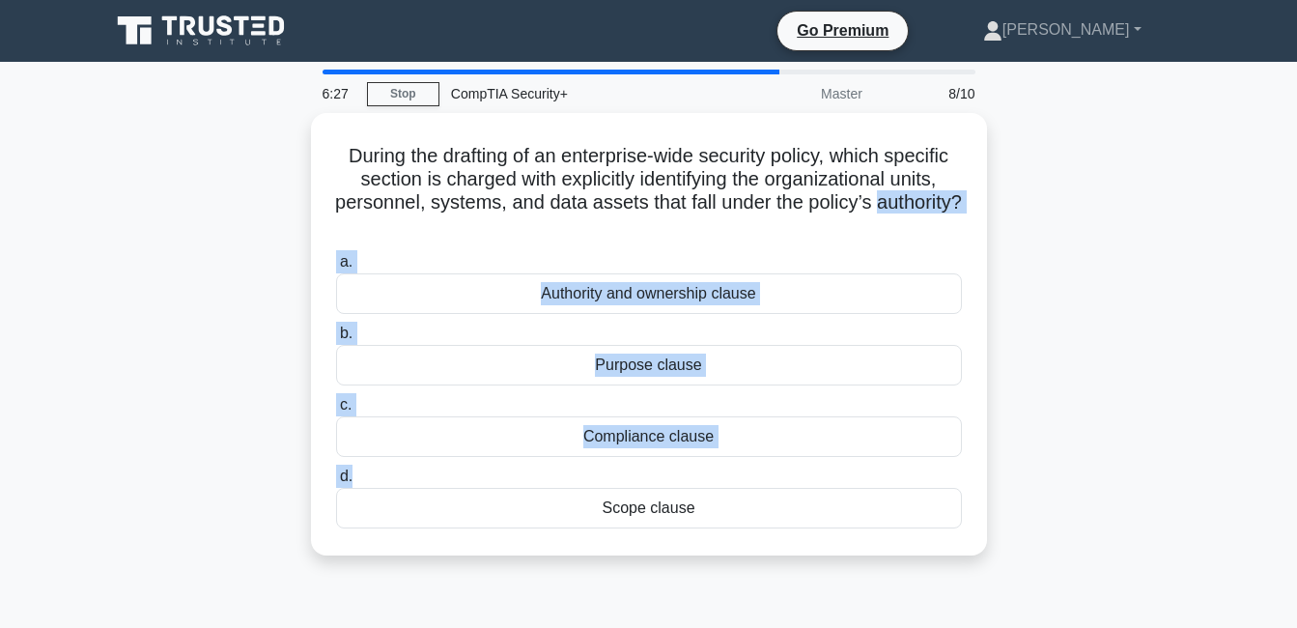
click at [1123, 410] on div "During the drafting of an enterprise-wide security policy, which specific secti…" at bounding box center [649, 346] width 1101 height 466
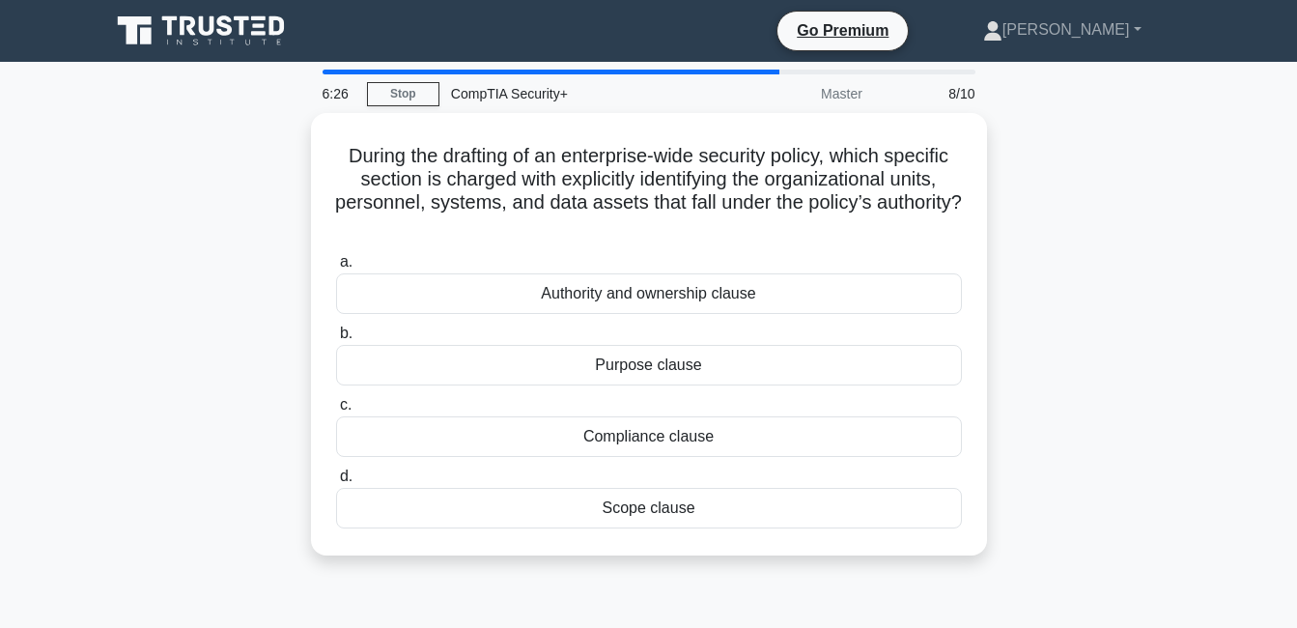
drag, startPoint x: 1111, startPoint y: 536, endPoint x: 1095, endPoint y: 524, distance: 19.3
click at [1105, 533] on div "During the drafting of an enterprise-wide security policy, which specific secti…" at bounding box center [649, 346] width 1101 height 466
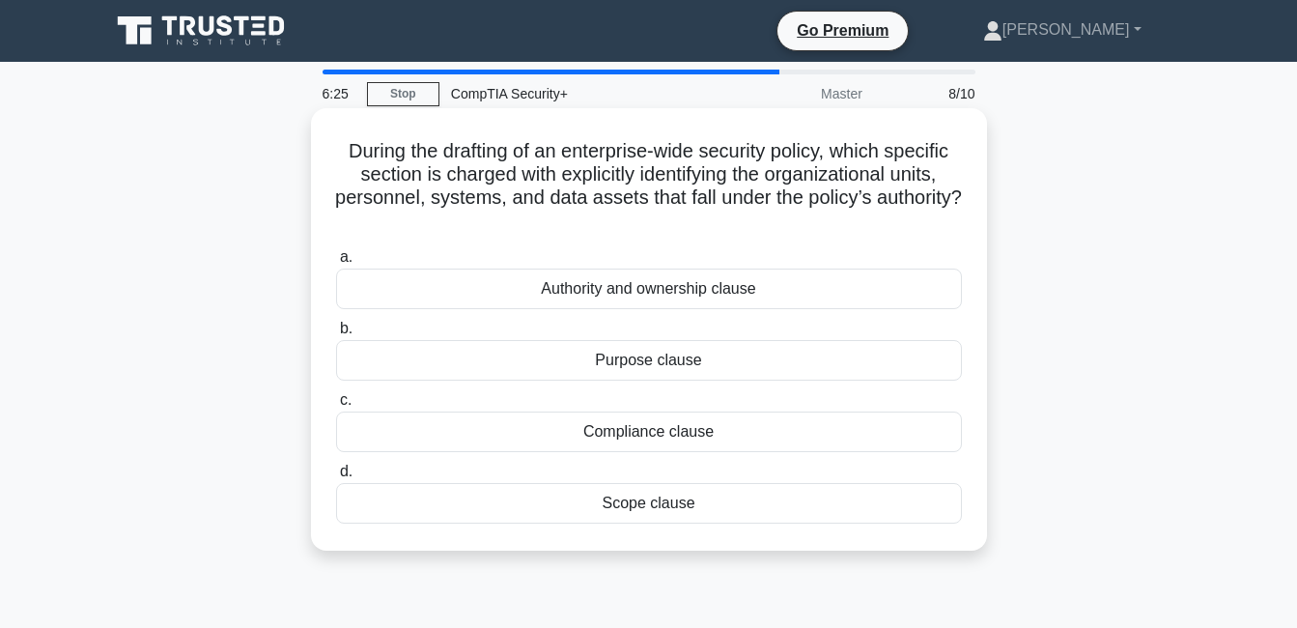
drag, startPoint x: 1095, startPoint y: 524, endPoint x: 328, endPoint y: 151, distance: 853.1
click at [328, 151] on div "During the drafting of an enterprise-wide security policy, which specific secti…" at bounding box center [649, 346] width 1101 height 466
copy div "During the drafting of an enterprise-wide security policy, which specific secti…"
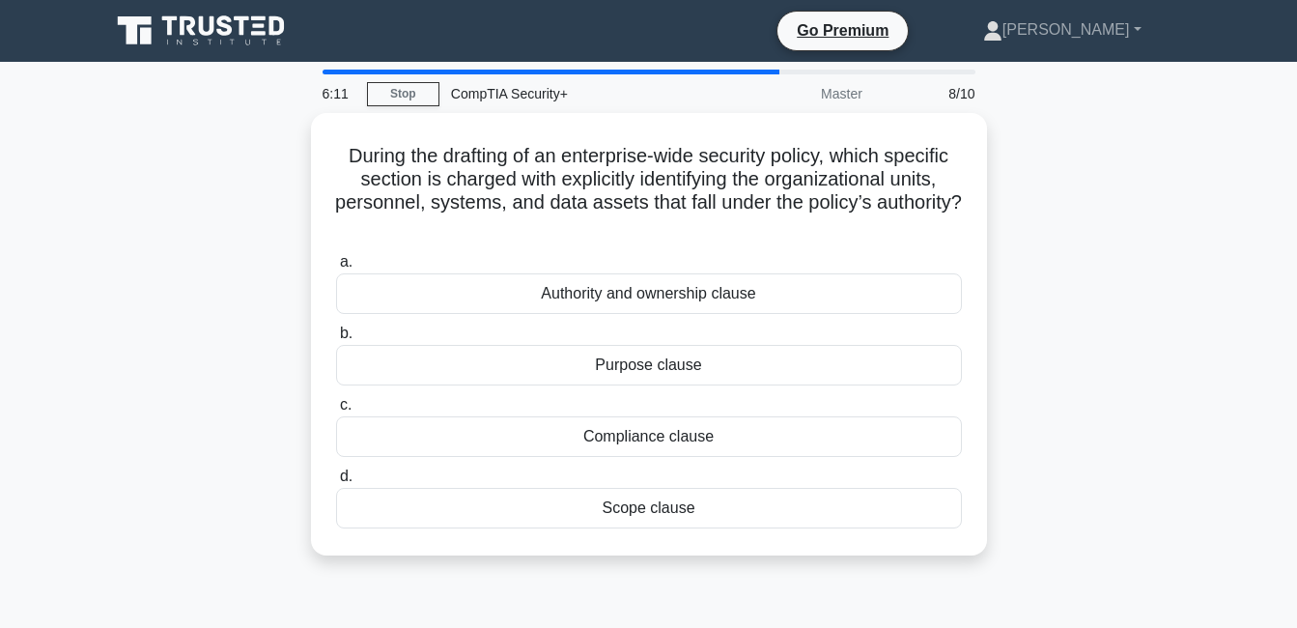
click at [1121, 390] on div "During the drafting of an enterprise-wide security policy, which specific secti…" at bounding box center [649, 346] width 1101 height 466
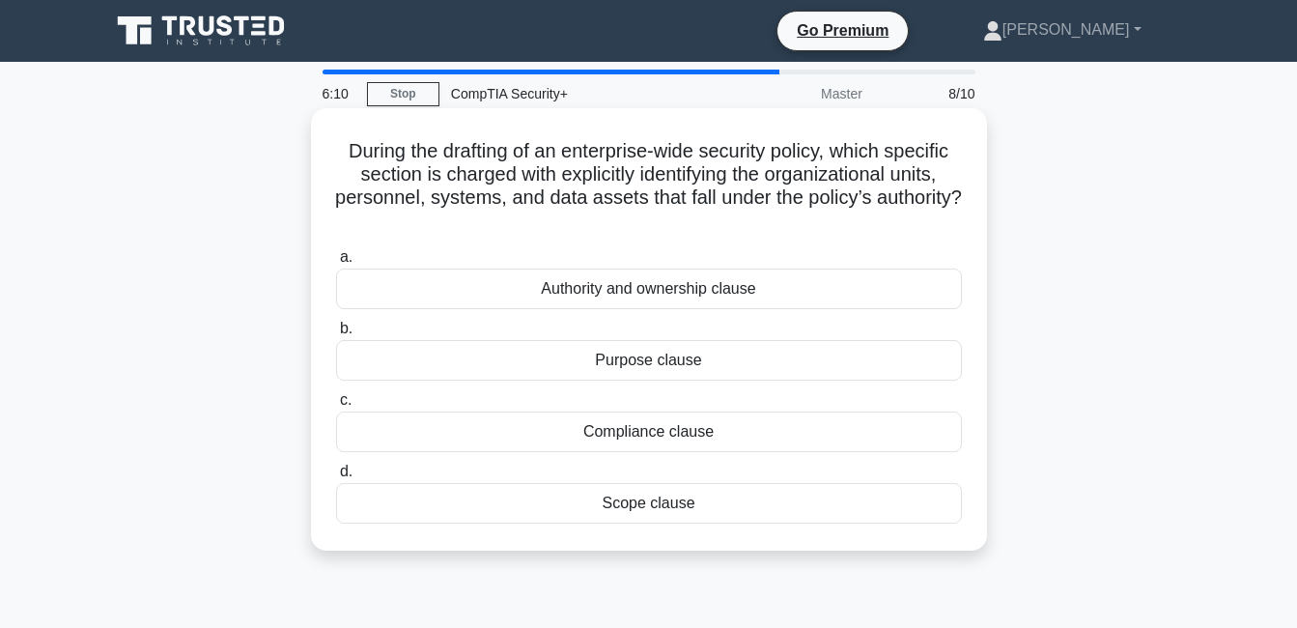
click at [896, 502] on div "Scope clause" at bounding box center [649, 503] width 626 height 41
click at [336, 478] on input "d. Scope clause" at bounding box center [336, 472] width 0 height 13
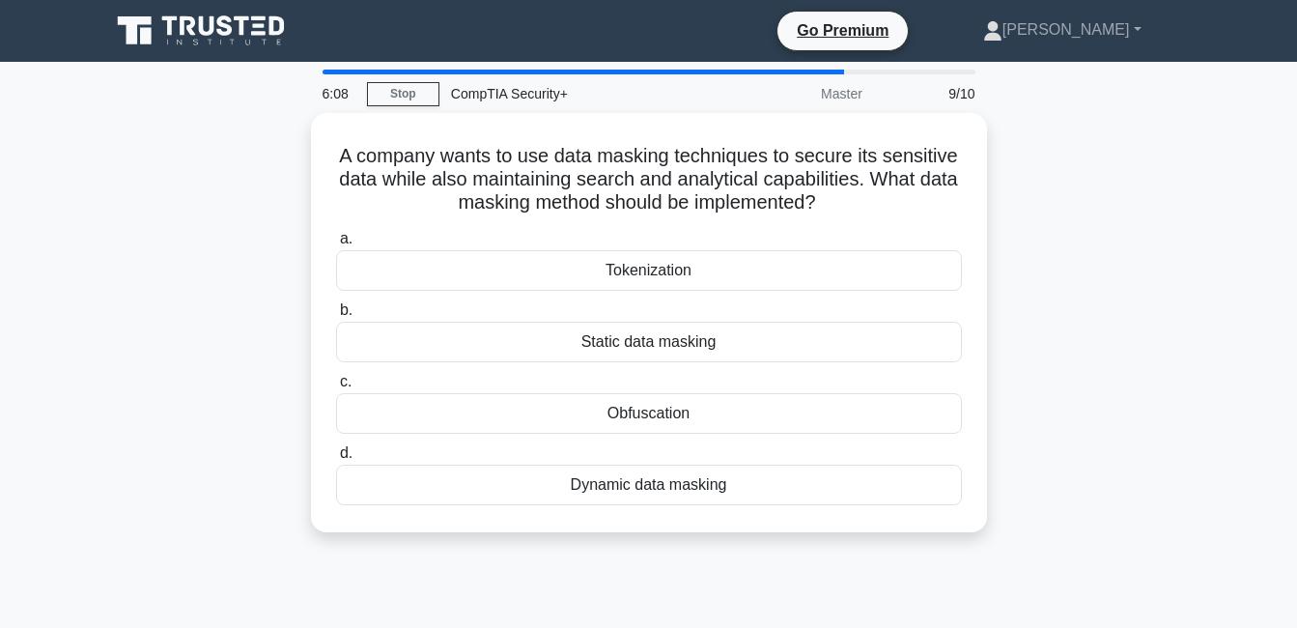
drag, startPoint x: 843, startPoint y: 509, endPoint x: 274, endPoint y: 154, distance: 670.8
click at [274, 154] on div "A company wants to use data masking techniques to secure its sensitive data whi…" at bounding box center [649, 334] width 1101 height 442
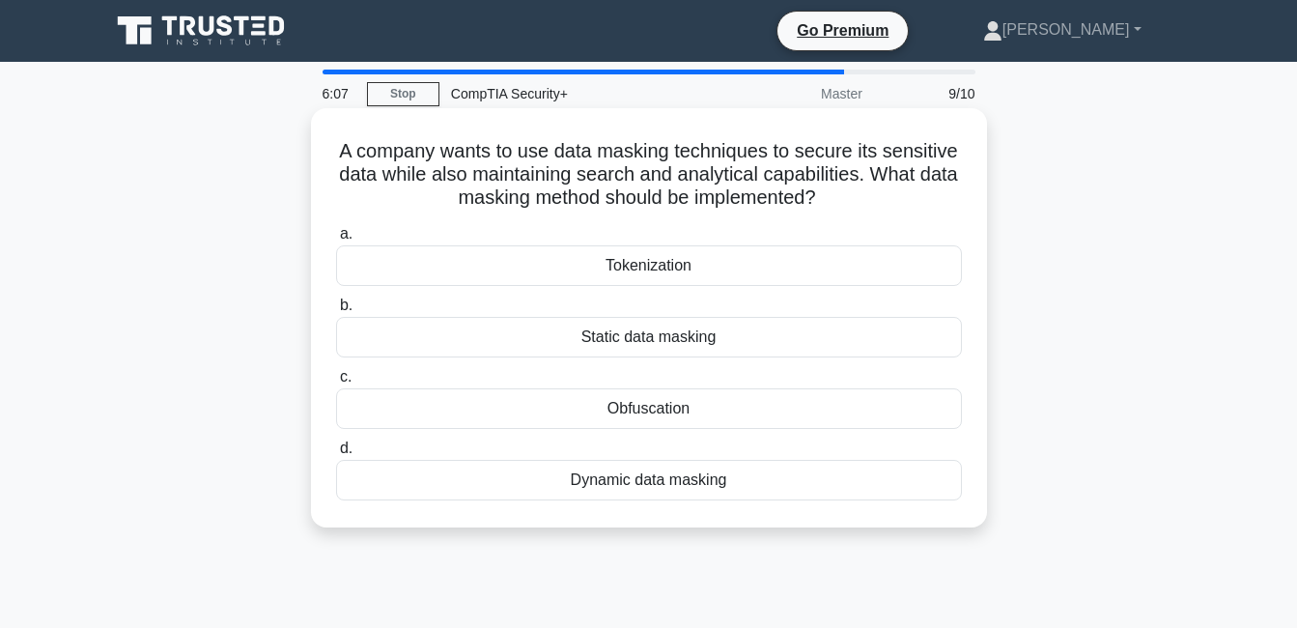
copy div "A company wants to use data masking techniques to secure its sensitive data whi…"
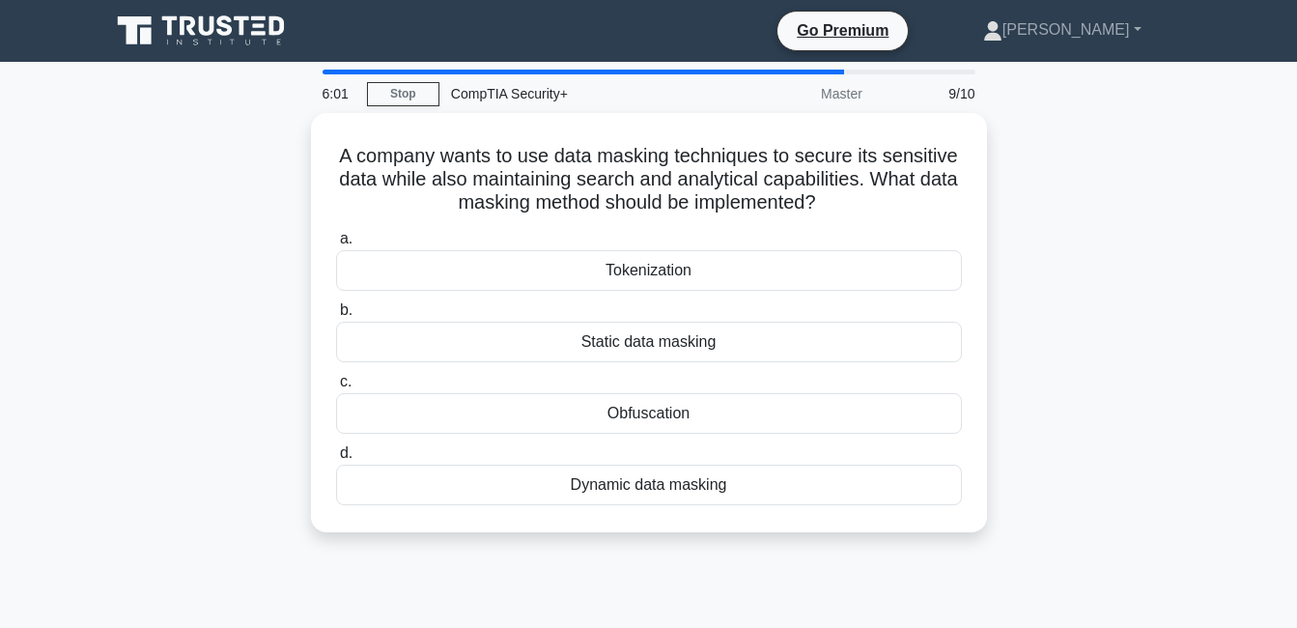
click at [1071, 435] on div "A company wants to use data masking techniques to secure its sensitive data whi…" at bounding box center [649, 334] width 1101 height 442
click at [1026, 465] on div "A company wants to use data masking techniques to secure its sensitive data whi…" at bounding box center [649, 334] width 1101 height 442
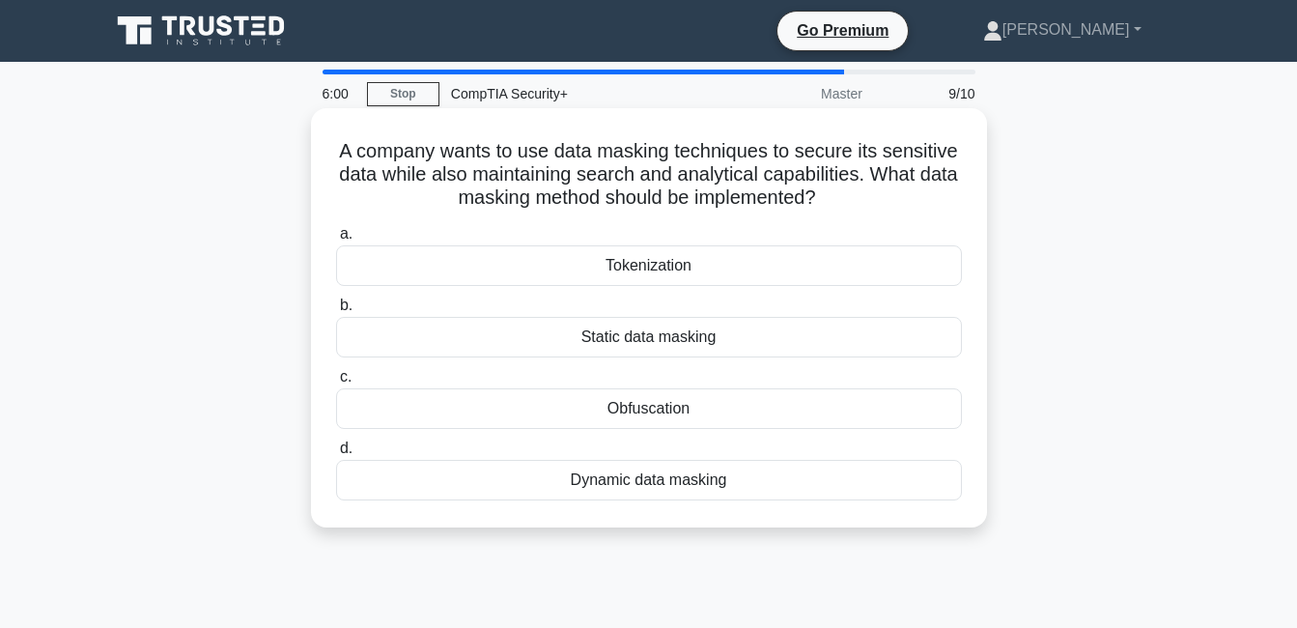
click at [892, 482] on div "Dynamic data masking" at bounding box center [649, 480] width 626 height 41
click at [336, 455] on input "d. Dynamic data masking" at bounding box center [336, 448] width 0 height 13
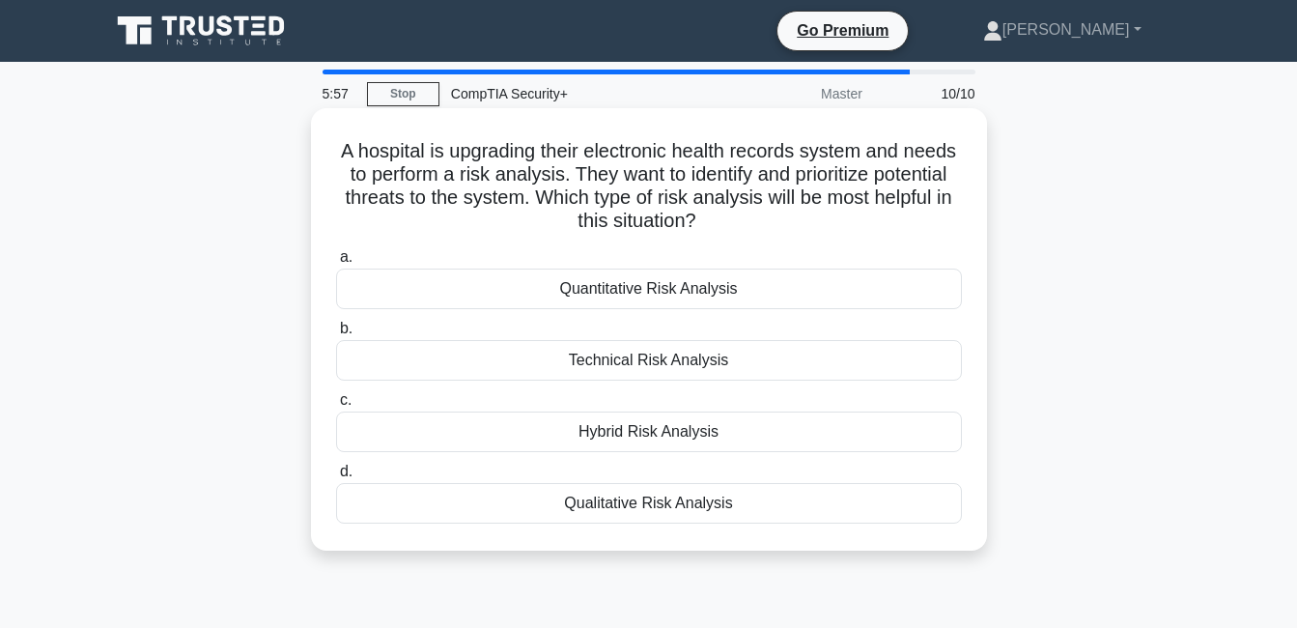
drag, startPoint x: 1029, startPoint y: 560, endPoint x: 344, endPoint y: 122, distance: 813.2
click at [344, 122] on div "A hospital is upgrading their electronic health records system and needs to per…" at bounding box center [649, 346] width 1101 height 466
copy div "A hospital is upgrading their electronic health records system and needs to per…"
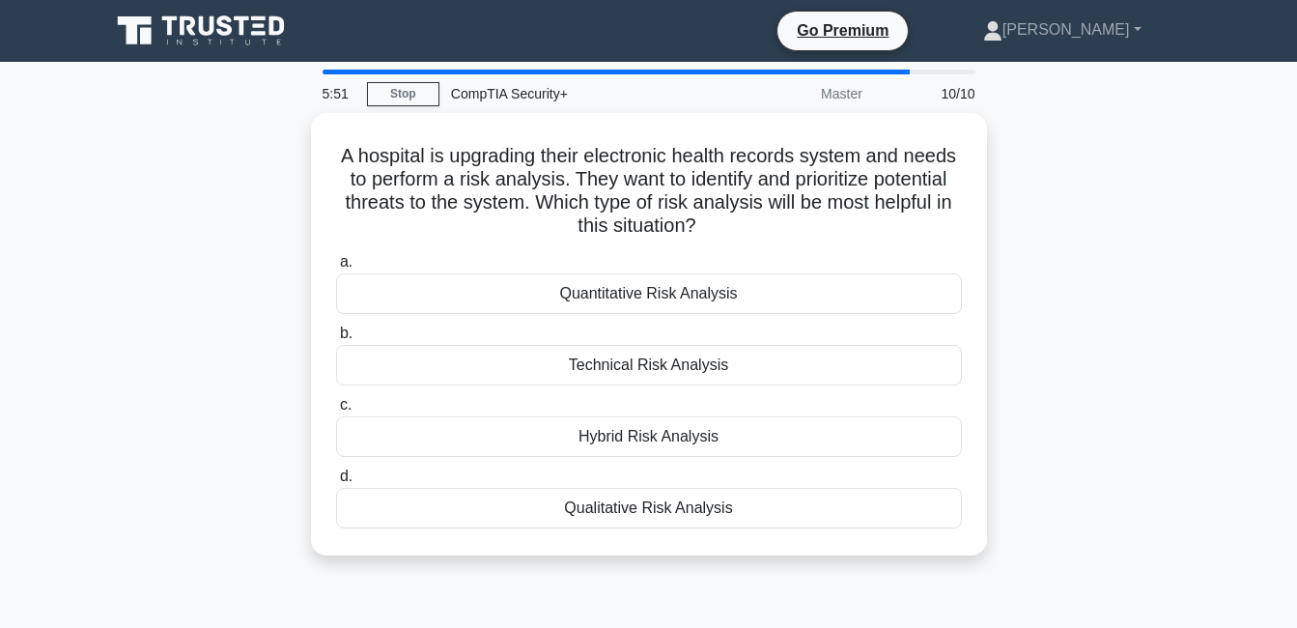
click at [1130, 361] on div "A hospital is upgrading their electronic health records system and needs to per…" at bounding box center [649, 346] width 1101 height 466
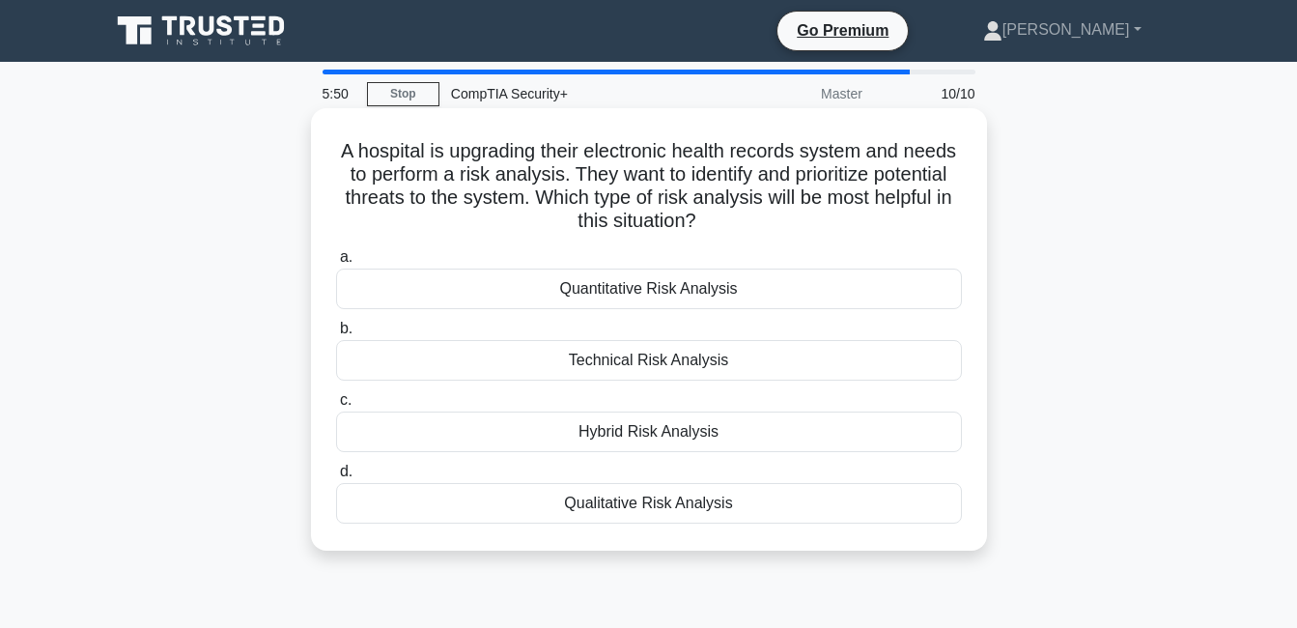
click at [852, 514] on div "Qualitative Risk Analysis" at bounding box center [649, 503] width 626 height 41
click at [336, 478] on input "d. Qualitative Risk Analysis" at bounding box center [336, 472] width 0 height 13
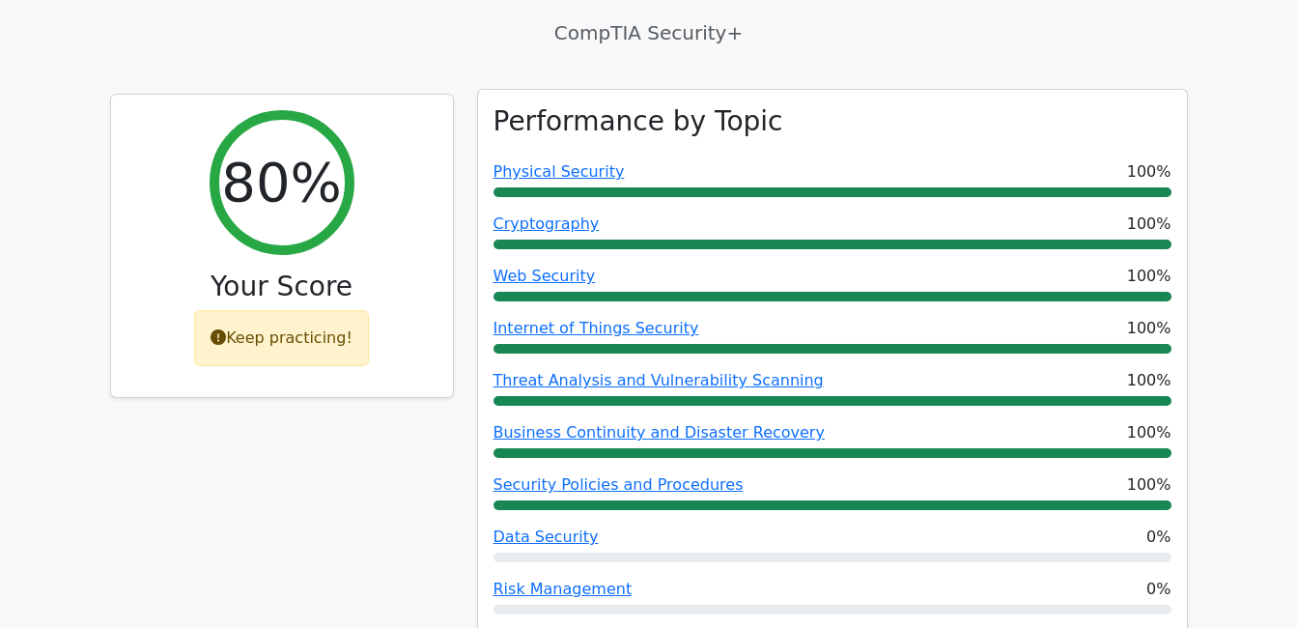
scroll to position [676, 0]
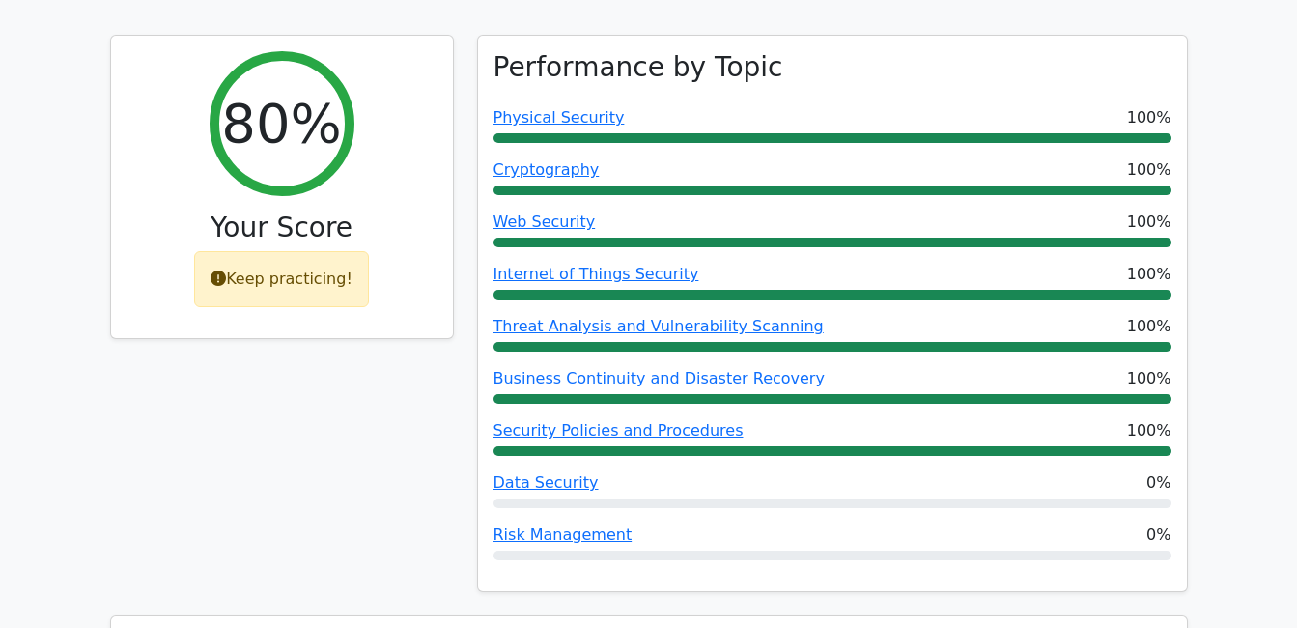
click at [164, 403] on div "80% Your Score Keep practicing!" at bounding box center [282, 325] width 367 height 581
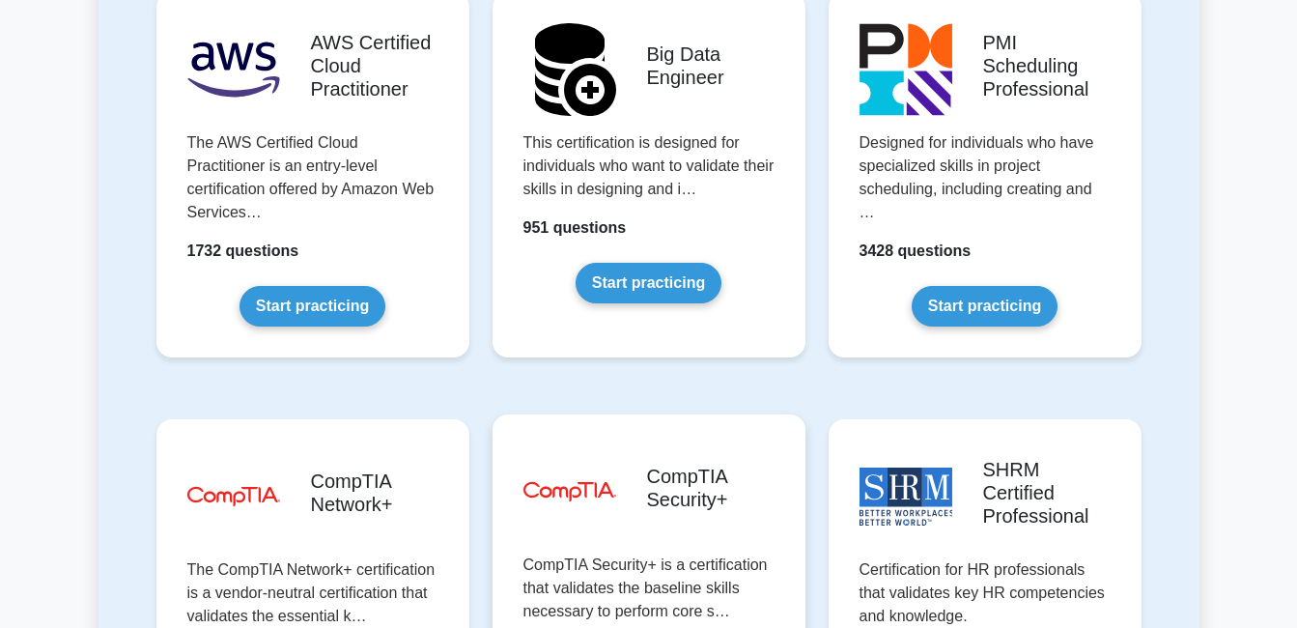
scroll to position [3477, 0]
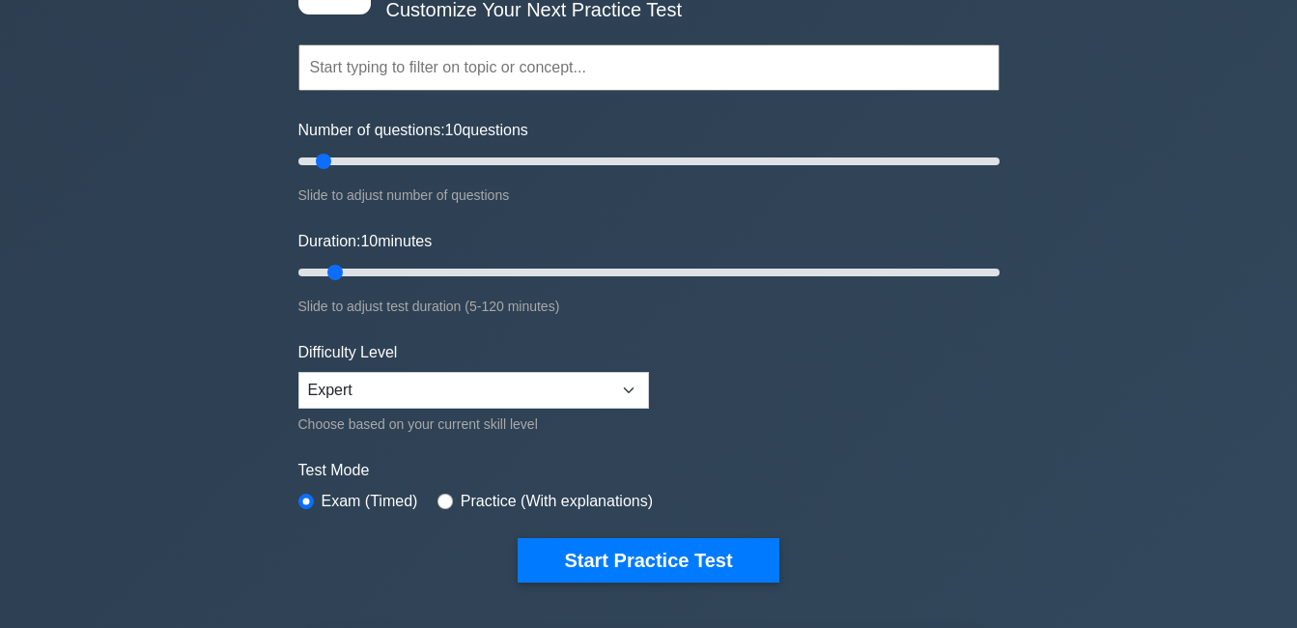
scroll to position [193, 0]
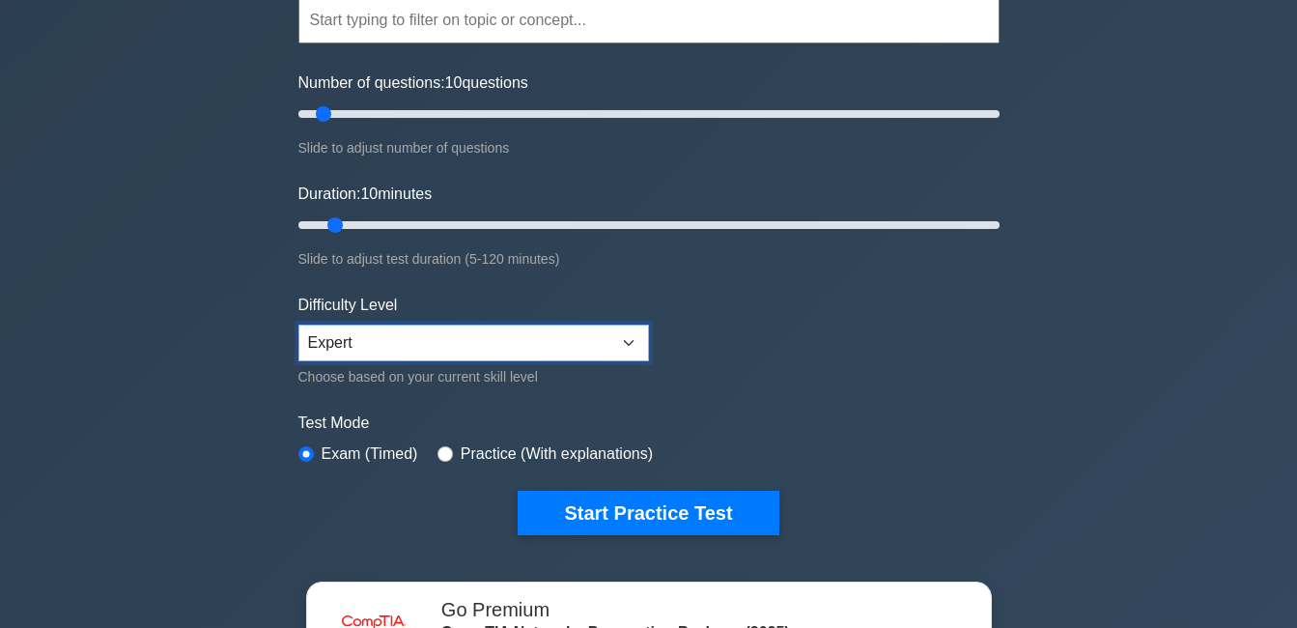
click at [604, 349] on select "Beginner Intermediate Expert" at bounding box center [473, 343] width 351 height 37
select select "beginner"
click at [298, 325] on select "Beginner Intermediate Expert" at bounding box center [473, 343] width 351 height 37
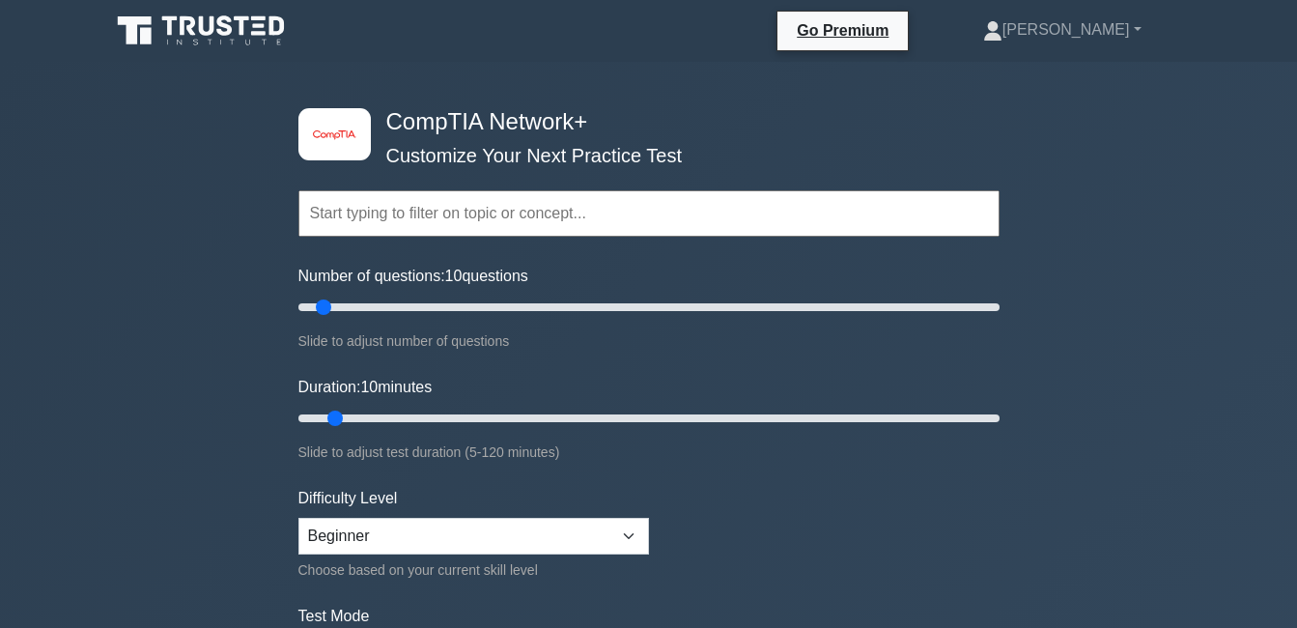
click at [589, 211] on input "text" at bounding box center [648, 213] width 701 height 46
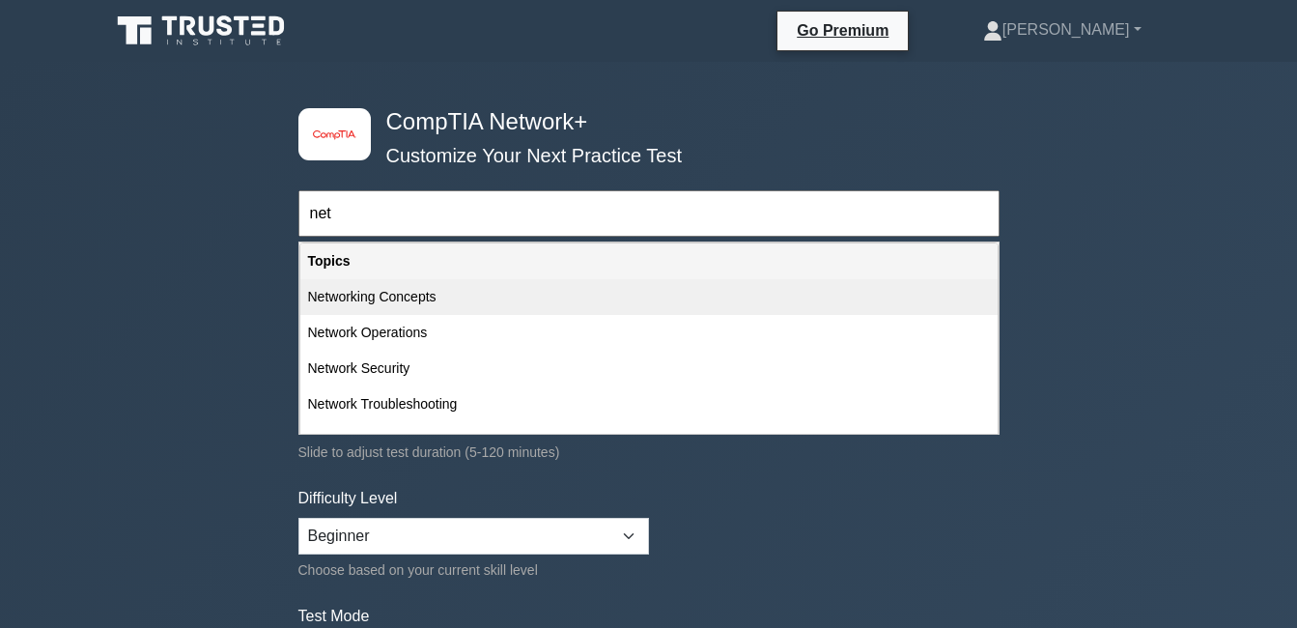
click at [565, 292] on div "Networking Concepts" at bounding box center [648, 297] width 697 height 36
type input "Networking Concepts"
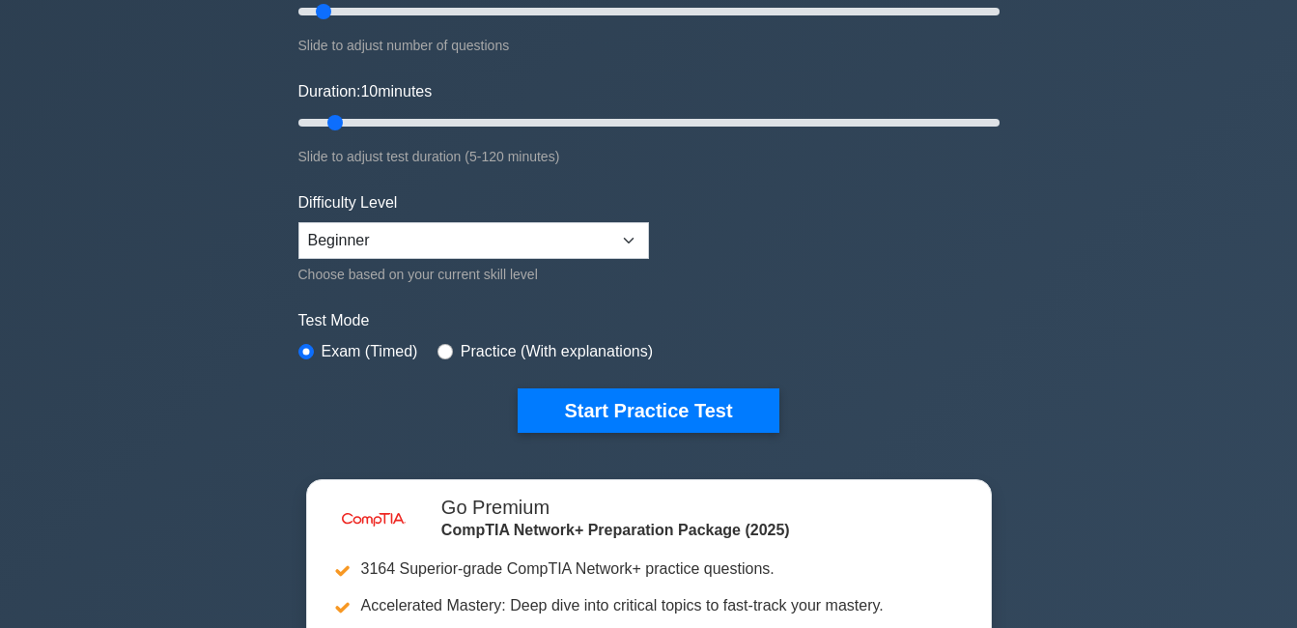
scroll to position [386, 0]
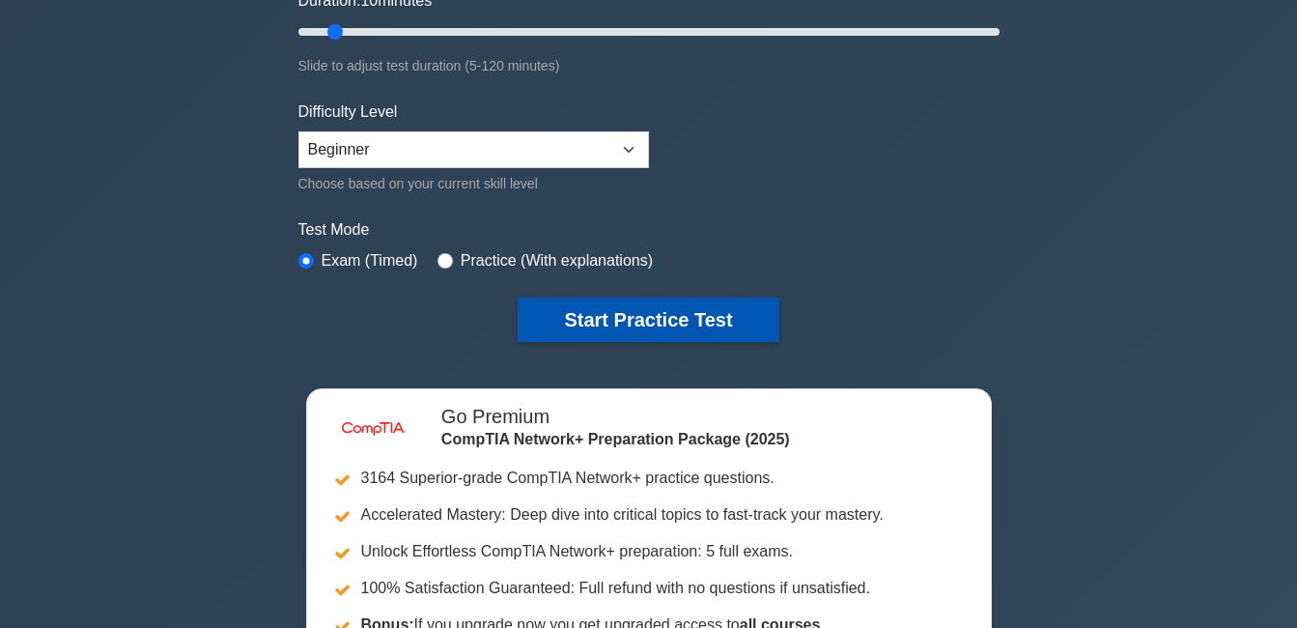
click at [659, 321] on button "Start Practice Test" at bounding box center [648, 319] width 261 height 44
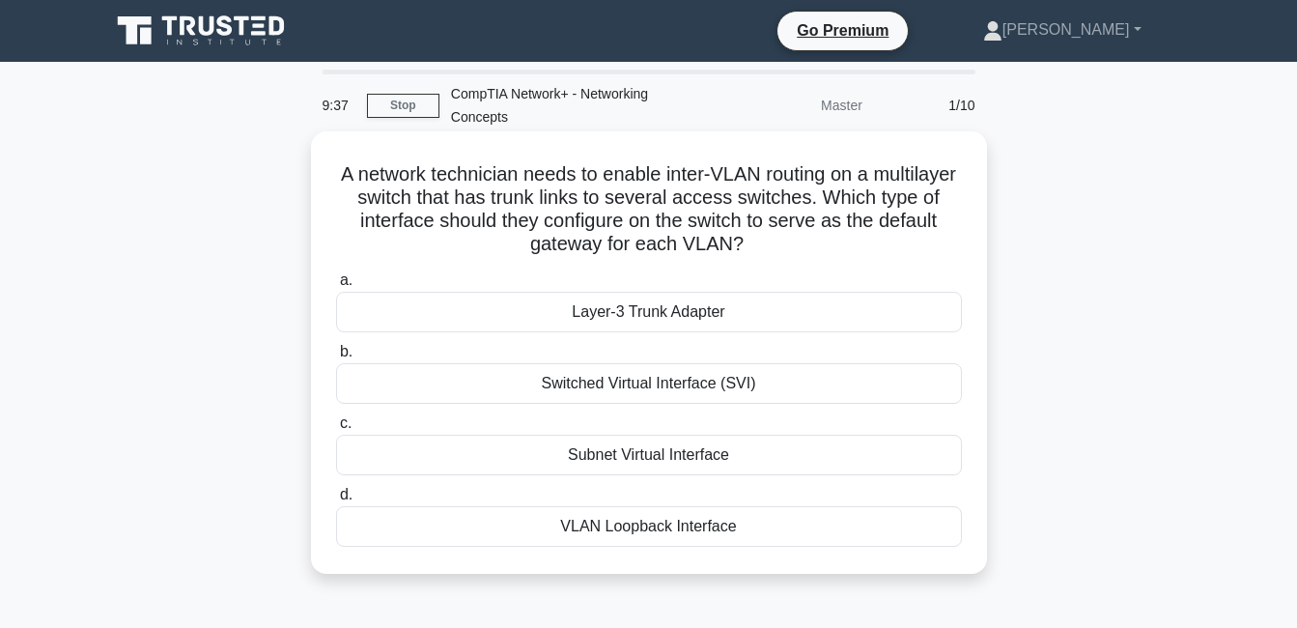
drag, startPoint x: 1051, startPoint y: 564, endPoint x: 344, endPoint y: 168, distance: 810.4
click at [344, 168] on div "A network technician needs to enable inter-VLAN routing on a multilayer switch …" at bounding box center [649, 369] width 1101 height 466
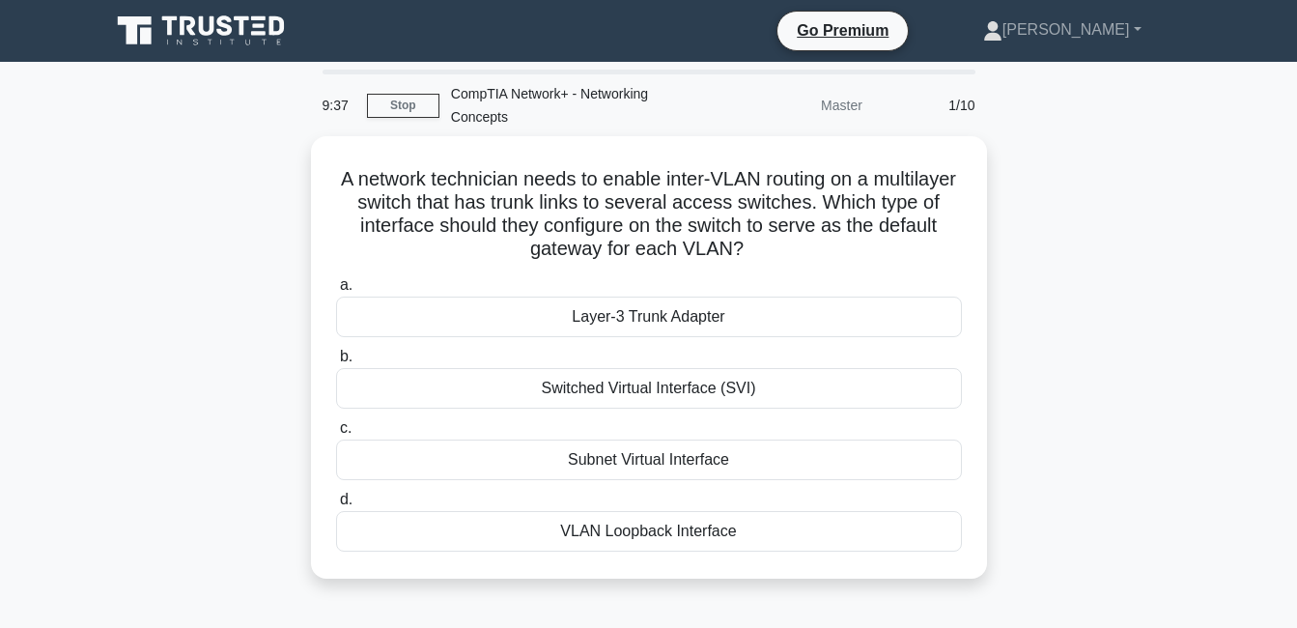
copy div "A network technician needs to enable inter-VLAN routing on a multilayer switch …"
click at [1148, 388] on div "A network technician needs to enable inter-VLAN routing on a multilayer switch …" at bounding box center [649, 369] width 1101 height 466
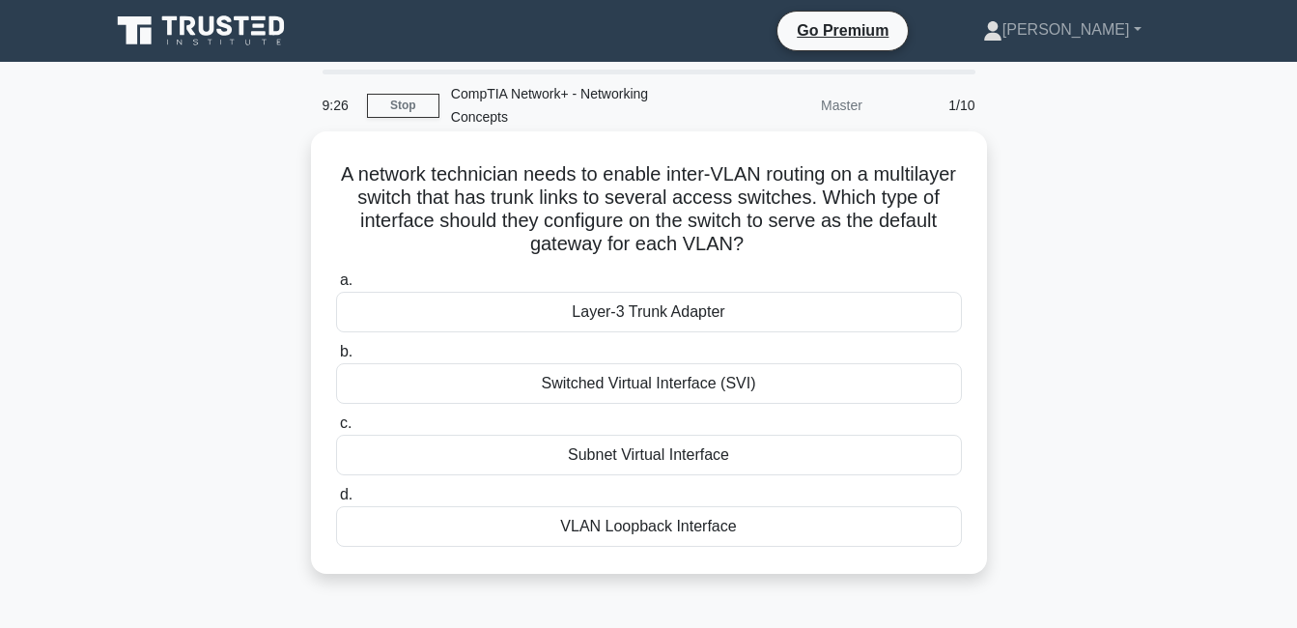
click at [756, 369] on div "Switched Virtual Interface (SVI)" at bounding box center [649, 383] width 626 height 41
click at [336, 358] on input "b. Switched Virtual Interface (SVI)" at bounding box center [336, 352] width 0 height 13
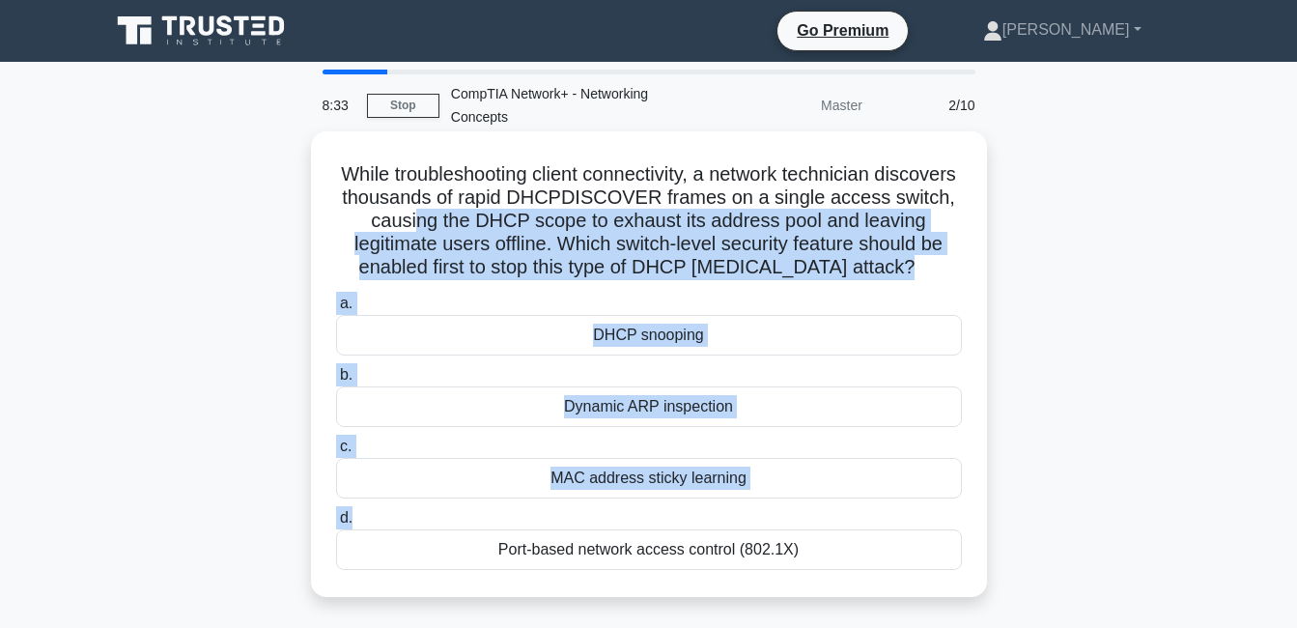
drag, startPoint x: 1023, startPoint y: 535, endPoint x: 446, endPoint y: 211, distance: 661.7
click at [446, 211] on div "While troubleshooting client connectivity, a network technician discovers thous…" at bounding box center [649, 380] width 1101 height 489
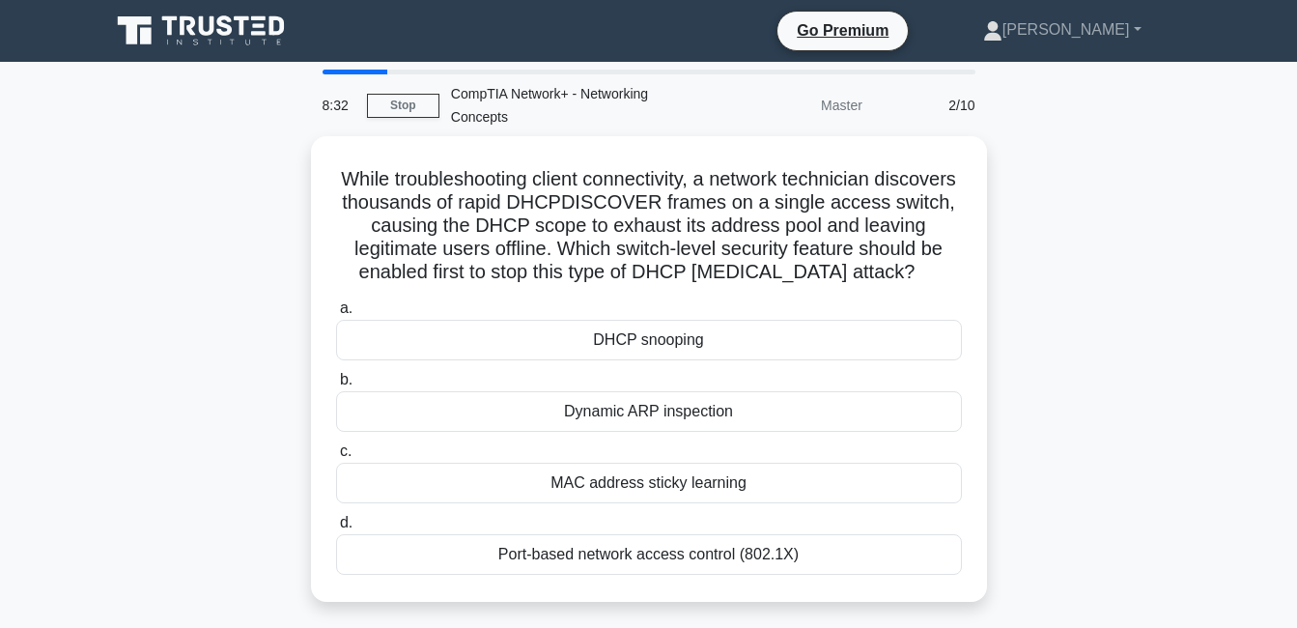
click at [1141, 556] on div "While troubleshooting client connectivity, a network technician discovers thous…" at bounding box center [649, 380] width 1101 height 489
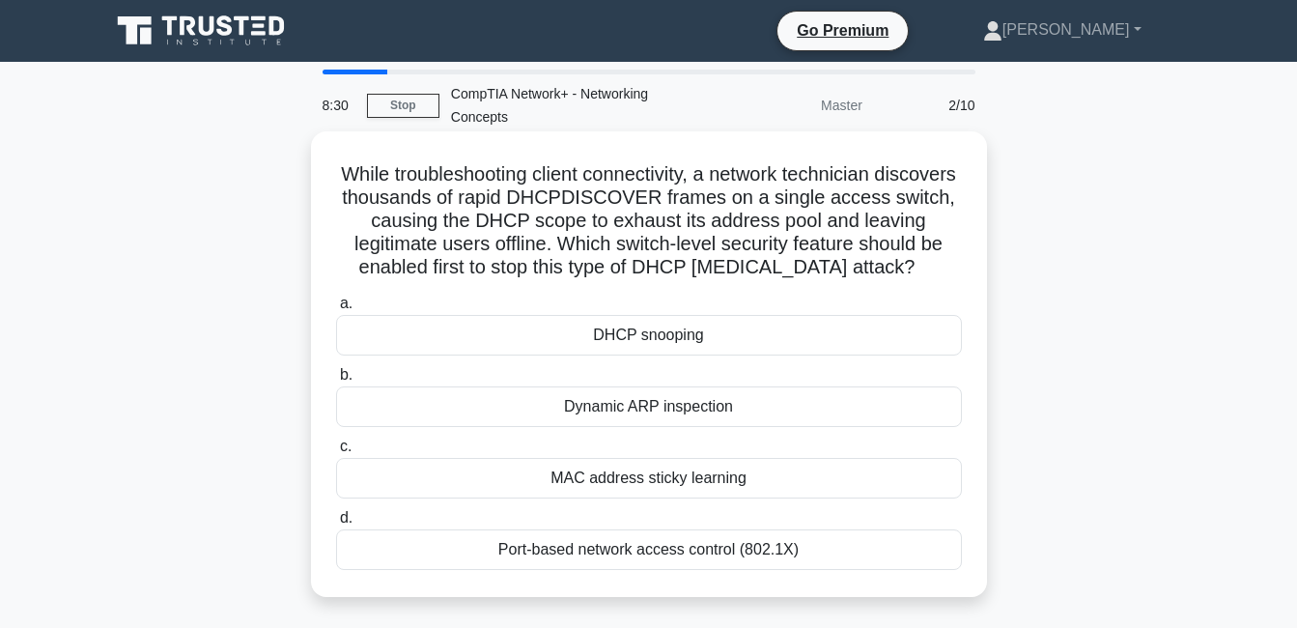
drag, startPoint x: 1083, startPoint y: 582, endPoint x: 351, endPoint y: 163, distance: 843.6
click at [351, 163] on div "While troubleshooting client connectivity, a network technician discovers thous…" at bounding box center [649, 380] width 1101 height 489
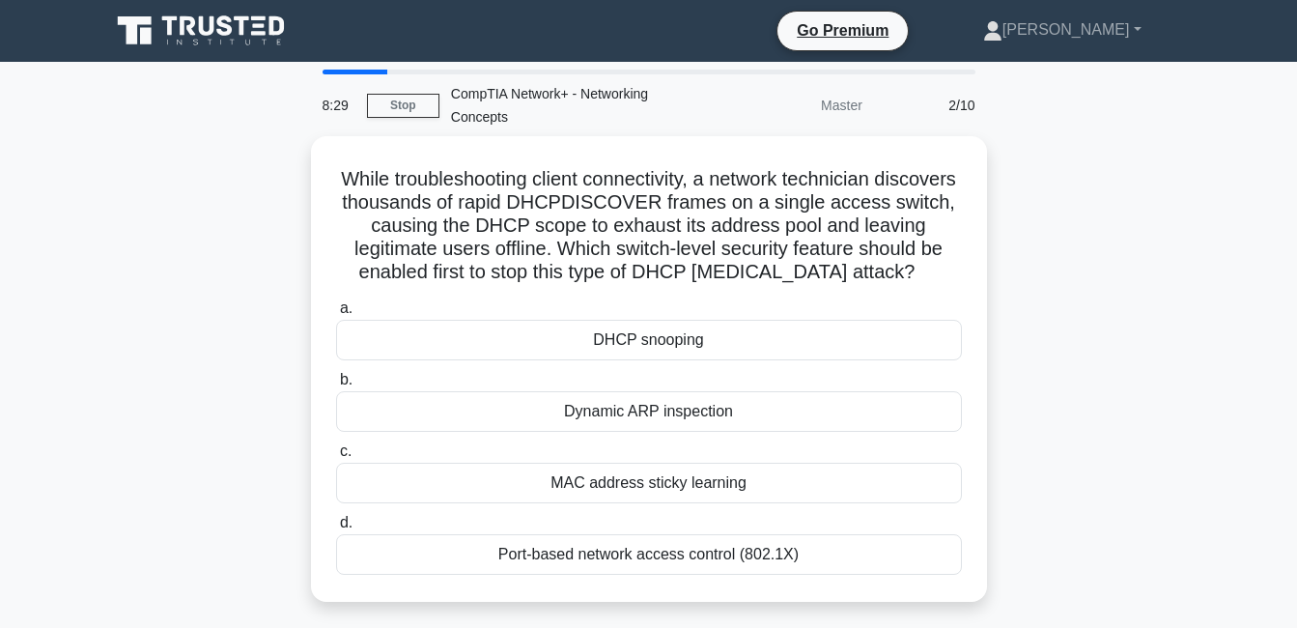
copy div "While troubleshooting client connectivity, a network technician discovers thous…"
drag, startPoint x: 1056, startPoint y: 345, endPoint x: 1042, endPoint y: 352, distance: 15.1
click at [1057, 345] on div "While troubleshooting client connectivity, a network technician discovers thous…" at bounding box center [649, 380] width 1101 height 489
drag, startPoint x: 1088, startPoint y: 358, endPoint x: 1070, endPoint y: 361, distance: 17.6
click at [1089, 360] on div "While troubleshooting client connectivity, a network technician discovers thous…" at bounding box center [649, 380] width 1101 height 489
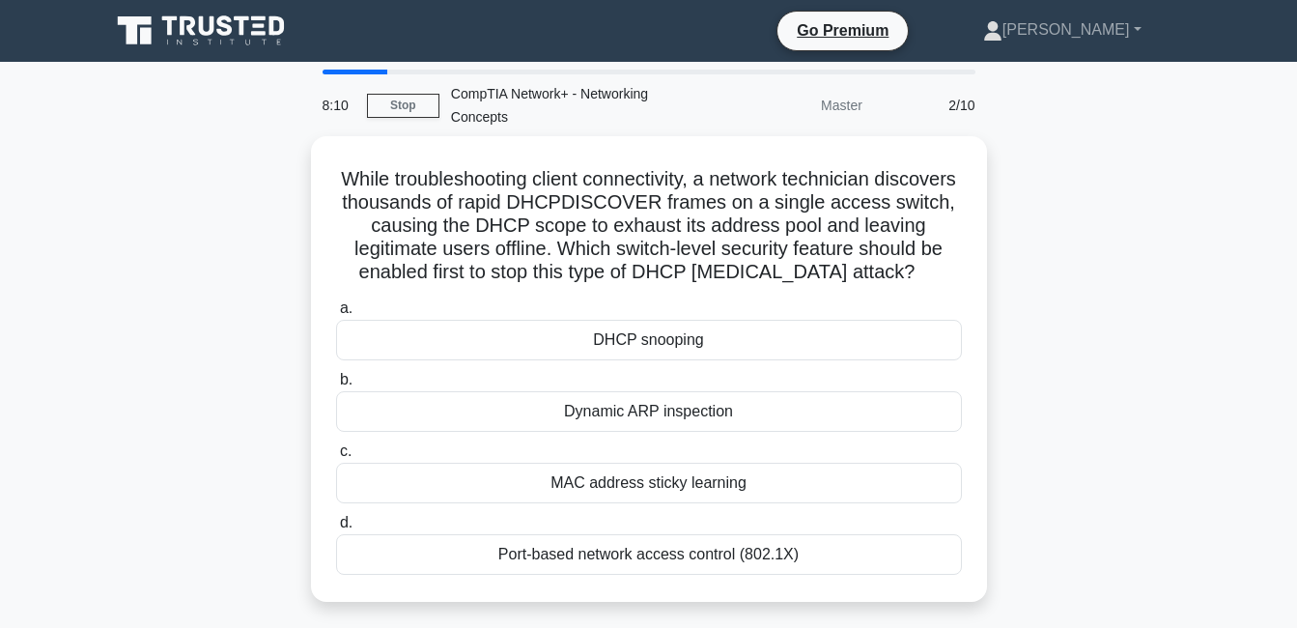
click at [1176, 340] on div "While troubleshooting client connectivity, a network technician discovers thous…" at bounding box center [649, 380] width 1101 height 489
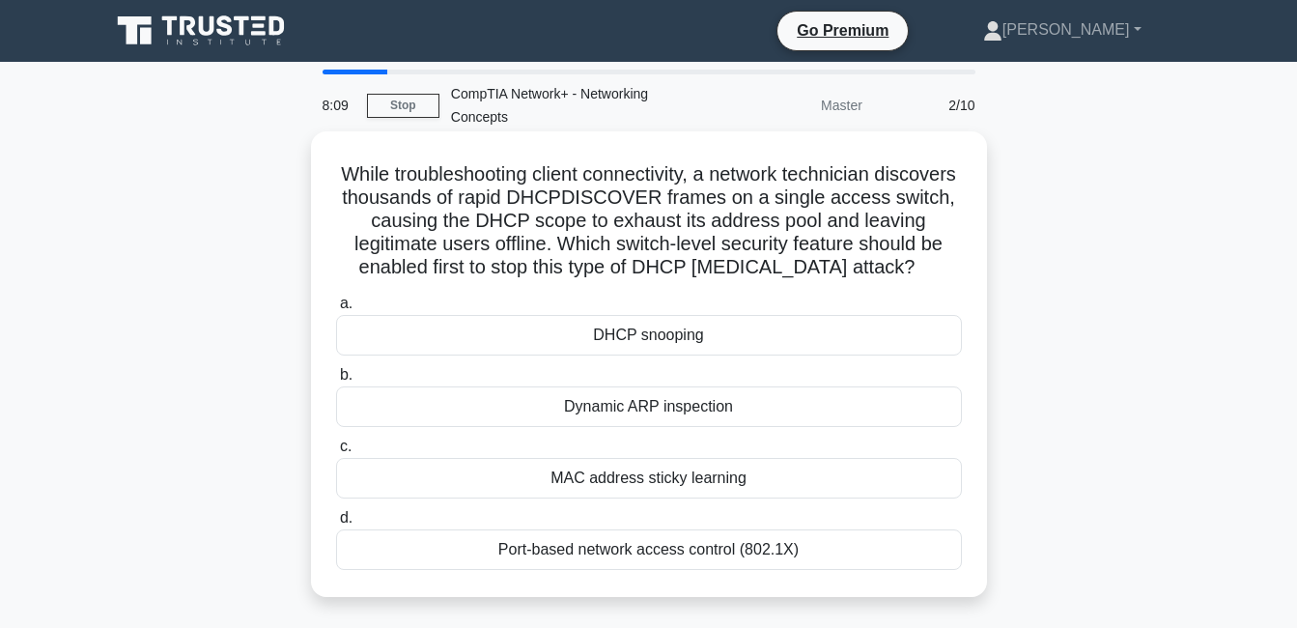
click at [900, 354] on div "DHCP snooping" at bounding box center [649, 335] width 626 height 41
click at [336, 310] on input "a. DHCP snooping" at bounding box center [336, 303] width 0 height 13
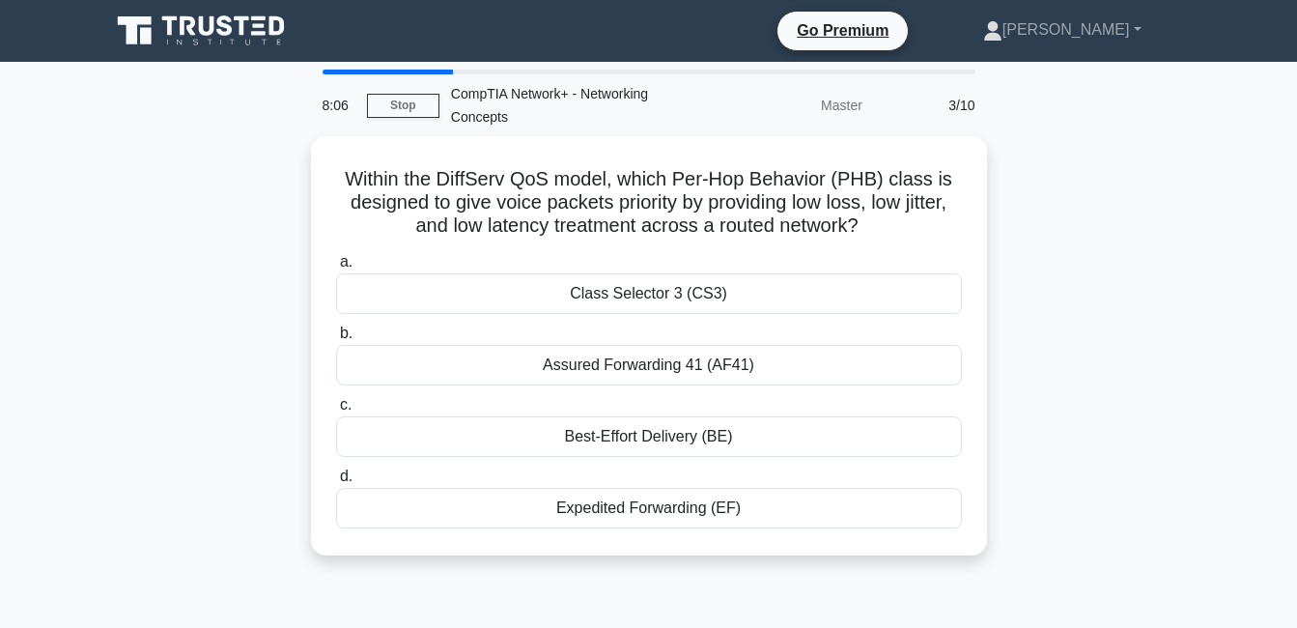
drag, startPoint x: 764, startPoint y: 503, endPoint x: 240, endPoint y: 174, distance: 619.3
click at [240, 174] on div "Within the DiffServ QoS model, which Per-Hop Behavior (PHB) class is designed t…" at bounding box center [649, 357] width 1101 height 442
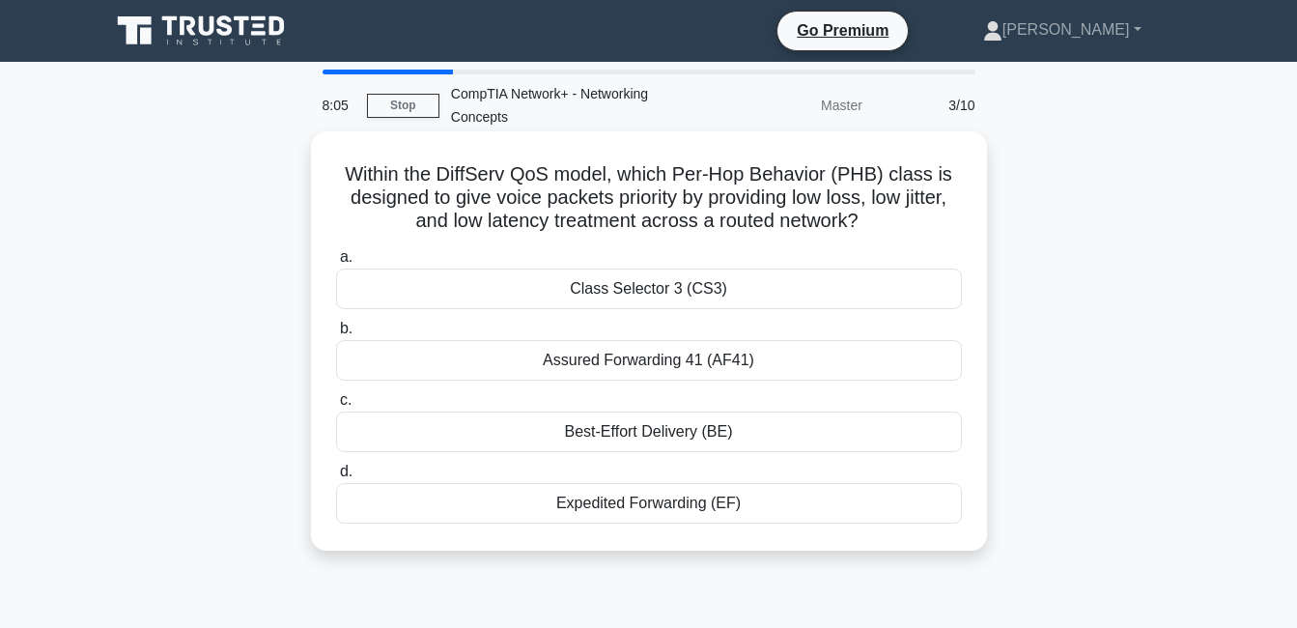
copy div "Within the DiffServ QoS model, which Per-Hop Behavior (PHB) class is designed t…"
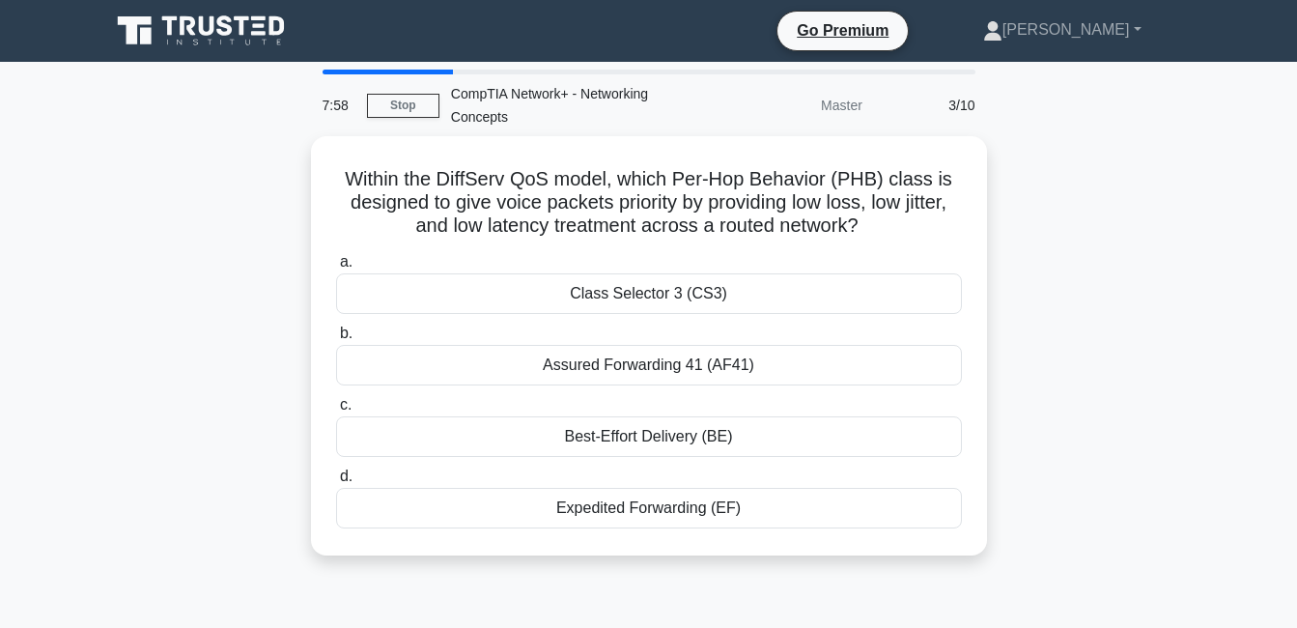
click at [1088, 338] on div "Within the DiffServ QoS model, which Per-Hop Behavior (PHB) class is designed t…" at bounding box center [649, 357] width 1101 height 442
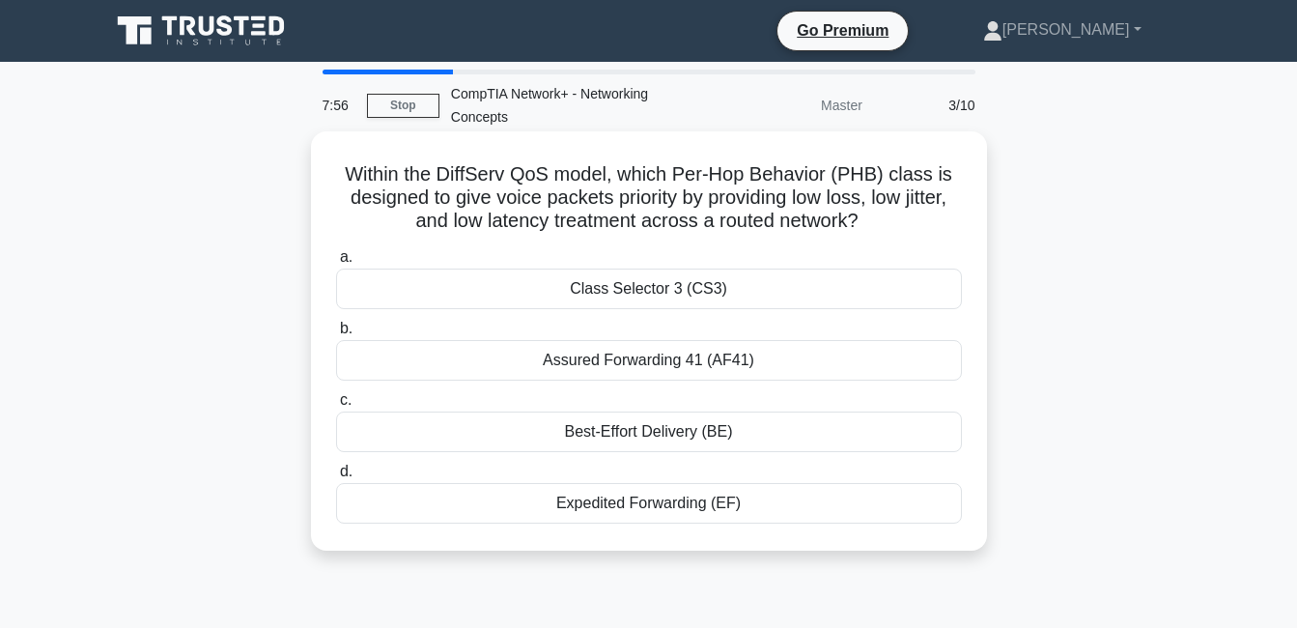
click at [832, 510] on div "Expedited Forwarding (EF)" at bounding box center [649, 503] width 626 height 41
click at [336, 478] on input "d. Expedited Forwarding (EF)" at bounding box center [336, 472] width 0 height 13
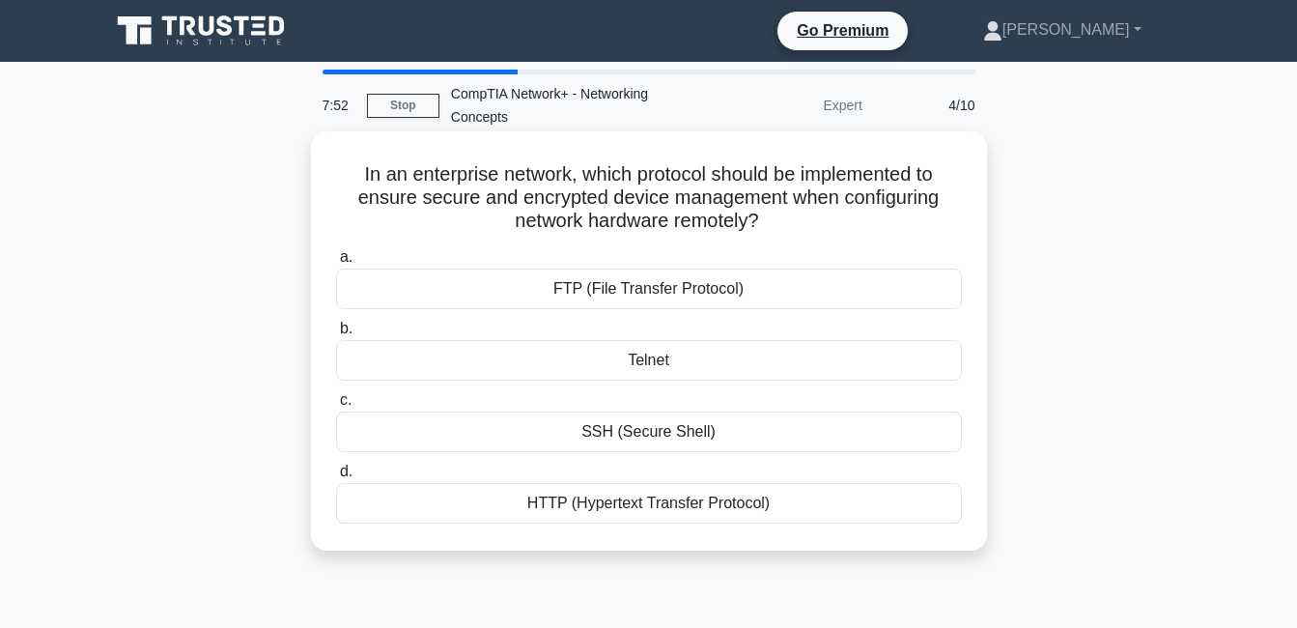
drag, startPoint x: 1116, startPoint y: 516, endPoint x: 350, endPoint y: 182, distance: 835.7
click at [350, 182] on div "In an enterprise network, which protocol should be implemented to ensure secure…" at bounding box center [649, 357] width 1101 height 442
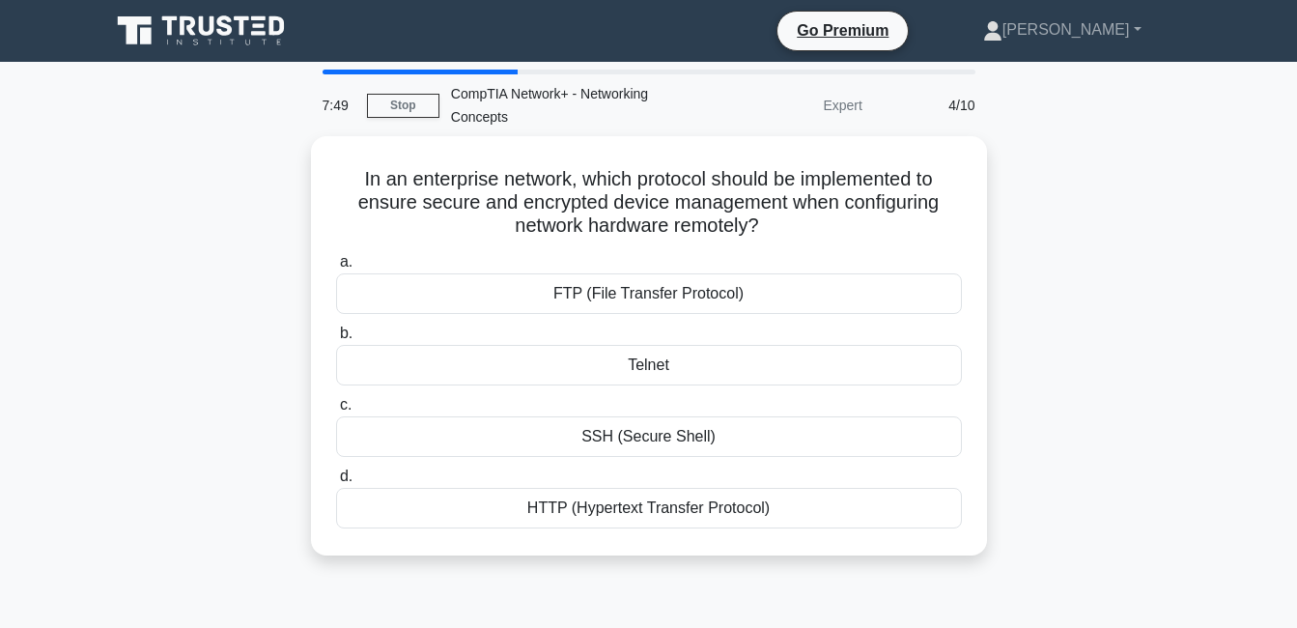
click at [1186, 350] on div "In an enterprise network, which protocol should be implemented to ensure secure…" at bounding box center [649, 357] width 1101 height 442
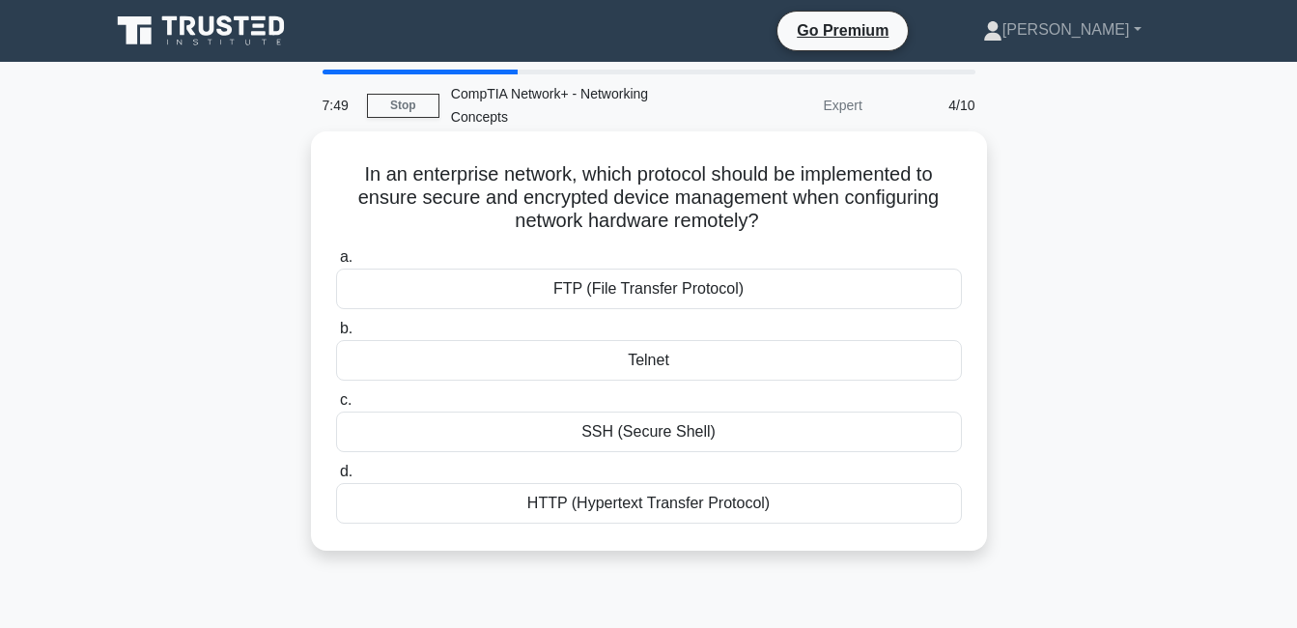
drag, startPoint x: 1118, startPoint y: 379, endPoint x: 958, endPoint y: 467, distance: 183.3
click at [1117, 382] on div "In an enterprise network, which protocol should be implemented to ensure secure…" at bounding box center [649, 357] width 1101 height 442
click at [802, 428] on div "SSH (Secure Shell)" at bounding box center [649, 431] width 626 height 41
click at [336, 407] on input "c. SSH (Secure Shell)" at bounding box center [336, 400] width 0 height 13
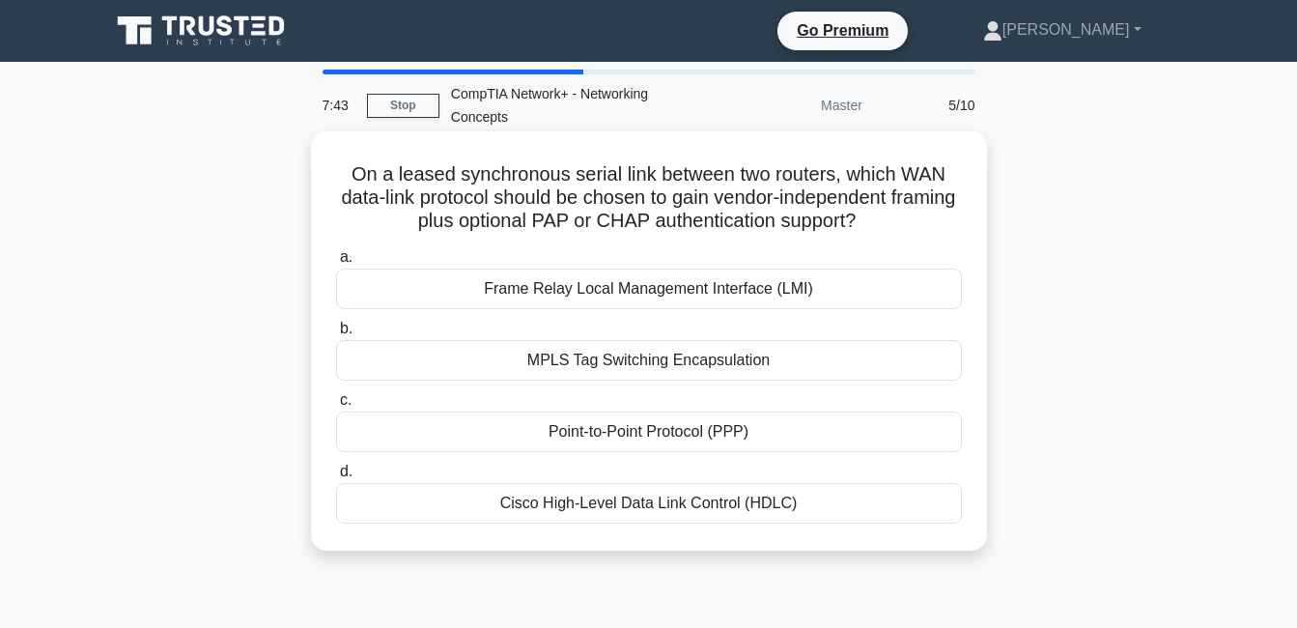
drag, startPoint x: 1033, startPoint y: 530, endPoint x: 327, endPoint y: 165, distance: 794.8
click at [327, 165] on div "On a leased synchronous serial link between two routers, which WAN data-link pr…" at bounding box center [649, 357] width 1101 height 442
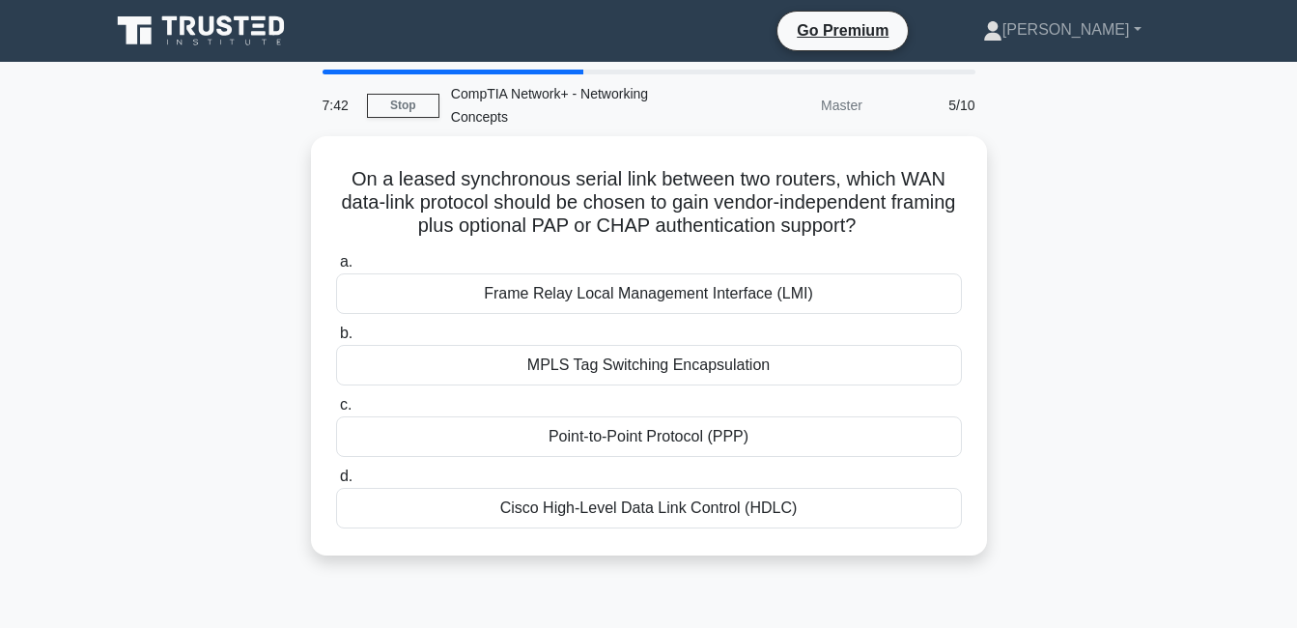
copy div "On a leased synchronous serial link between two routers, which WAN data-link pr…"
click at [1111, 319] on div "On a leased synchronous serial link between two routers, which WAN data-link pr…" at bounding box center [649, 357] width 1101 height 442
click at [1123, 327] on div "On a leased synchronous serial link between two routers, which WAN data-link pr…" at bounding box center [649, 357] width 1101 height 442
click at [1032, 397] on div "On a leased synchronous serial link between two routers, which WAN data-link pr…" at bounding box center [649, 357] width 1101 height 442
click at [1048, 401] on div "On a leased synchronous serial link between two routers, which WAN data-link pr…" at bounding box center [649, 357] width 1101 height 442
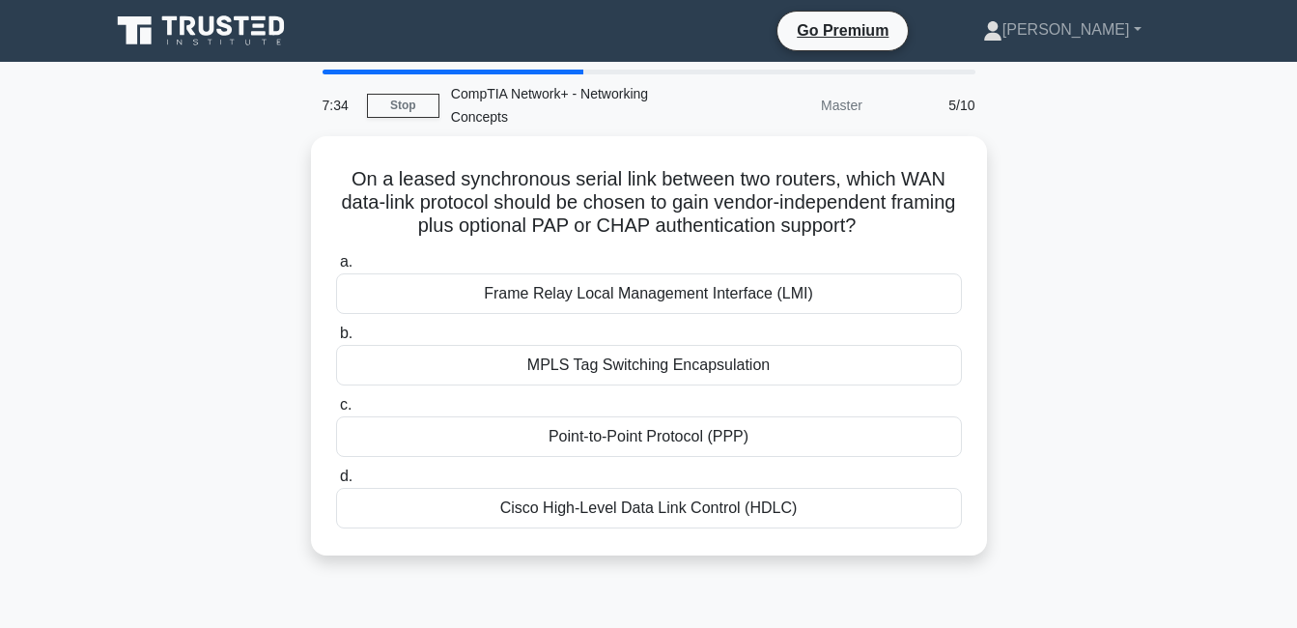
click at [1161, 431] on div "On a leased synchronous serial link between two routers, which WAN data-link pr…" at bounding box center [649, 357] width 1101 height 442
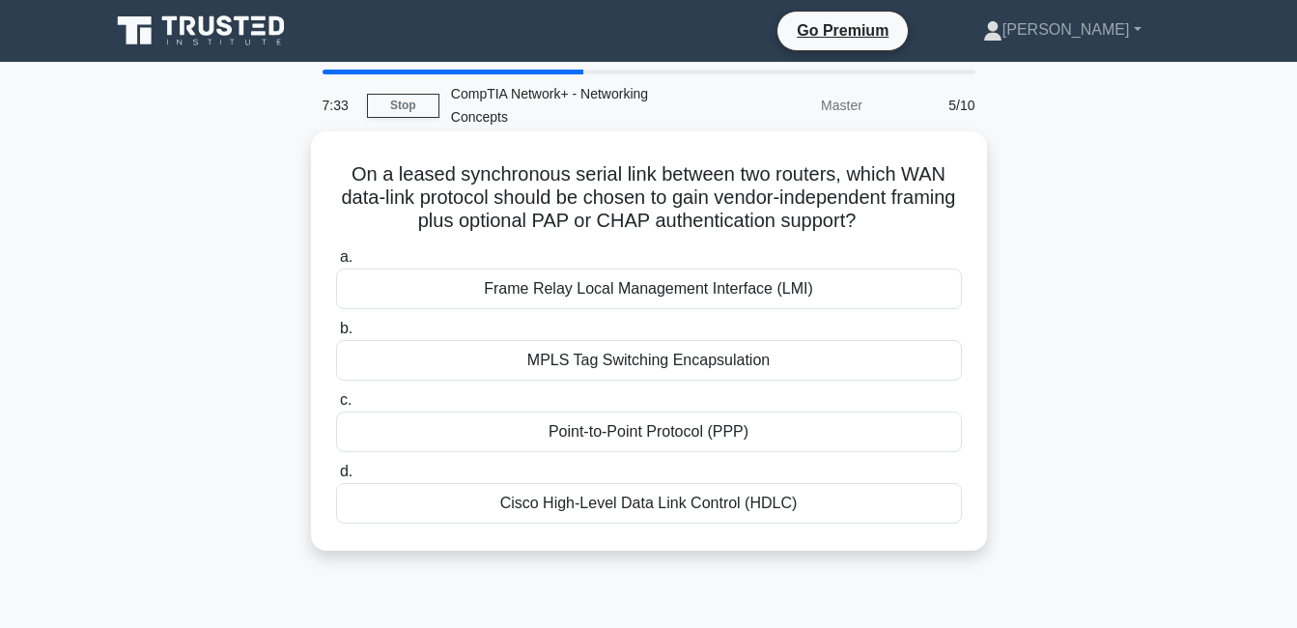
click at [891, 440] on div "Point-to-Point Protocol (PPP)" at bounding box center [649, 431] width 626 height 41
click at [336, 407] on input "c. Point-to-Point Protocol (PPP)" at bounding box center [336, 400] width 0 height 13
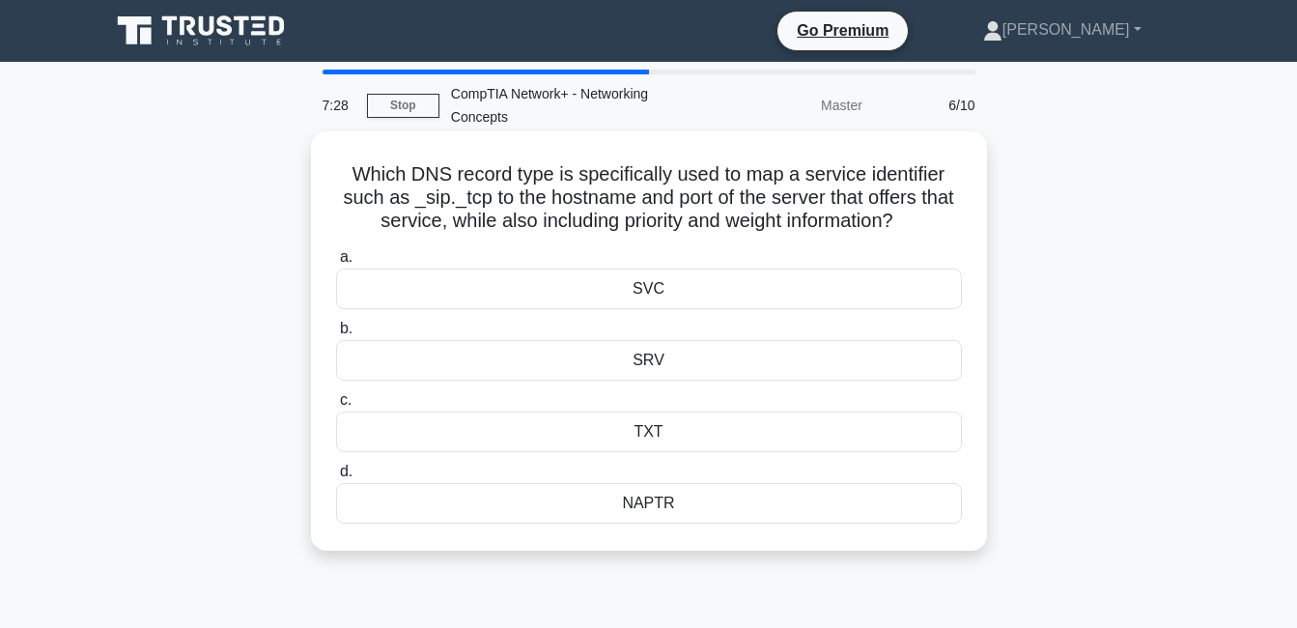
drag, startPoint x: 1025, startPoint y: 503, endPoint x: 326, endPoint y: 153, distance: 781.4
click at [328, 160] on div "Which DNS record type is specifically used to map a service identifier such as …" at bounding box center [649, 357] width 1101 height 442
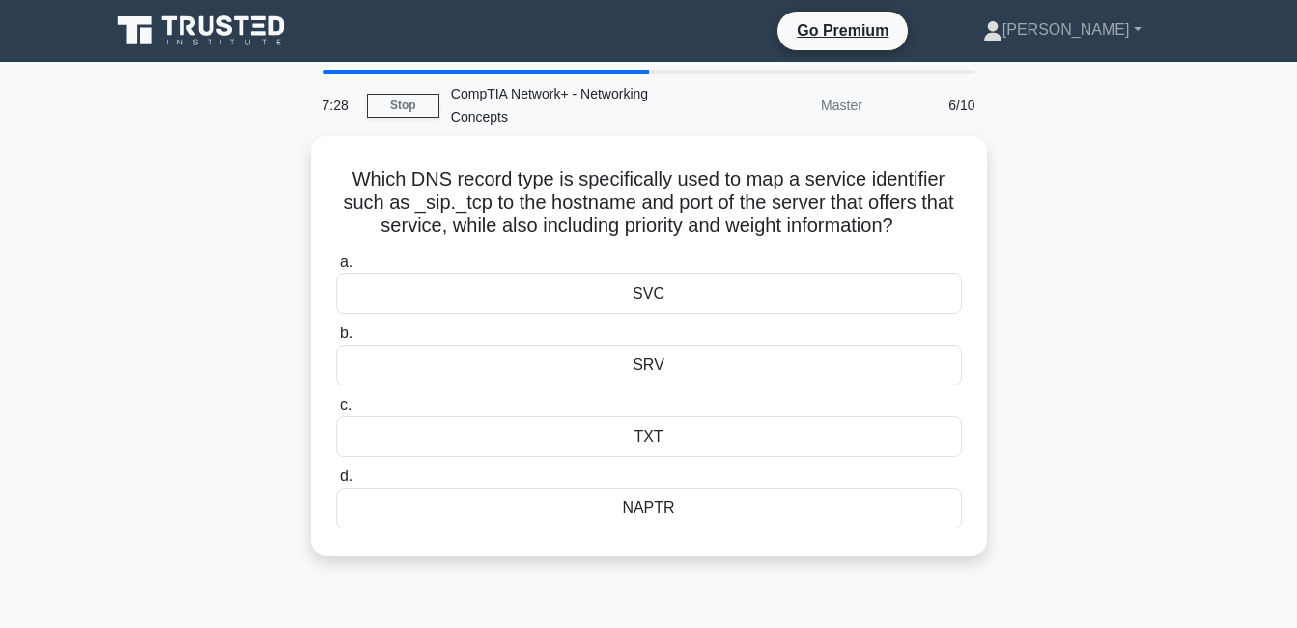
copy div "Which DNS record type is specifically used to map a service identifier such as …"
drag, startPoint x: 1160, startPoint y: 287, endPoint x: 1145, endPoint y: 297, distance: 18.8
click at [1158, 287] on div "Which DNS record type is specifically used to map a service identifier such as …" at bounding box center [649, 357] width 1101 height 442
click at [1156, 312] on div "Which DNS record type is specifically used to map a service identifier such as …" at bounding box center [649, 357] width 1101 height 442
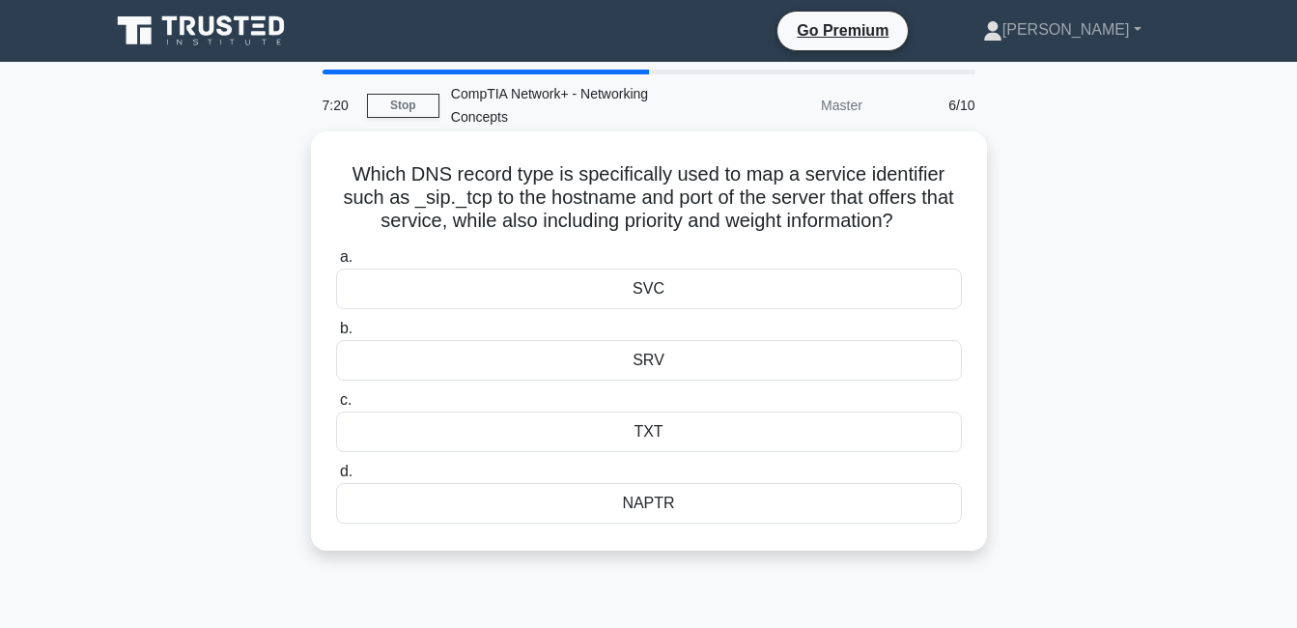
click at [893, 373] on div "SRV" at bounding box center [649, 360] width 626 height 41
click at [336, 335] on input "b. SRV" at bounding box center [336, 329] width 0 height 13
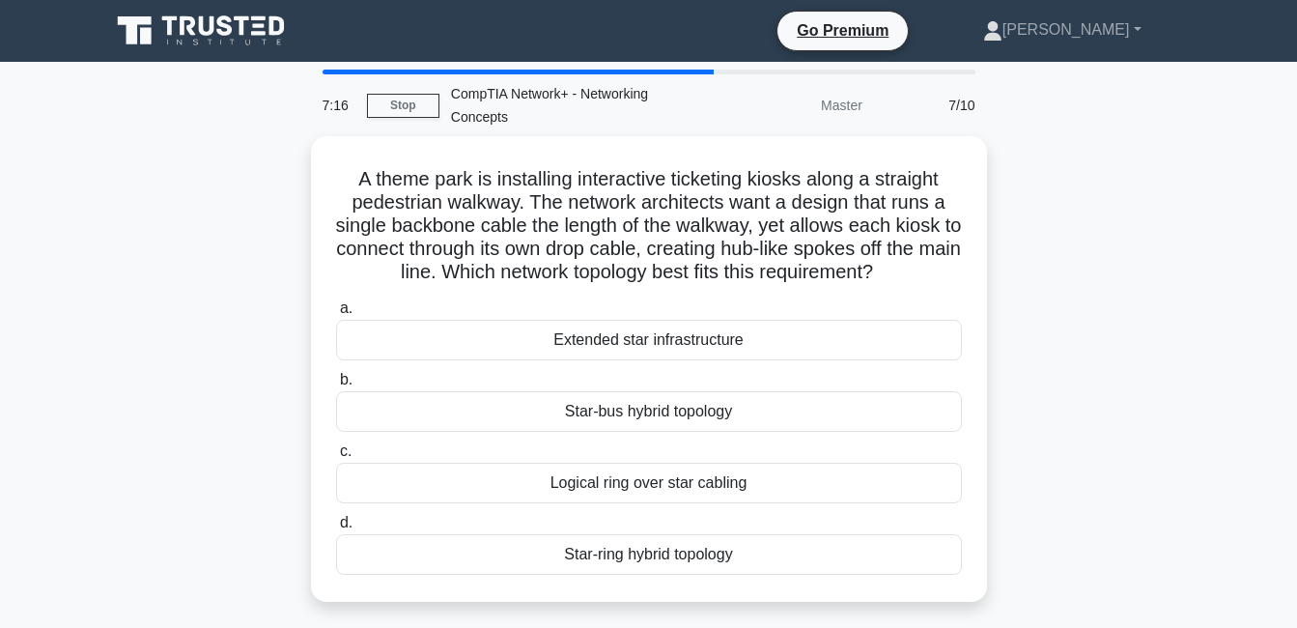
drag, startPoint x: 998, startPoint y: 580, endPoint x: 298, endPoint y: 178, distance: 807.0
click at [298, 178] on div "A theme park is installing interactive ticketing kiosks along a straight pedest…" at bounding box center [649, 380] width 1101 height 489
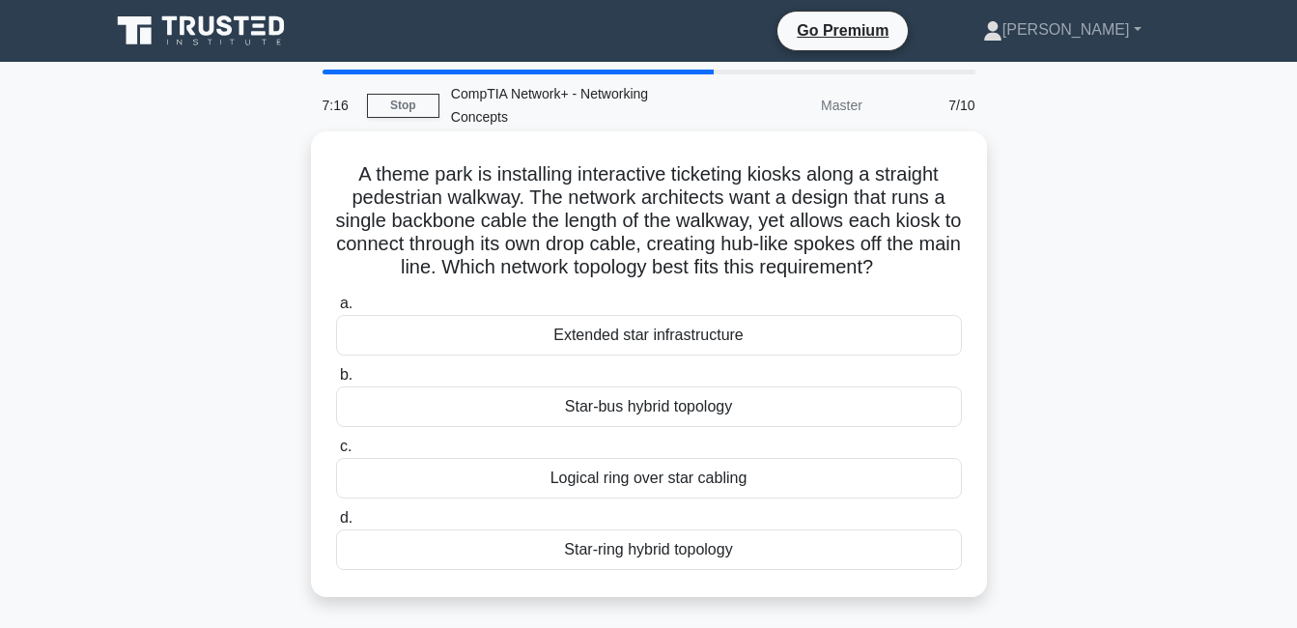
copy div "A theme park is installing interactive ticketing kiosks along a straight pedest…"
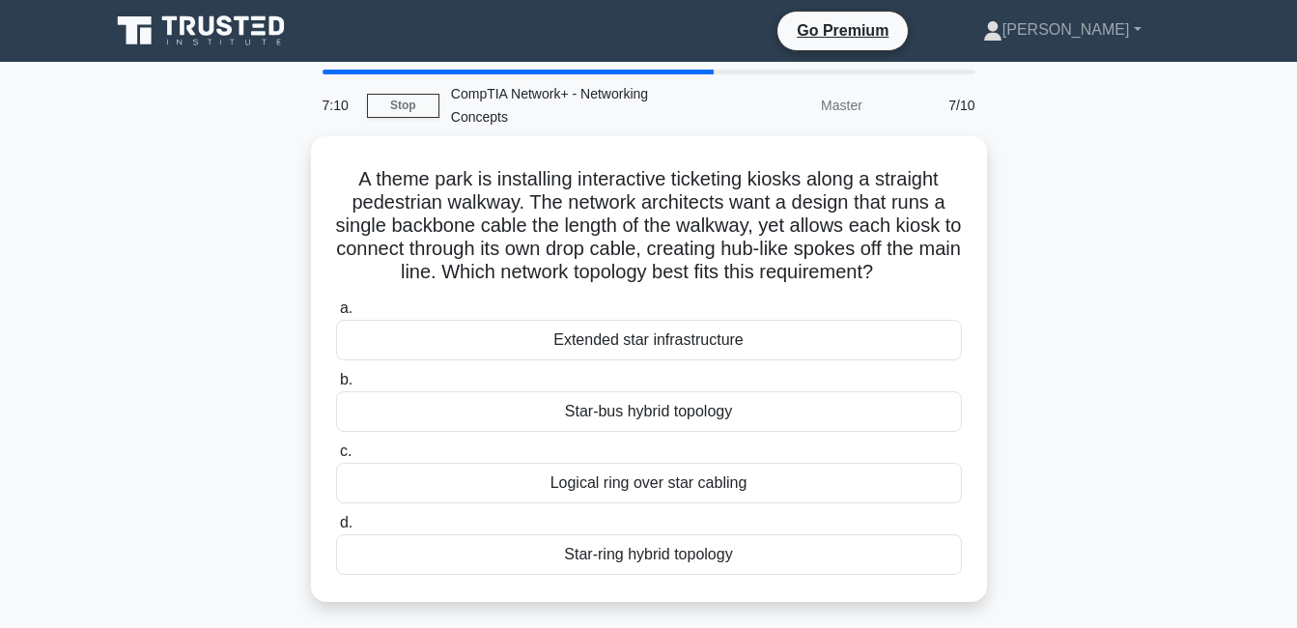
drag, startPoint x: 1148, startPoint y: 398, endPoint x: 1125, endPoint y: 385, distance: 26.4
click at [1148, 397] on div "A theme park is installing interactive ticketing kiosks along a straight pedest…" at bounding box center [649, 380] width 1101 height 489
click at [1125, 384] on div "A theme park is installing interactive ticketing kiosks along a straight pedest…" at bounding box center [649, 380] width 1101 height 489
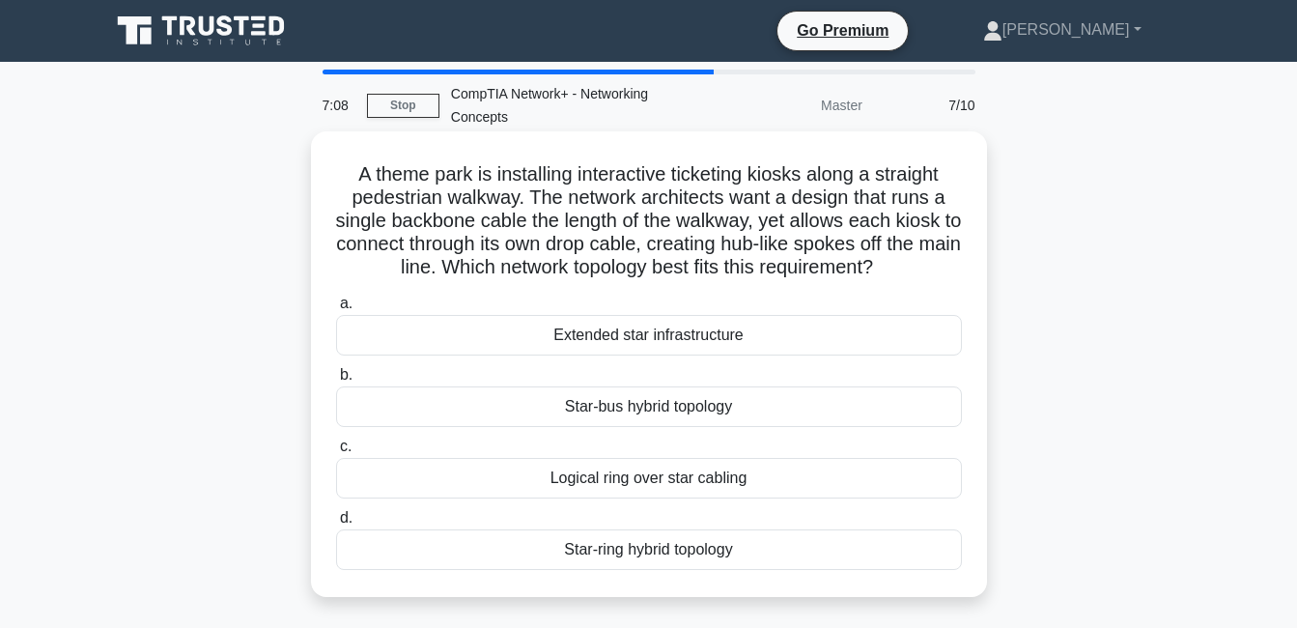
click at [893, 413] on div "Star-bus hybrid topology" at bounding box center [649, 406] width 626 height 41
click at [336, 382] on input "b. Star-bus hybrid topology" at bounding box center [336, 375] width 0 height 13
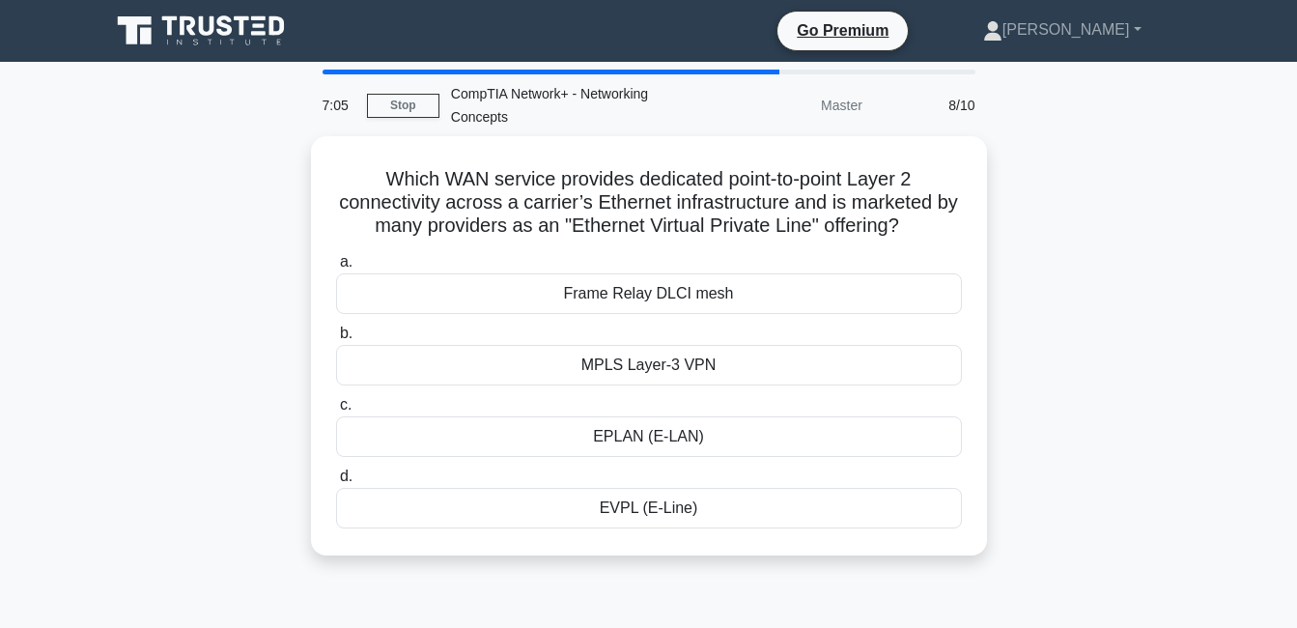
drag, startPoint x: 1074, startPoint y: 513, endPoint x: 259, endPoint y: 189, distance: 877.0
click at [259, 189] on div "Which WAN service provides dedicated point-to-point Layer 2 connectivity across…" at bounding box center [649, 357] width 1101 height 442
copy div "Which WAN service provides dedicated point-to-point Layer 2 connectivity across…"
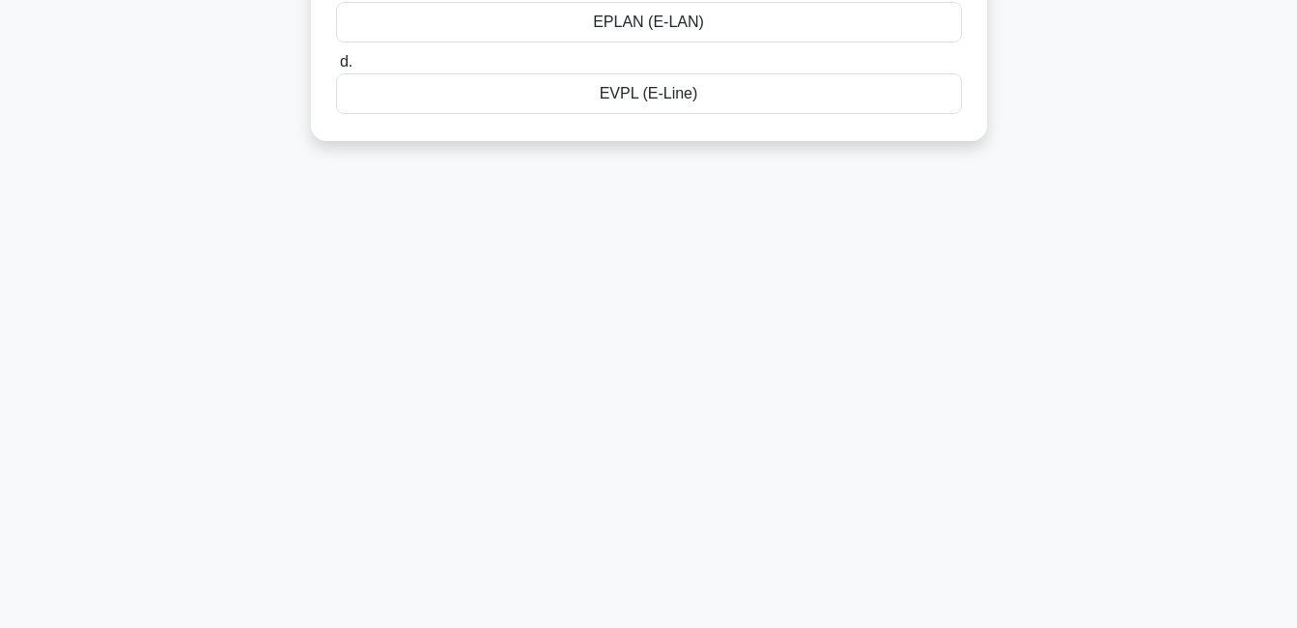
scroll to position [415, 0]
click at [825, 215] on div "6:49 Stop CompTIA Network+ - Networking Concepts Master 8/10 Which WAN service …" at bounding box center [649, 137] width 1101 height 966
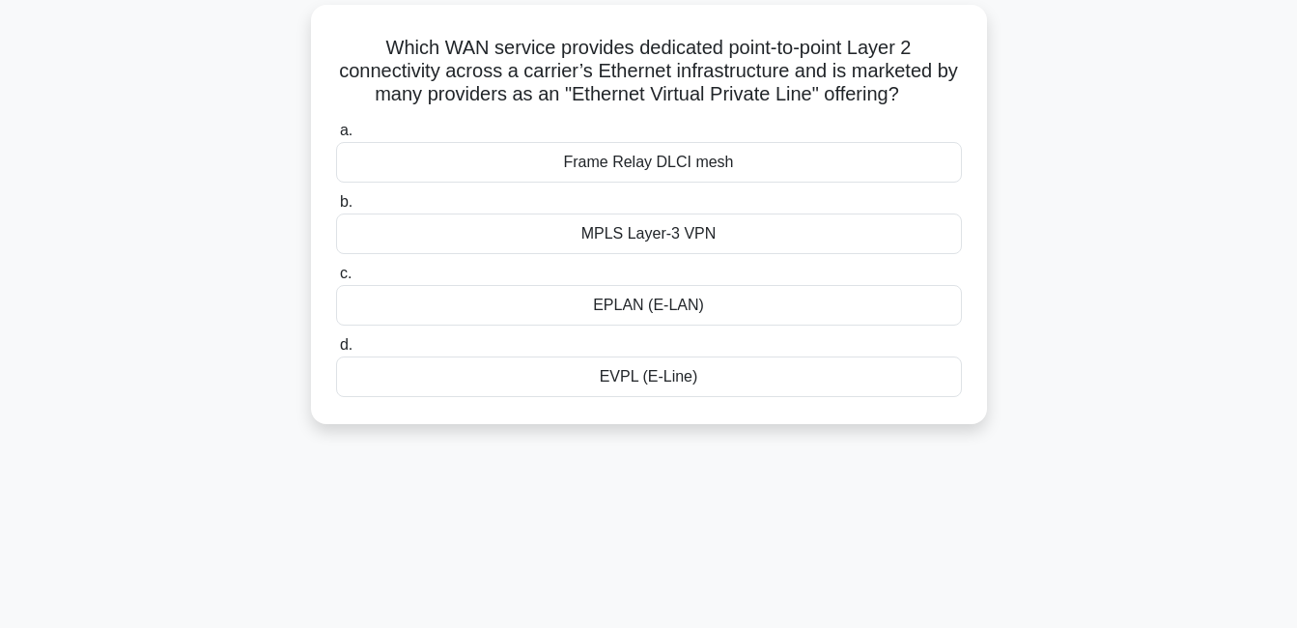
scroll to position [126, 0]
click at [600, 386] on div "EVPL (E-Line)" at bounding box center [649, 377] width 626 height 41
click at [336, 353] on input "d. EVPL (E-Line)" at bounding box center [336, 346] width 0 height 13
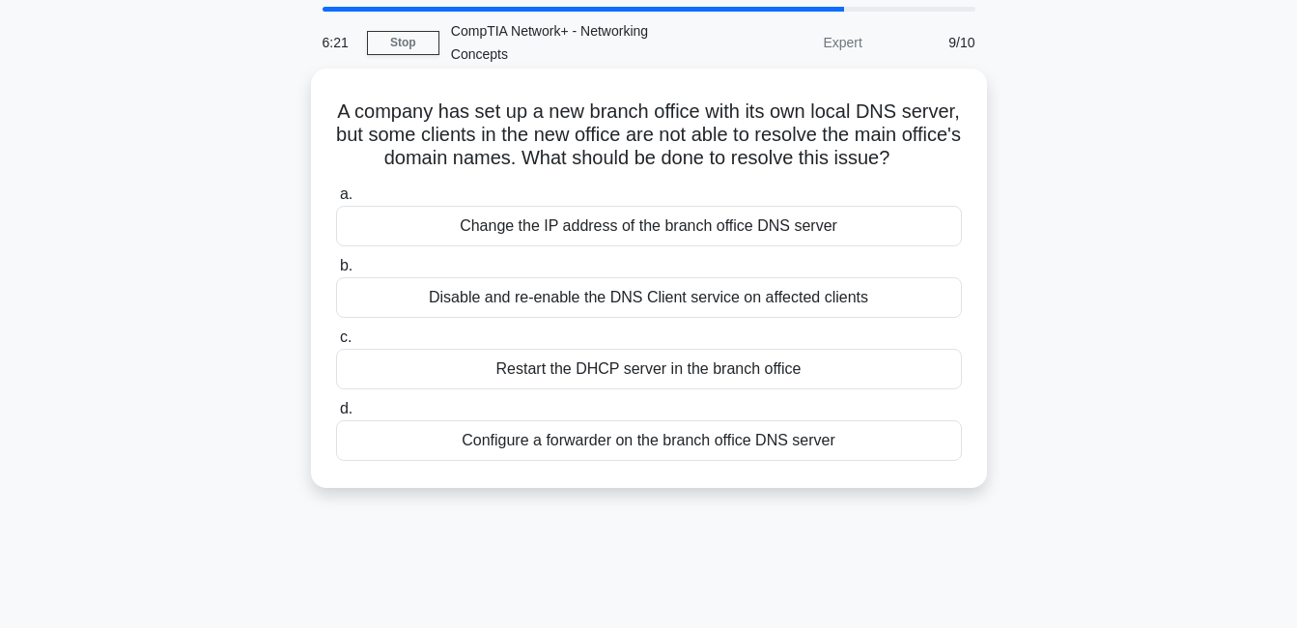
scroll to position [97, 0]
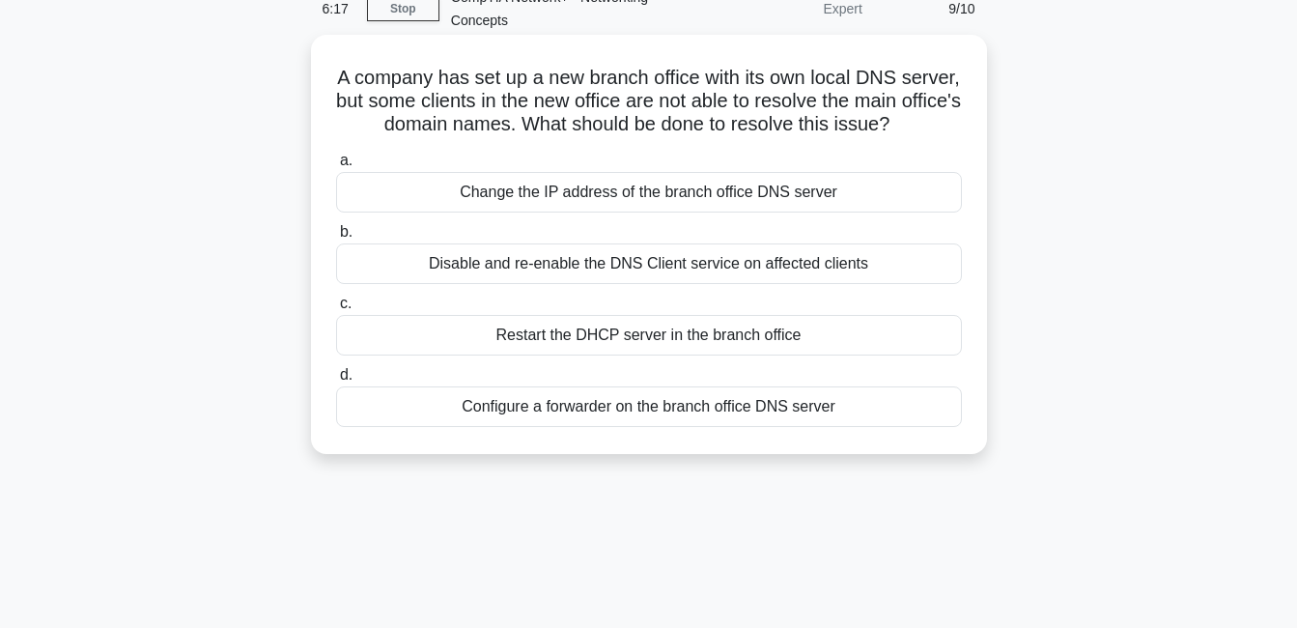
click at [838, 284] on div "Disable and re-enable the DNS Client service on affected clients" at bounding box center [649, 263] width 626 height 41
click at [336, 239] on input "b. Disable and re-enable the DNS Client service on affected clients" at bounding box center [336, 232] width 0 height 13
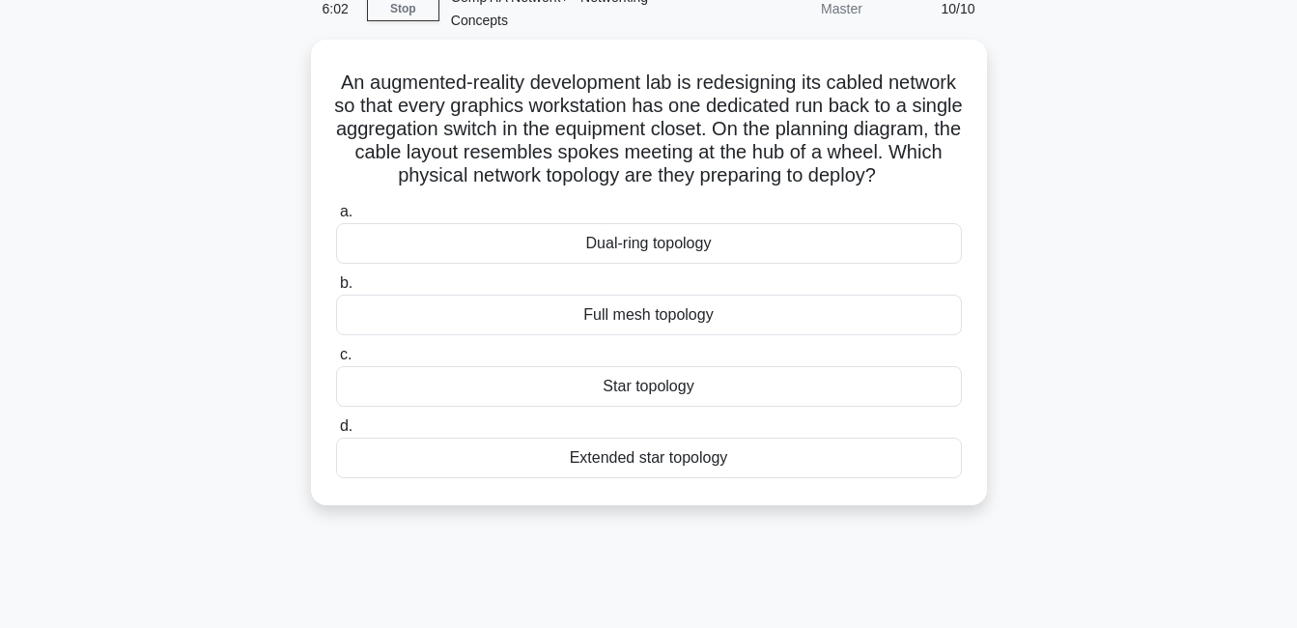
click at [1037, 487] on div "An augmented-reality development lab is redesigning its cabled network so that …" at bounding box center [649, 284] width 1101 height 489
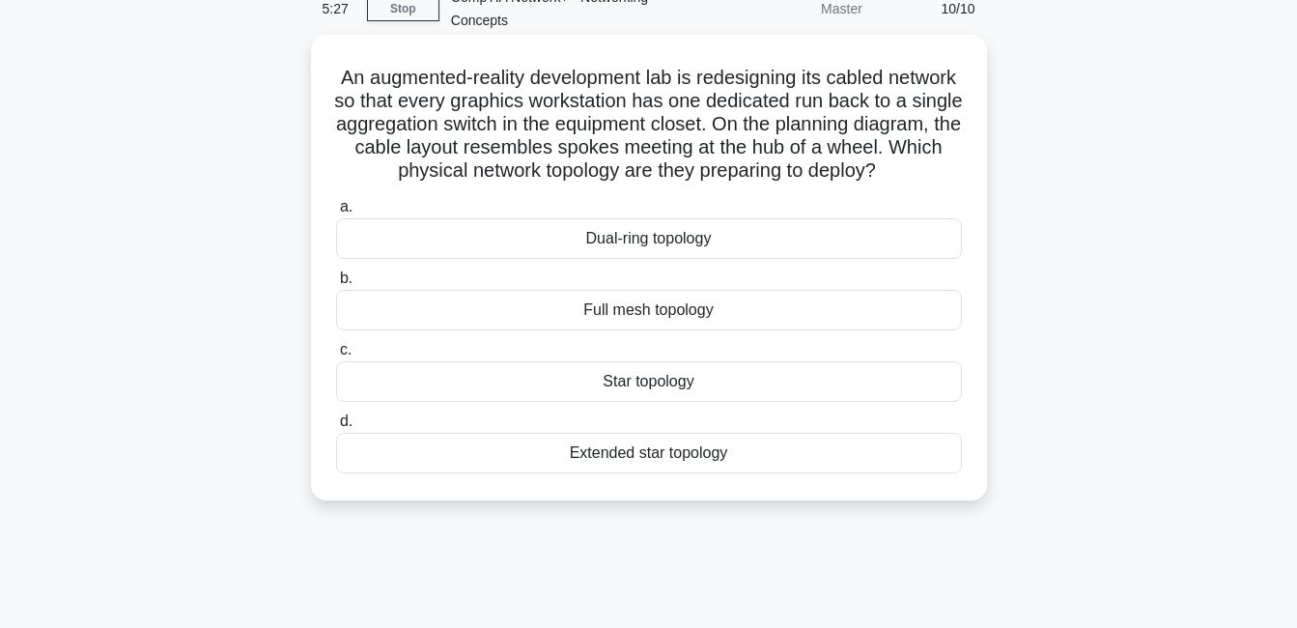
drag, startPoint x: 1055, startPoint y: 547, endPoint x: 343, endPoint y: 86, distance: 847.9
click at [343, 86] on div "An augmented-reality development lab is redesigning its cabled network so that …" at bounding box center [649, 284] width 1101 height 489
copy div "An augmented-reality development lab is redesigning its cabled network so that …"
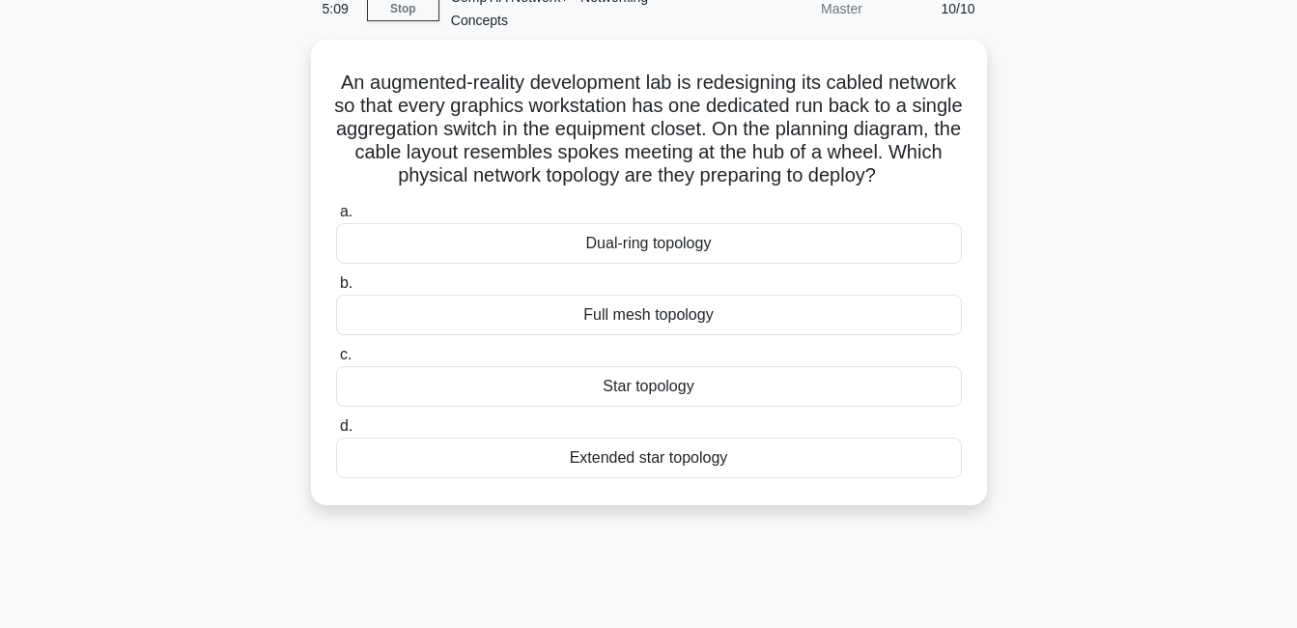
click at [1155, 366] on div "An augmented-reality development lab is redesigning its cabled network so that …" at bounding box center [649, 284] width 1101 height 489
click at [1146, 371] on div "An augmented-reality development lab is redesigning its cabled network so that …" at bounding box center [649, 284] width 1101 height 489
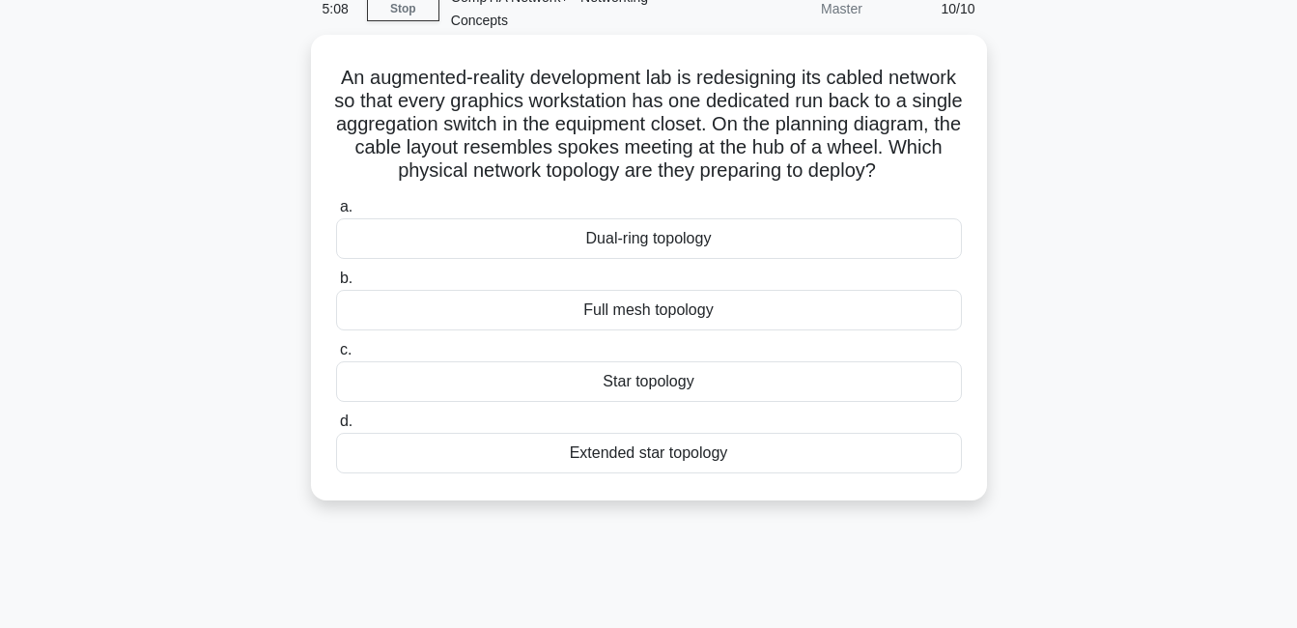
click at [882, 402] on div "Star topology" at bounding box center [649, 381] width 626 height 41
click at [336, 356] on input "c. Star topology" at bounding box center [336, 350] width 0 height 13
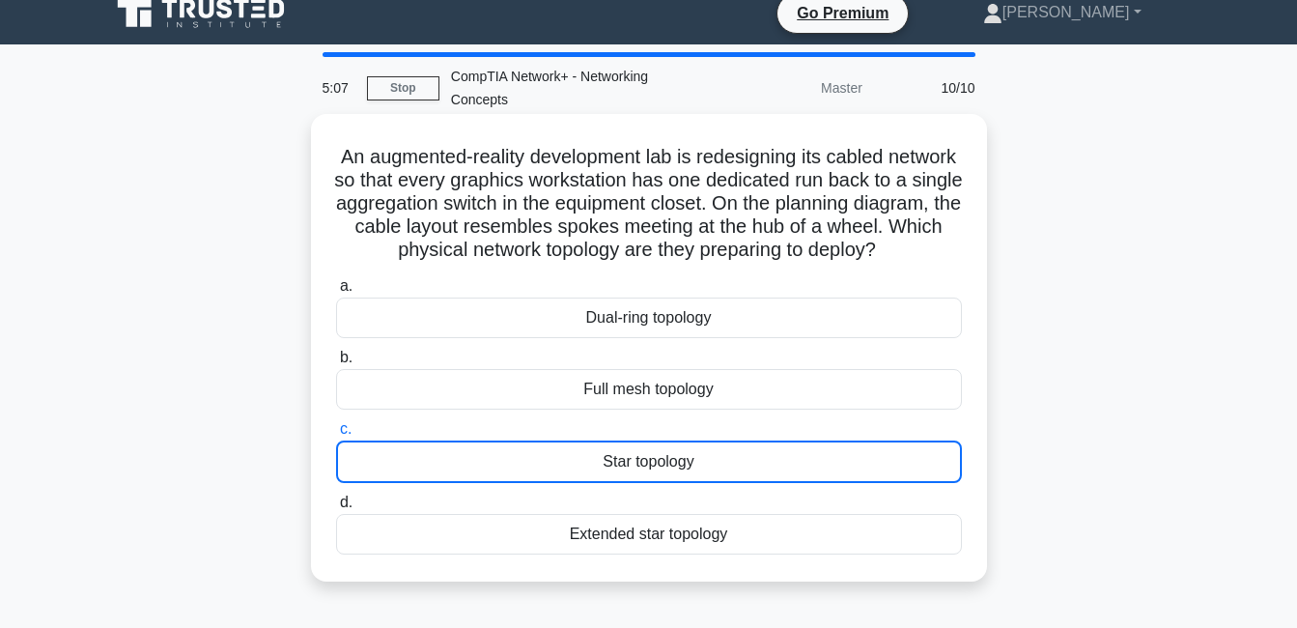
scroll to position [0, 0]
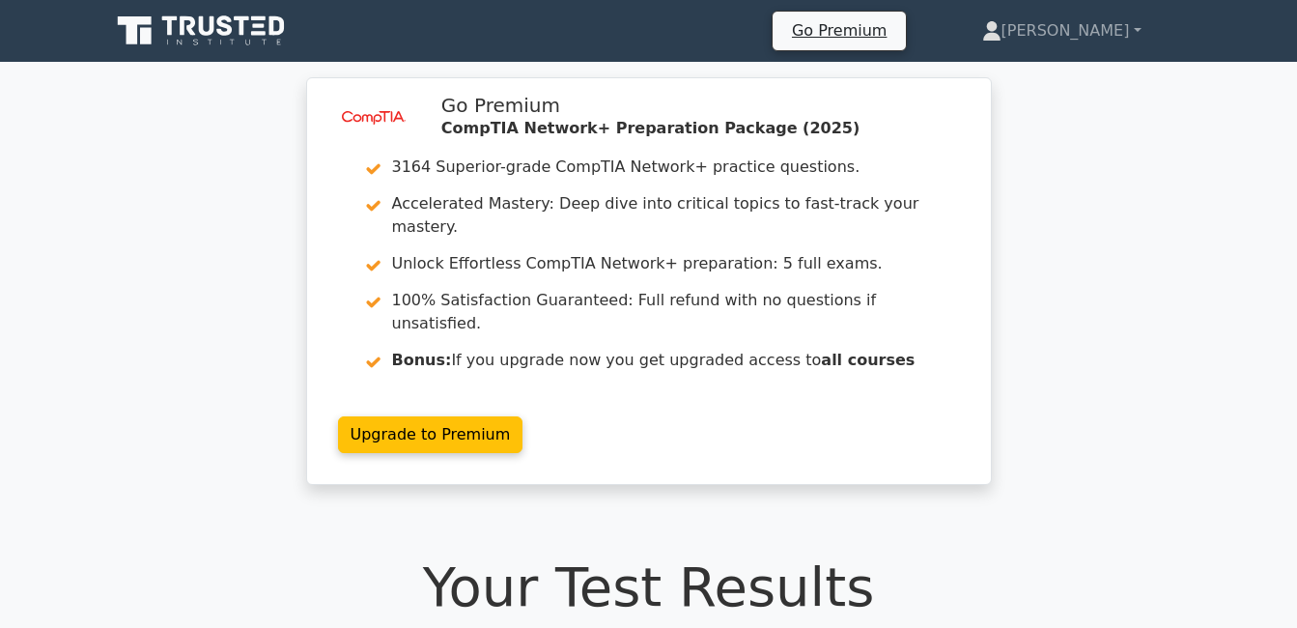
click at [207, 46] on icon at bounding box center [202, 31] width 185 height 37
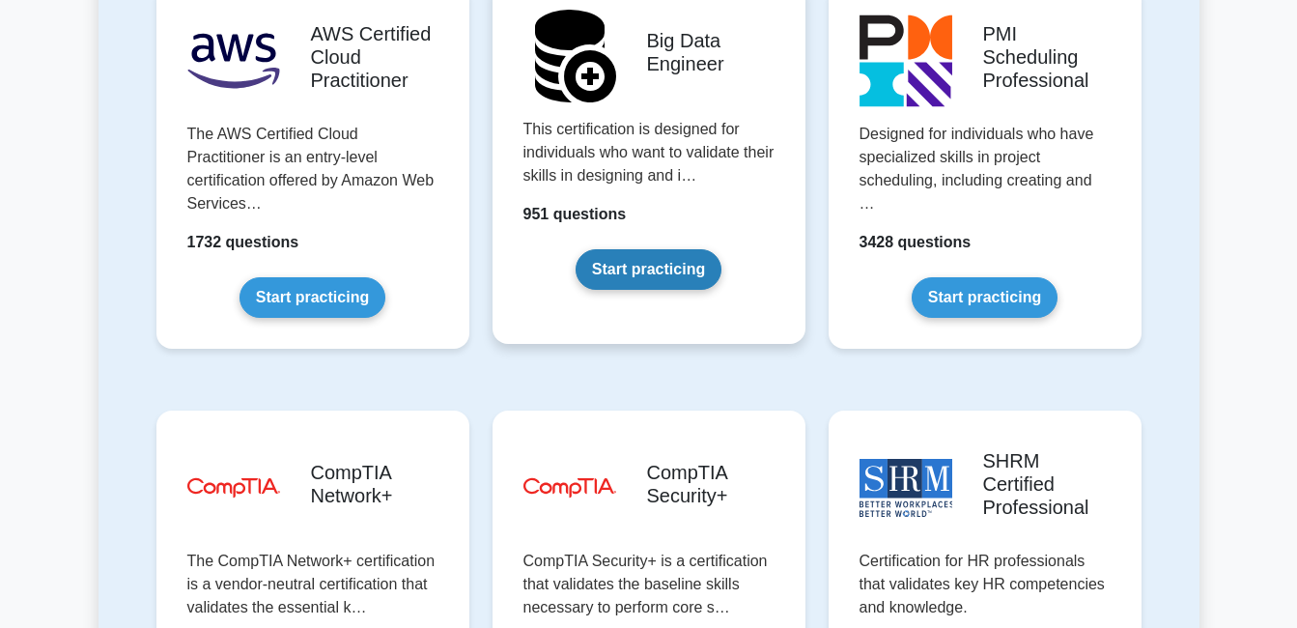
scroll to position [3477, 0]
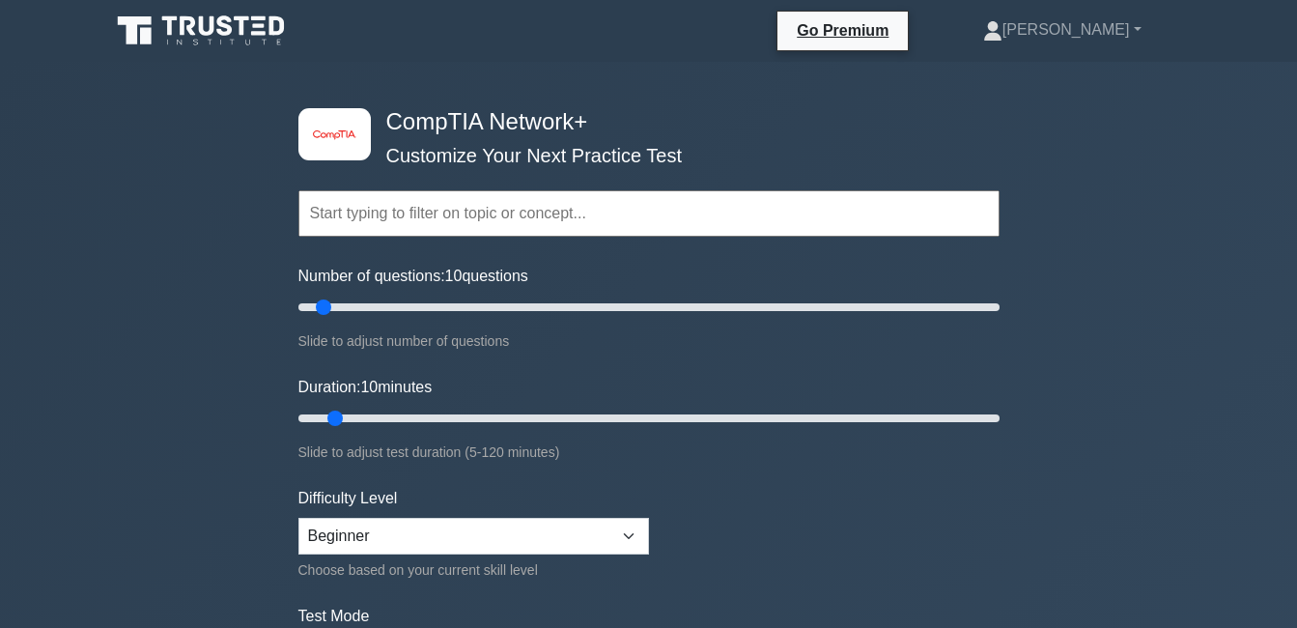
click at [584, 200] on input "text" at bounding box center [648, 213] width 701 height 46
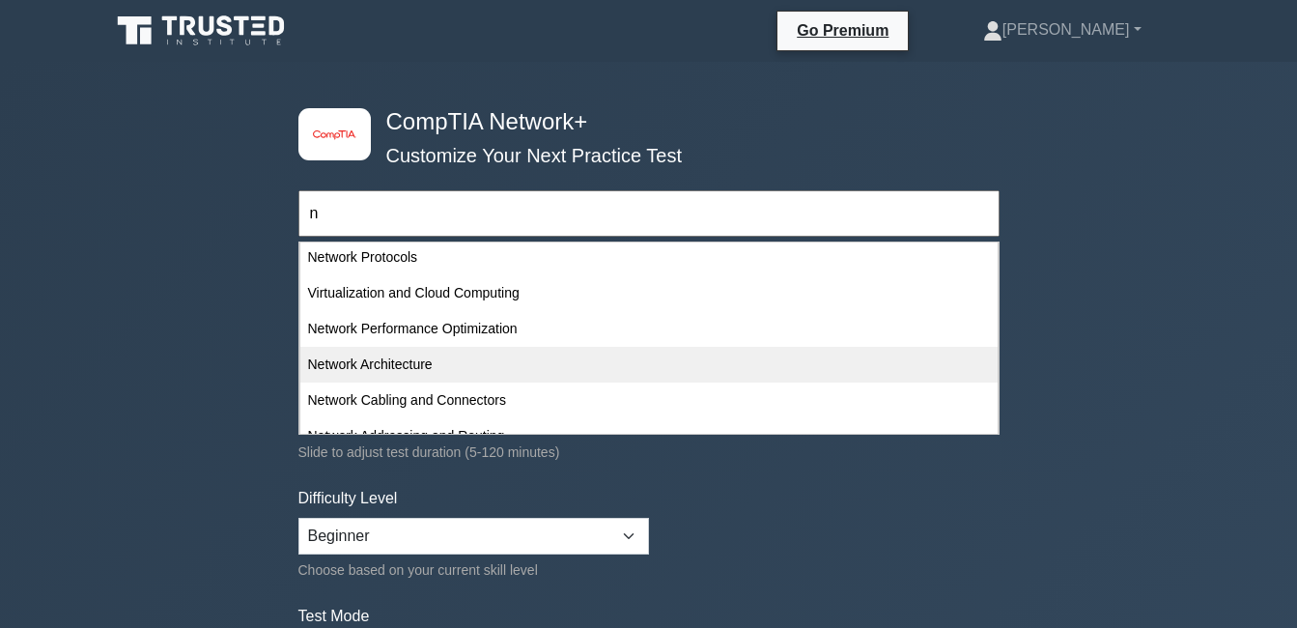
scroll to position [386, 0]
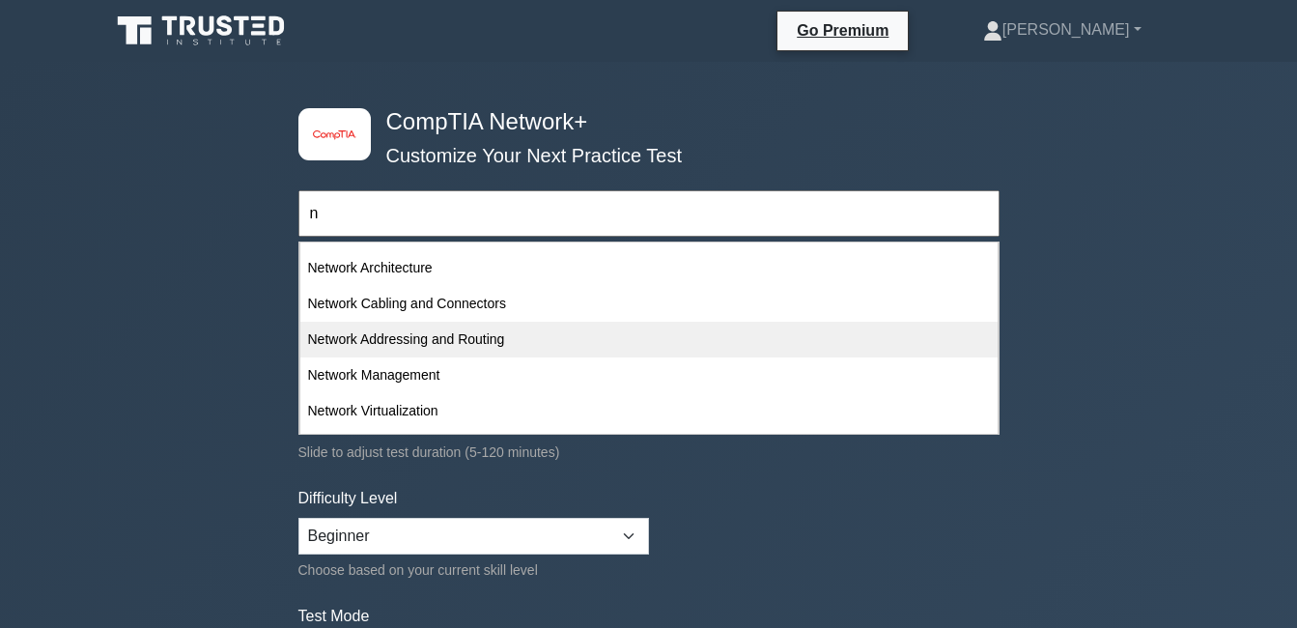
click at [583, 337] on div "Network Addressing and Routing" at bounding box center [648, 340] width 697 height 36
type input "Network Addressing and Routing"
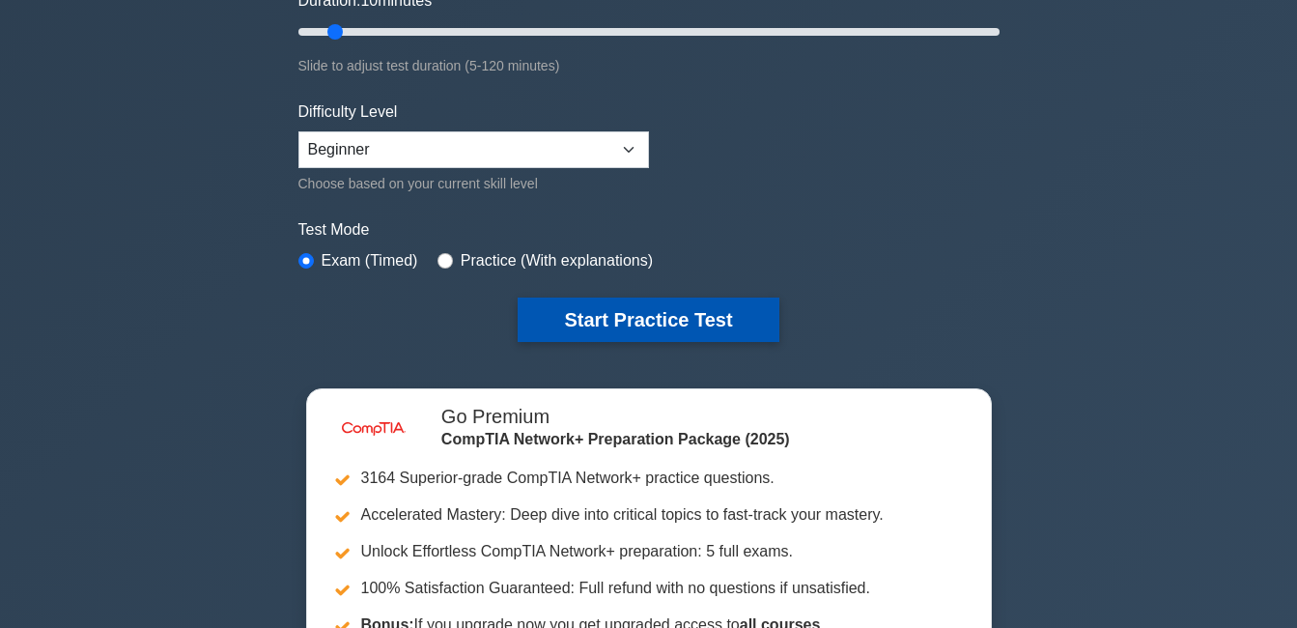
click at [604, 319] on button "Start Practice Test" at bounding box center [648, 319] width 261 height 44
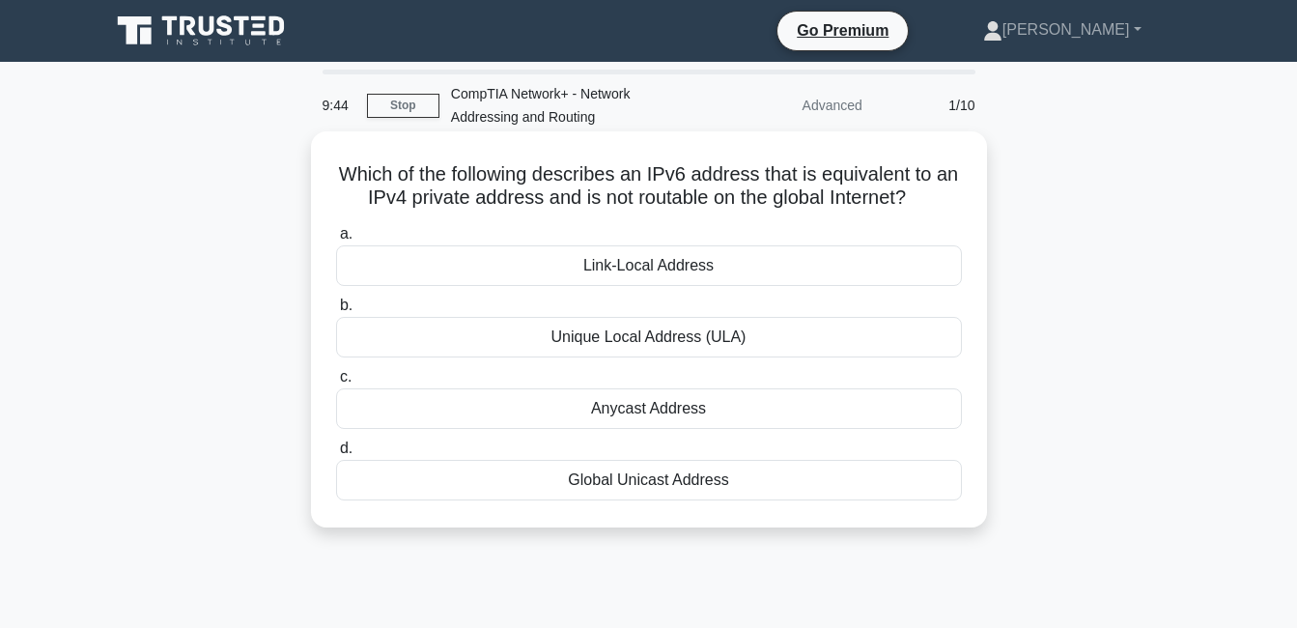
click at [770, 329] on div "Unique Local Address (ULA)" at bounding box center [649, 337] width 626 height 41
click at [336, 312] on input "b. Unique Local Address (ULA)" at bounding box center [336, 305] width 0 height 13
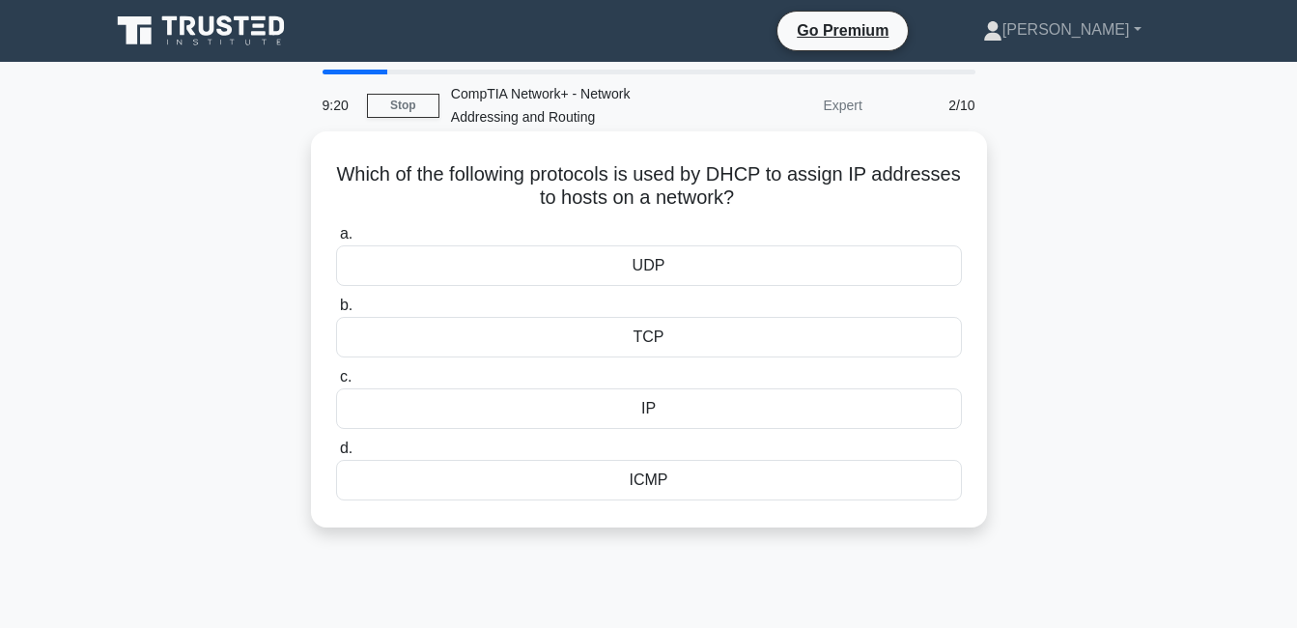
click at [654, 341] on div "TCP" at bounding box center [649, 337] width 626 height 41
click at [336, 312] on input "b. TCP" at bounding box center [336, 305] width 0 height 13
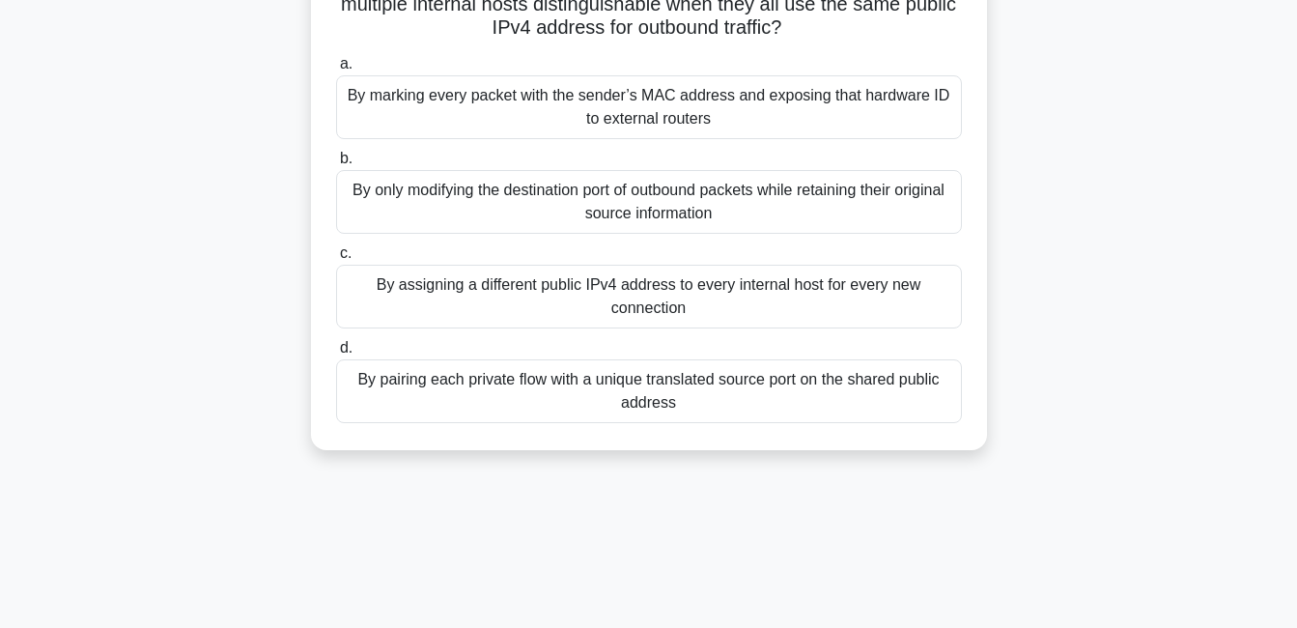
click at [623, 313] on div "By assigning a different public IPv4 address to every internal host for every n…" at bounding box center [649, 297] width 626 height 64
click at [336, 260] on input "c. By assigning a different public IPv4 address to every internal host for ever…" at bounding box center [336, 253] width 0 height 13
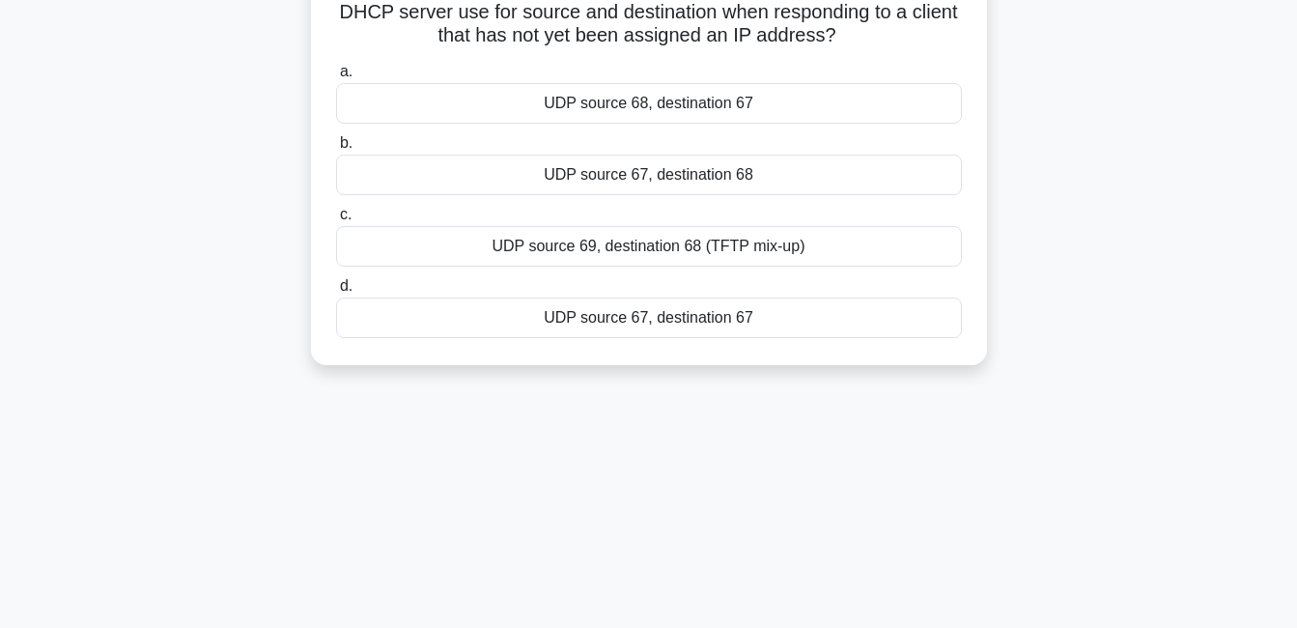
scroll to position [9, 0]
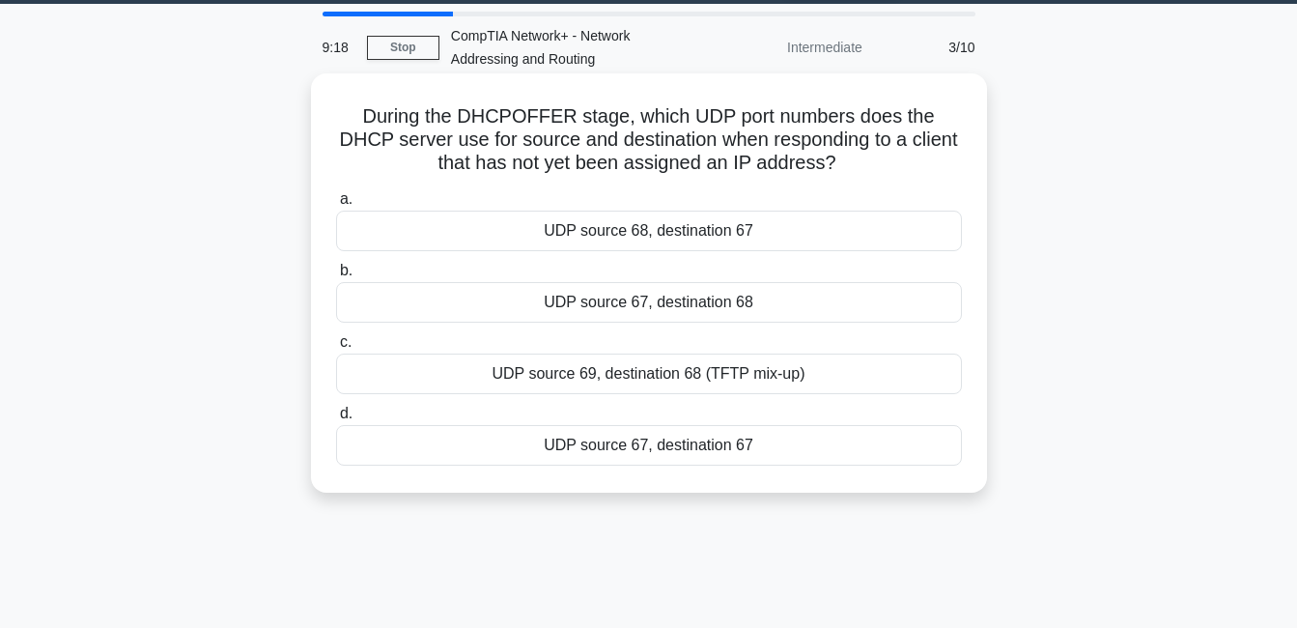
drag, startPoint x: 626, startPoint y: 251, endPoint x: 626, endPoint y: 231, distance: 20.3
click at [626, 248] on div "a. UDP source 68, destination 67 b. UDP source 67, destination 68 c. d." at bounding box center [649, 327] width 649 height 286
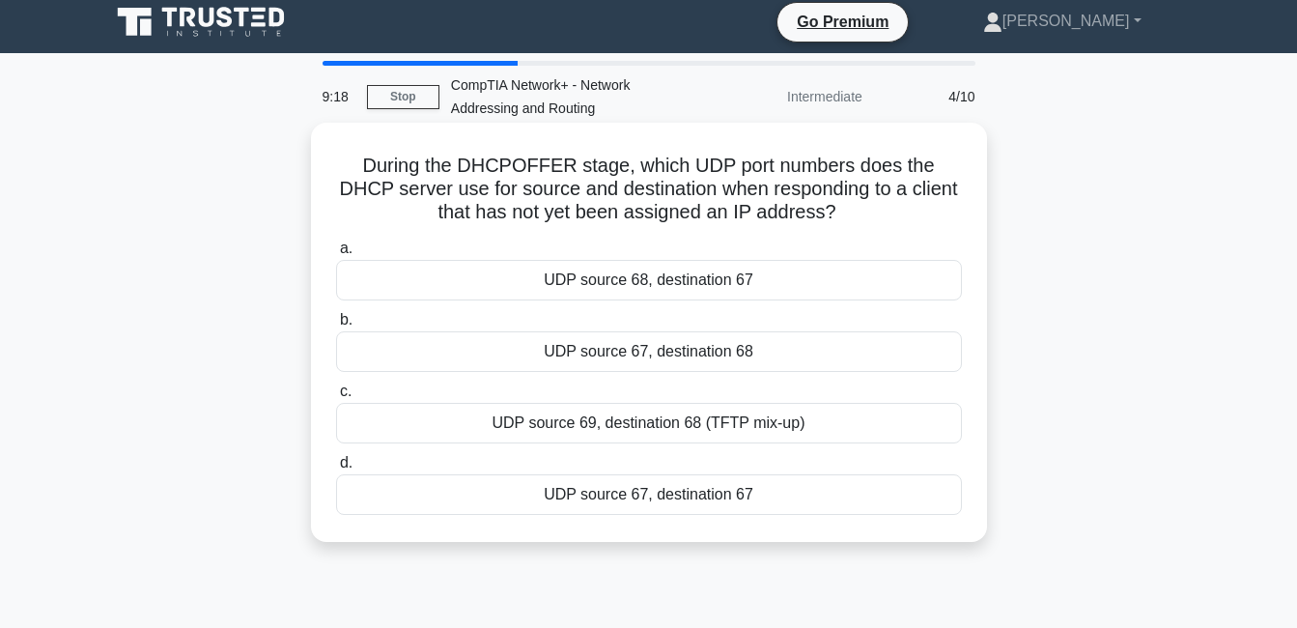
scroll to position [0, 0]
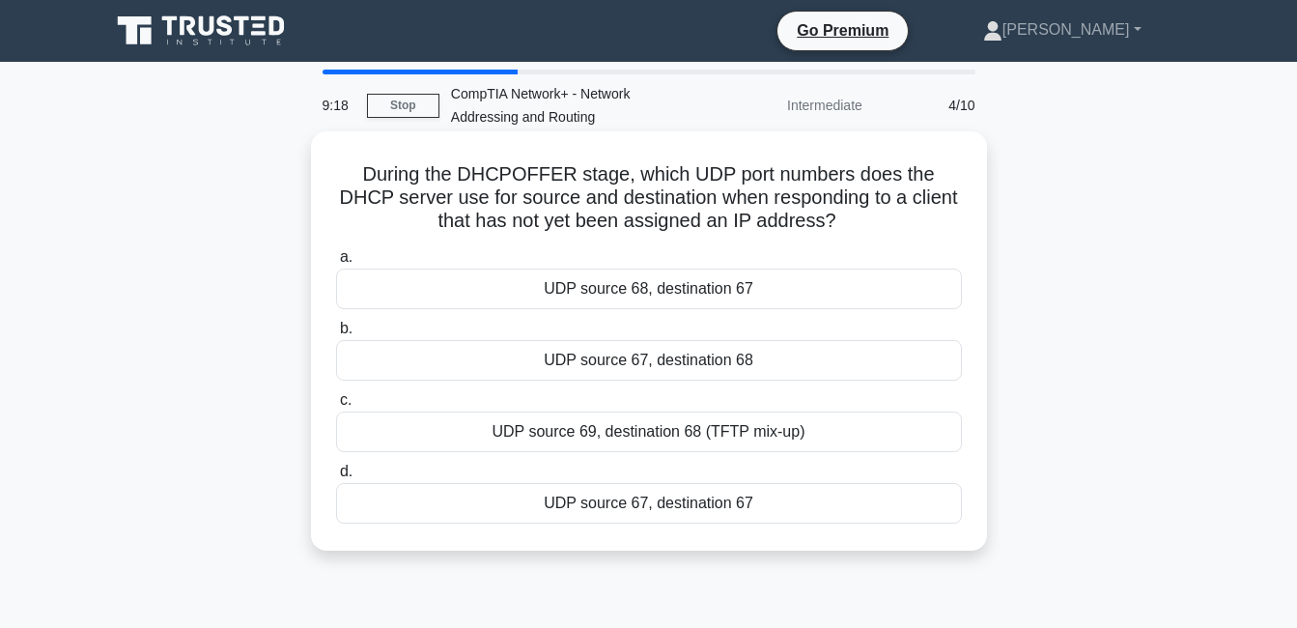
click at [642, 263] on label "a. UDP source 68, destination 67" at bounding box center [649, 277] width 626 height 64
click at [336, 263] on input "a. UDP source 68, destination 67" at bounding box center [336, 257] width 0 height 13
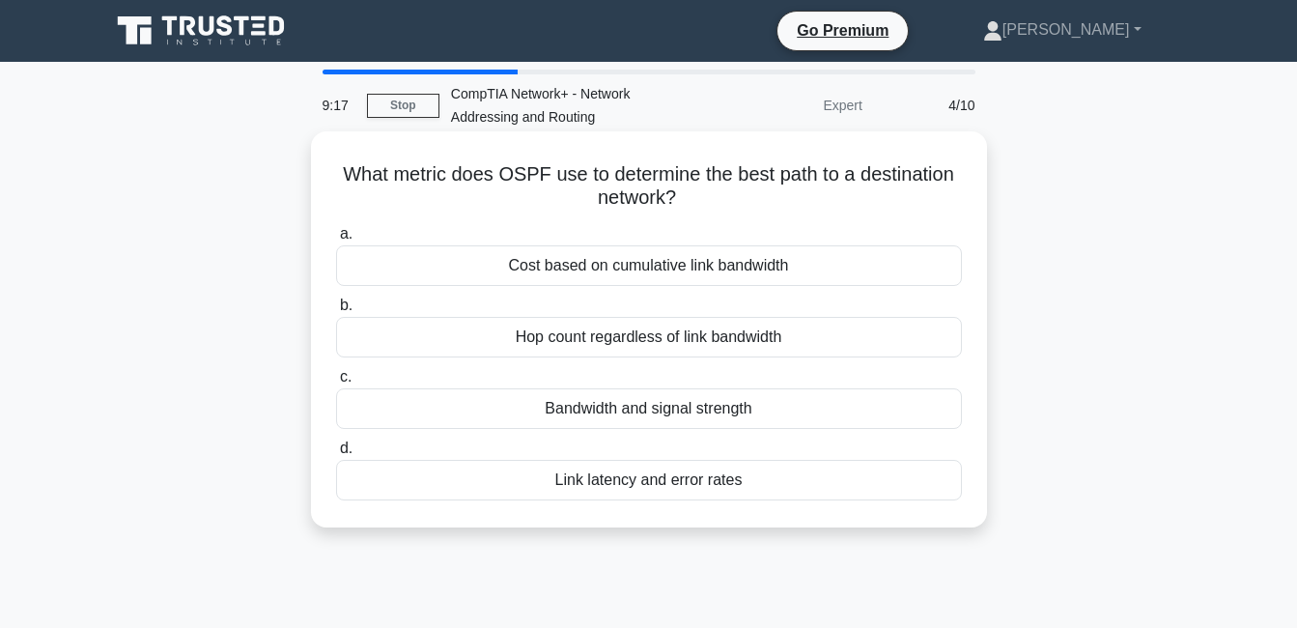
click at [667, 295] on div "a. Cost based on cumulative link bandwidth b. Hop count regardless of link band…" at bounding box center [649, 361] width 649 height 286
click at [688, 328] on label "b. Hop count regardless of link bandwidth" at bounding box center [649, 326] width 626 height 64
click at [691, 329] on div "Hop count regardless of link bandwidth" at bounding box center [649, 337] width 626 height 41
click at [336, 312] on input "b. Hop count regardless of link bandwidth" at bounding box center [336, 305] width 0 height 13
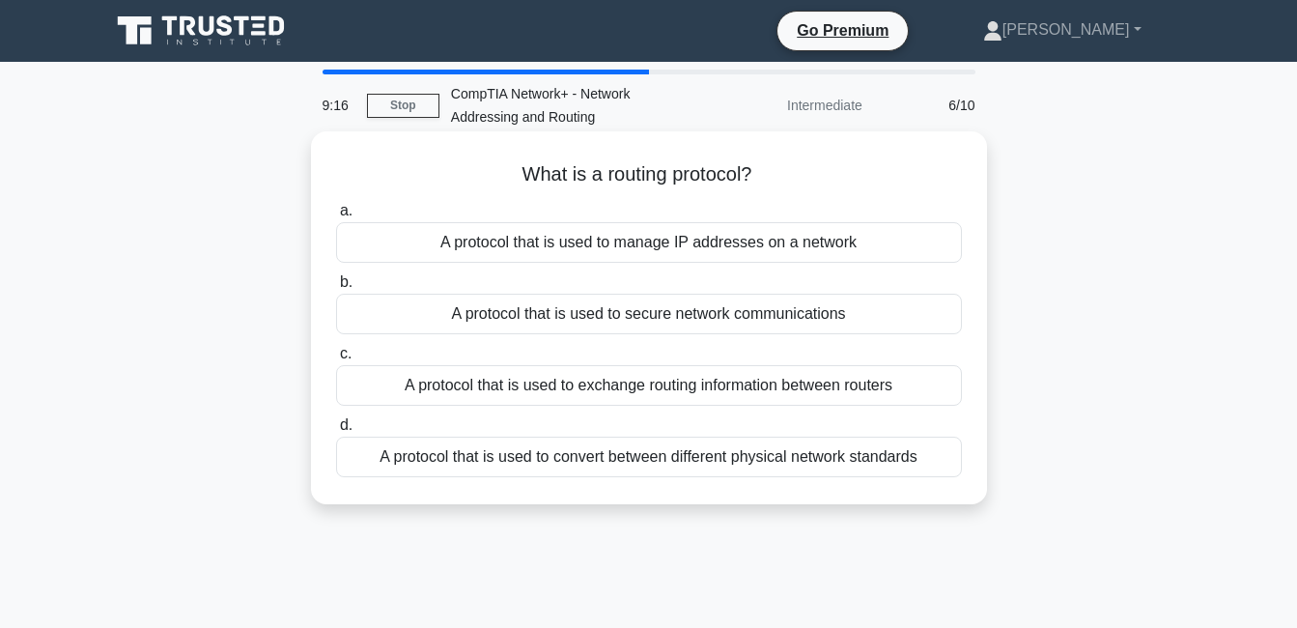
click at [772, 399] on div "A protocol that is used to exchange routing information between routers" at bounding box center [649, 385] width 626 height 41
click at [336, 360] on input "c. A protocol that is used to exchange routing information between routers" at bounding box center [336, 354] width 0 height 13
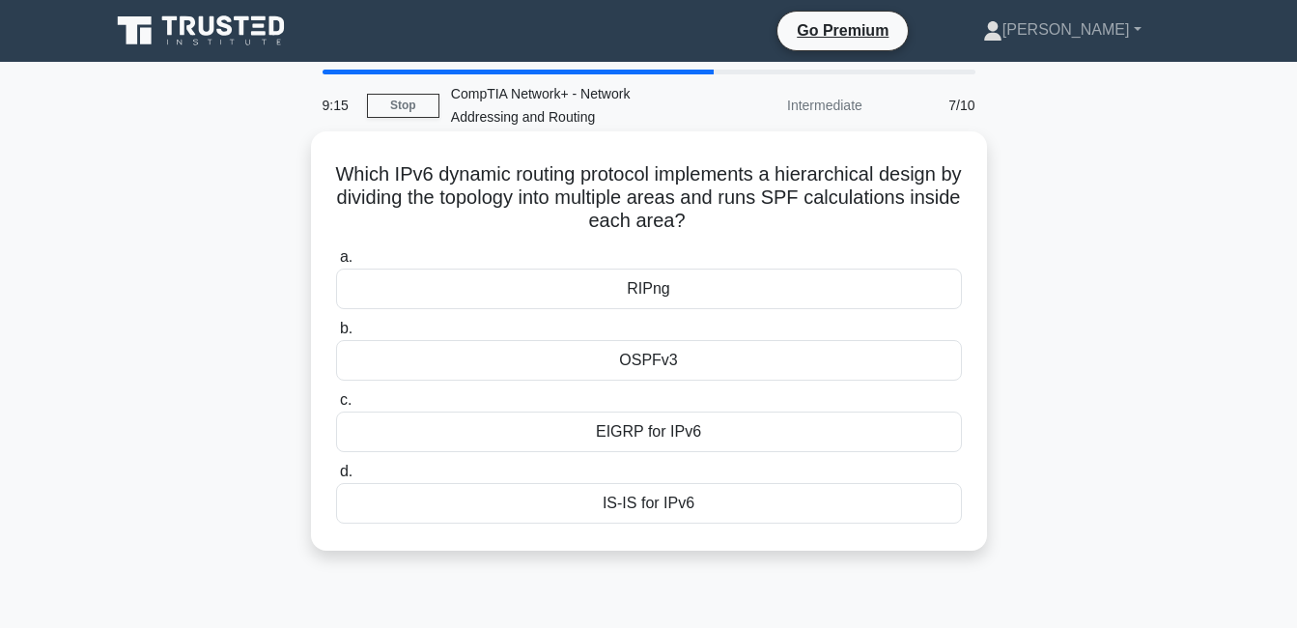
click at [757, 395] on label "c. EIGRP for IPv6" at bounding box center [649, 420] width 626 height 64
click at [336, 395] on input "c. EIGRP for IPv6" at bounding box center [336, 400] width 0 height 13
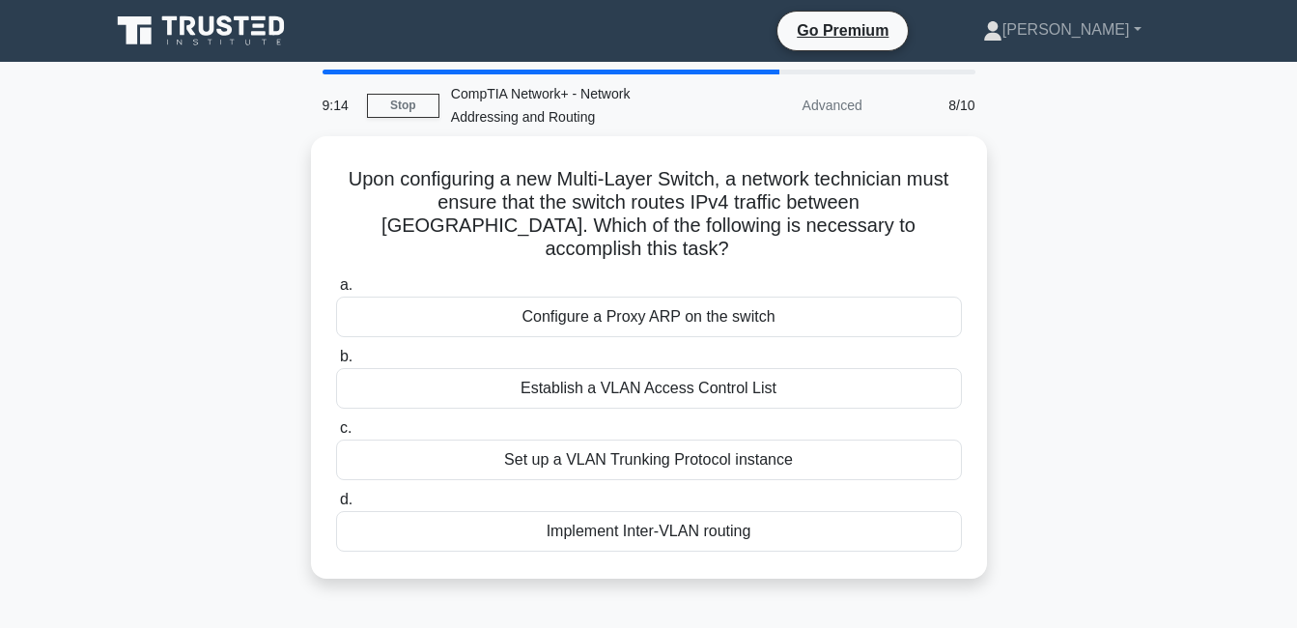
click at [728, 311] on div "a. Configure a Proxy ARP on the switch b. Establish a VLAN Access Control List …" at bounding box center [649, 412] width 649 height 286
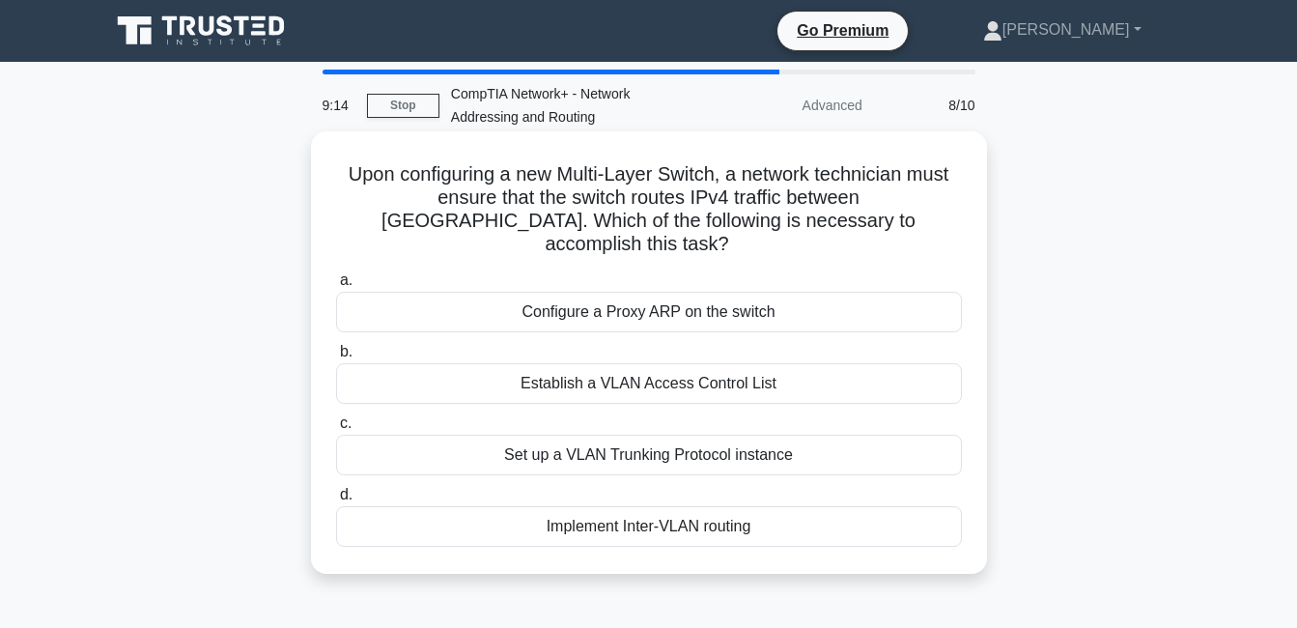
click at [728, 292] on div "Configure a Proxy ARP on the switch" at bounding box center [649, 312] width 626 height 41
click at [336, 287] on input "a. Configure a Proxy ARP on the switch" at bounding box center [336, 280] width 0 height 13
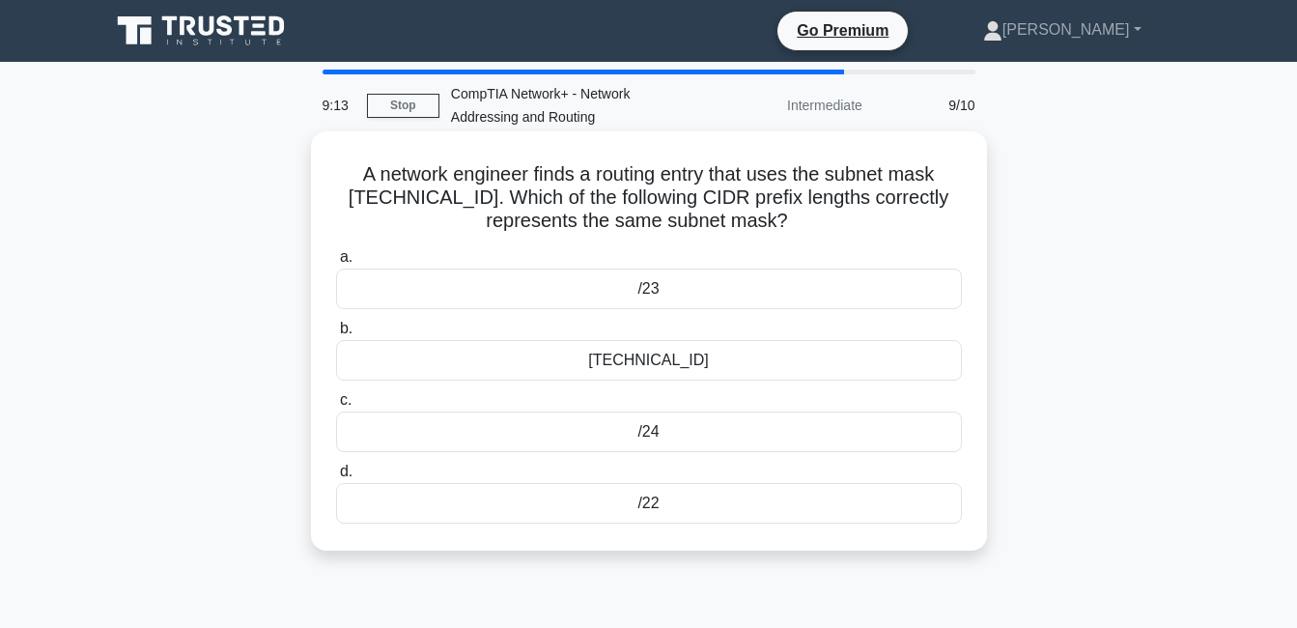
click at [726, 380] on div "[TECHNICAL_ID]" at bounding box center [649, 360] width 626 height 41
click at [336, 335] on input "b. [TECHNICAL_ID]" at bounding box center [336, 329] width 0 height 13
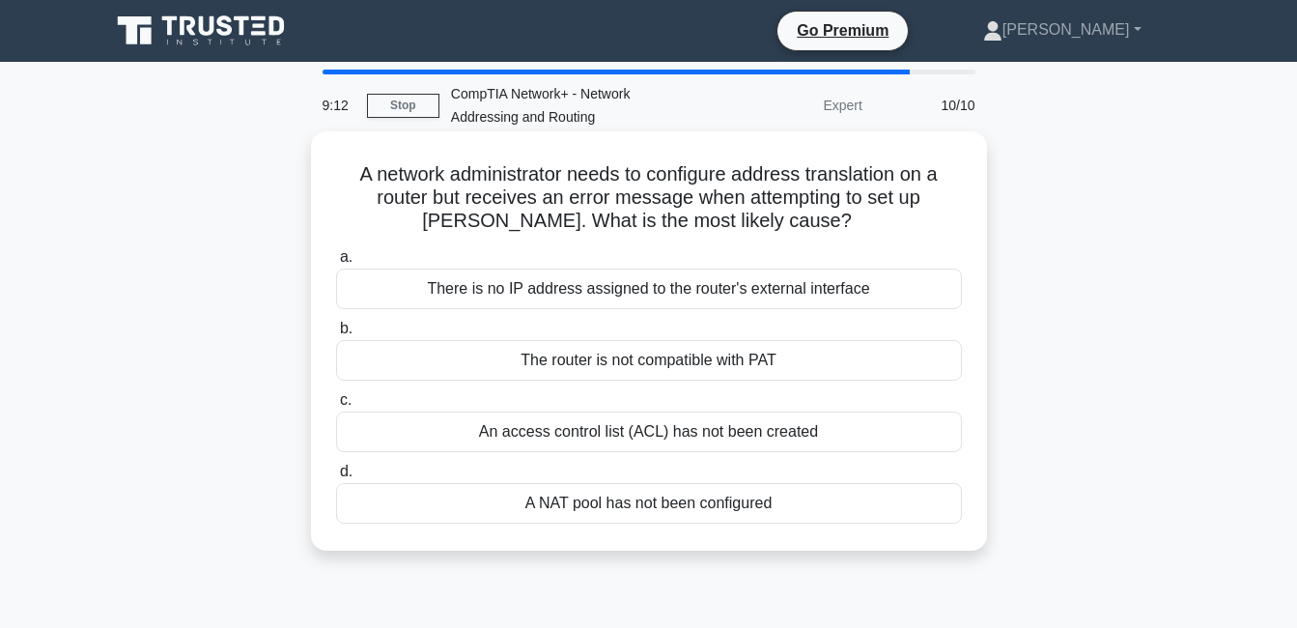
click at [717, 322] on label "b. The router is not compatible with PAT" at bounding box center [649, 349] width 626 height 64
click at [336, 323] on input "b. The router is not compatible with PAT" at bounding box center [336, 329] width 0 height 13
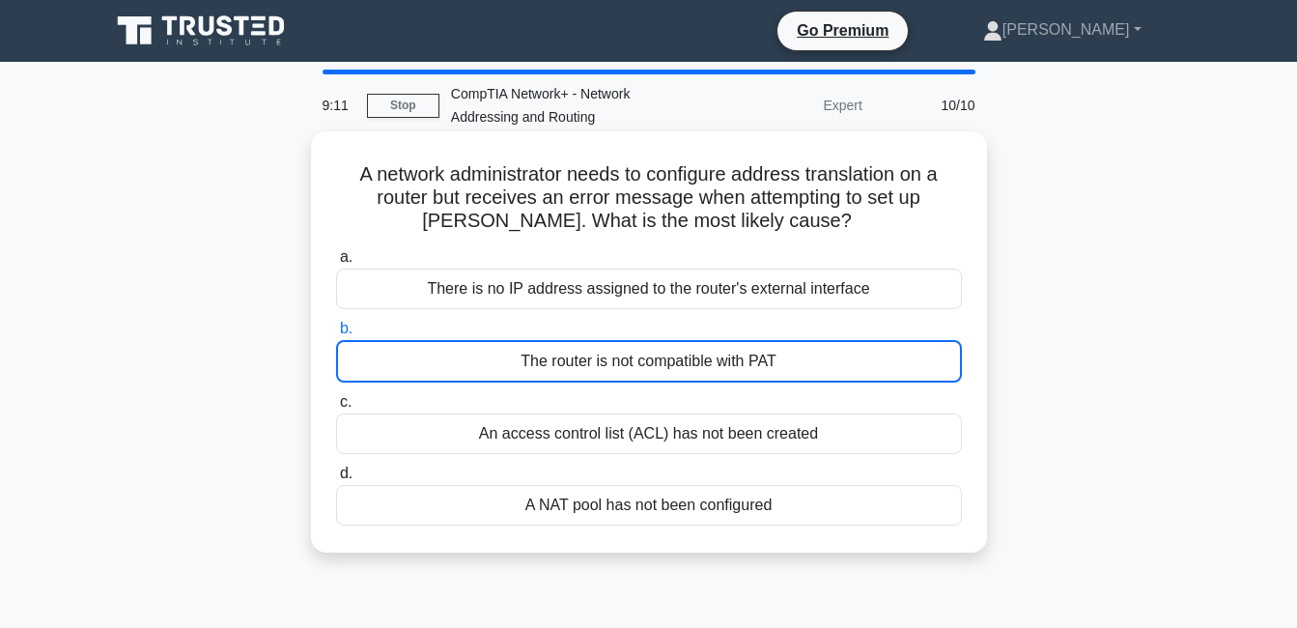
click at [715, 296] on div "There is no IP address assigned to the router's external interface" at bounding box center [649, 289] width 626 height 41
click at [336, 264] on input "a. There is no IP address assigned to the router's external interface" at bounding box center [336, 257] width 0 height 13
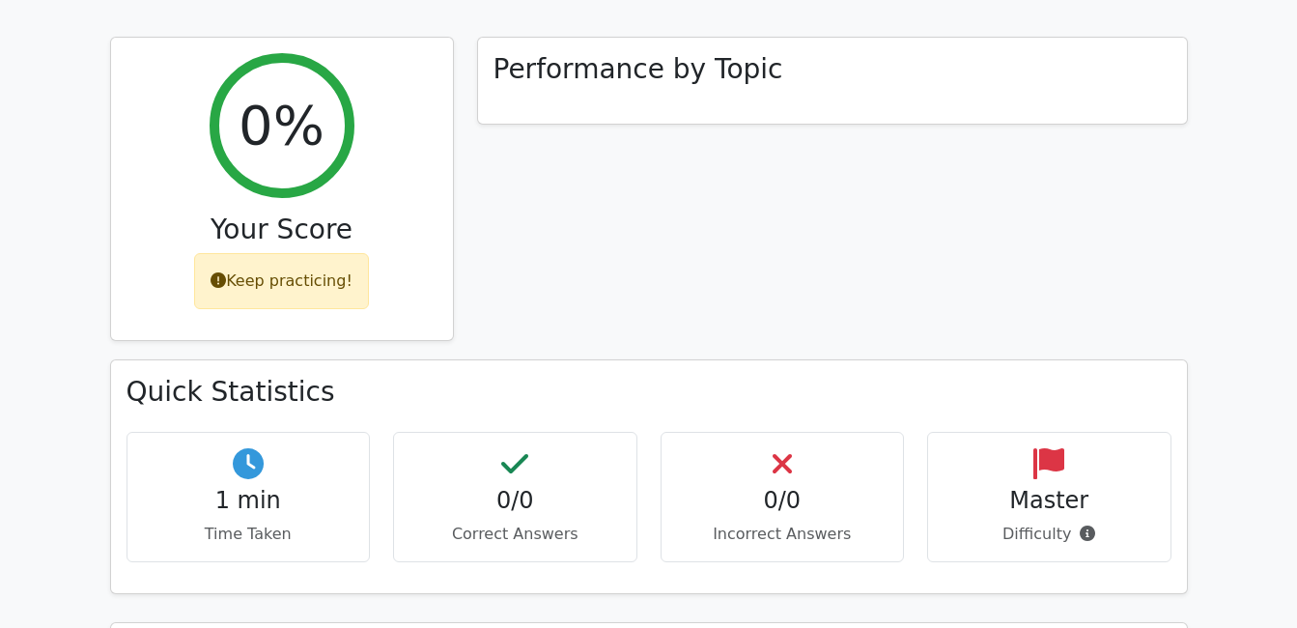
scroll to position [676, 0]
